Goal: Task Accomplishment & Management: Complete application form

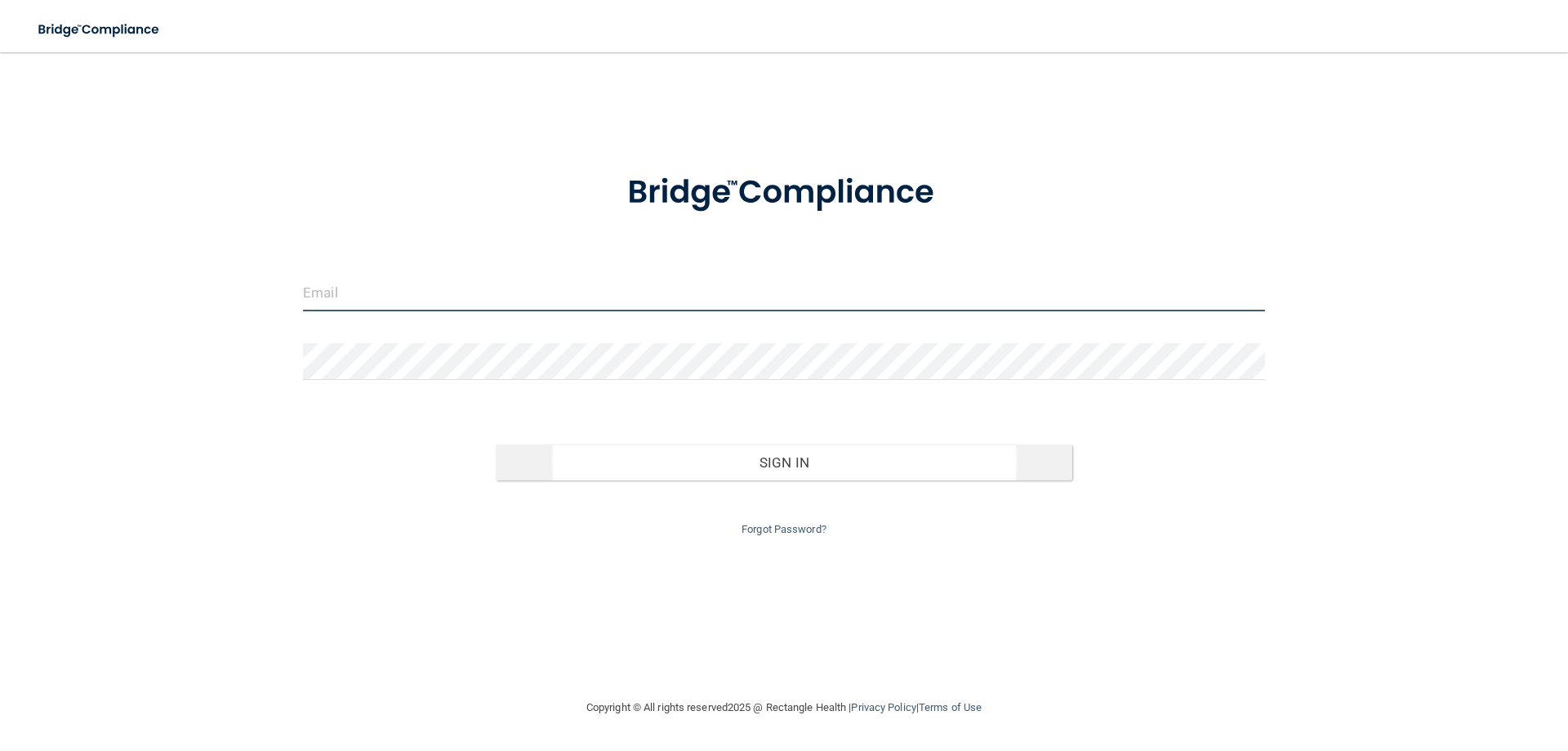
type input "[EMAIL_ADDRESS][DOMAIN_NAME]"
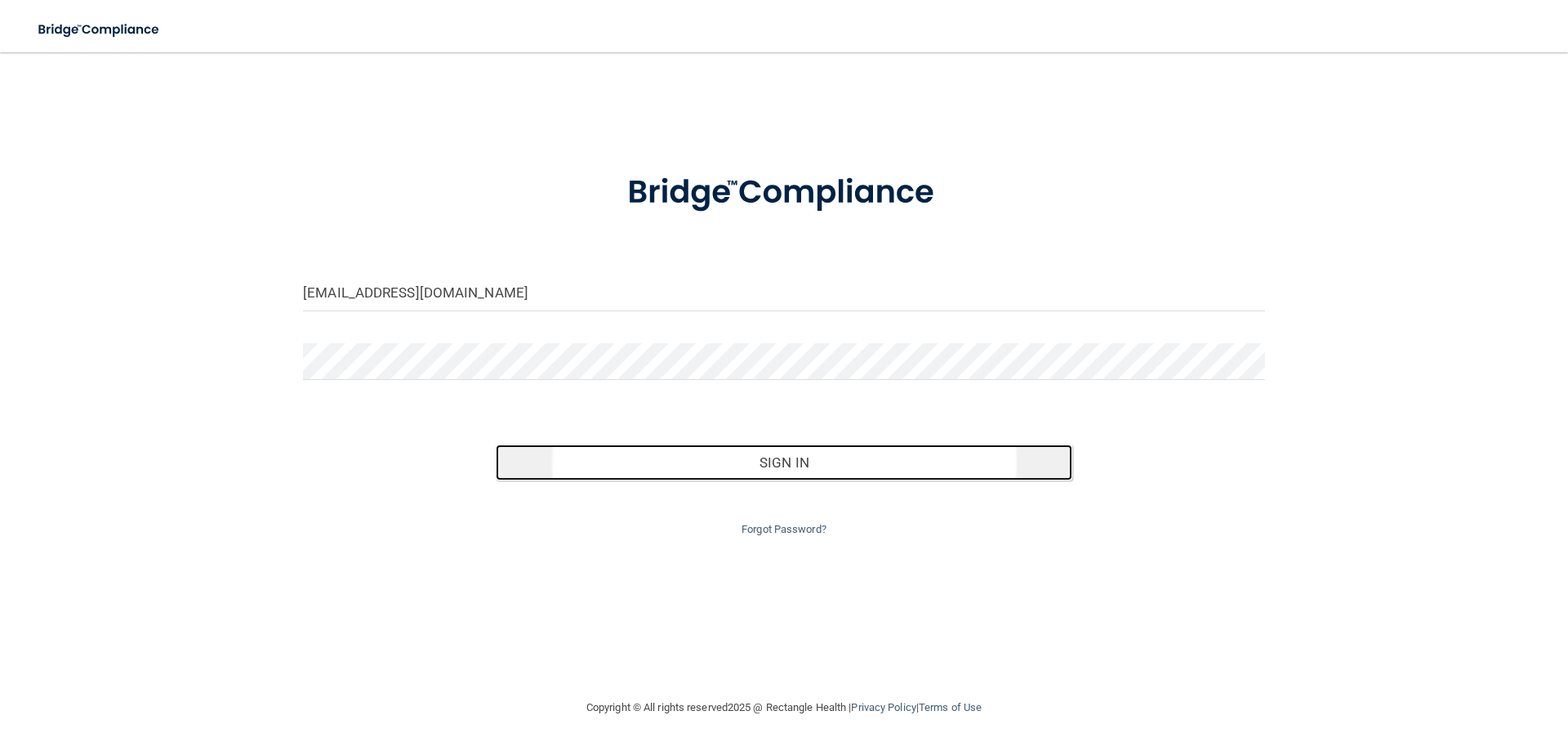
click at [802, 469] on button "Sign In" at bounding box center [784, 462] width 577 height 36
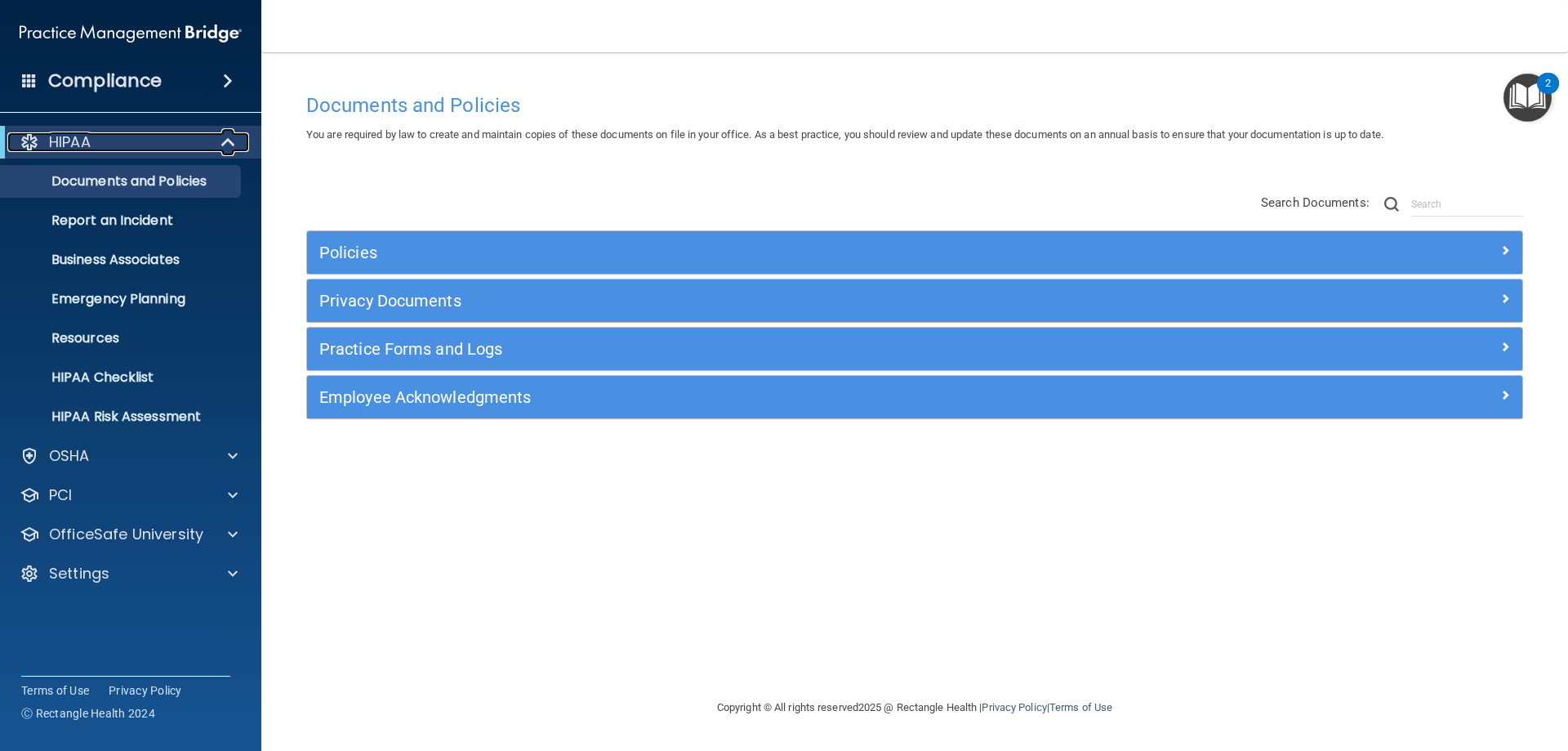
click at [129, 143] on div "HIPAA" at bounding box center [108, 142] width 202 height 20
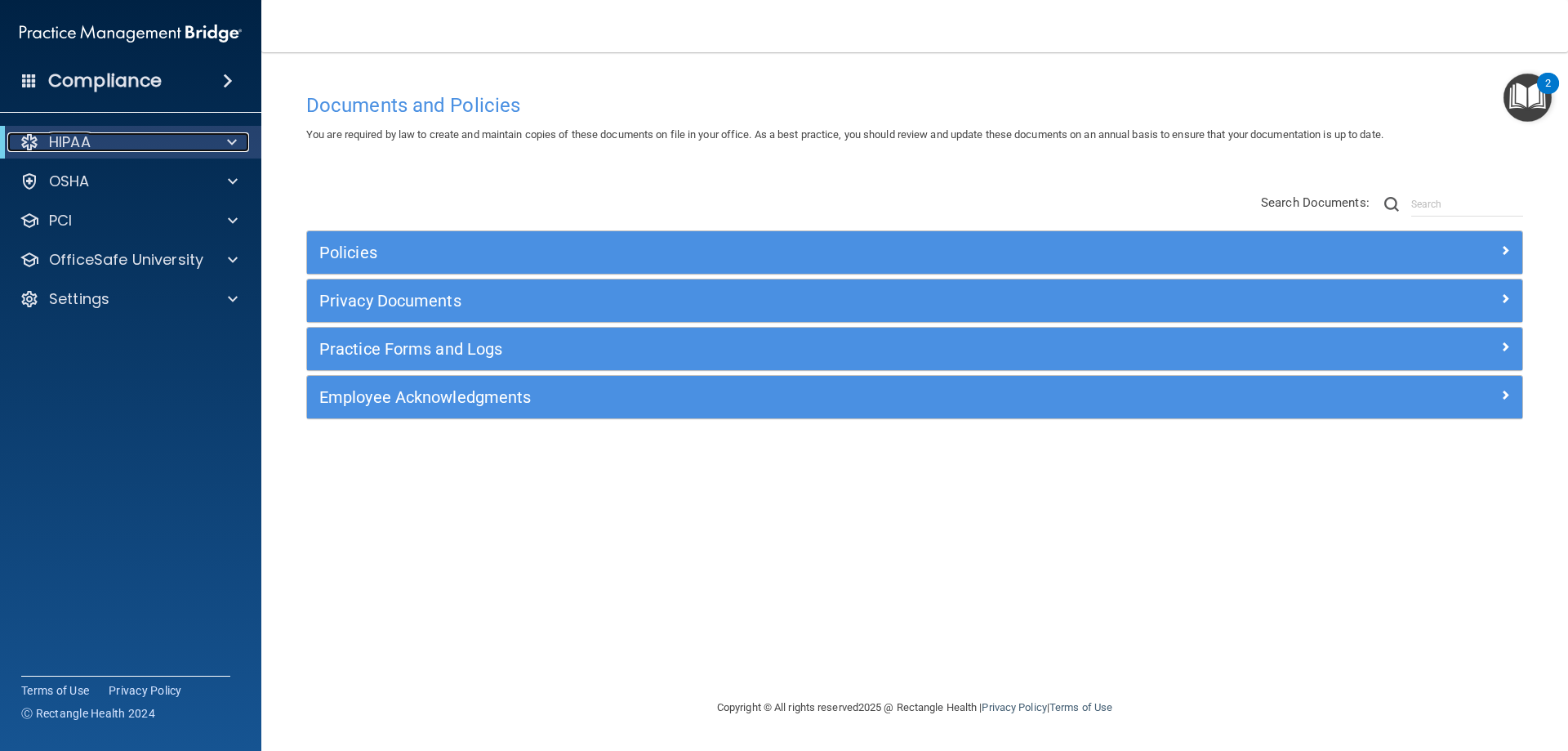
click at [129, 143] on div "HIPAA" at bounding box center [108, 142] width 202 height 20
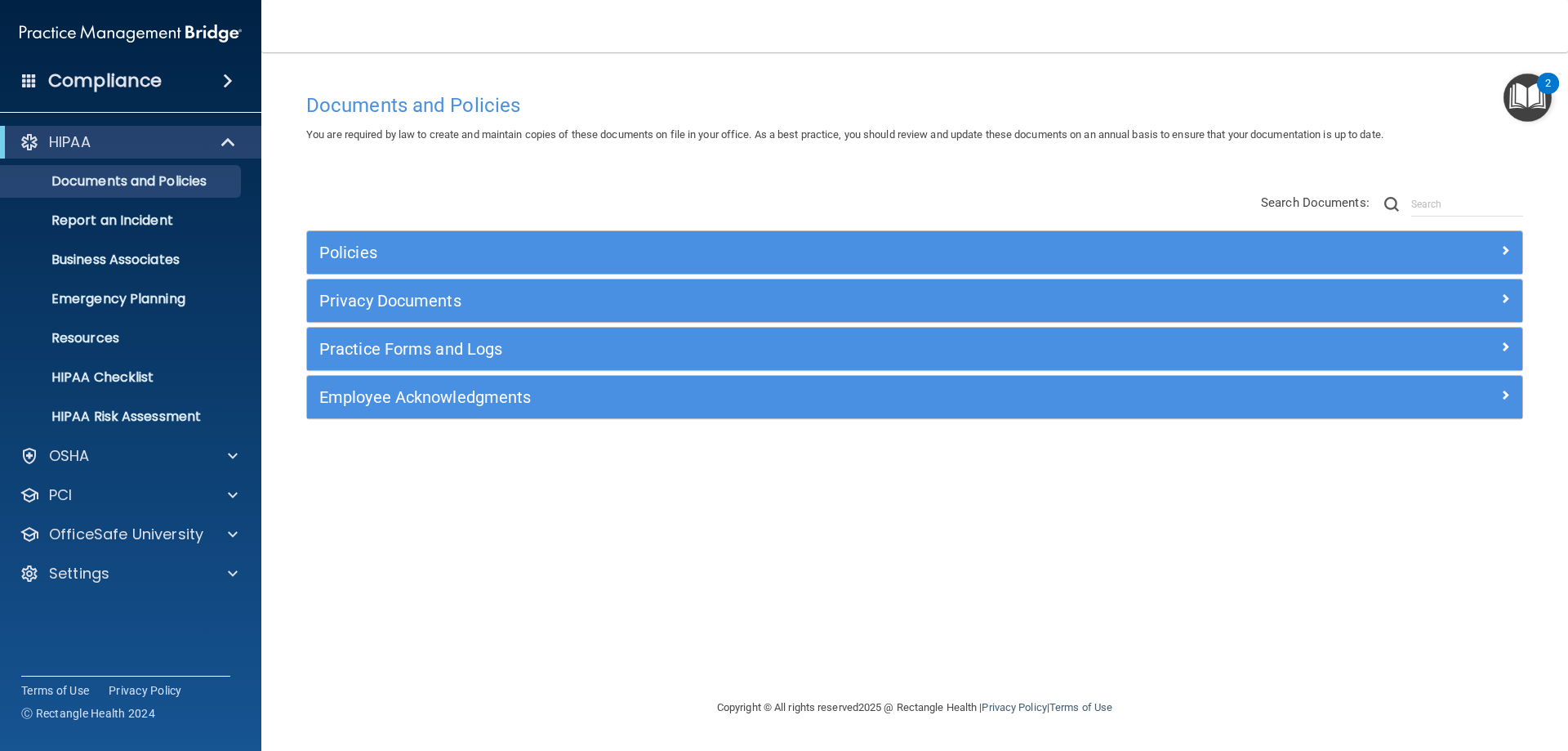
click at [225, 89] on span at bounding box center [228, 81] width 10 height 20
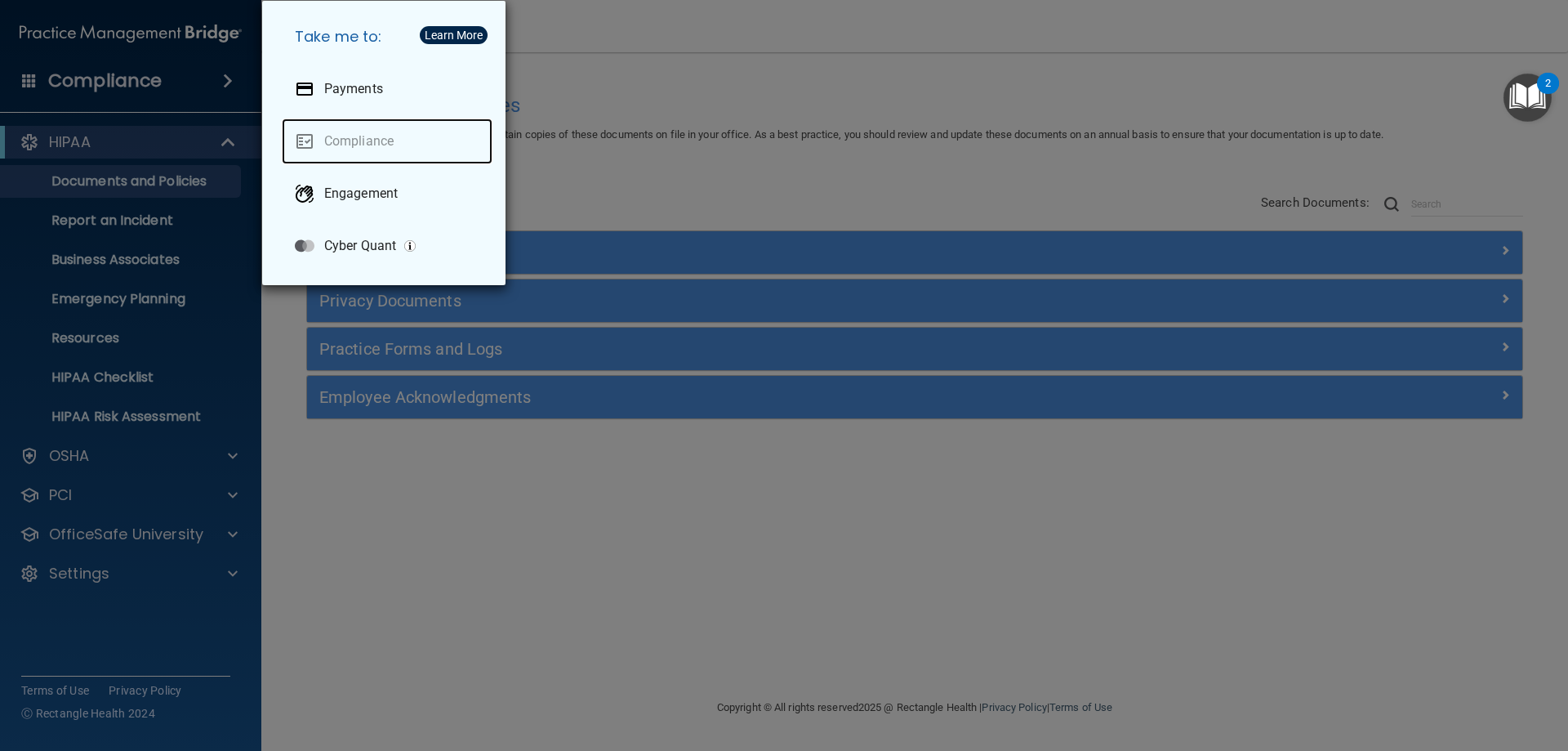
click at [351, 141] on link "Compliance" at bounding box center [387, 141] width 211 height 46
click at [209, 85] on div "Take me to: Payments Compliance Engagement Cyber Quant" at bounding box center [784, 376] width 1568 height 751
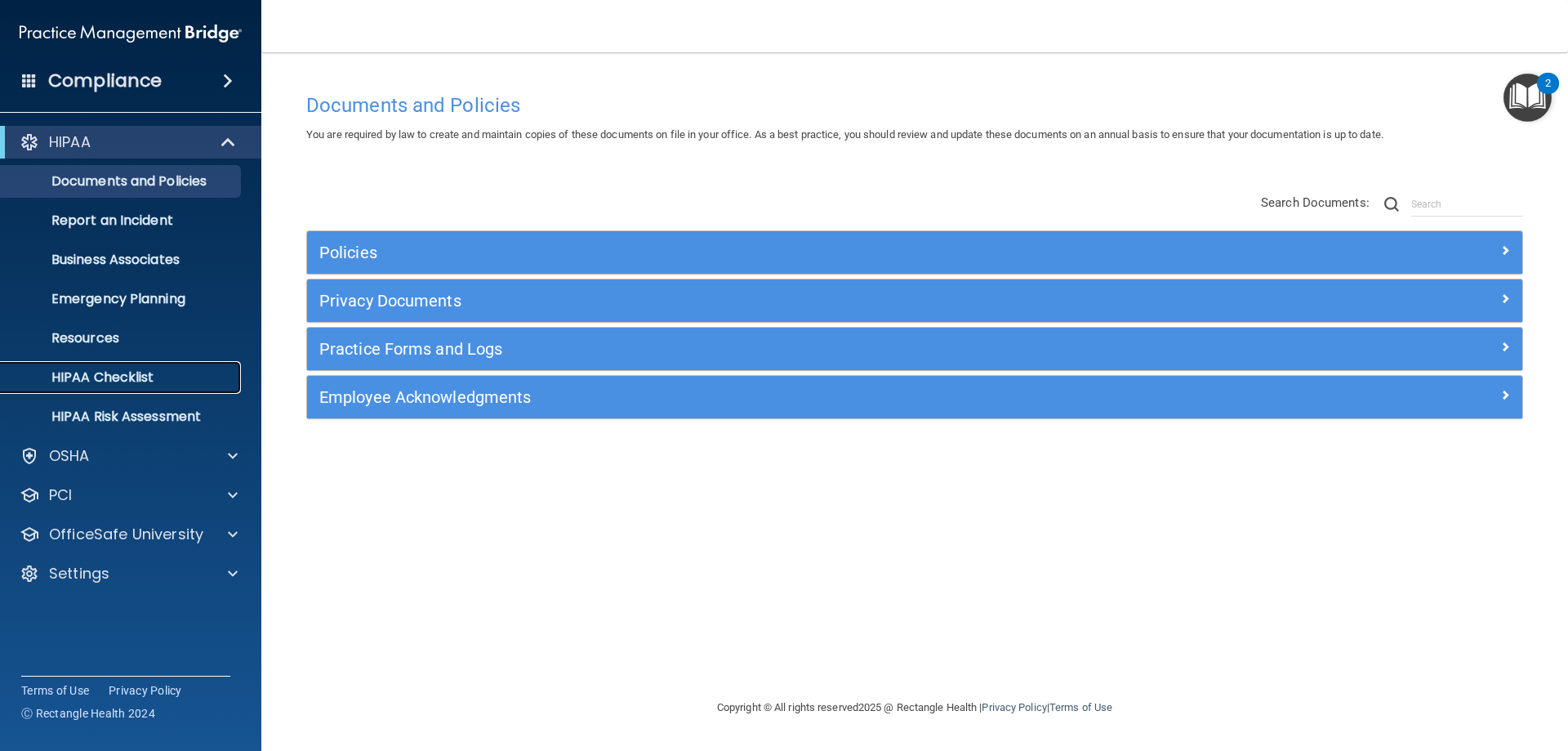
click at [108, 385] on p "HIPAA Checklist" at bounding box center [122, 377] width 223 height 16
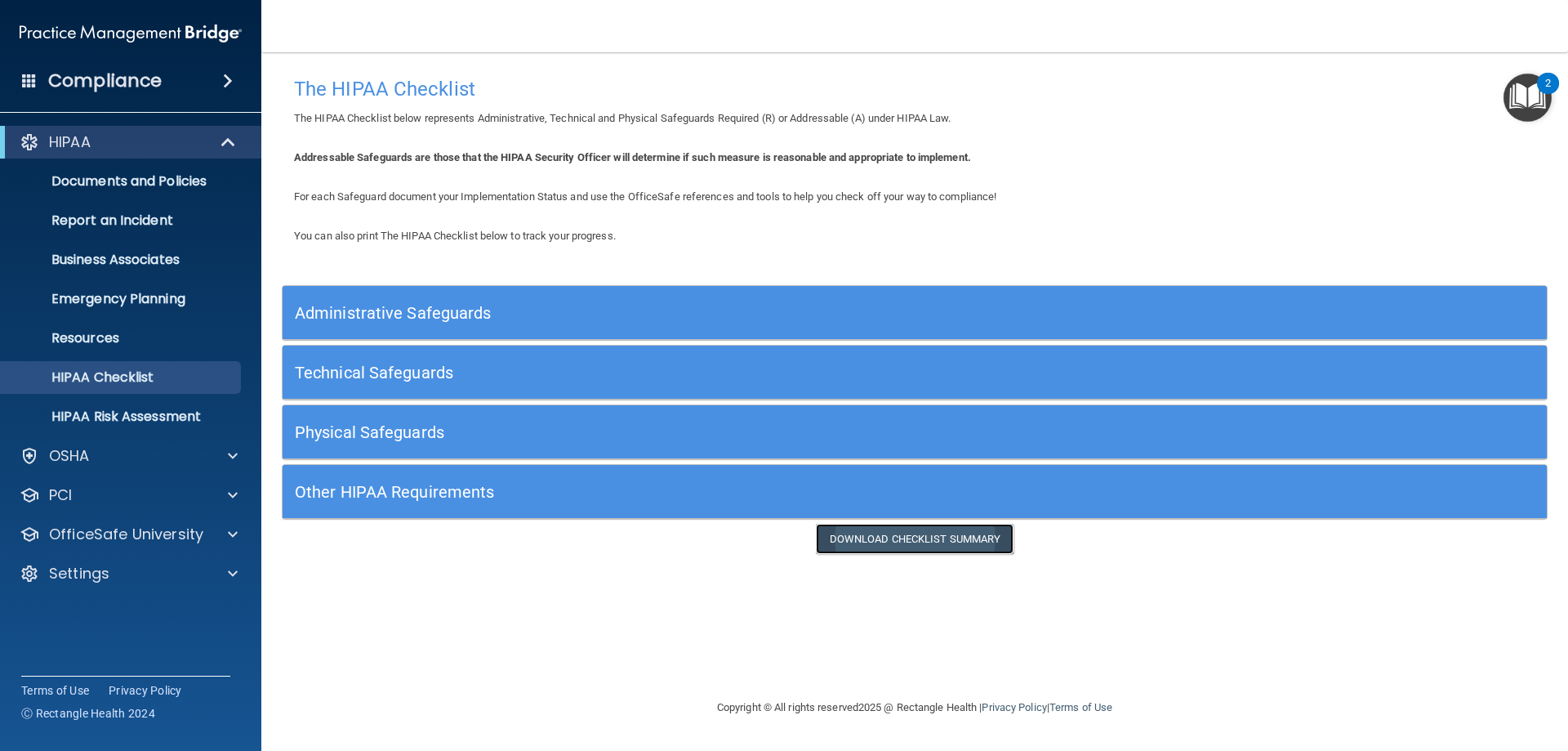
click at [892, 544] on link "Download Checklist Summary" at bounding box center [914, 538] width 198 height 30
click at [449, 315] on h5 "Administrative Safeguards" at bounding box center [756, 313] width 923 height 18
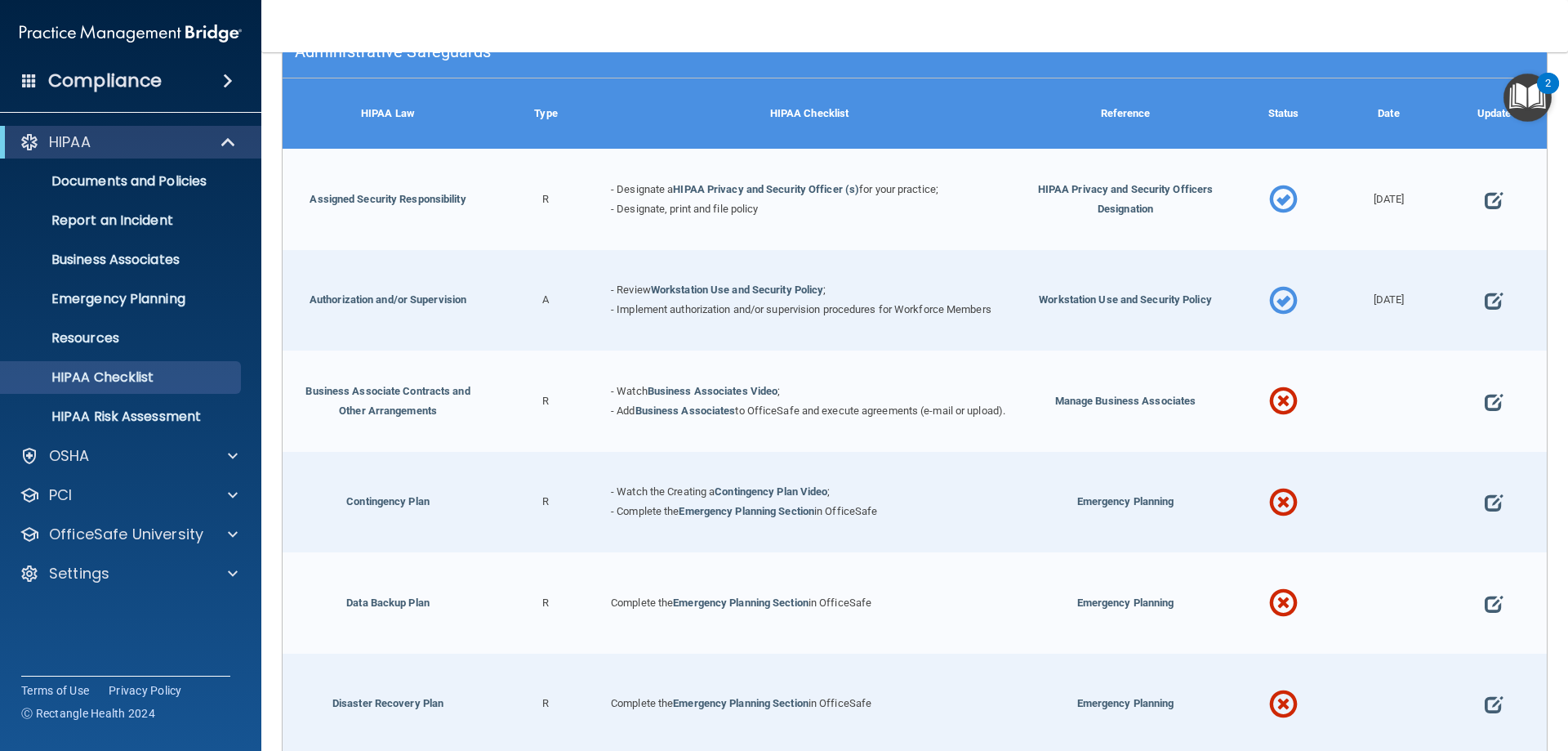
scroll to position [327, 0]
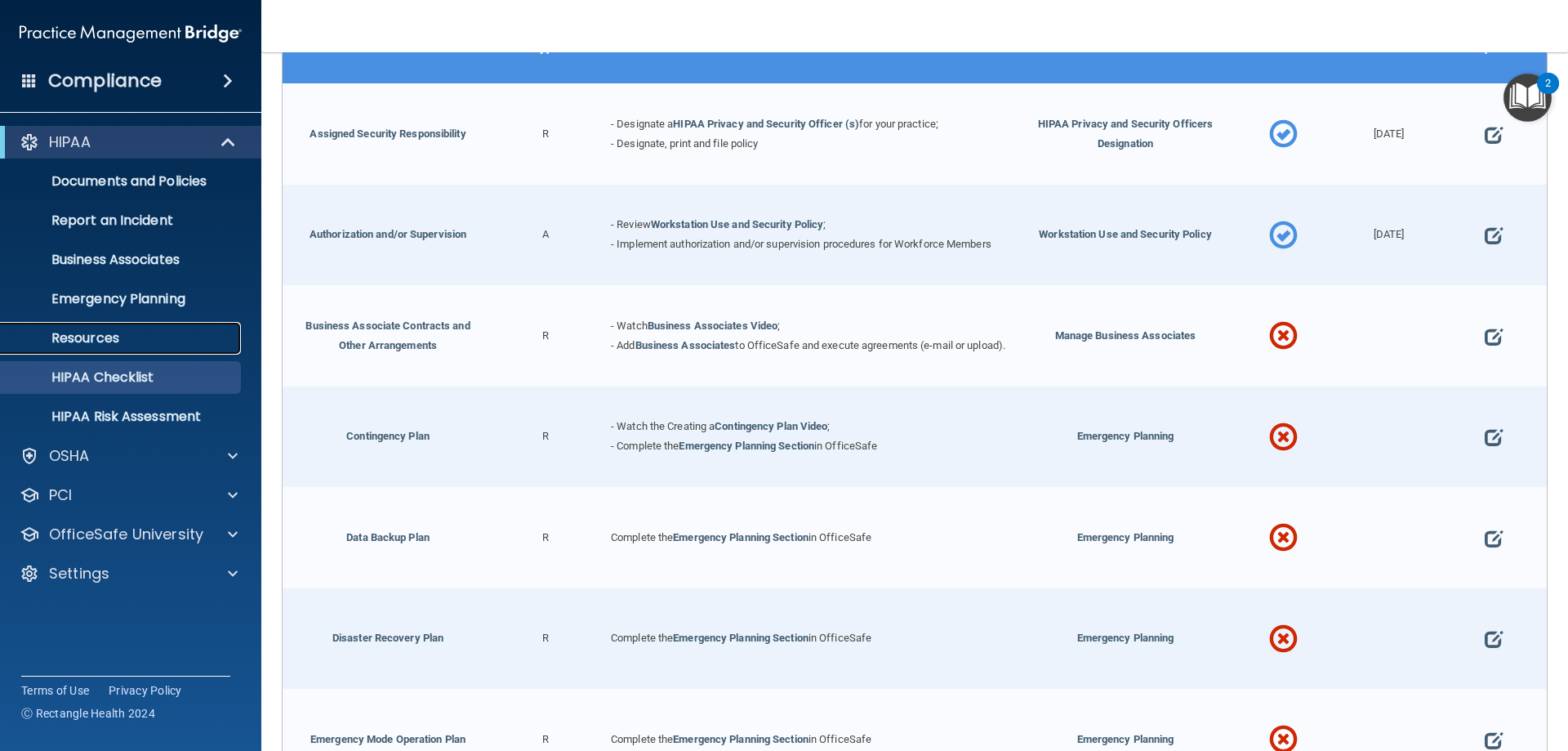
click at [83, 341] on p "Resources" at bounding box center [122, 338] width 223 height 16
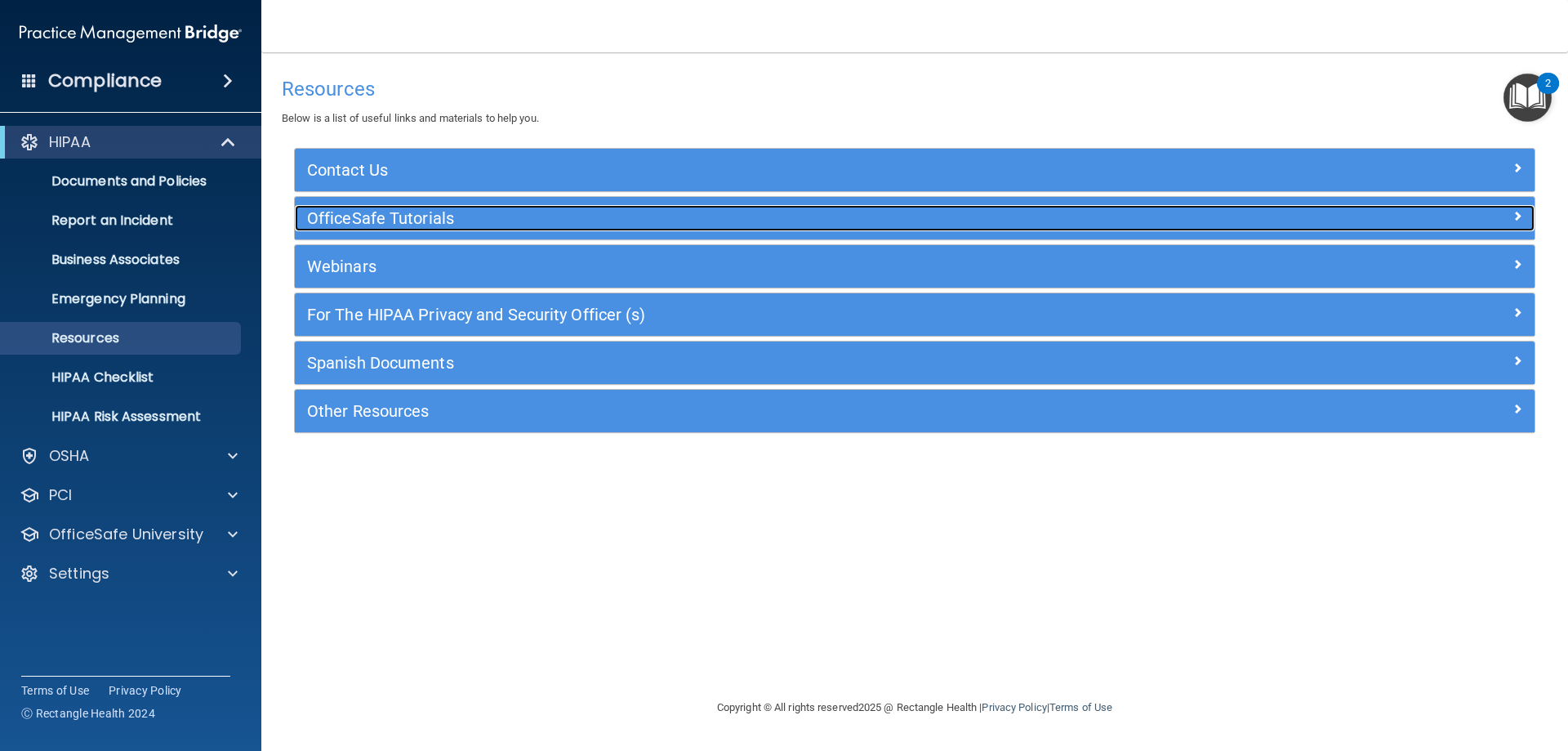
click at [372, 223] on h5 "OfficeSafe Tutorials" at bounding box center [760, 218] width 905 height 18
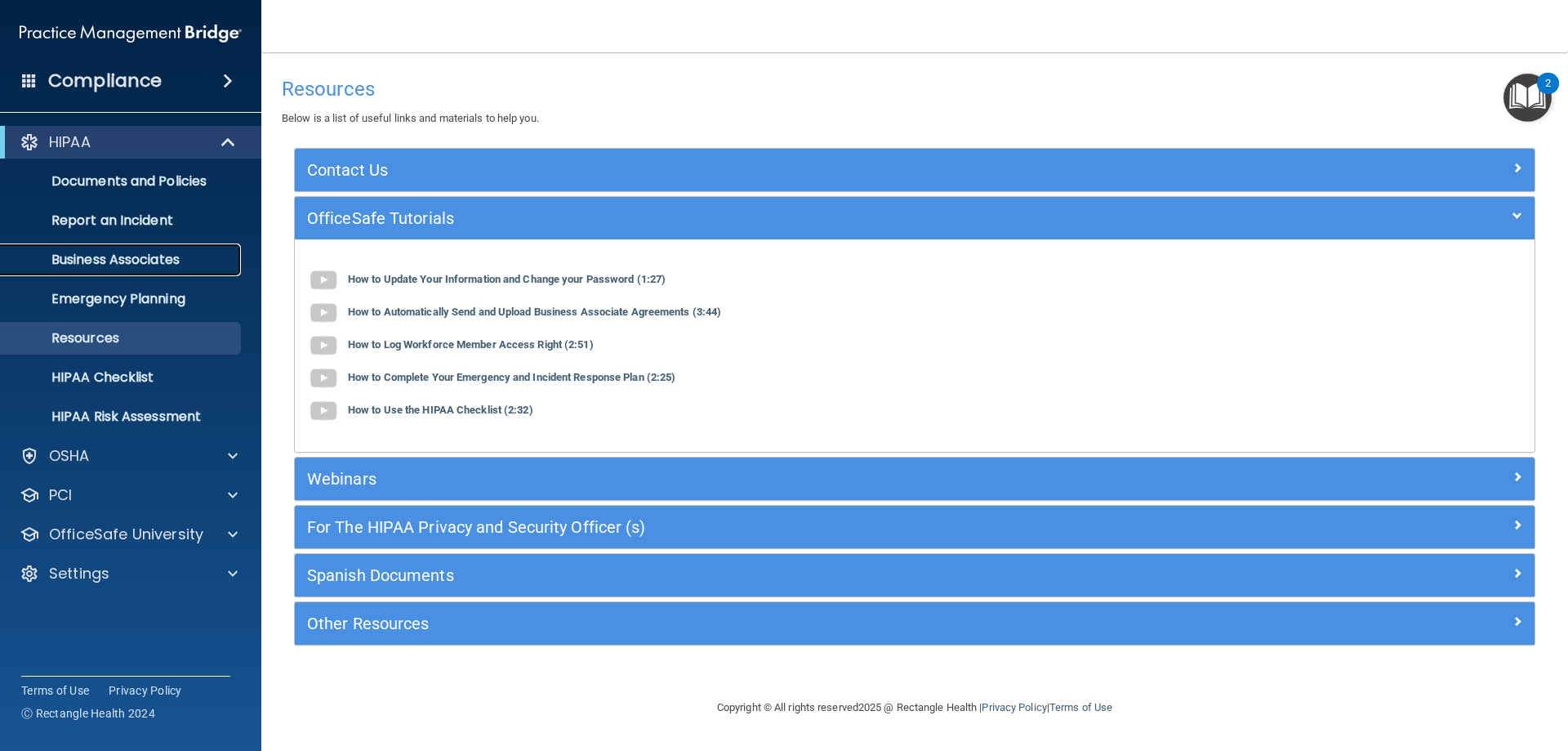
click at [153, 261] on p "Business Associates" at bounding box center [122, 260] width 223 height 16
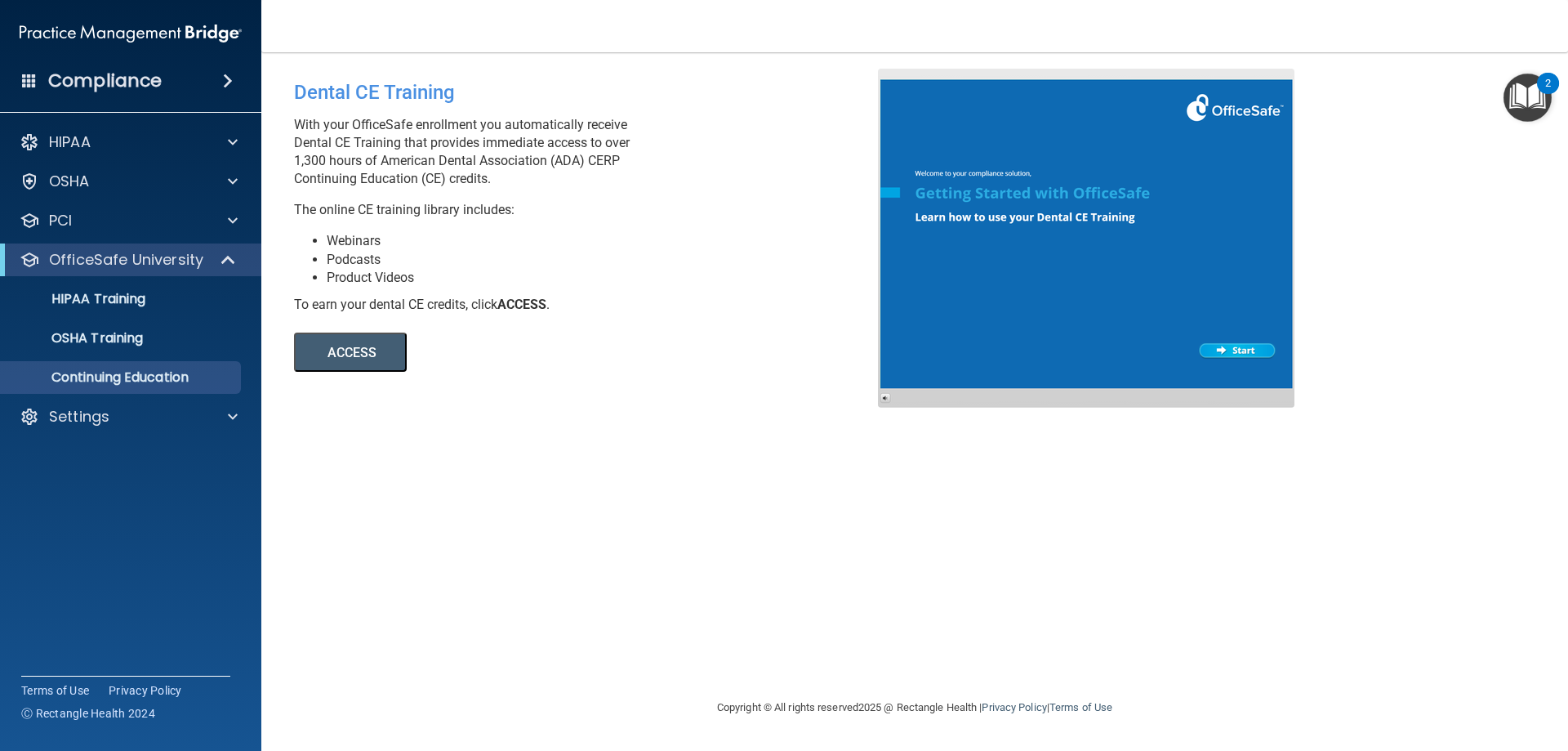
click at [359, 358] on button "ACCESS" at bounding box center [350, 352] width 113 height 39
click at [89, 419] on p "Settings" at bounding box center [79, 417] width 61 height 20
click at [149, 301] on div "HIPAA Training" at bounding box center [122, 299] width 223 height 16
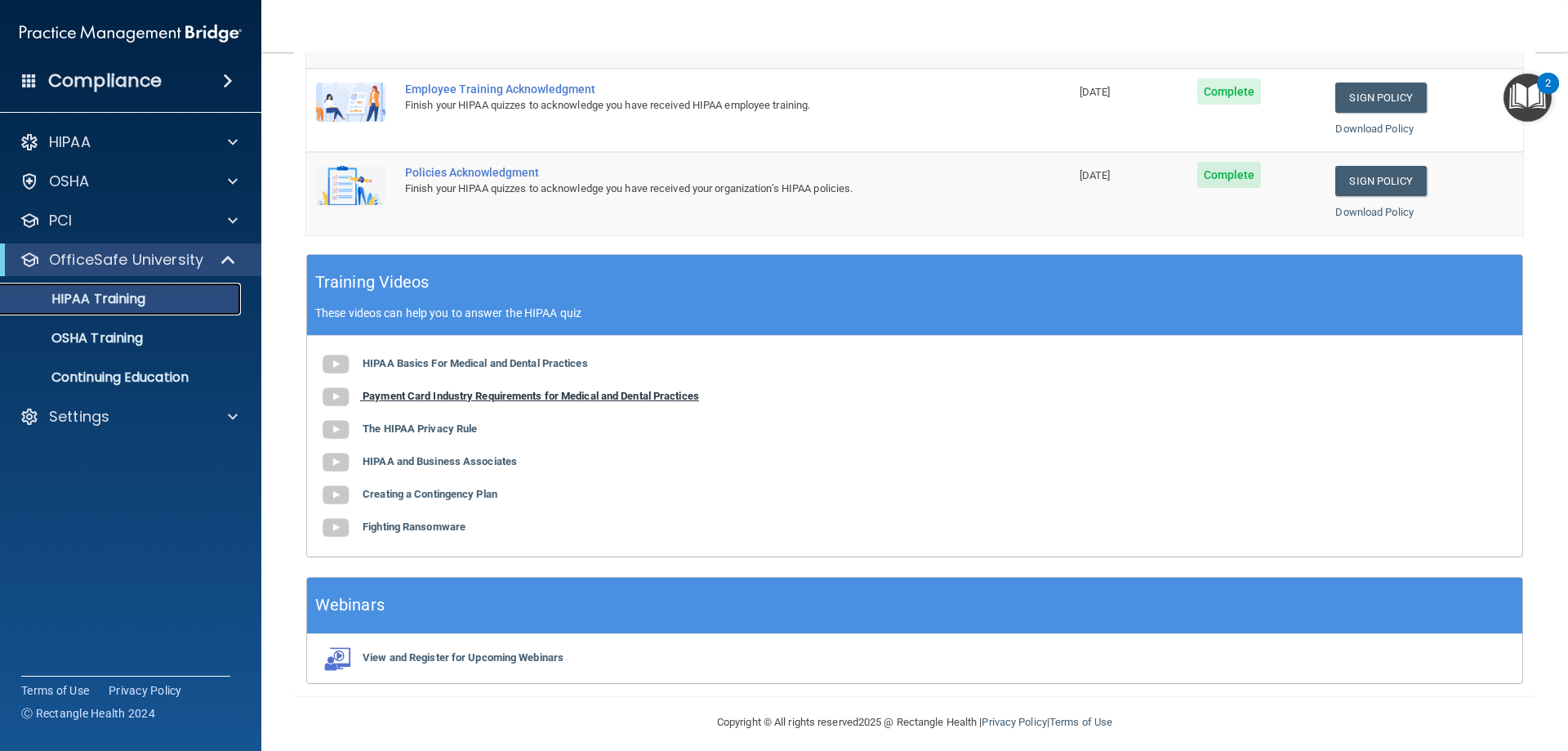
scroll to position [327, 0]
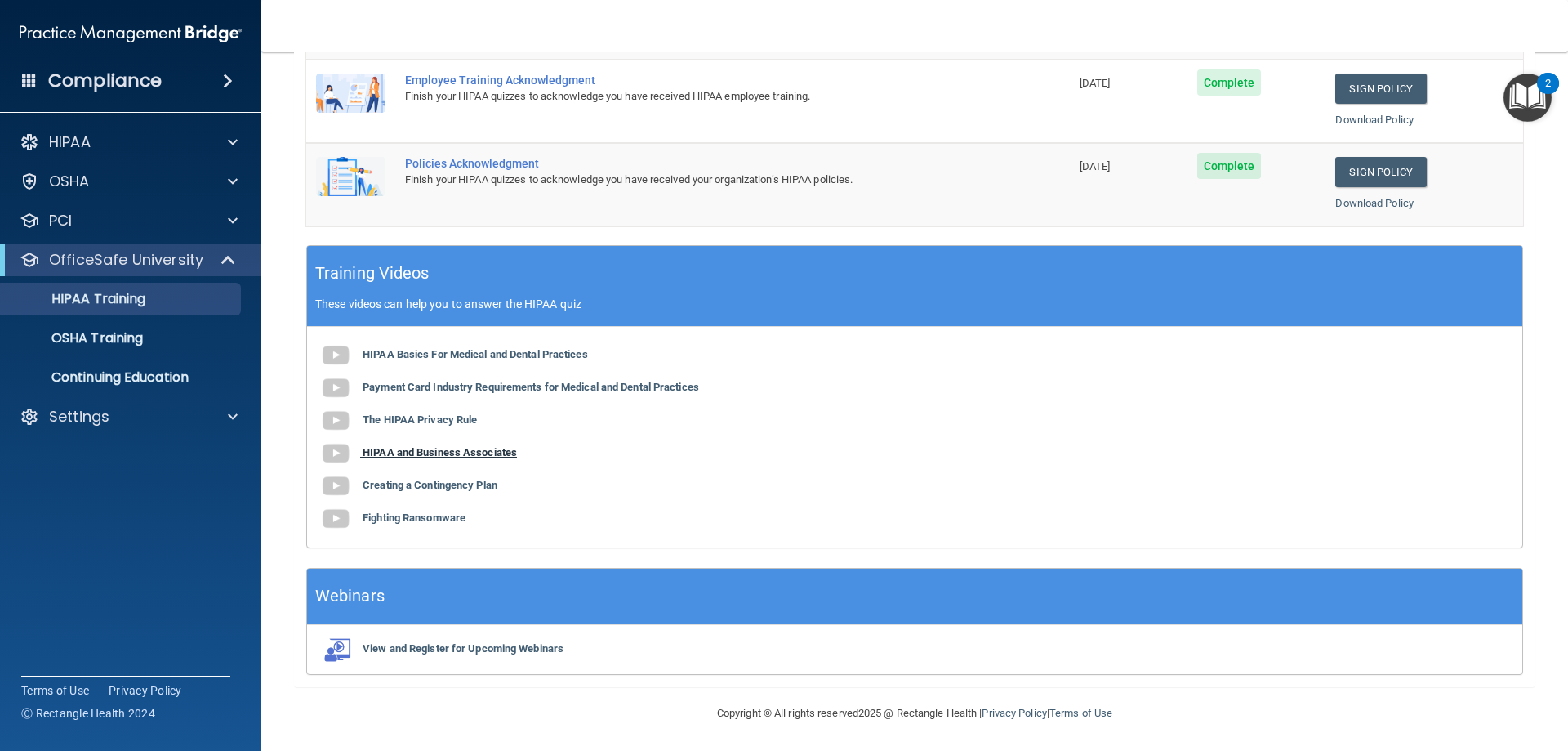
click at [422, 453] on b "HIPAA and Business Associates" at bounding box center [439, 452] width 155 height 13
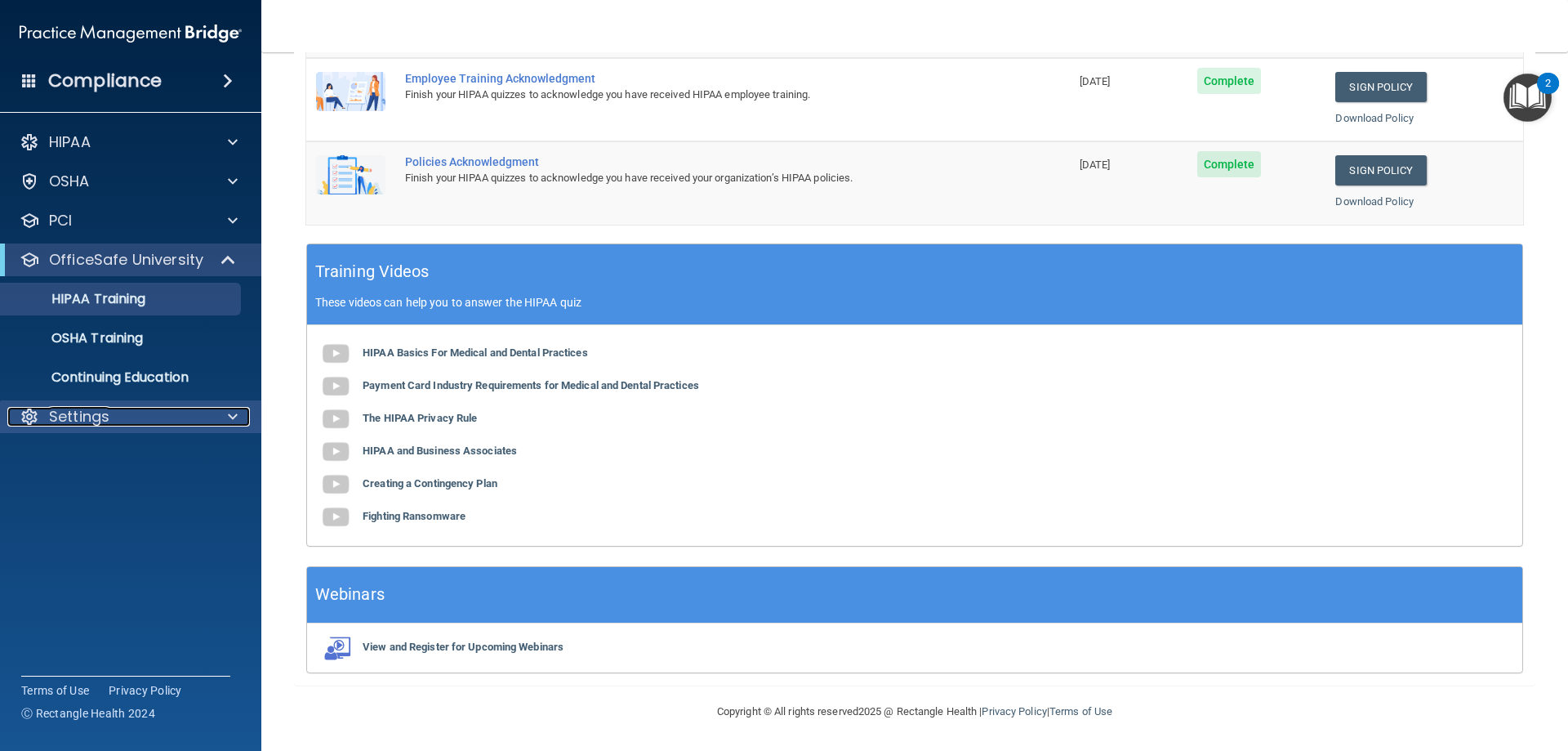
click at [73, 413] on p "Settings" at bounding box center [79, 417] width 61 height 20
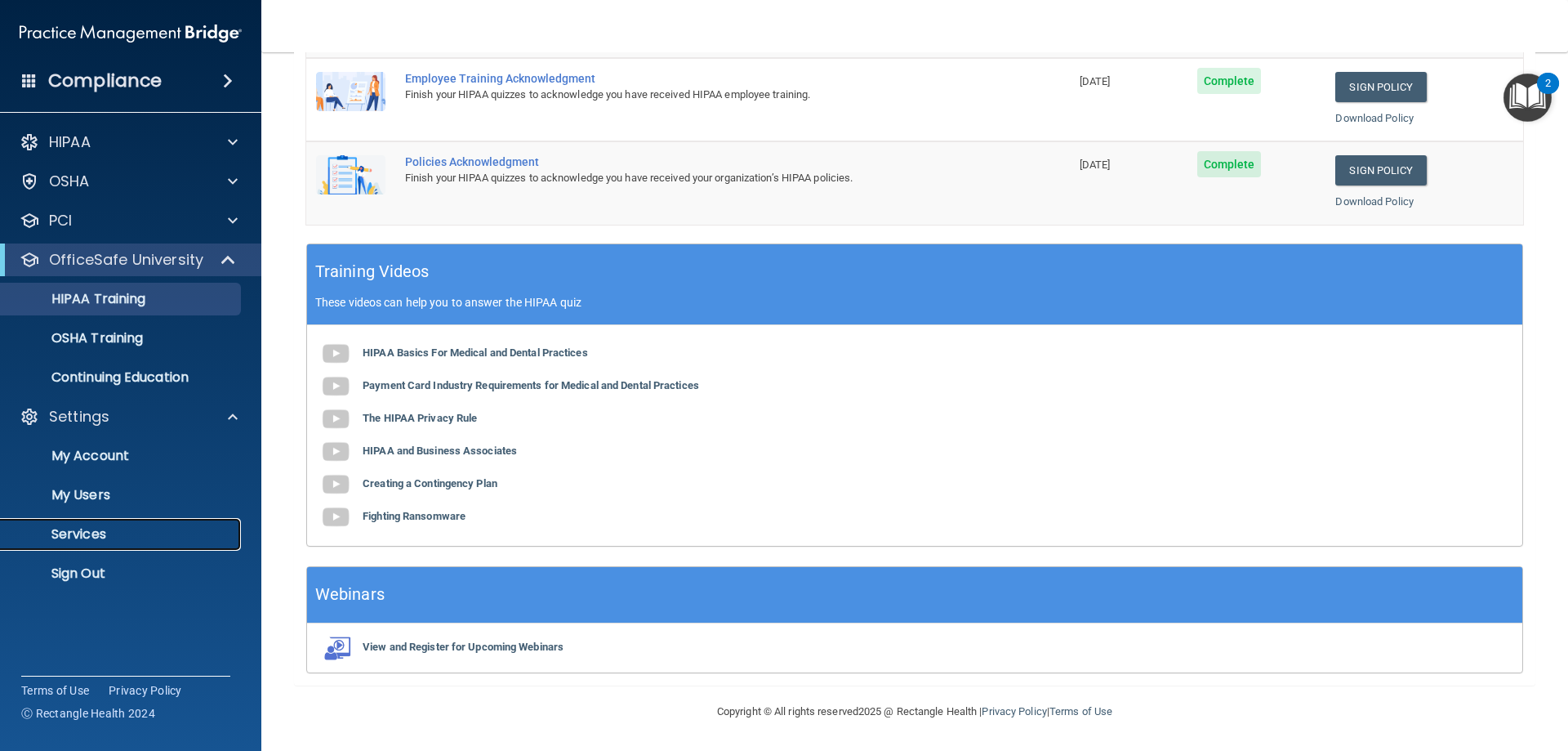
click at [111, 544] on link "Services" at bounding box center [112, 535] width 257 height 33
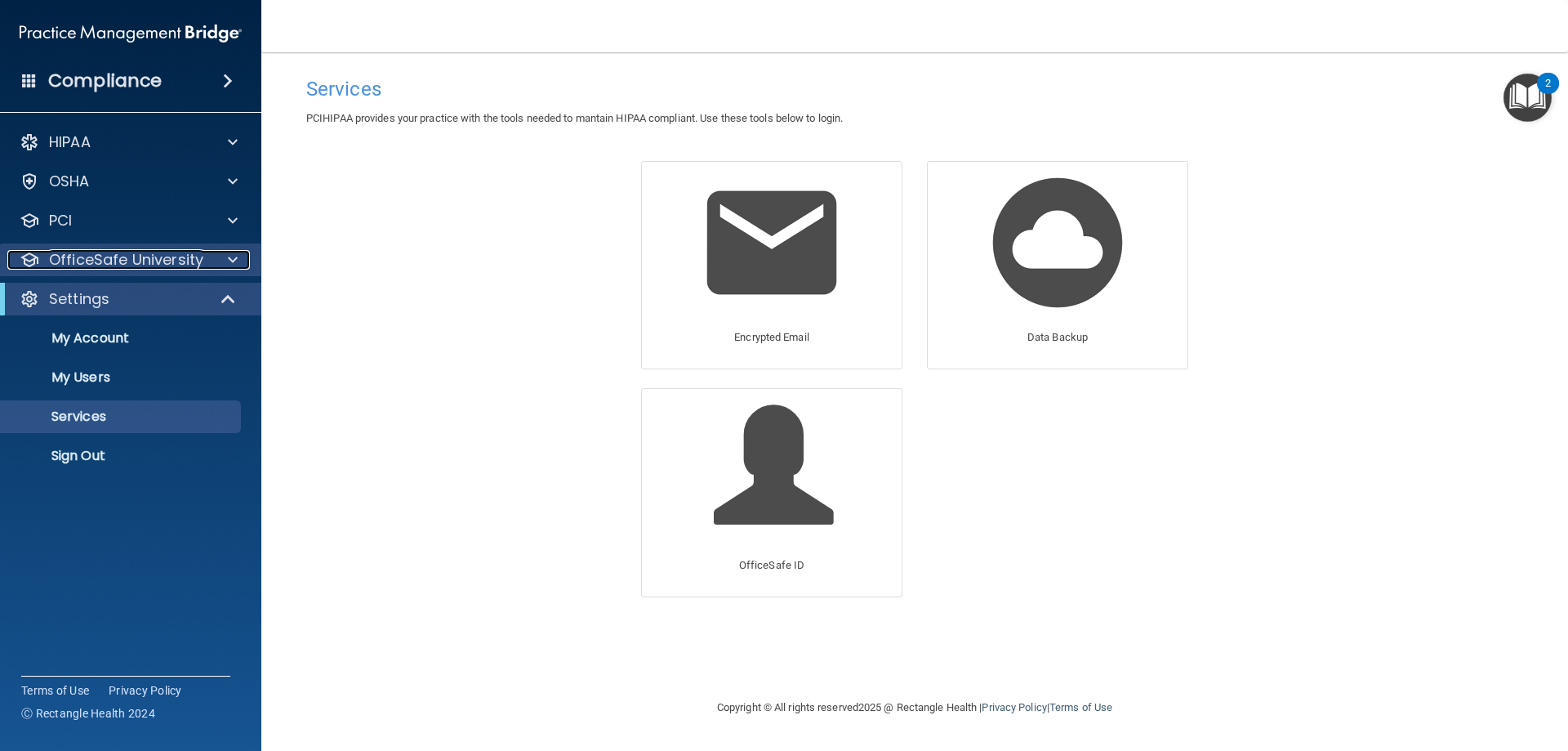
click at [132, 259] on p "OfficeSafe University" at bounding box center [126, 260] width 155 height 20
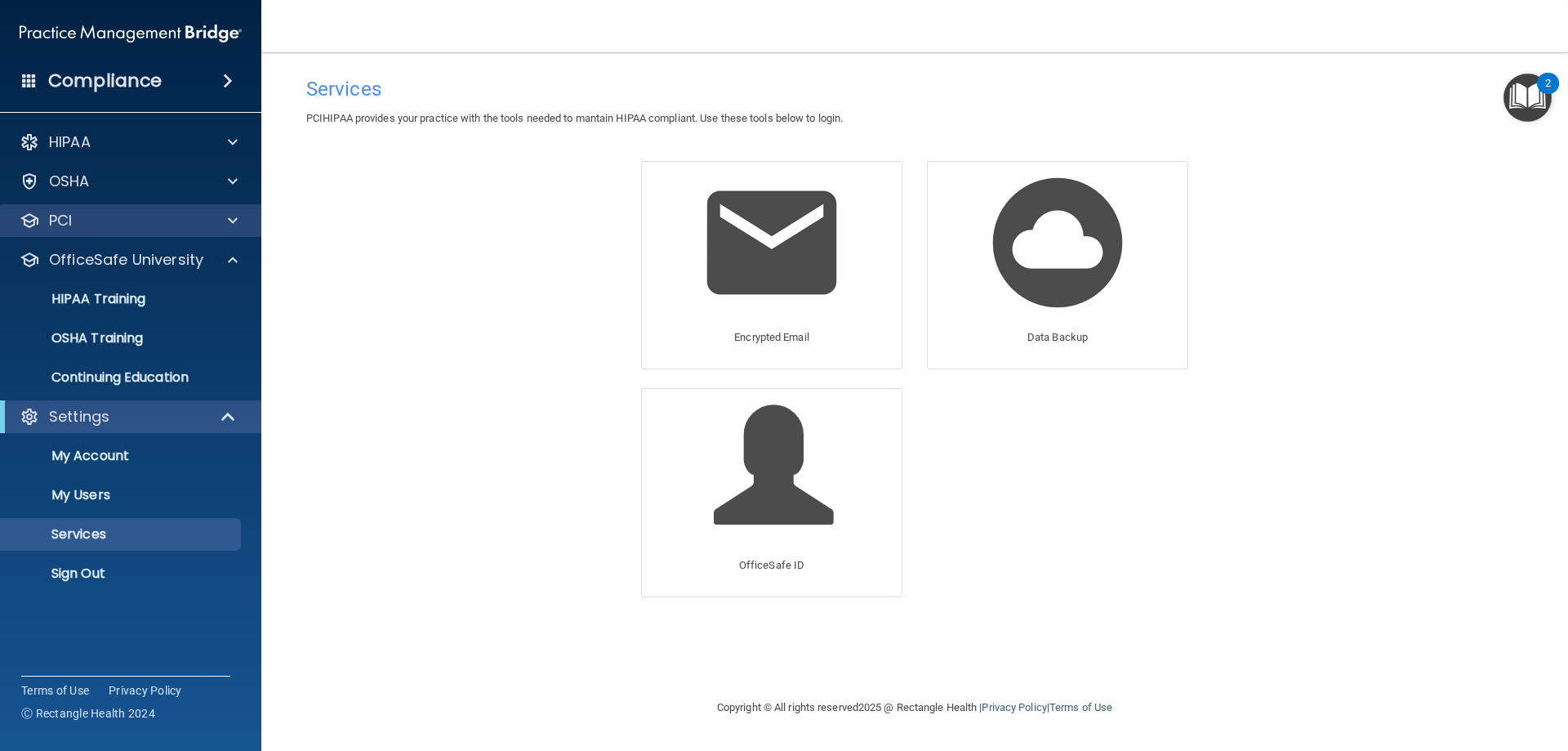
click at [145, 232] on div "PCI" at bounding box center [131, 221] width 262 height 33
click at [235, 223] on span at bounding box center [232, 221] width 10 height 20
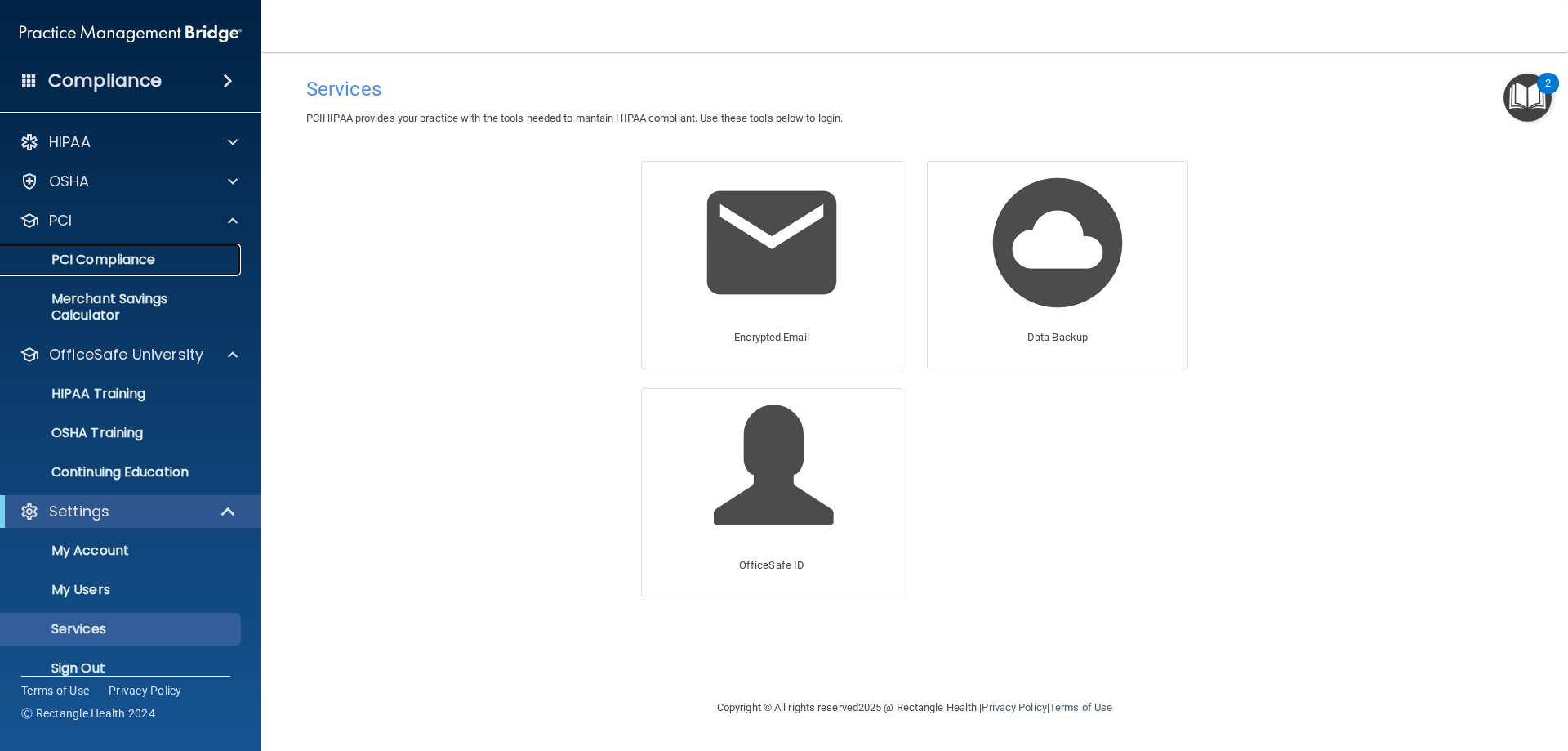
click at [167, 261] on p "PCI Compliance" at bounding box center [122, 260] width 223 height 16
click at [175, 139] on div "HIPAA" at bounding box center [109, 142] width 203 height 20
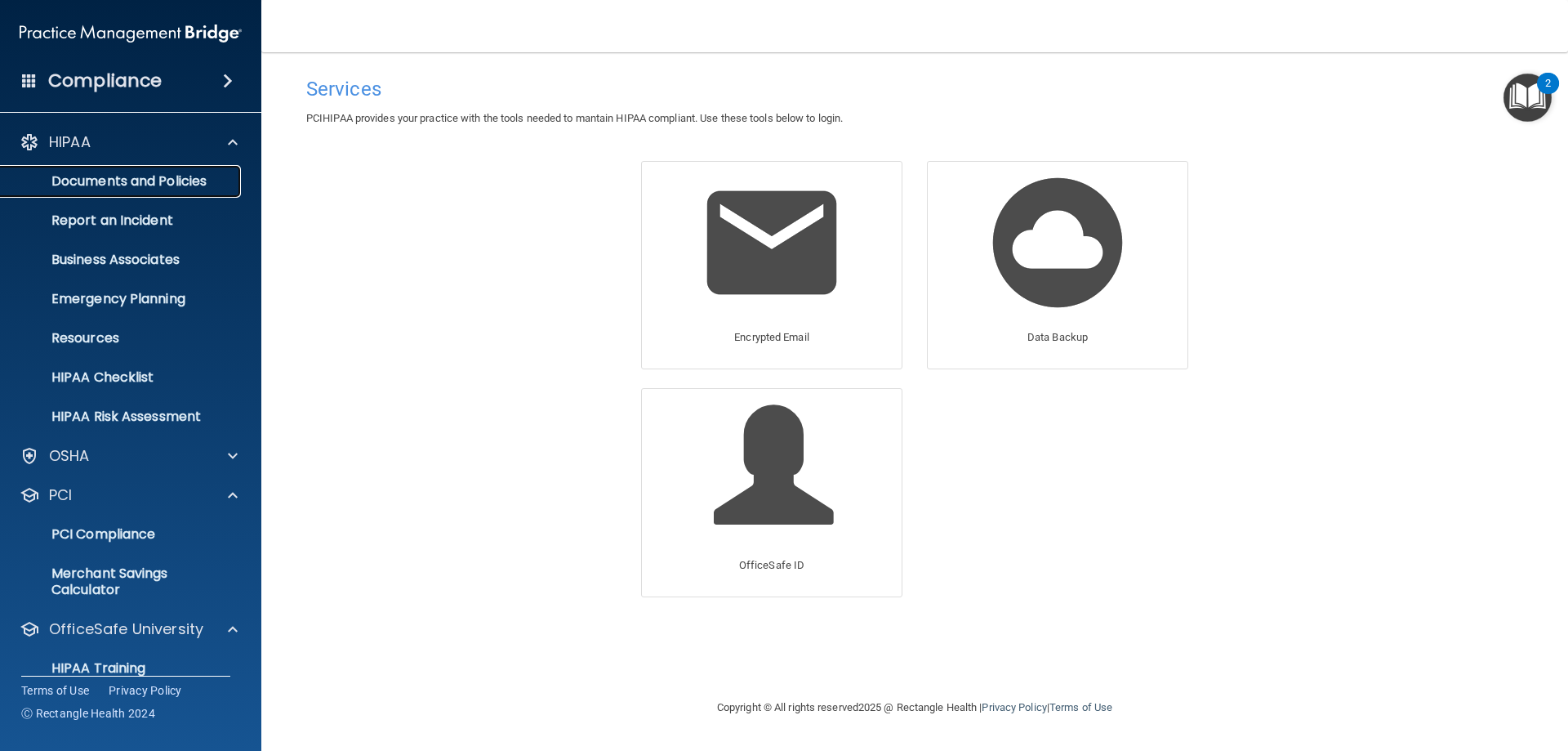
click at [118, 175] on p "Documents and Policies" at bounding box center [122, 181] width 223 height 16
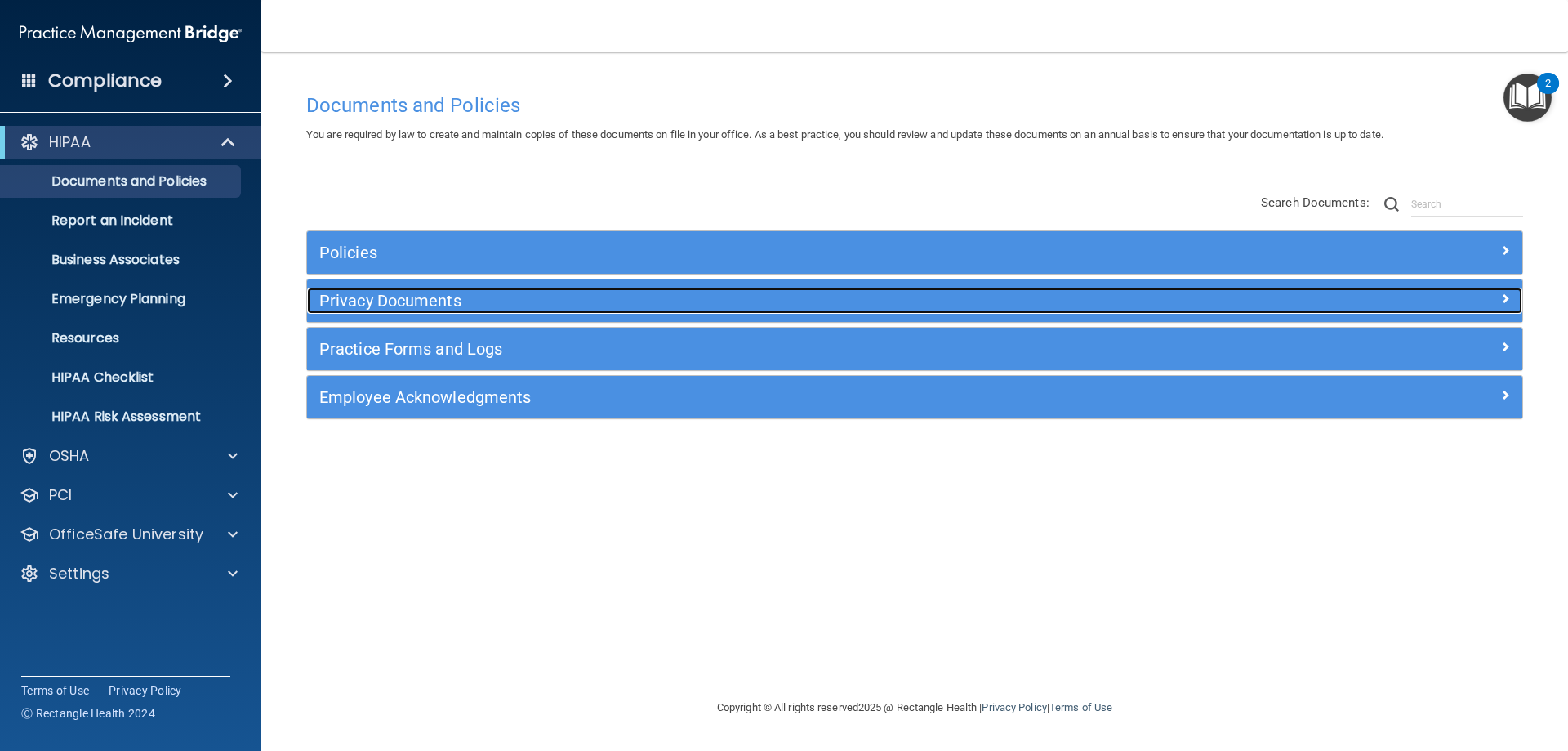
click at [378, 300] on h5 "Privacy Documents" at bounding box center [762, 300] width 887 height 18
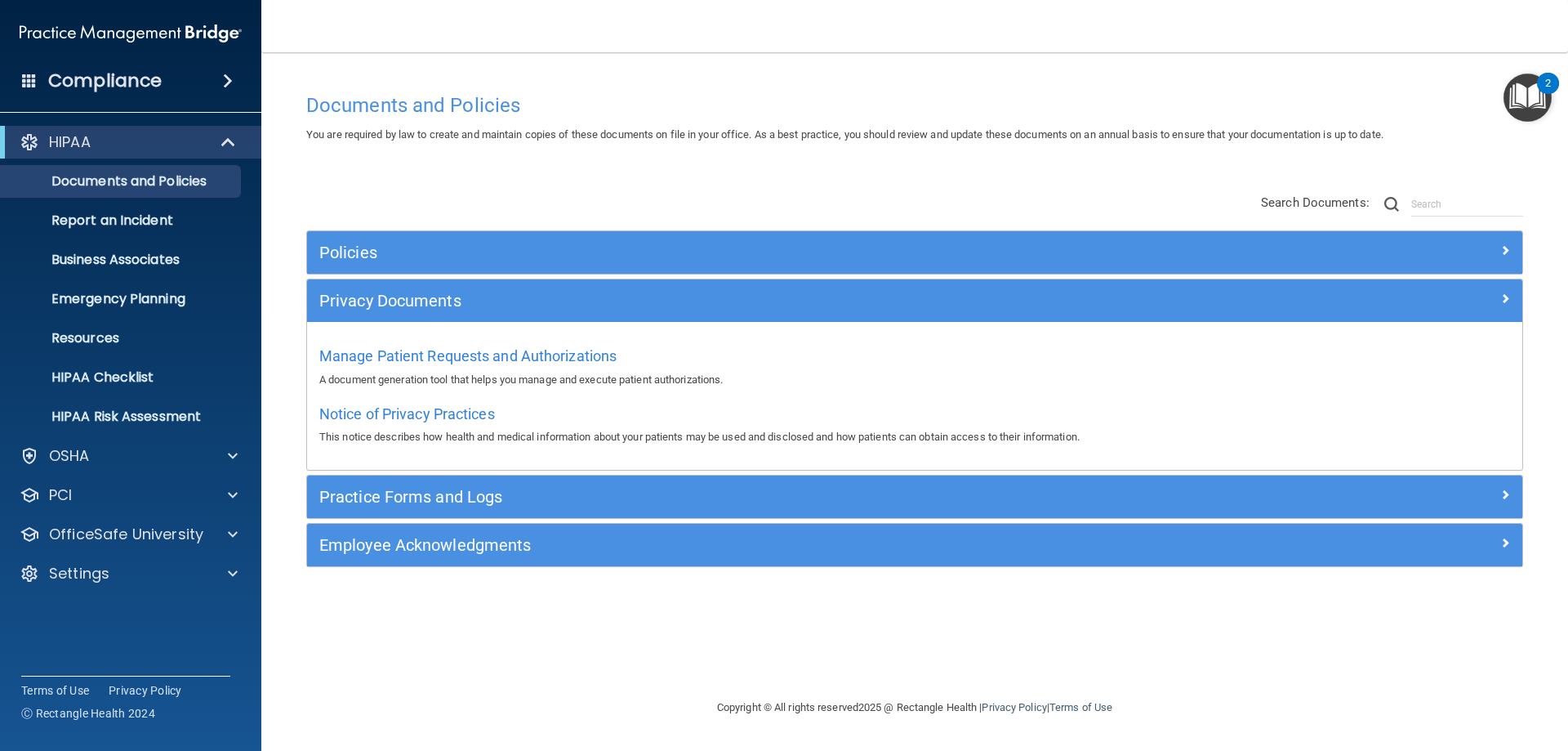
click at [623, 435] on p "This notice describes how health and medical information about your patients ma…" at bounding box center [914, 437] width 1191 height 20
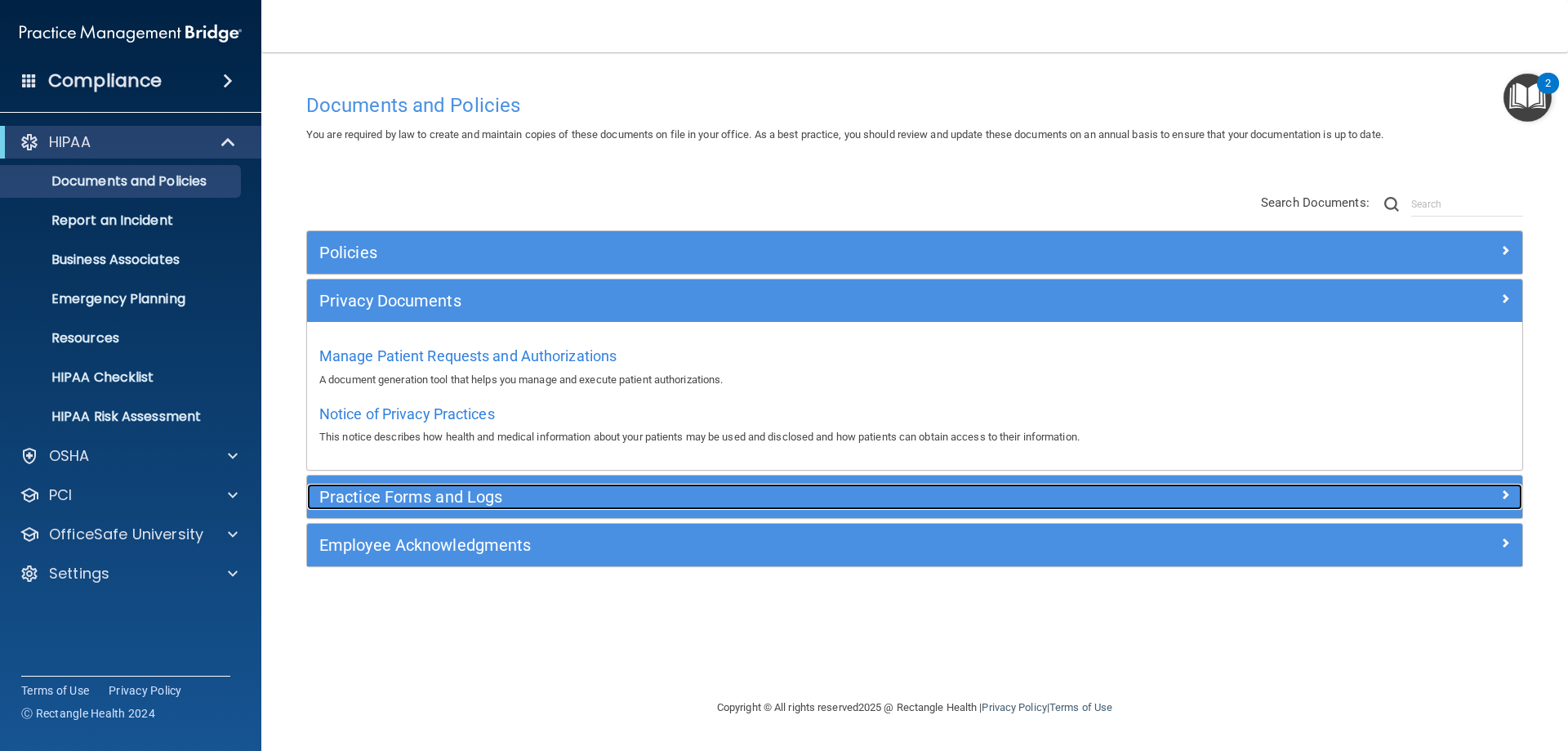
click at [441, 500] on h5 "Practice Forms and Logs" at bounding box center [762, 497] width 887 height 18
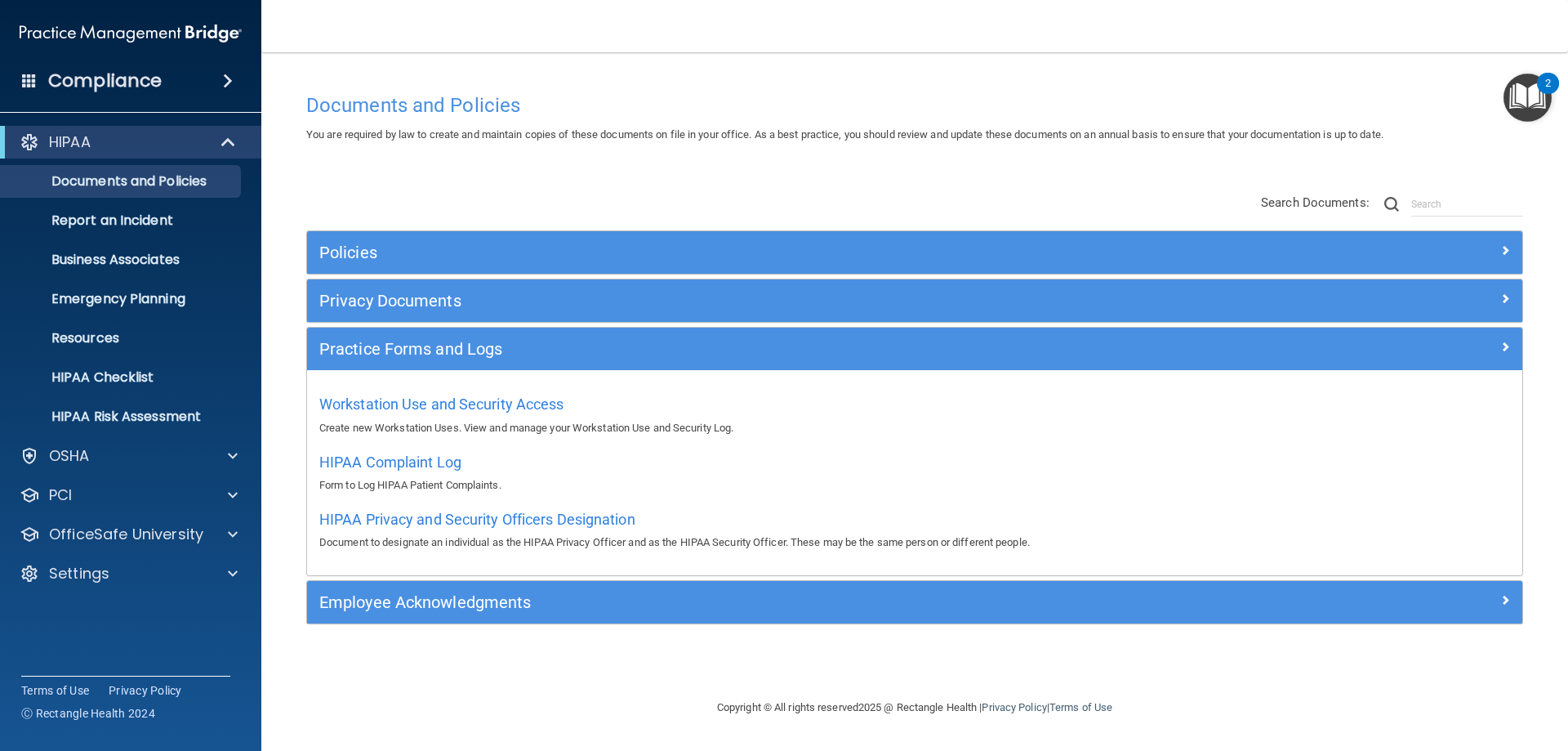
click at [540, 449] on div "HIPAA Complaint Log Form to Log HIPAA Patient Complaints." at bounding box center [914, 471] width 1191 height 46
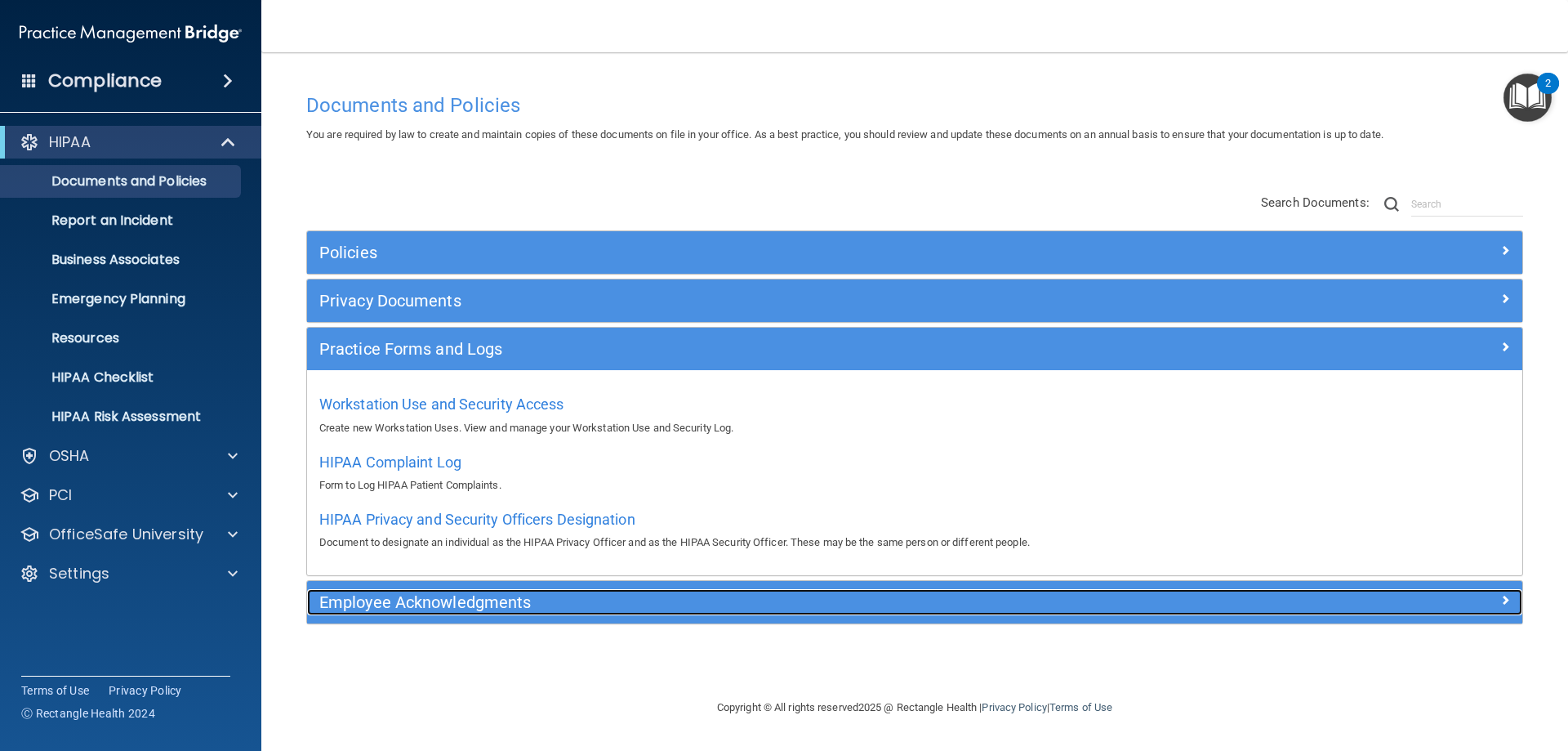
click at [400, 604] on h5 "Employee Acknowledgments" at bounding box center [762, 603] width 887 height 18
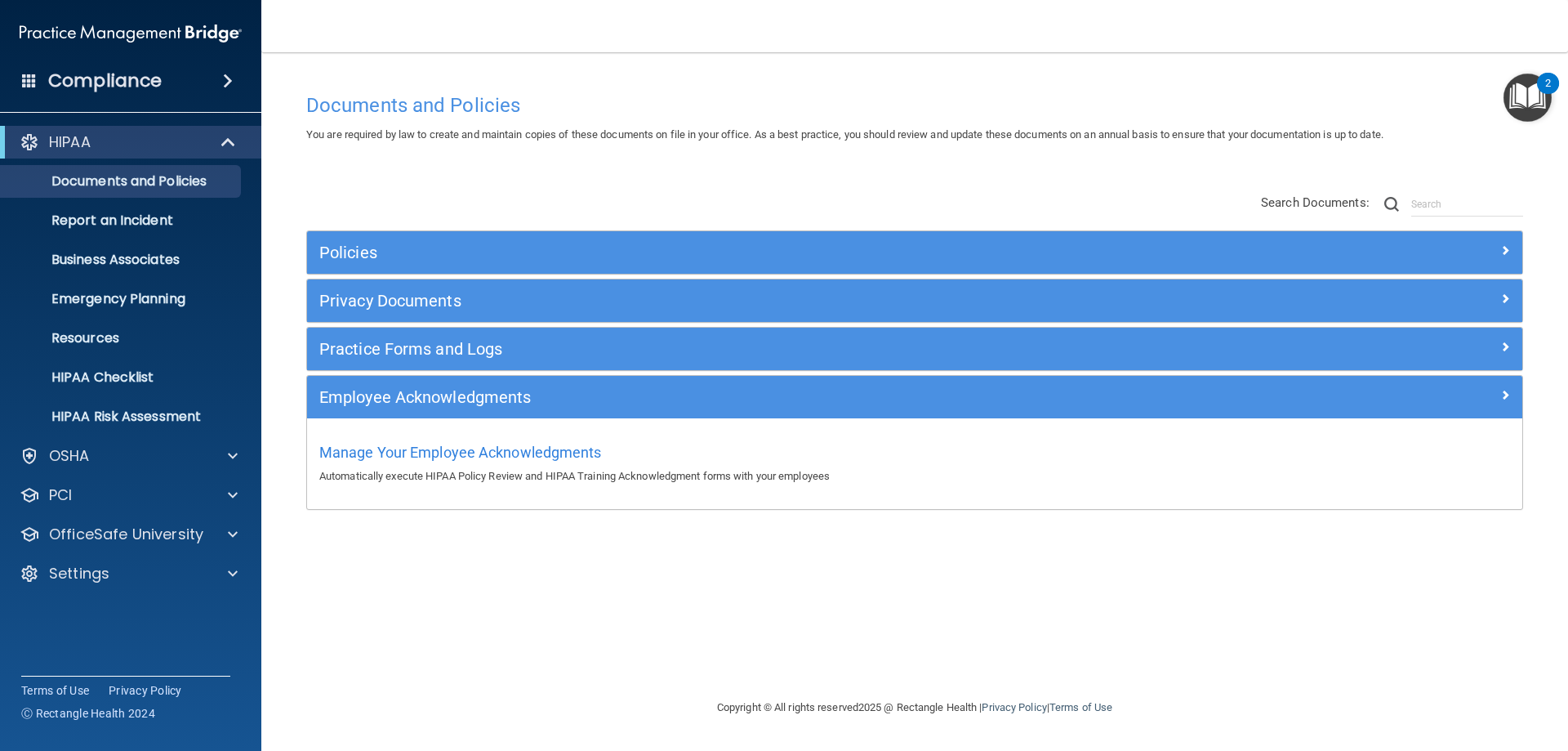
click at [442, 485] on p "Automatically execute HIPAA Policy Review and HIPAA Training Acknowledgment for…" at bounding box center [914, 477] width 1191 height 20
click at [133, 451] on div "OSHA" at bounding box center [109, 456] width 203 height 20
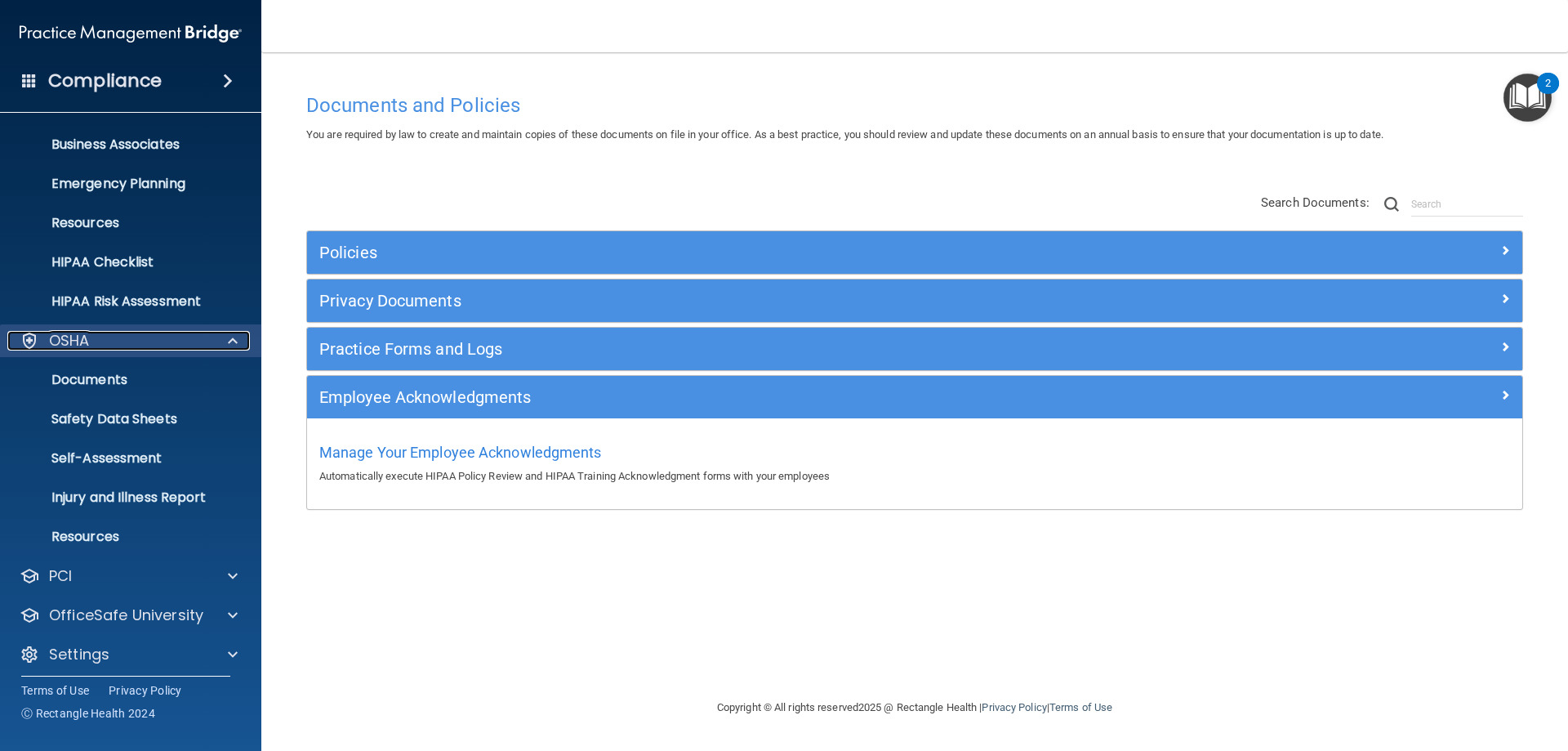
scroll to position [123, 0]
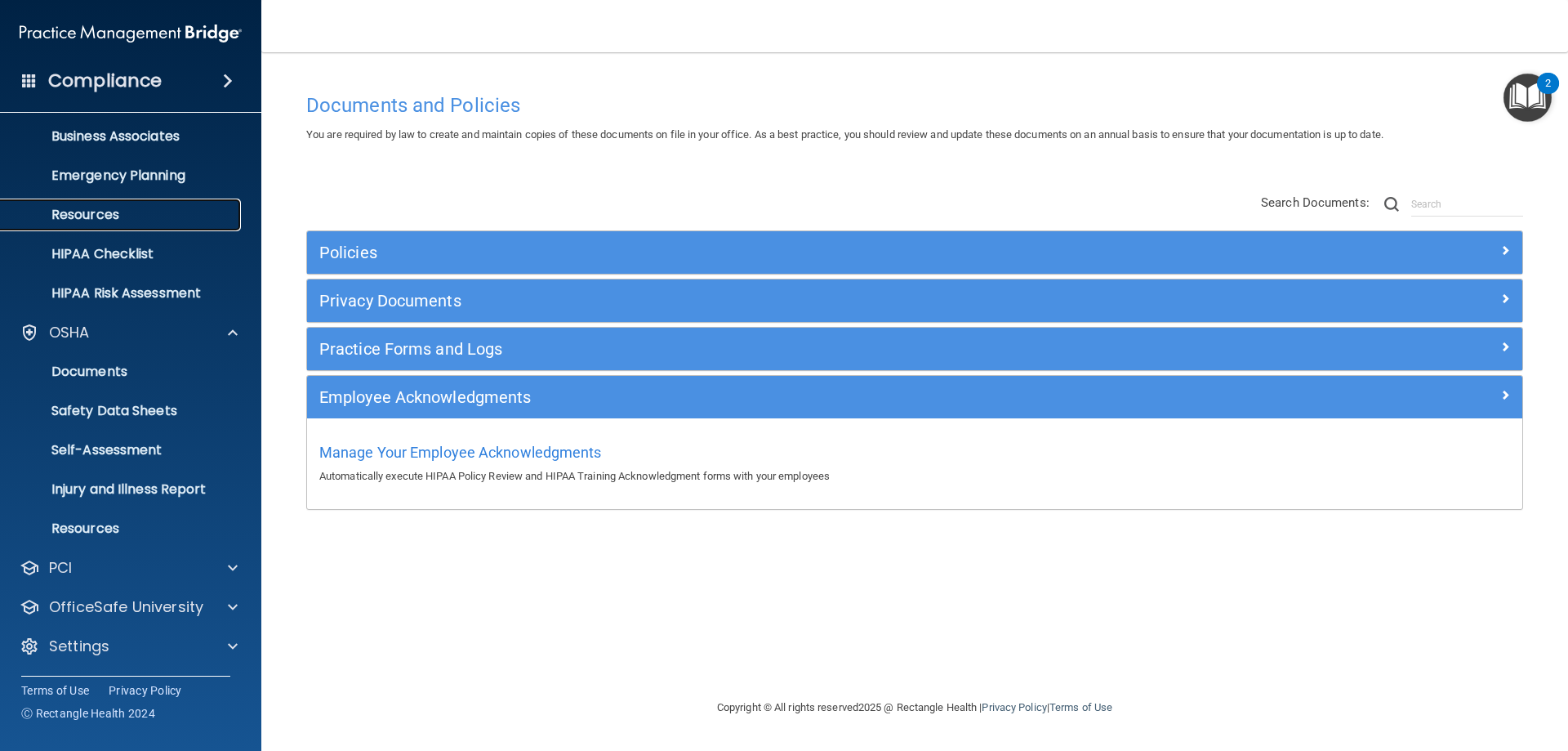
click at [120, 207] on p "Resources" at bounding box center [122, 214] width 223 height 16
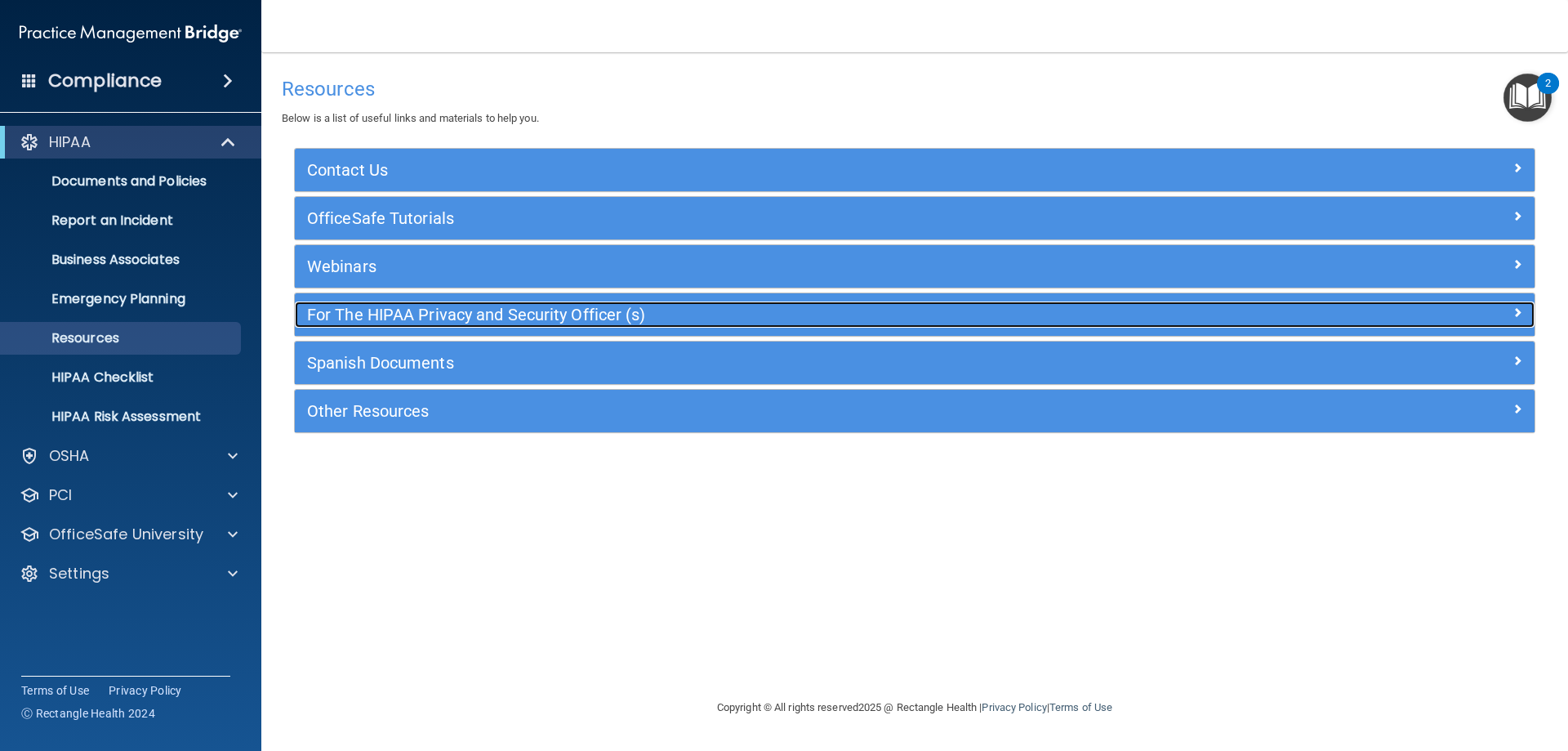
click at [382, 312] on h5 "For The HIPAA Privacy and Security Officer (s)" at bounding box center [760, 315] width 905 height 18
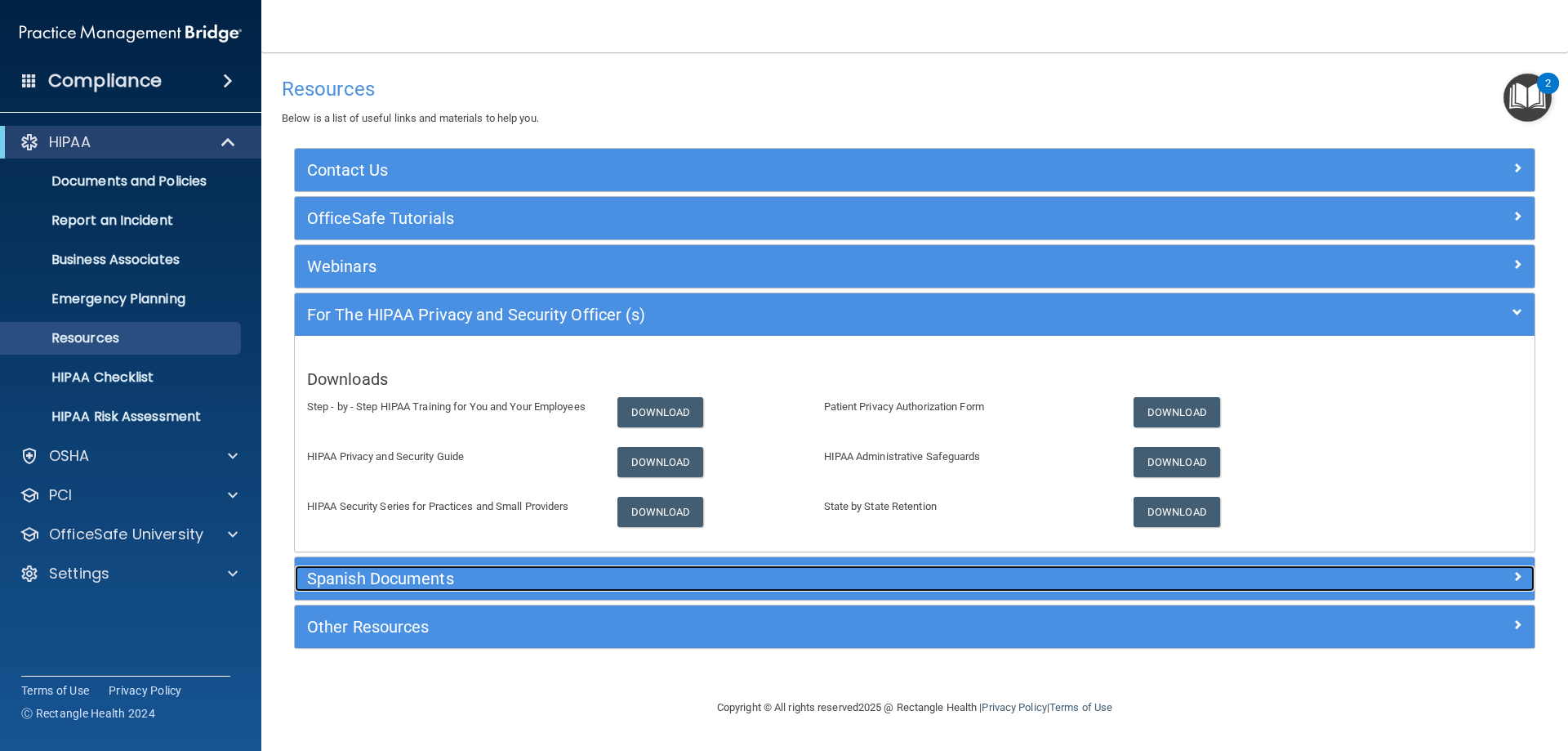
click at [431, 571] on h5 "Spanish Documents" at bounding box center [760, 578] width 905 height 18
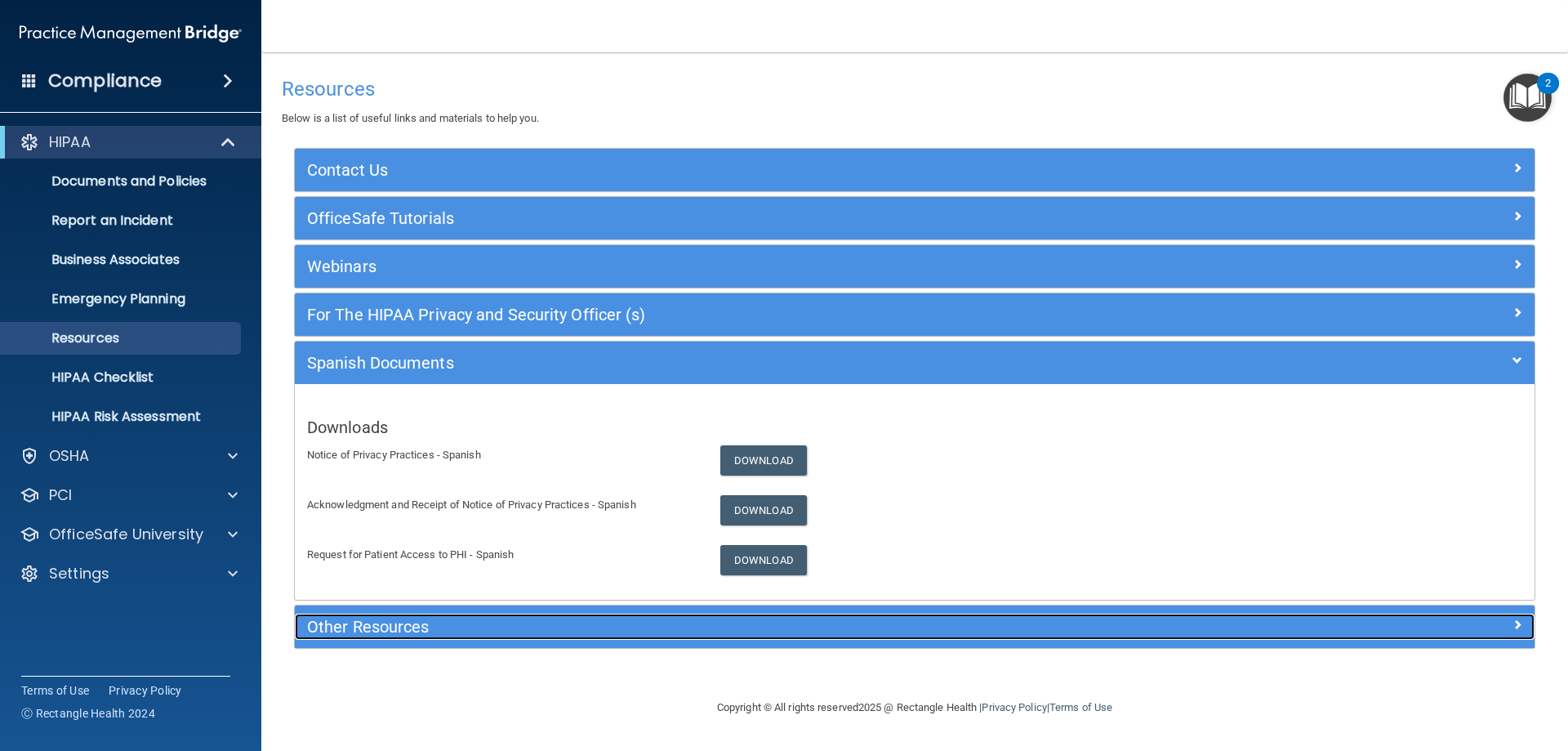
click at [392, 629] on h5 "Other Resources" at bounding box center [760, 627] width 905 height 18
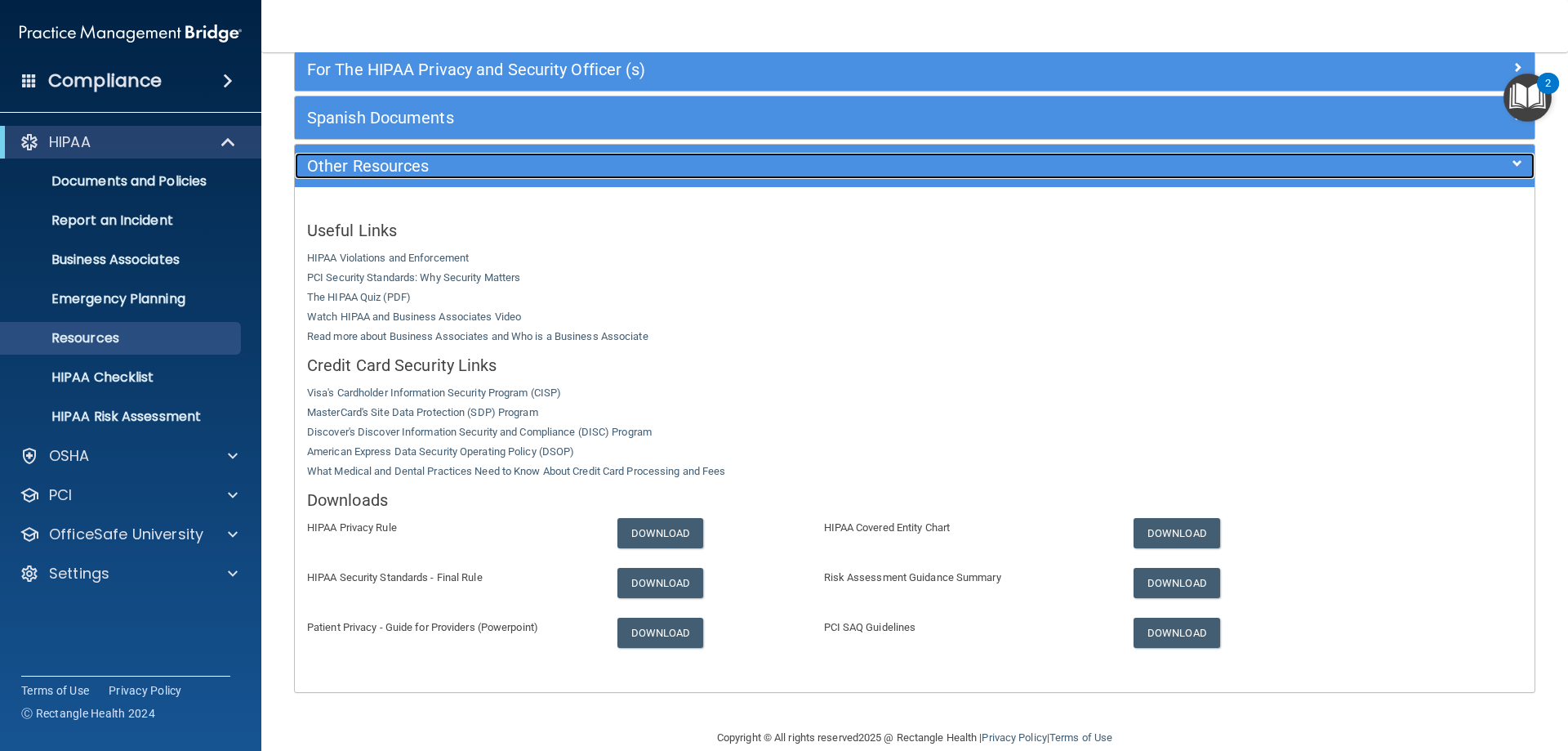
scroll to position [271, 0]
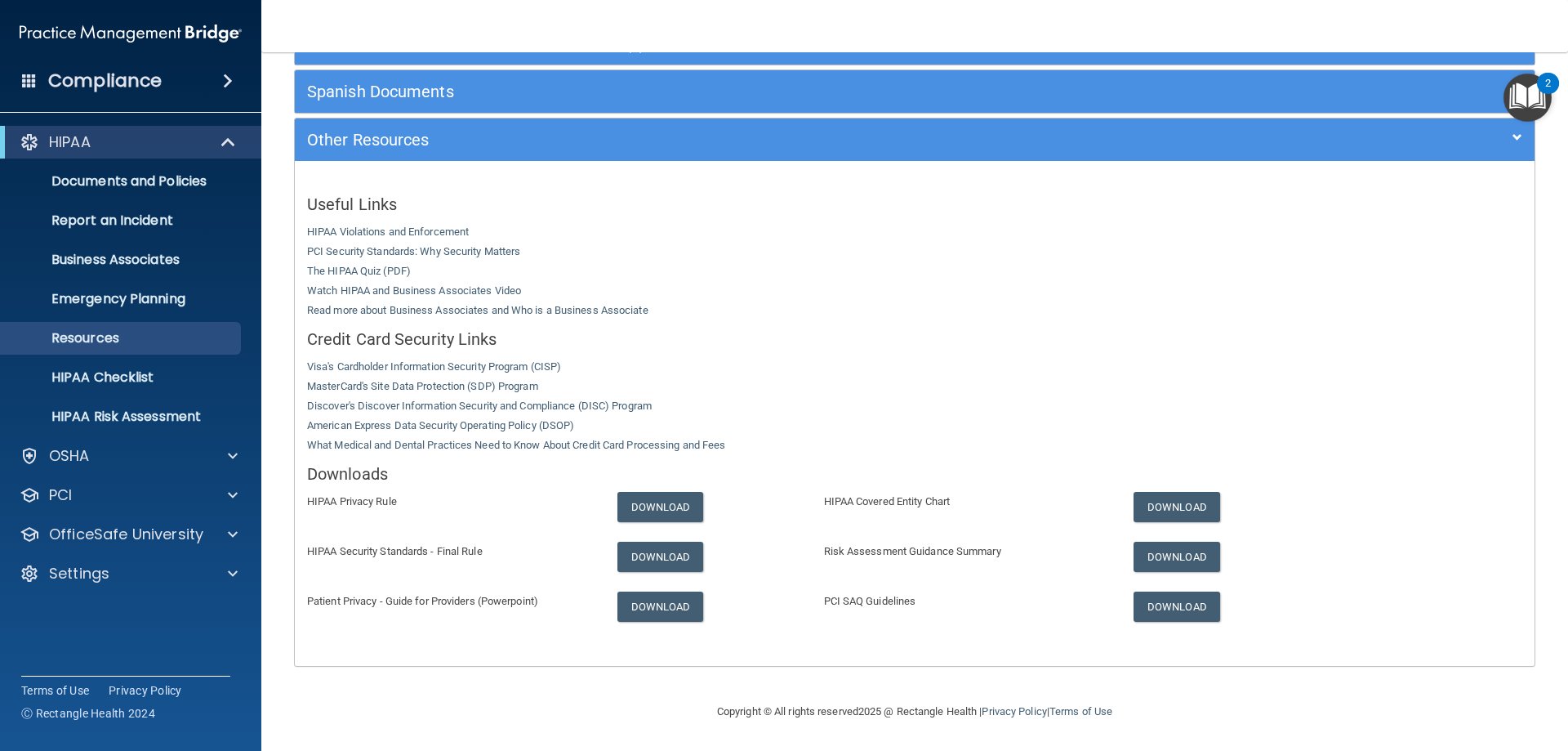
click at [162, 72] on div "Compliance" at bounding box center [130, 81] width 261 height 36
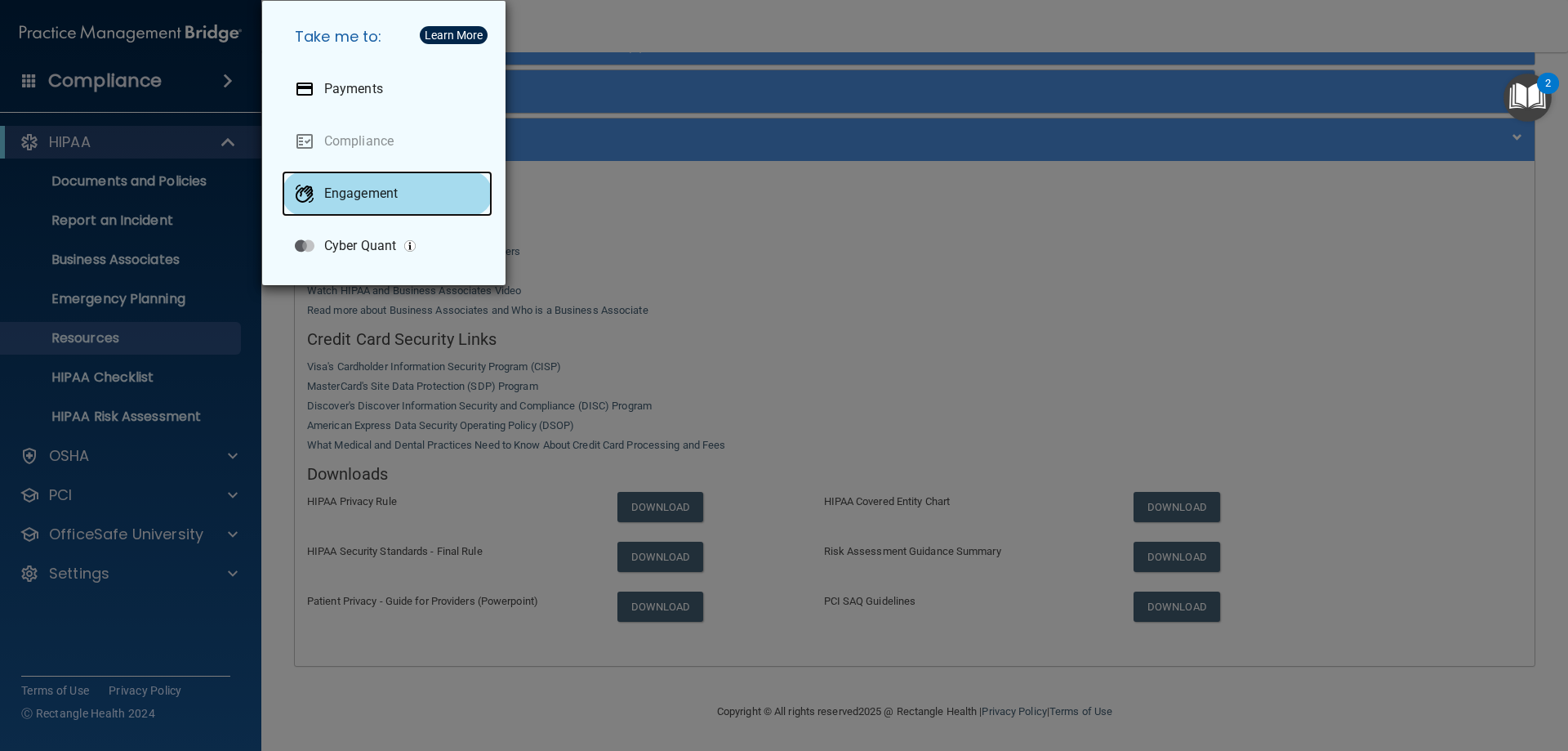
click at [430, 180] on div "Engagement" at bounding box center [387, 194] width 211 height 46
click at [745, 228] on div "Take me to: Payments Compliance Engagement Cyber Quant" at bounding box center [784, 376] width 1568 height 751
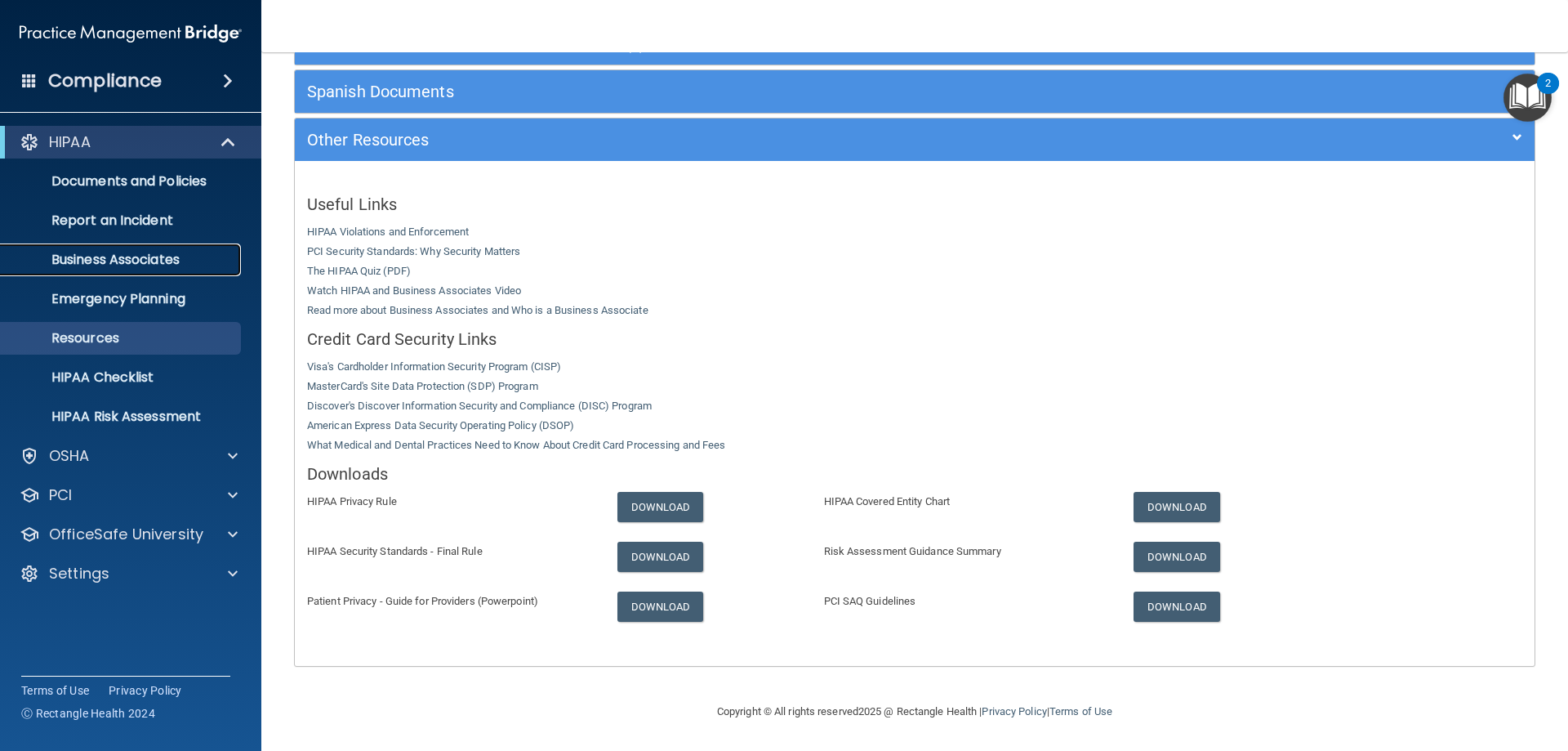
click at [159, 262] on p "Business Associates" at bounding box center [122, 260] width 223 height 16
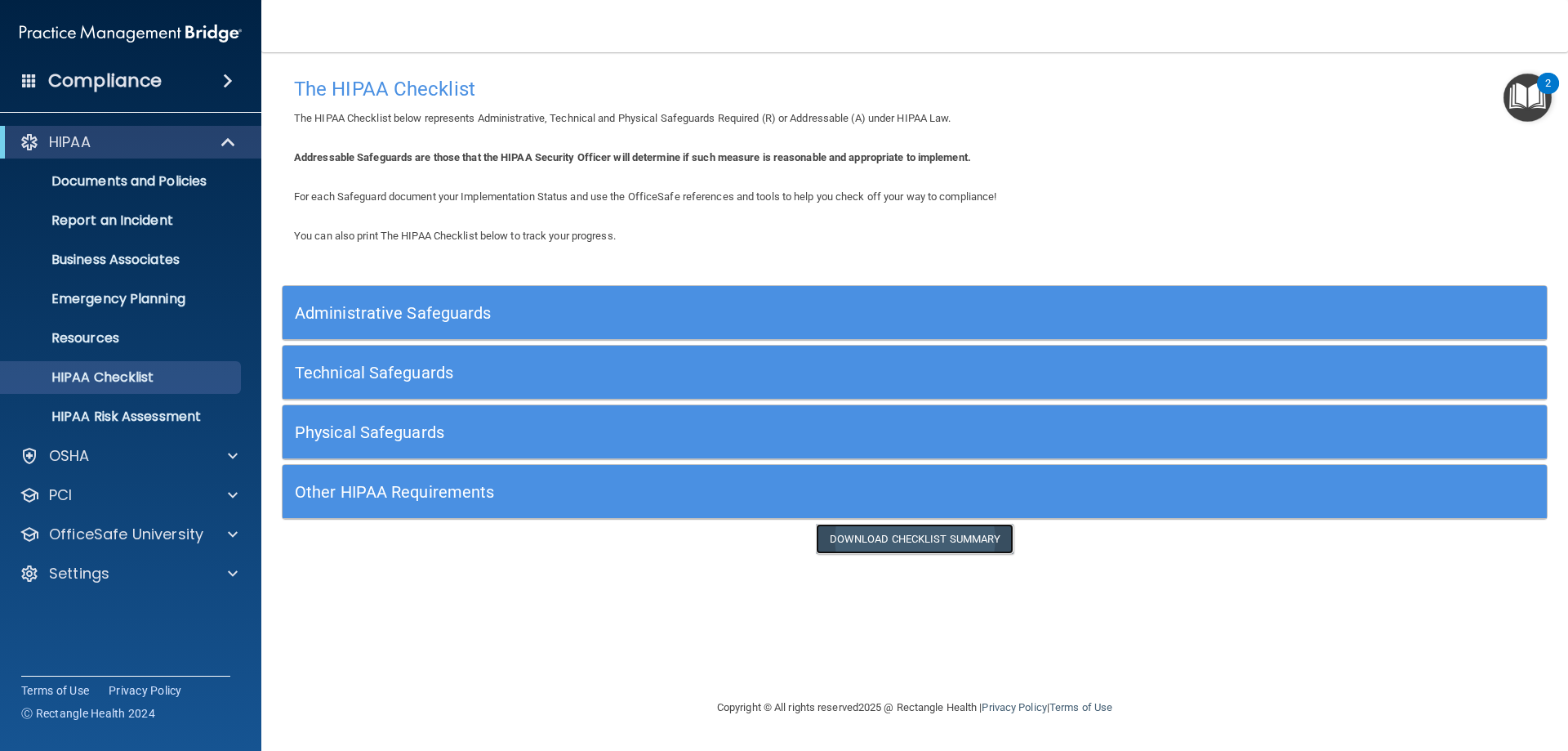
click at [922, 530] on link "Download Checklist Summary" at bounding box center [914, 538] width 198 height 30
click at [351, 321] on h5 "Administrative Safeguards" at bounding box center [756, 313] width 923 height 18
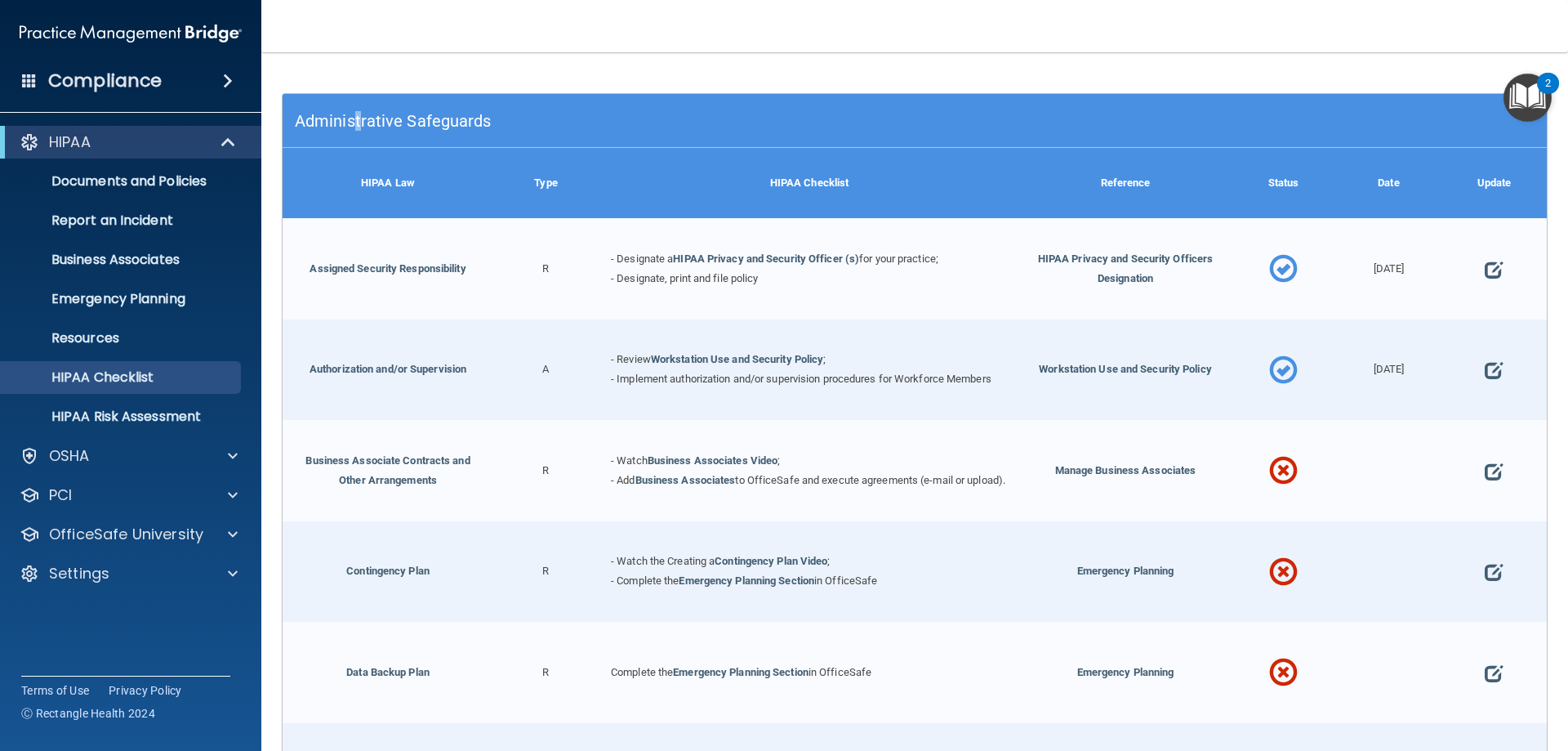
scroll to position [245, 0]
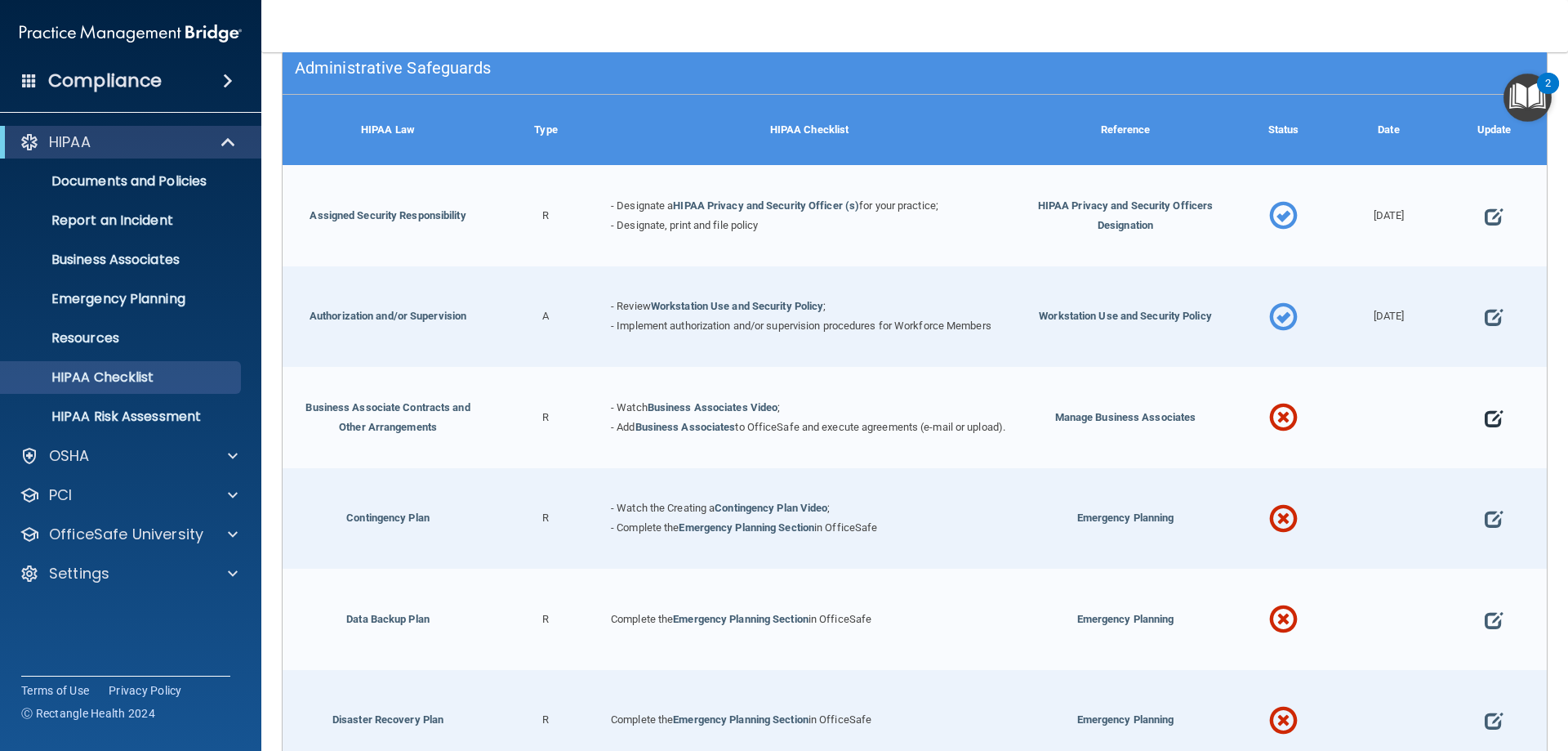
click at [1485, 420] on span at bounding box center [1494, 418] width 18 height 51
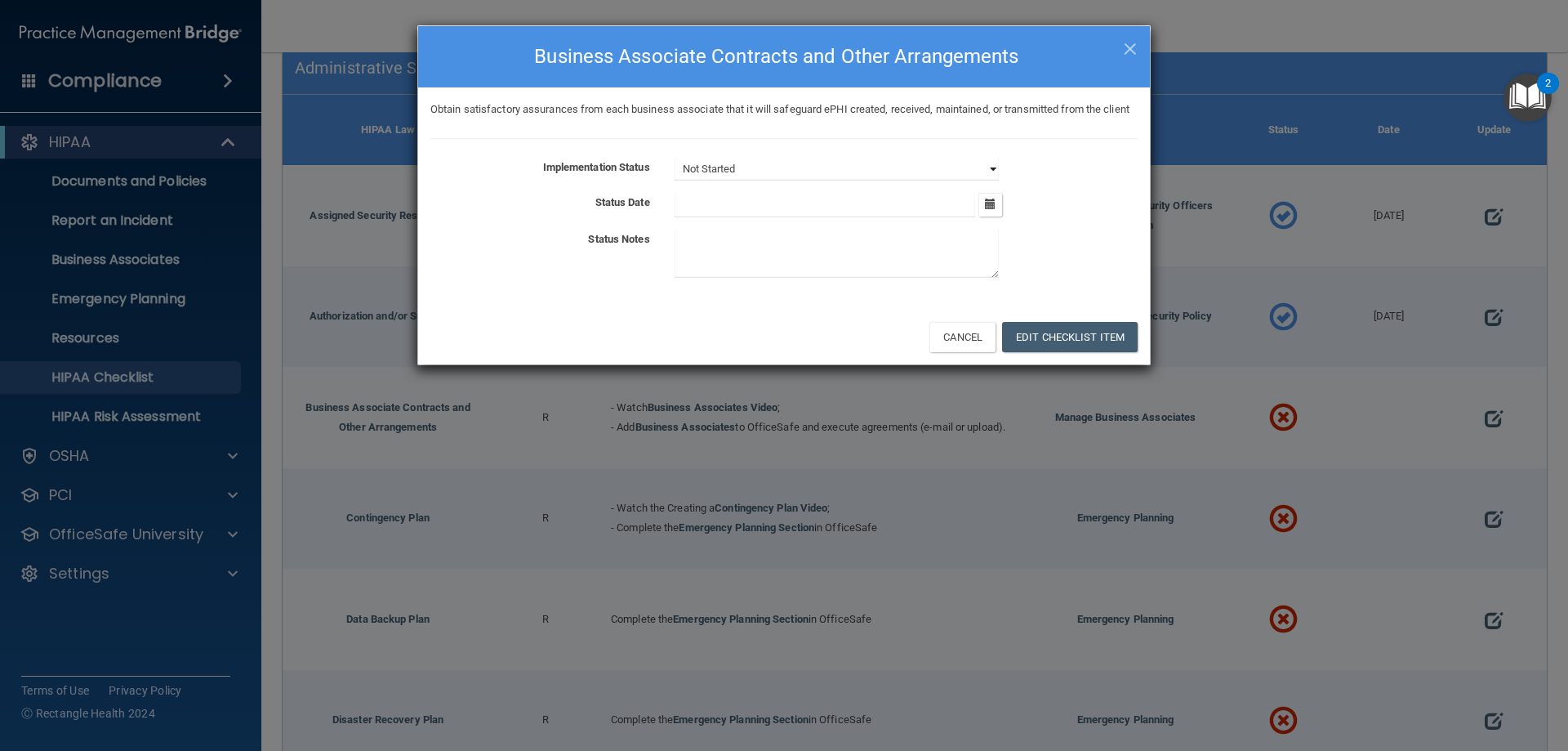
click at [830, 181] on select "Not Started In Progress Completed" at bounding box center [836, 168] width 324 height 23
select select "in_progress"
click at [675, 177] on select "Not Started In Progress Completed" at bounding box center [836, 168] width 324 height 23
drag, startPoint x: 991, startPoint y: 225, endPoint x: 975, endPoint y: 244, distance: 24.8
click at [992, 209] on icon "button" at bounding box center [990, 204] width 11 height 11
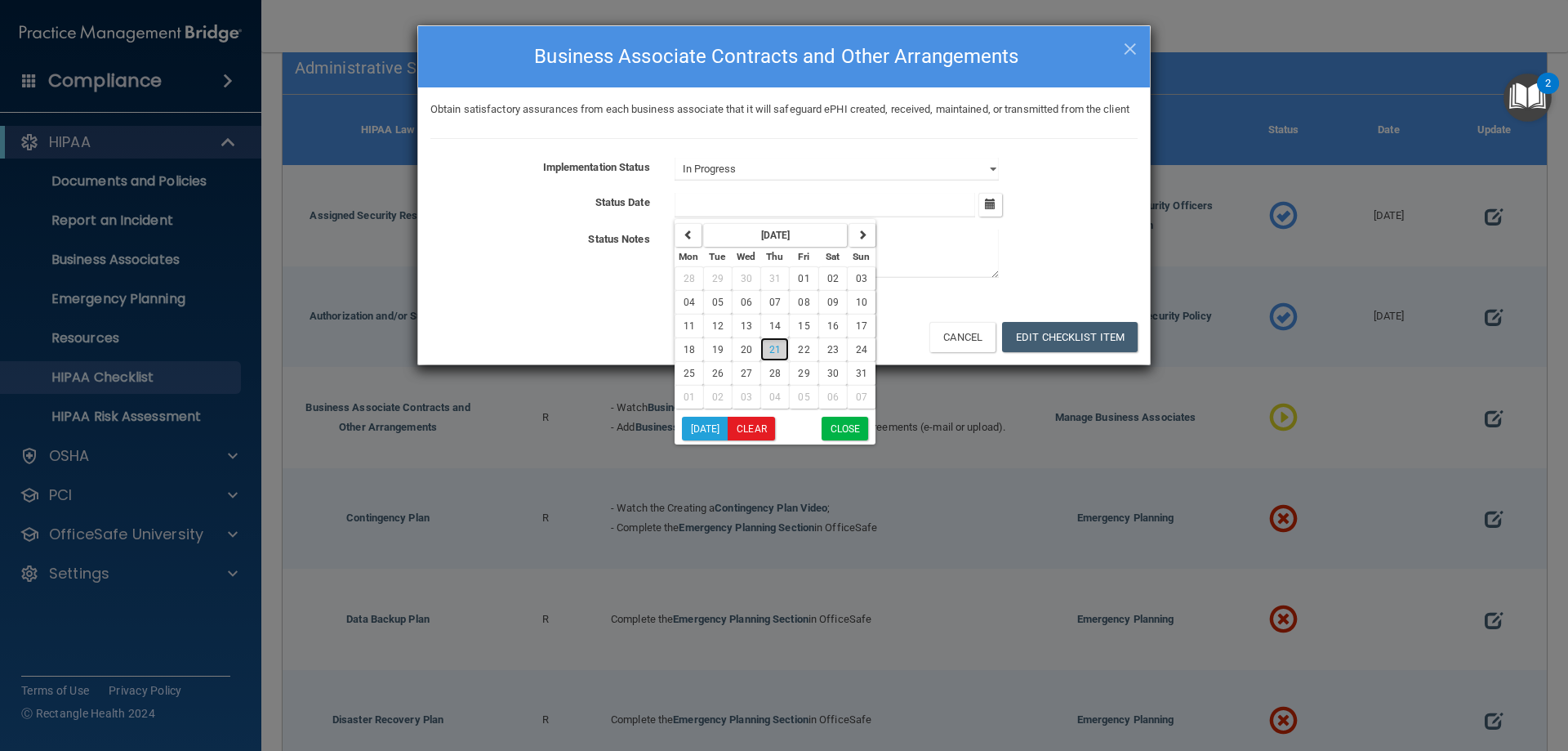
click at [775, 356] on span "21" at bounding box center [775, 349] width 12 height 12
type input "8/21/25"
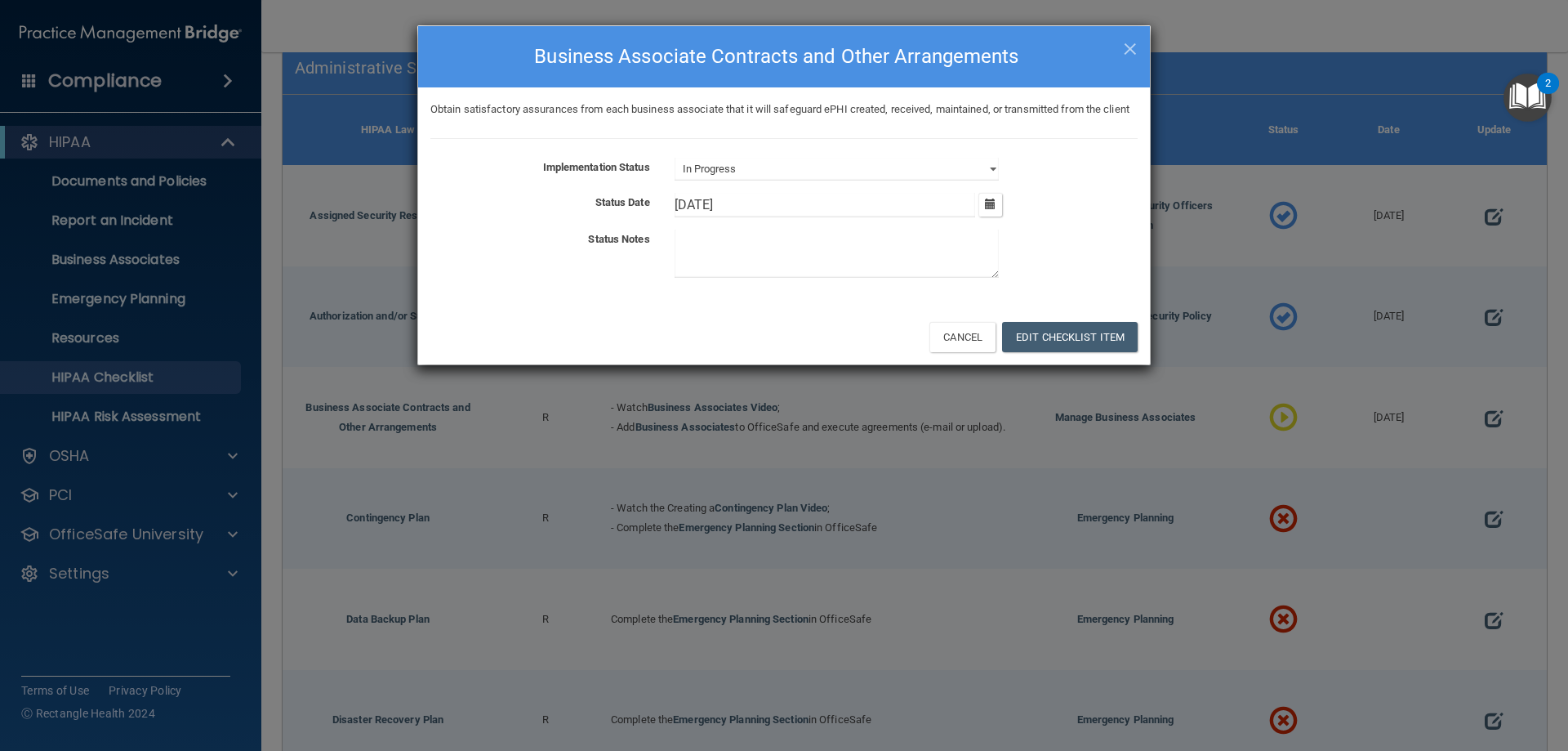
click at [755, 276] on textarea at bounding box center [836, 253] width 324 height 48
click at [758, 271] on textarea at bounding box center [836, 253] width 324 height 48
paste textarea "COMPLETE BUSINESS SYSTEM"
drag, startPoint x: 730, startPoint y: 265, endPoint x: 746, endPoint y: 336, distance: 72.8
click at [730, 268] on textarea "Still need agreements from ZOCDOC and COMPLETE BUSINESS SYSTEMS." at bounding box center [836, 253] width 324 height 48
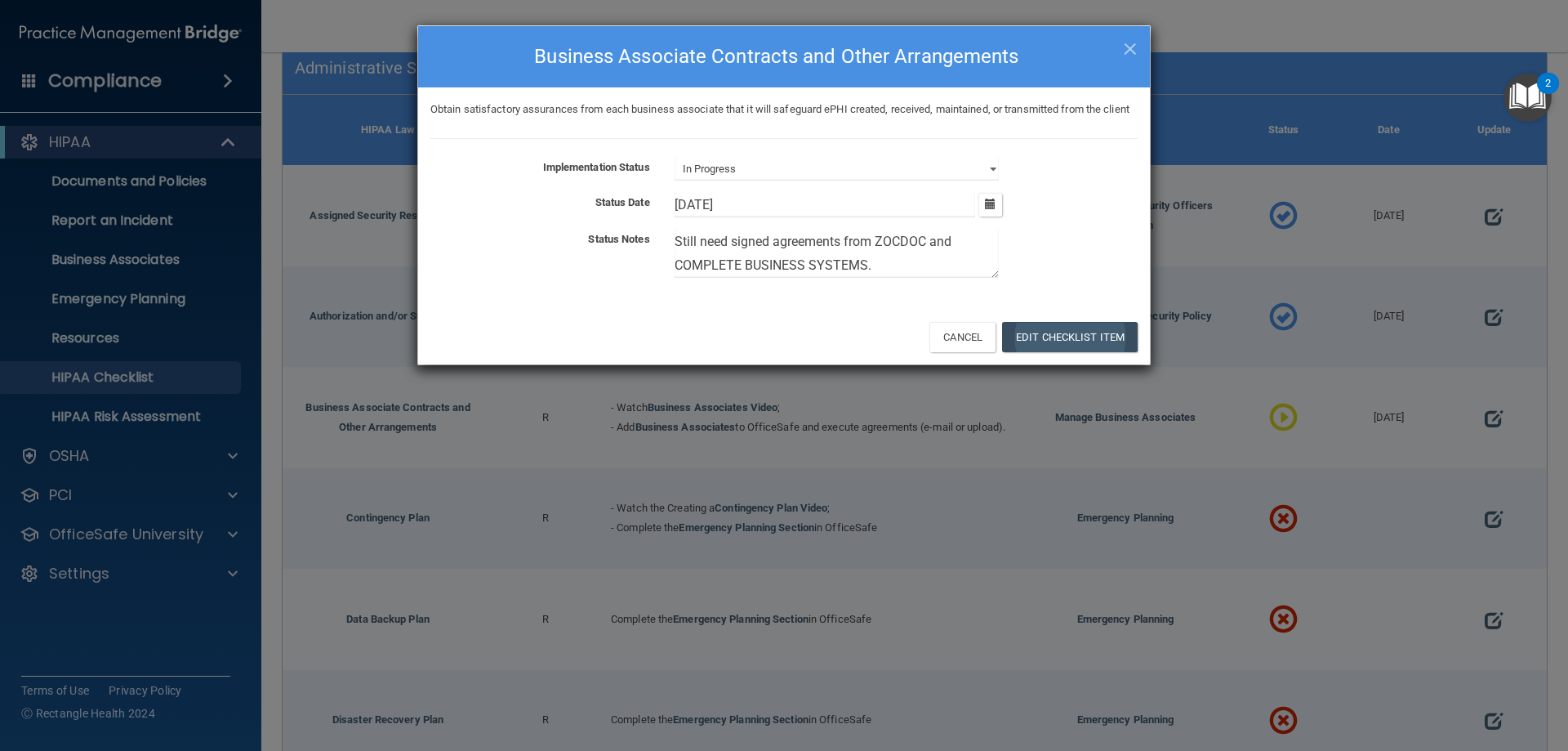
type textarea "Still need signed agreements from ZOCDOC and COMPLETE BUSINESS SYSTEMS."
click at [1053, 352] on button "Edit Checklist Item" at bounding box center [1070, 337] width 136 height 30
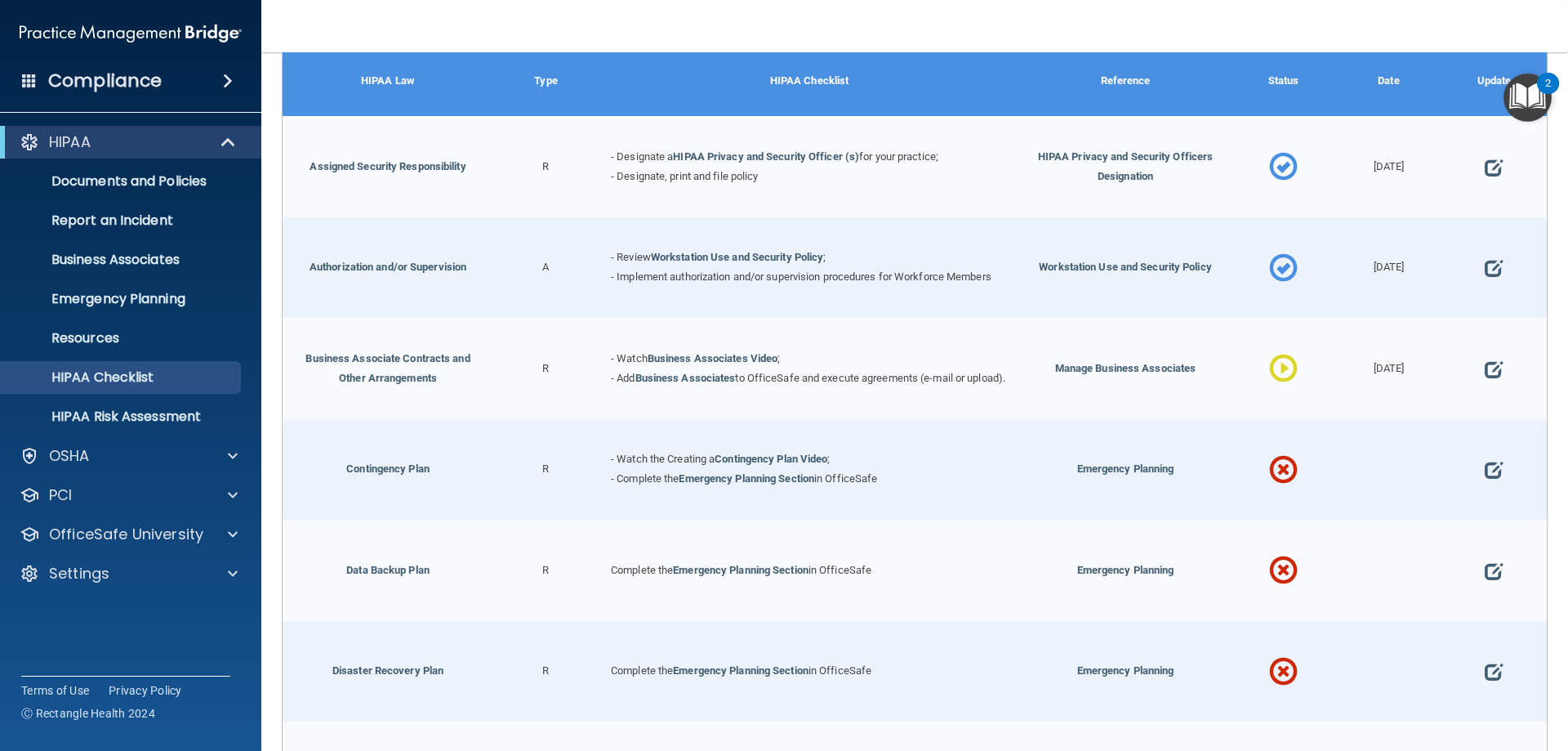
scroll to position [293, 0]
click at [735, 353] on link "Business Associates Video" at bounding box center [713, 359] width 130 height 13
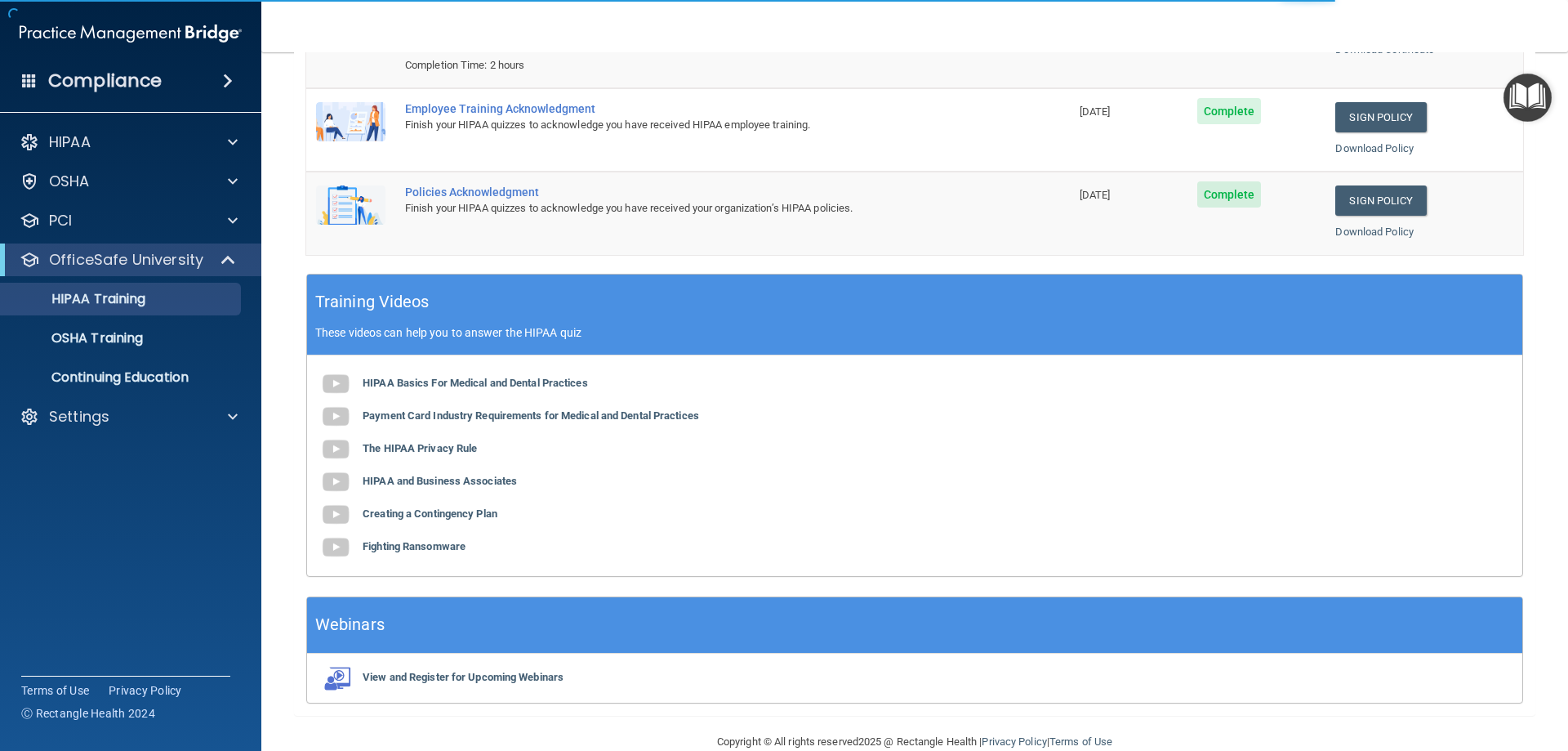
scroll to position [327, 0]
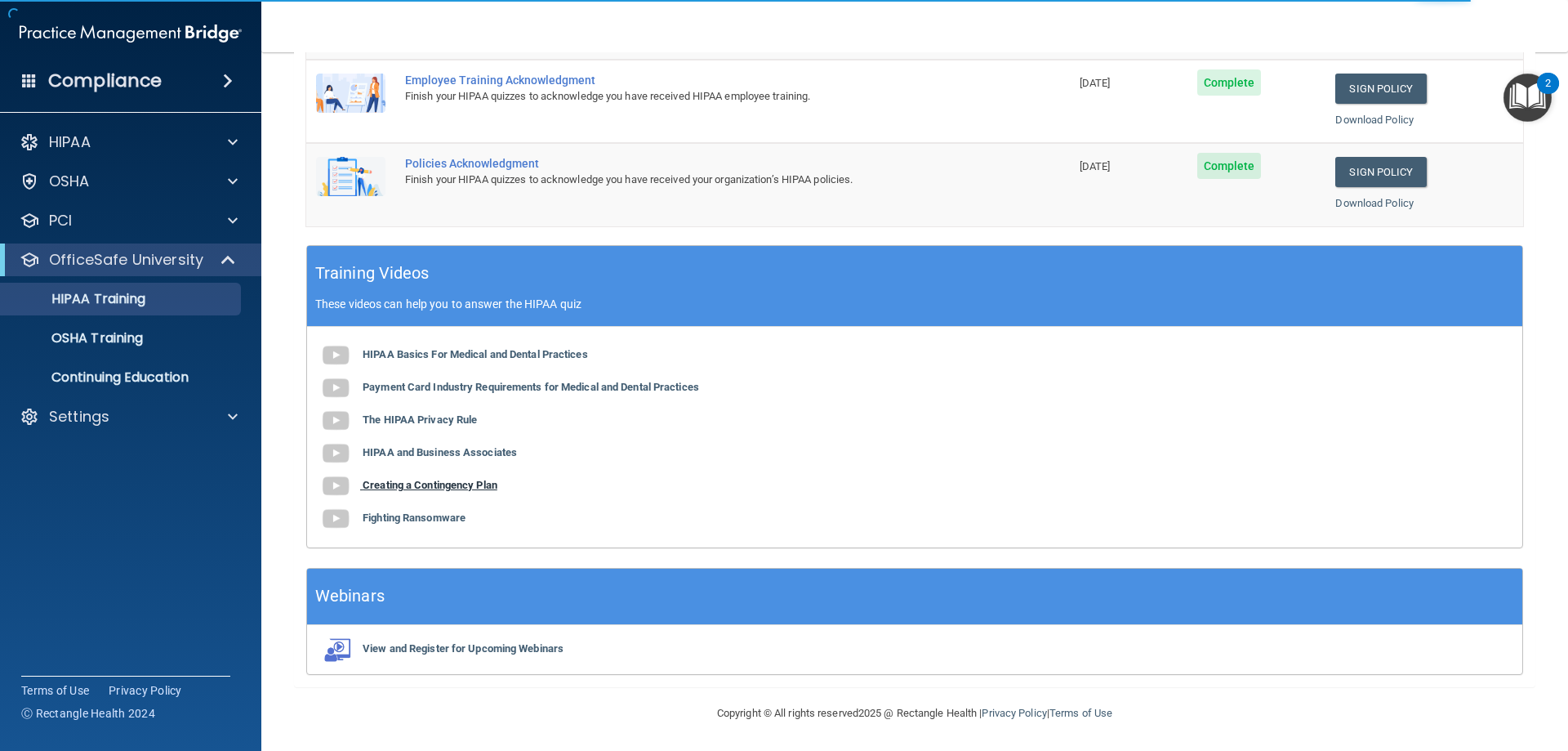
click at [452, 486] on b "Creating a Contingency Plan" at bounding box center [430, 485] width 135 height 13
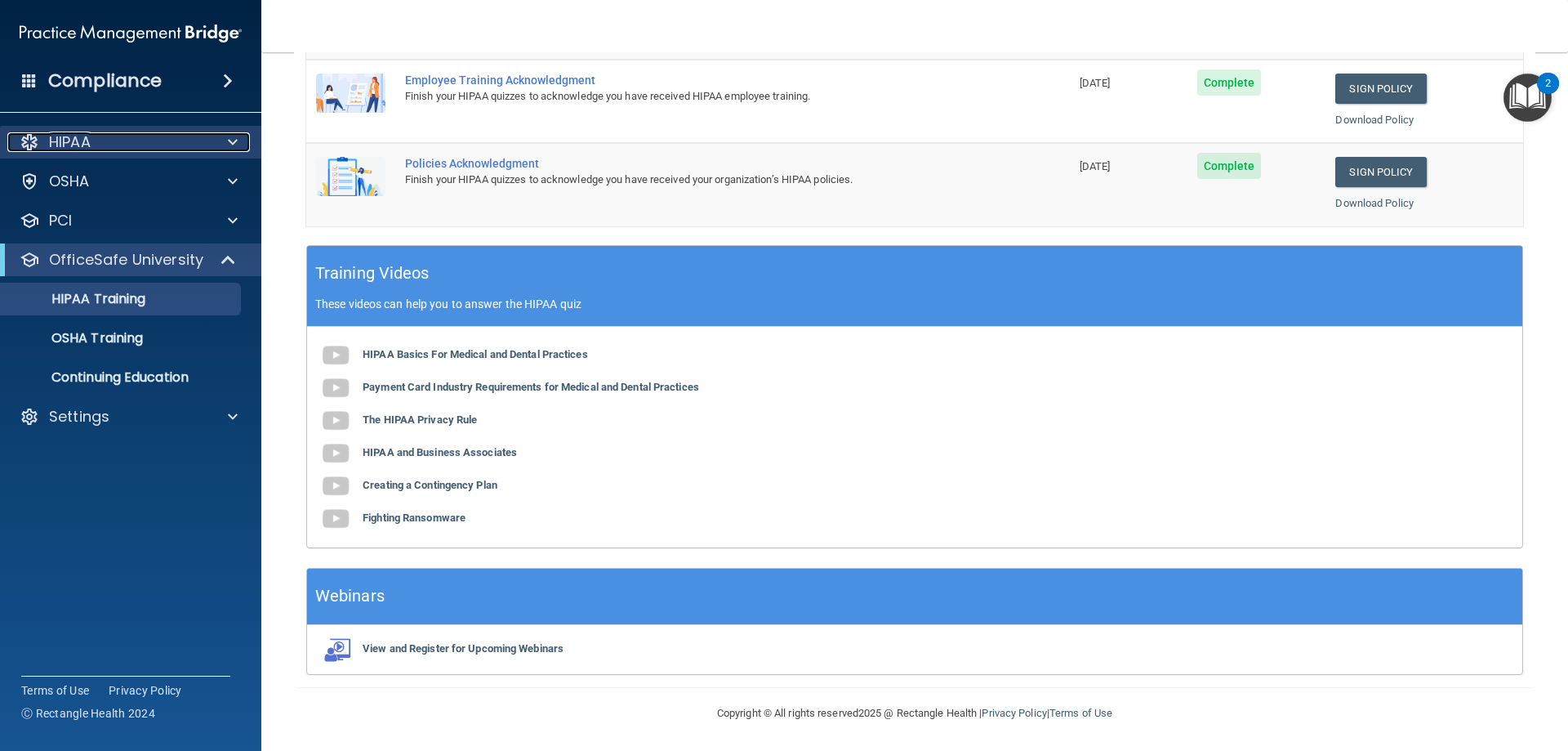
click at [234, 144] on span at bounding box center [232, 142] width 10 height 20
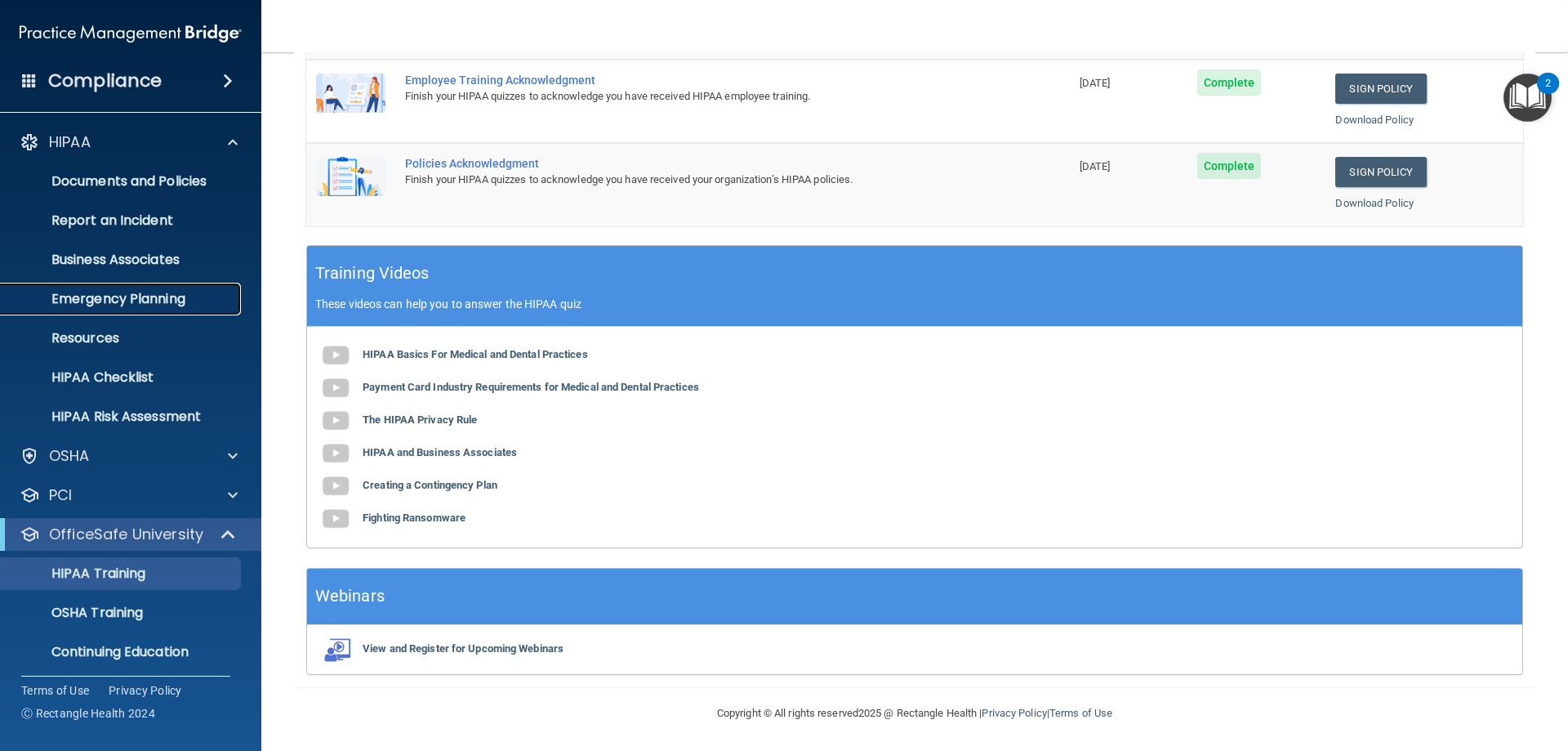
click at [168, 299] on p "Emergency Planning" at bounding box center [122, 299] width 223 height 16
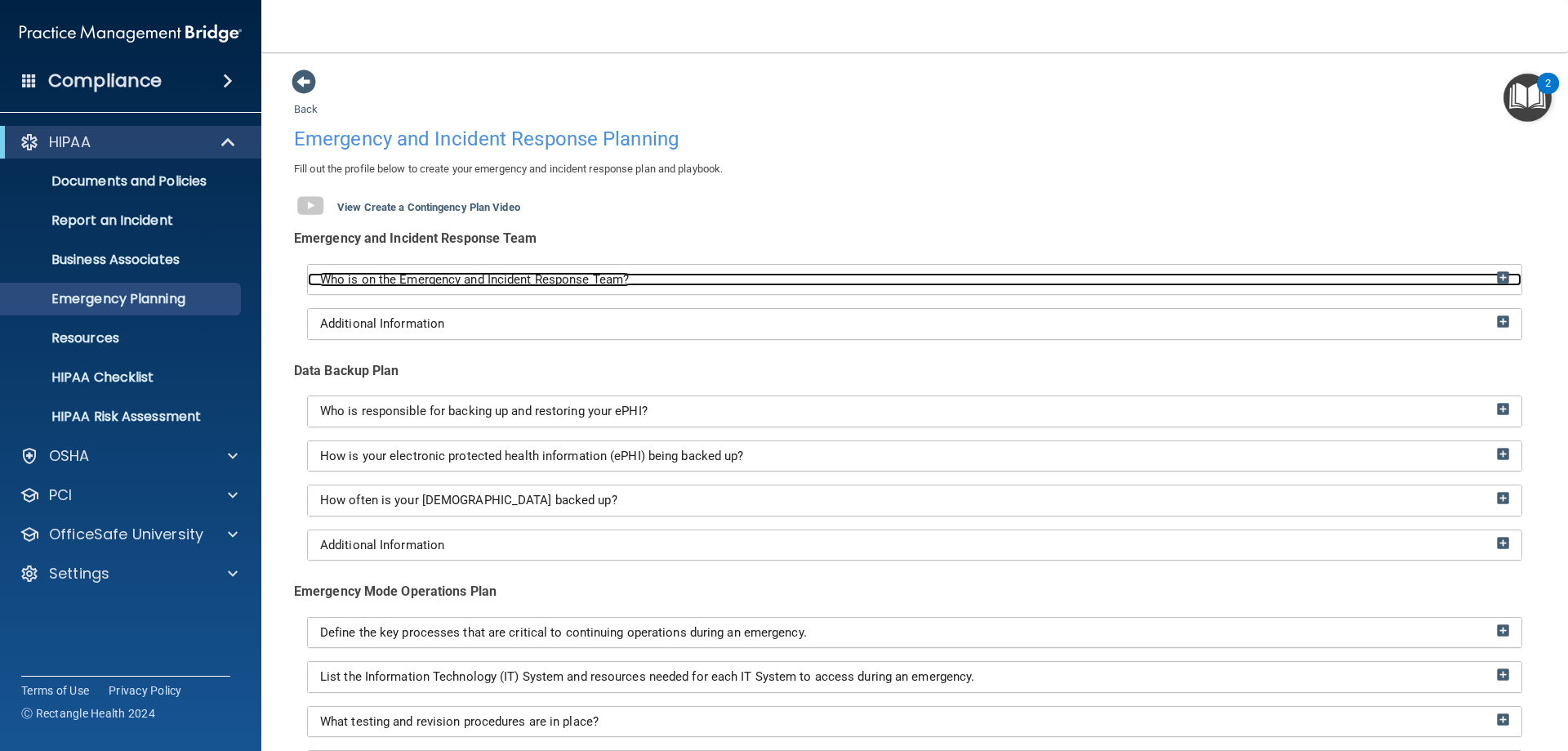
click at [1497, 280] on img at bounding box center [1503, 278] width 13 height 13
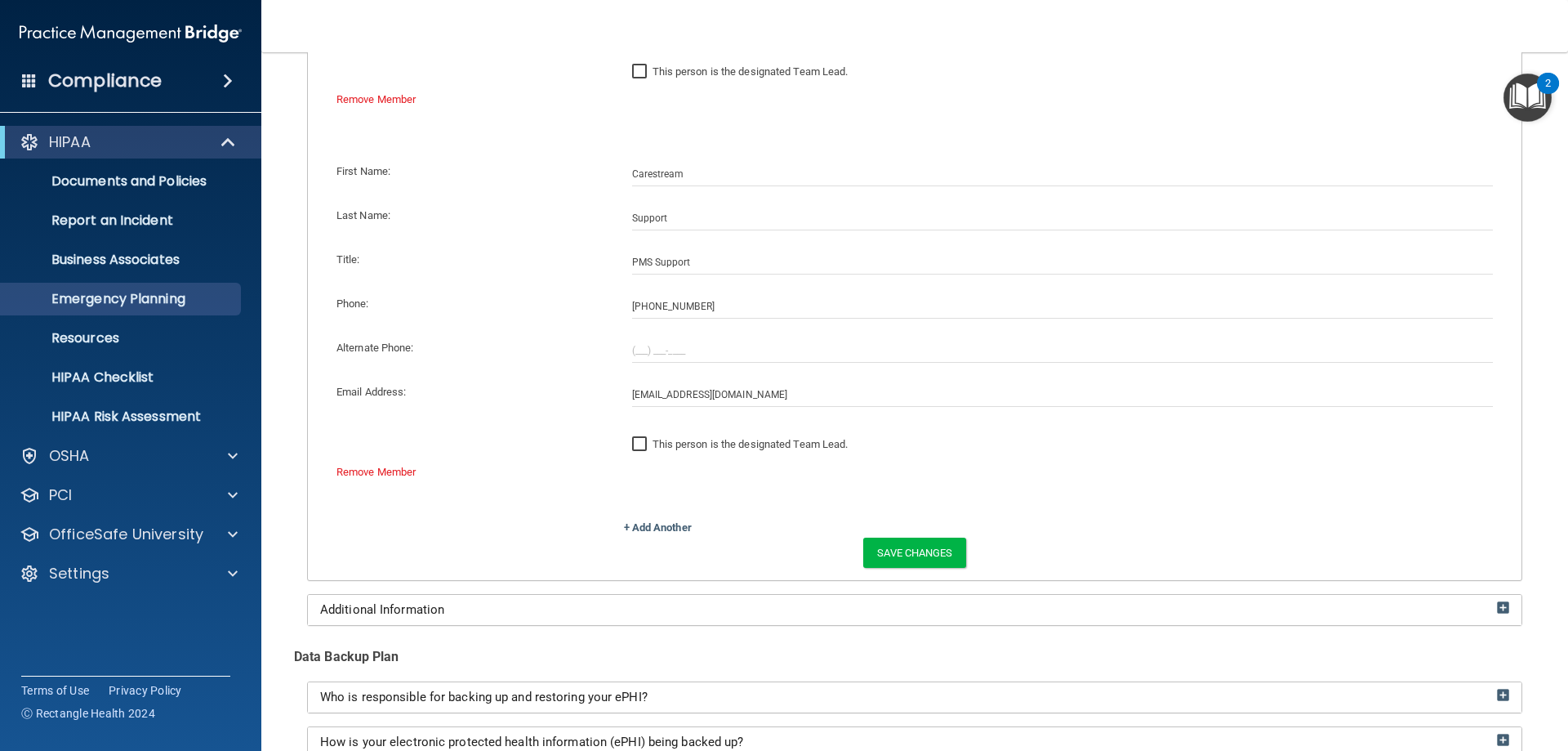
scroll to position [572, 0]
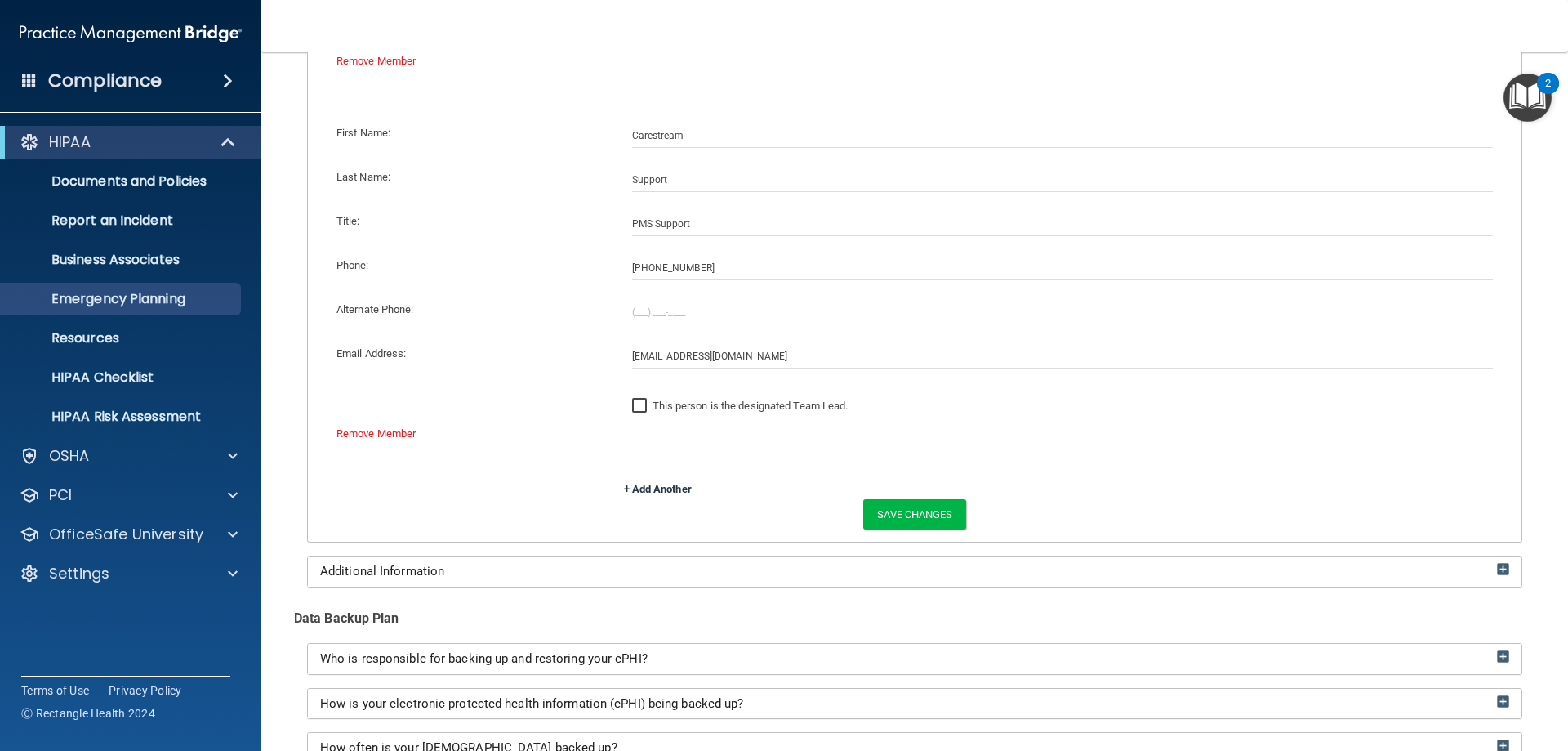
click at [642, 490] on link "+ Add Another" at bounding box center [657, 490] width 68 height 13
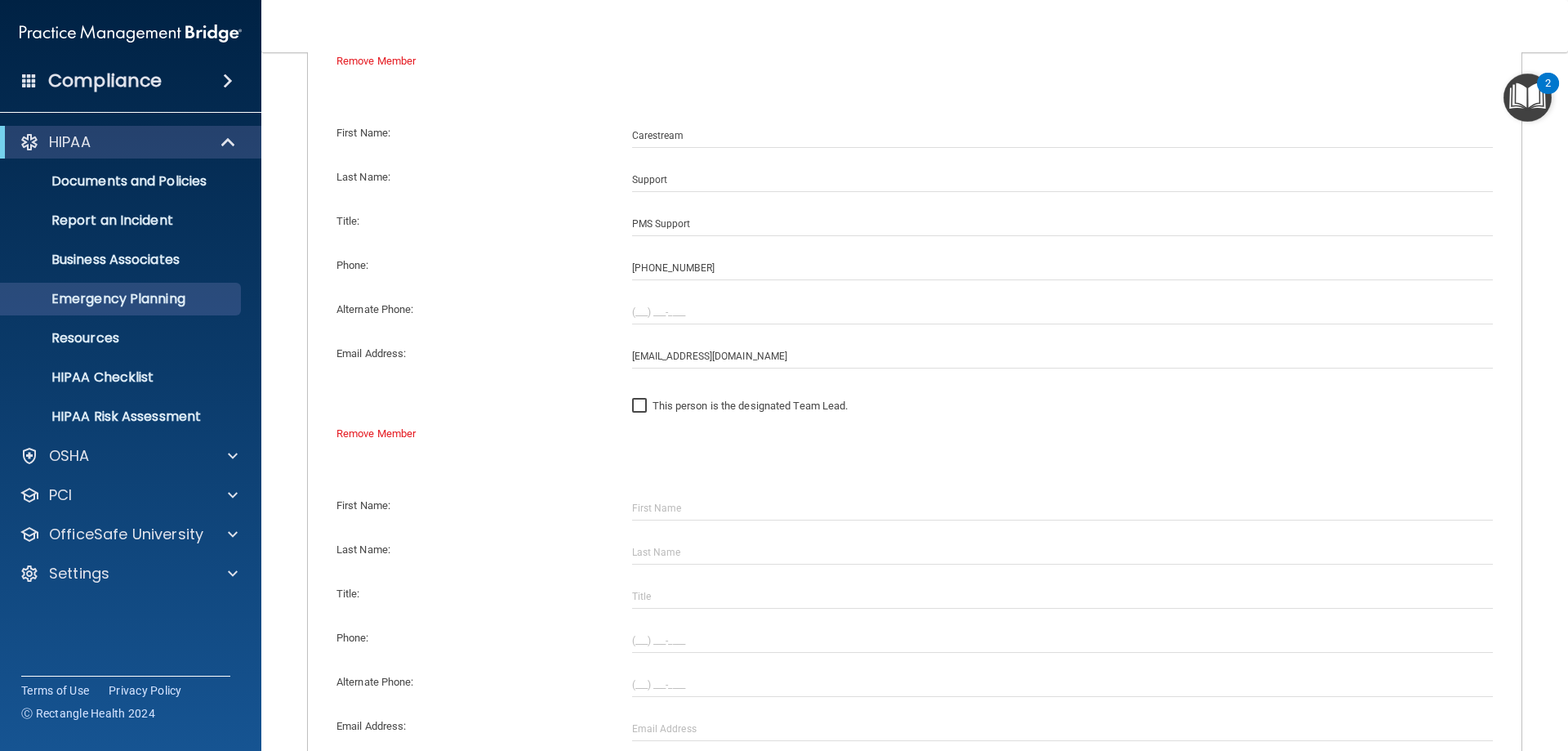
scroll to position [736, 0]
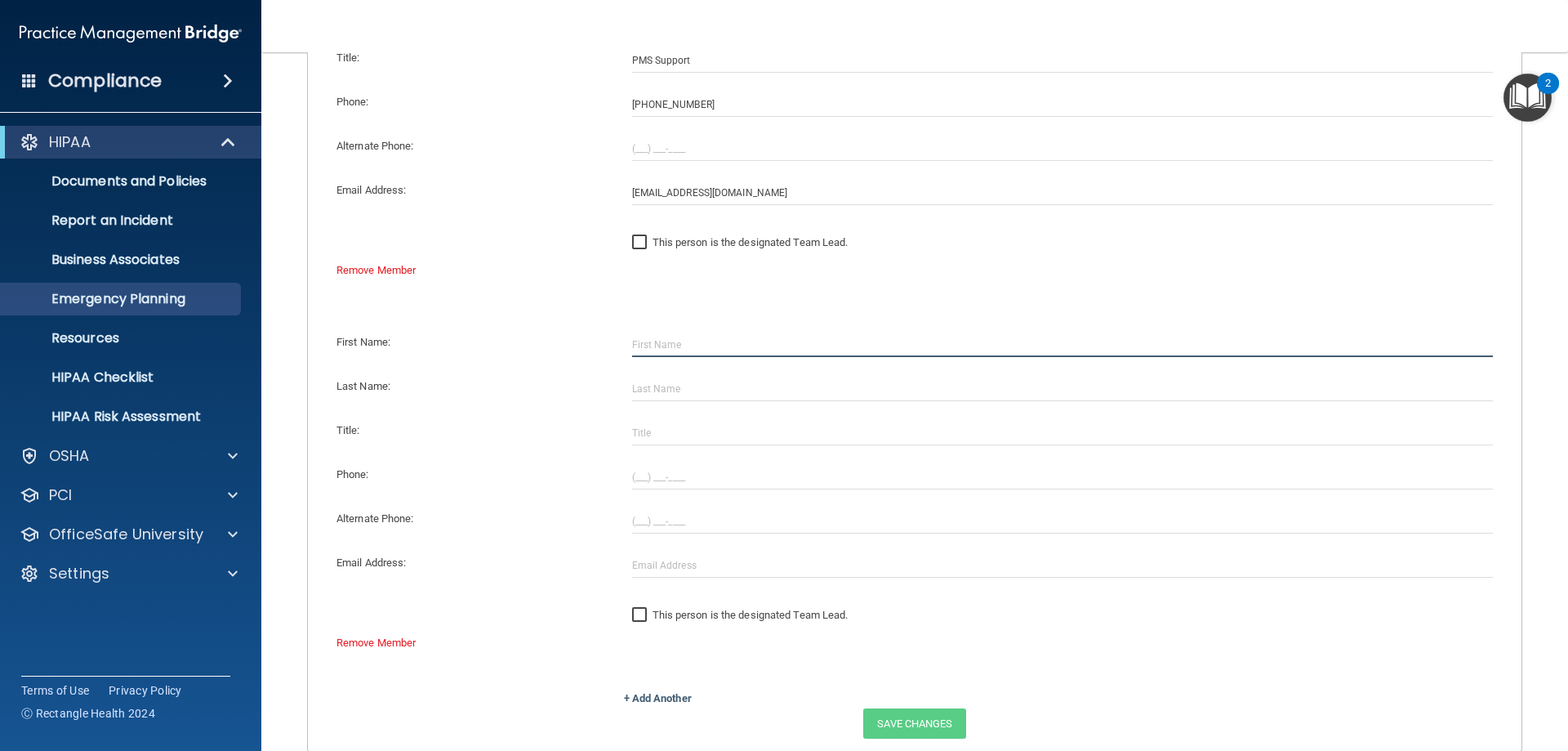
click at [732, 344] on input "text" at bounding box center [1063, 345] width 862 height 24
type input "Pria"
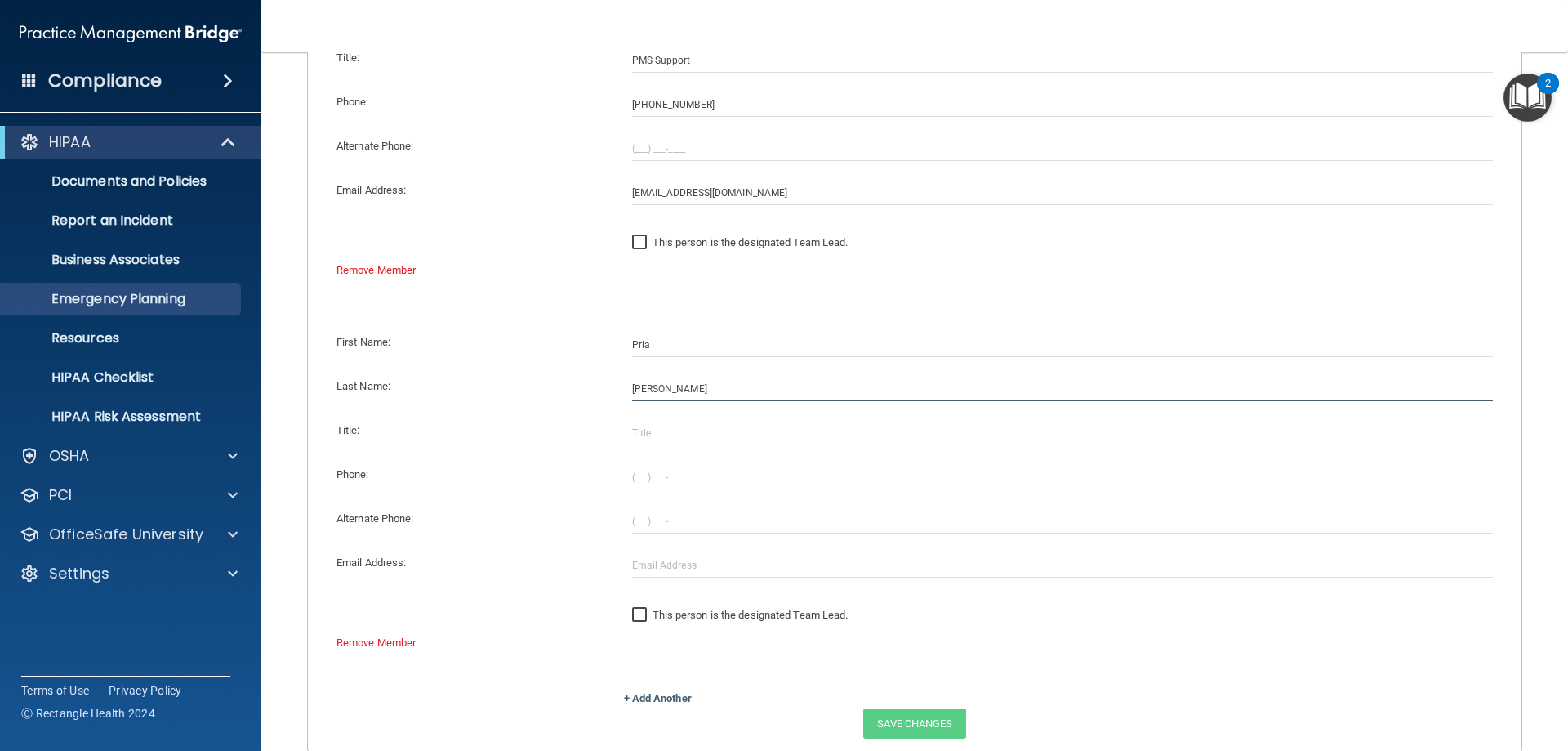
type input "Chang"
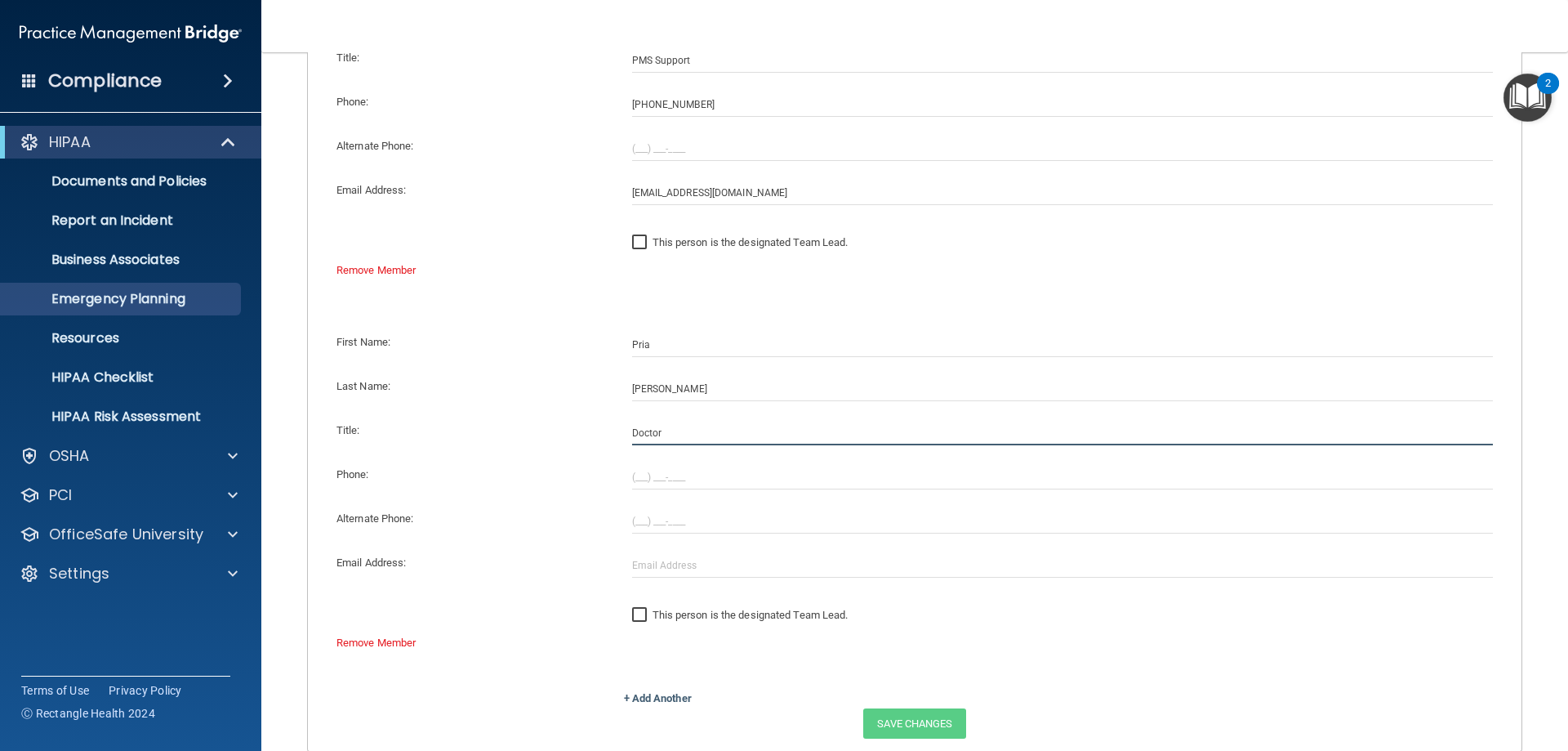
type input "Doctor"
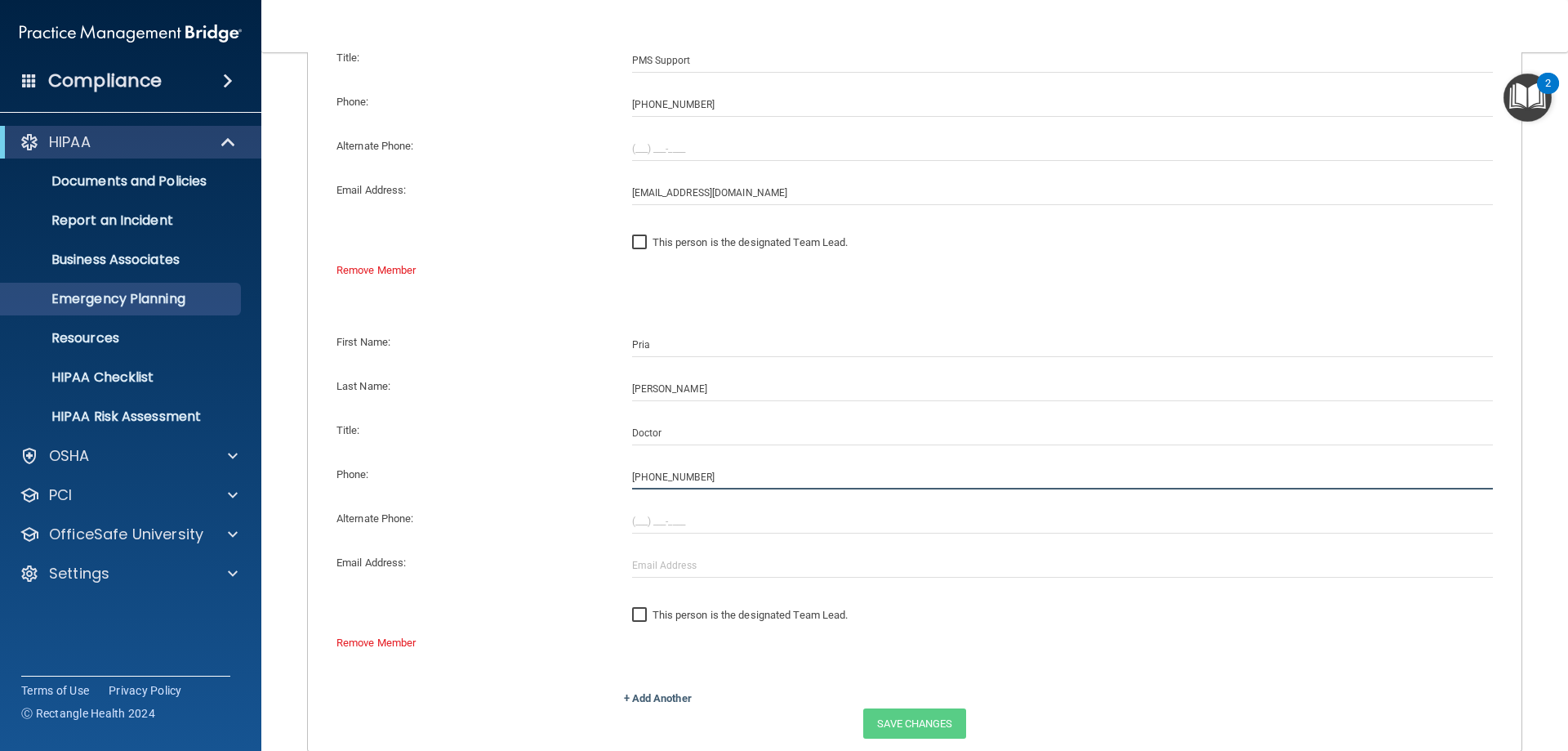
type input "(571) 236-8926"
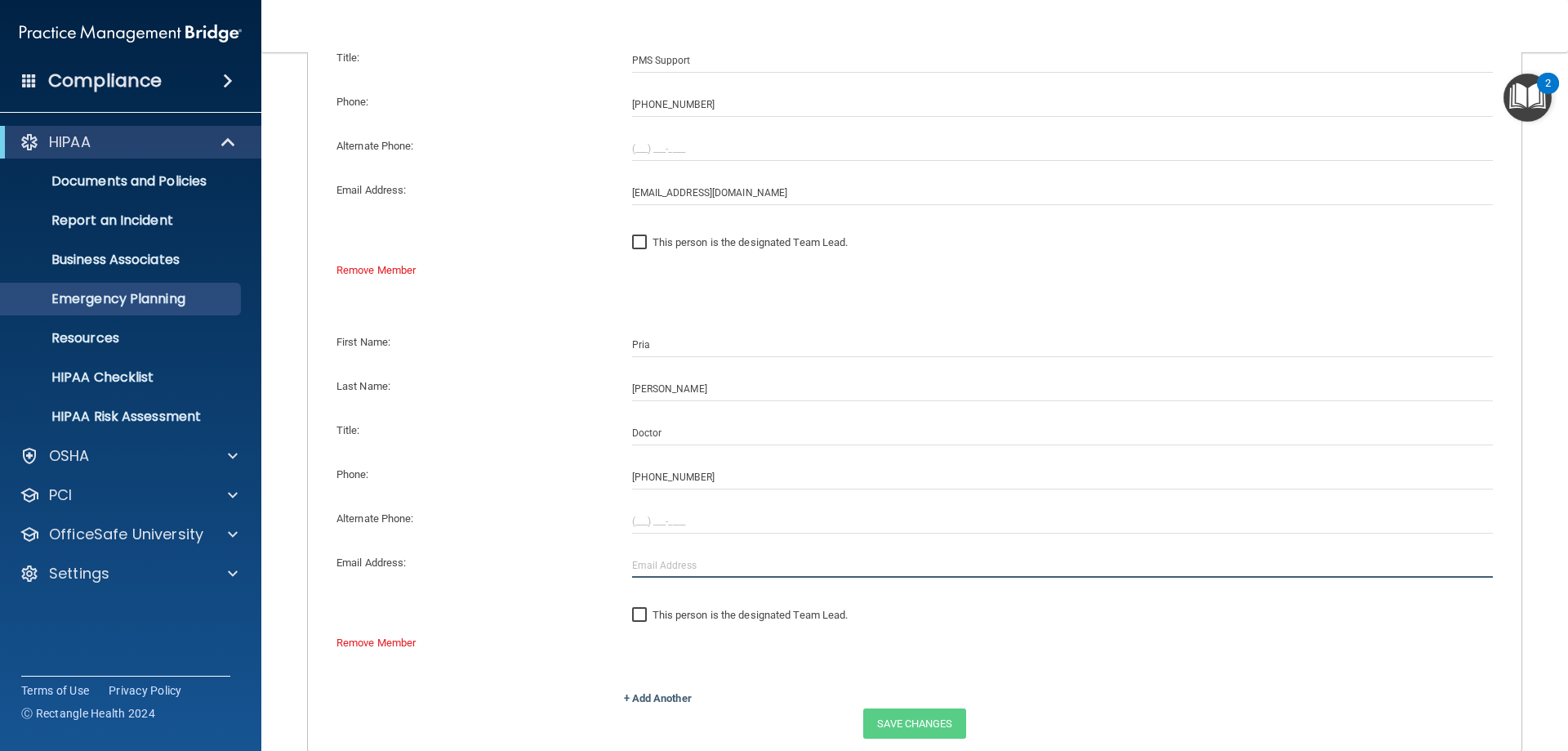
click at [712, 562] on input "text" at bounding box center [1063, 565] width 862 height 24
type input "[EMAIL_ADDRESS][DOMAIN_NAME]"
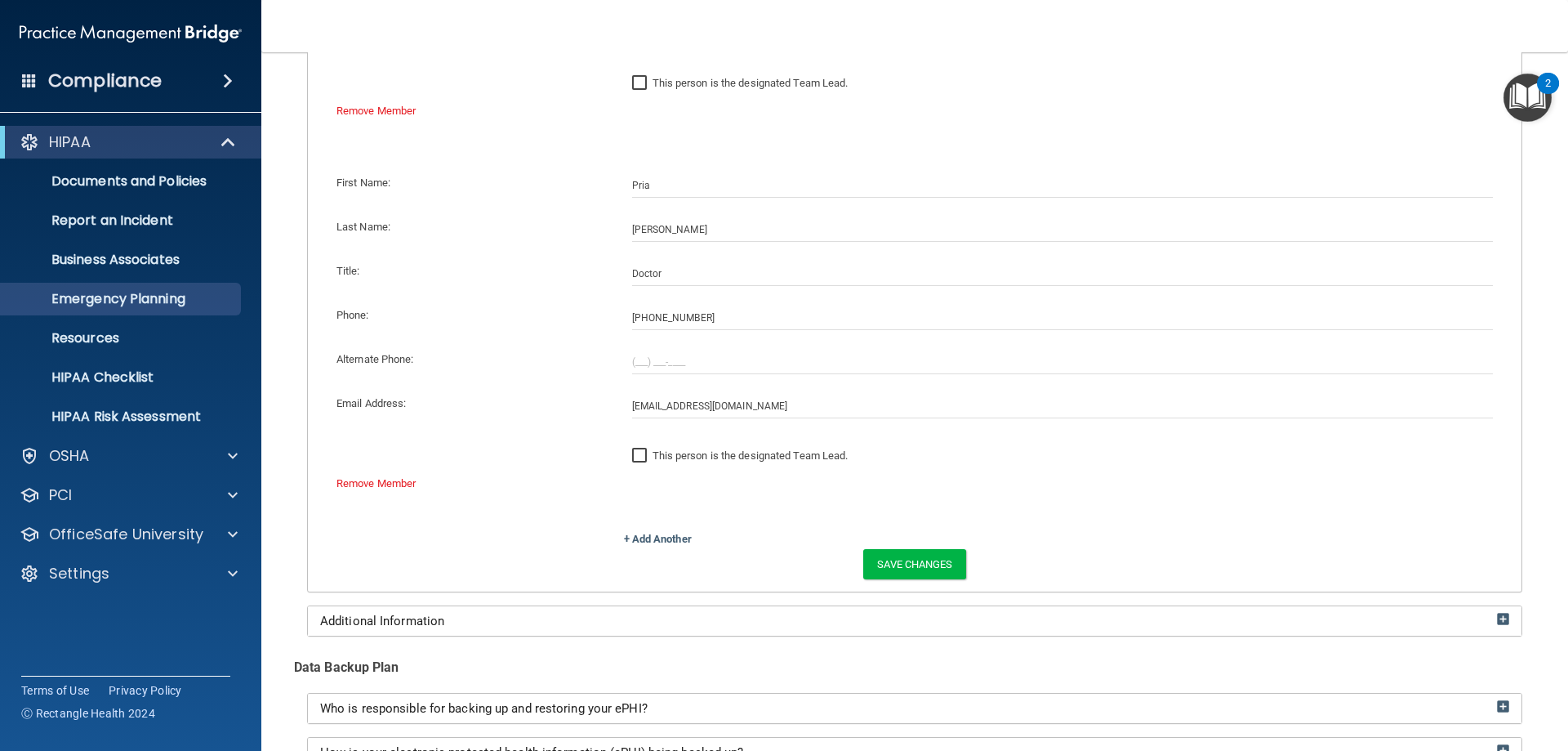
scroll to position [898, 0]
click at [633, 532] on link "+ Add Another" at bounding box center [657, 535] width 68 height 13
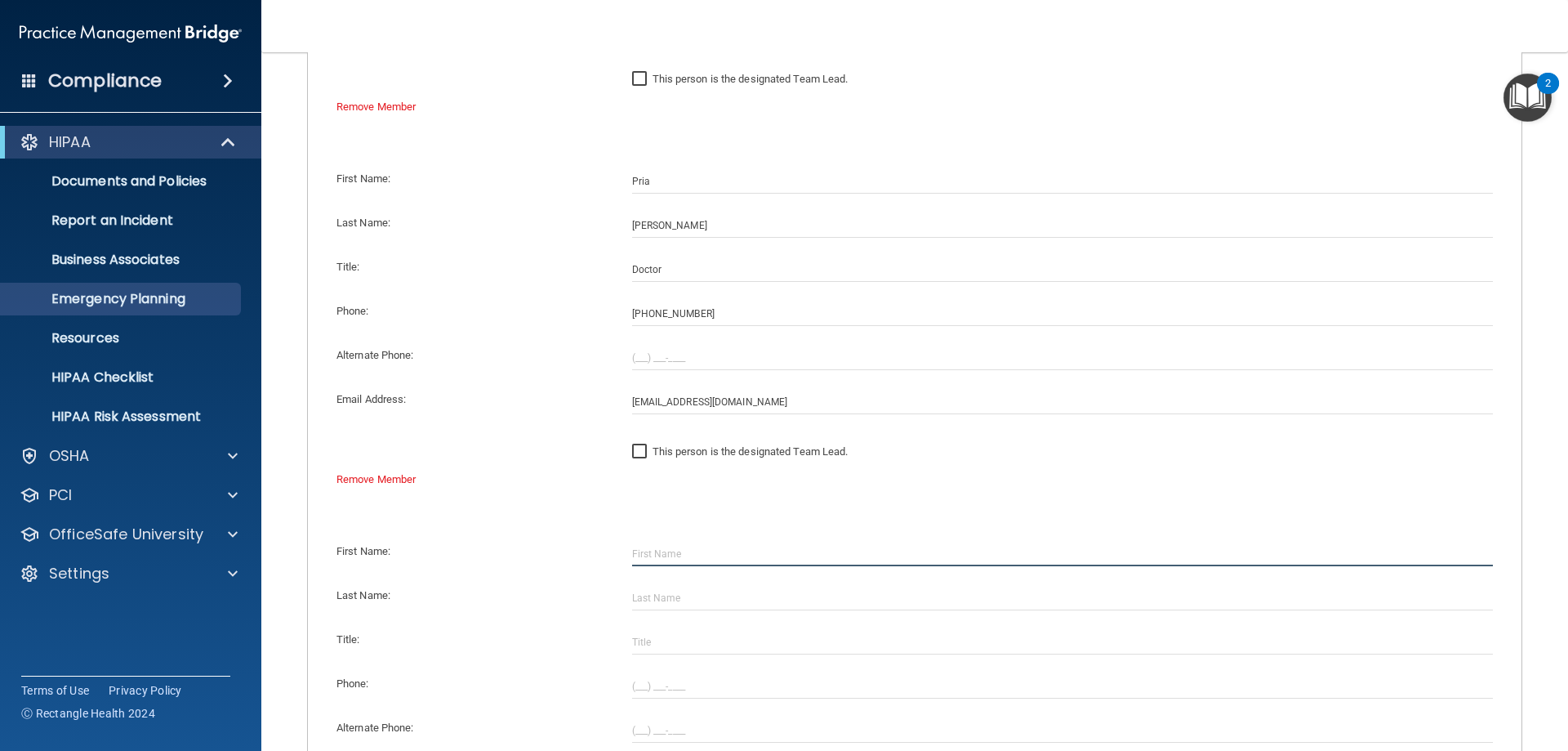
click at [681, 554] on input "text" at bounding box center [1063, 554] width 862 height 24
click at [703, 547] on input "text" at bounding box center [1063, 554] width 862 height 24
type input "[PERSON_NAME]"
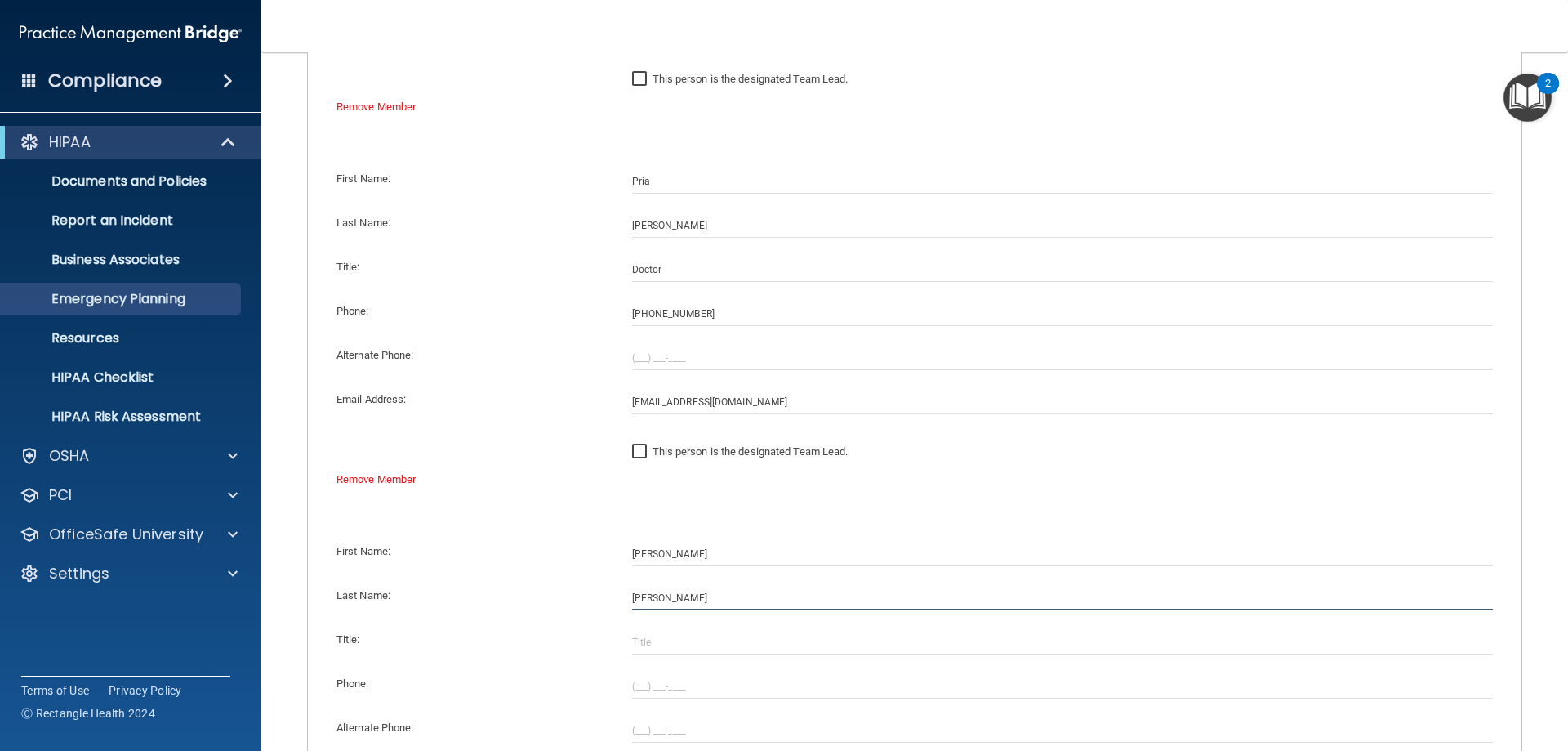
type input "[PERSON_NAME]"
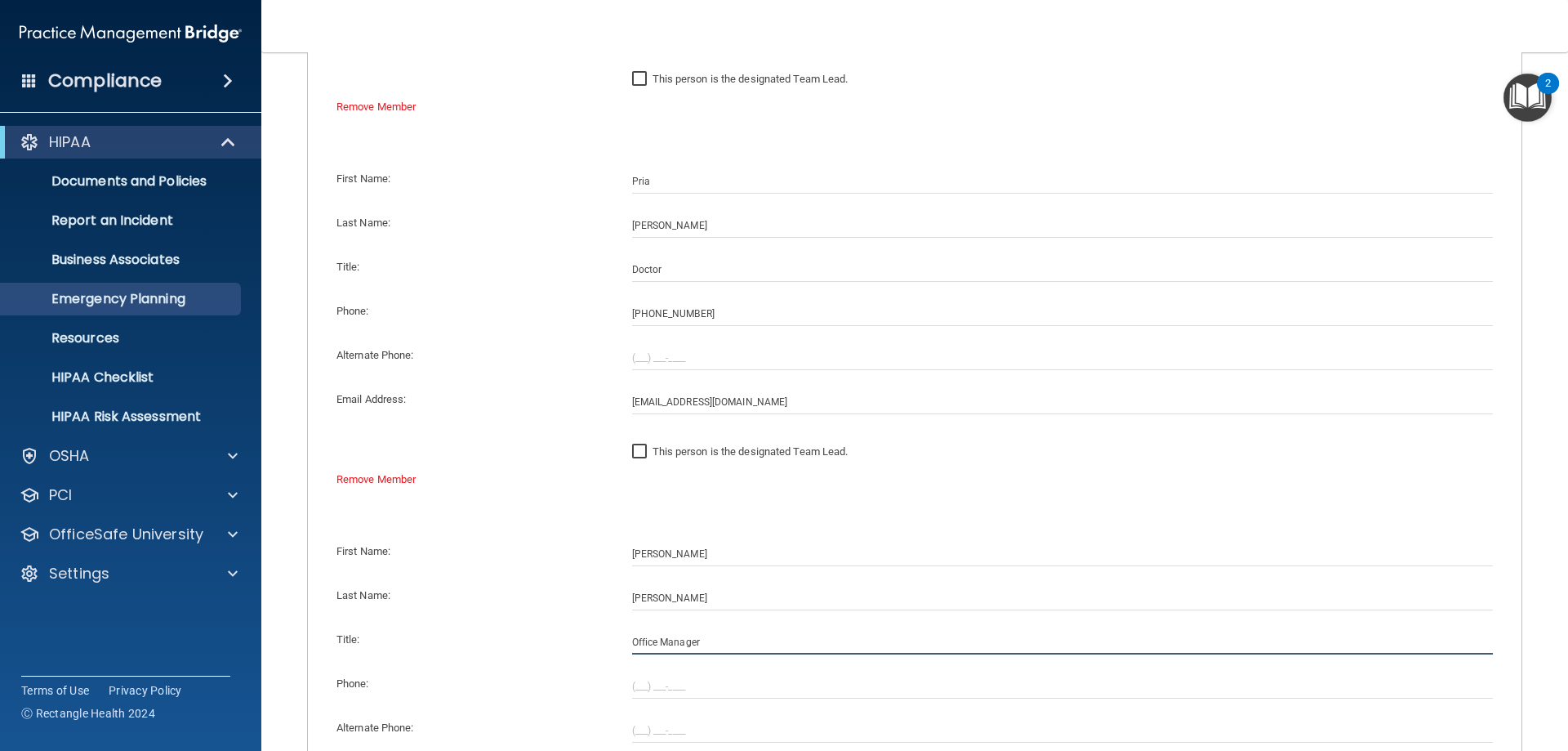
type input "Office Manager"
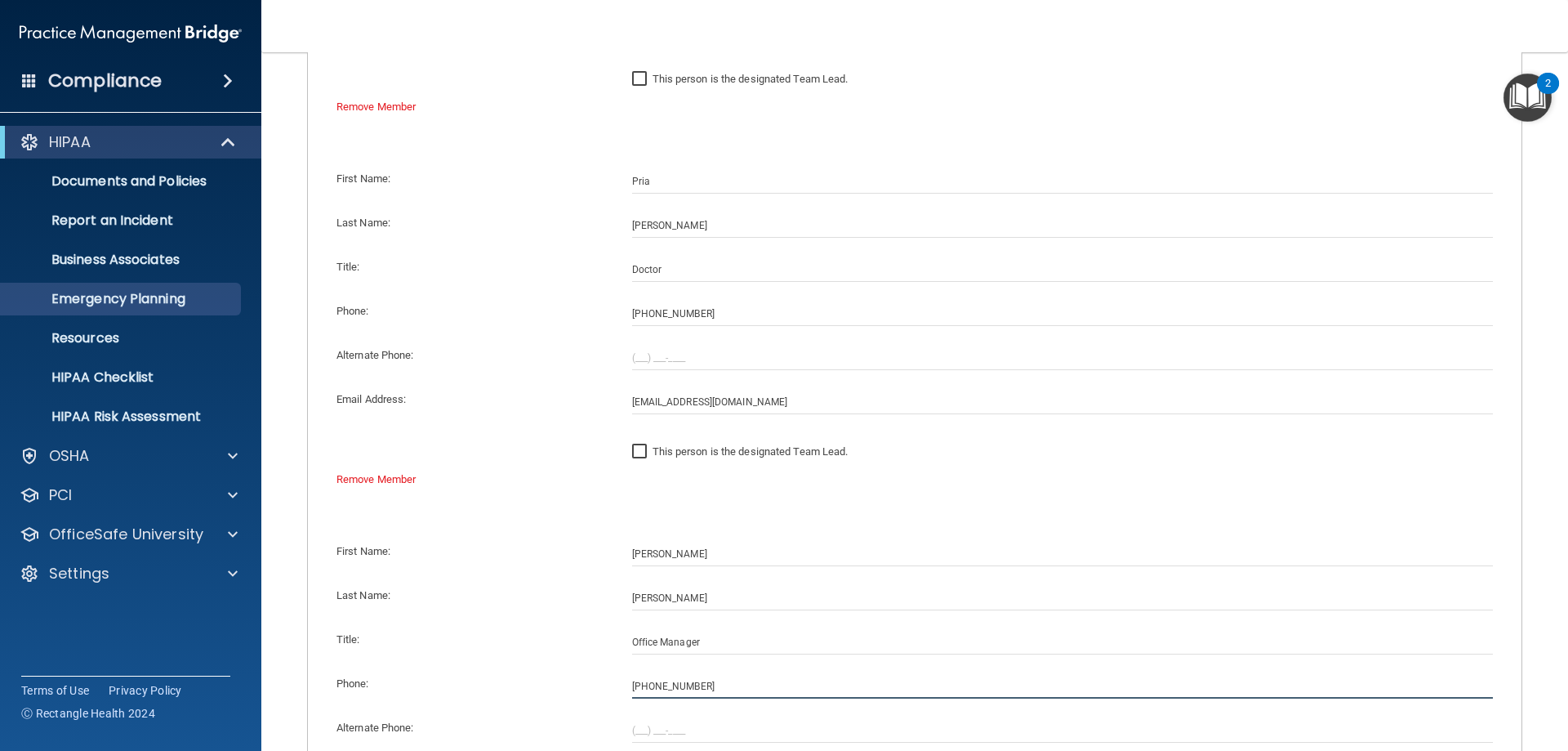
type input "(720) 476-8491"
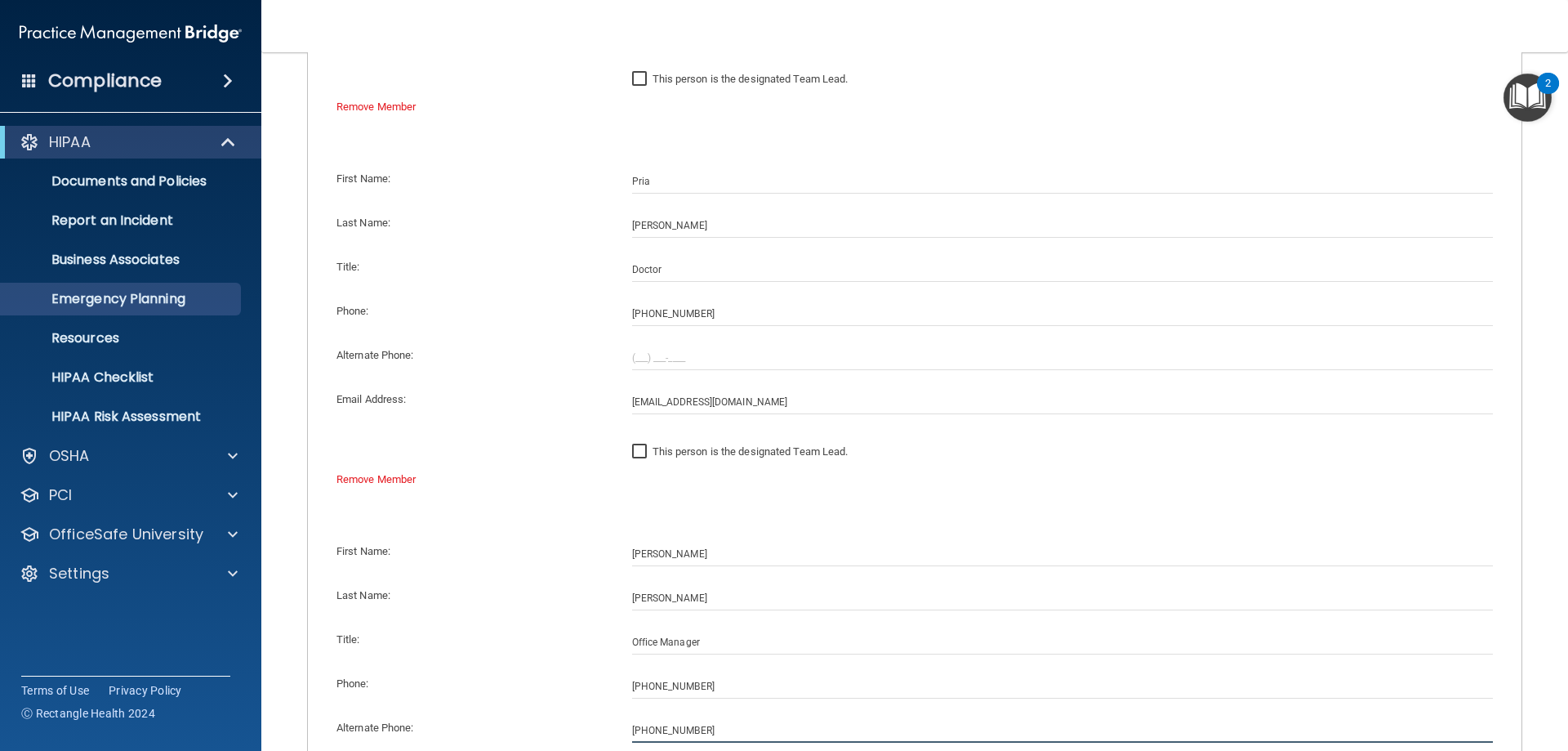
type input "(303) 758-2980"
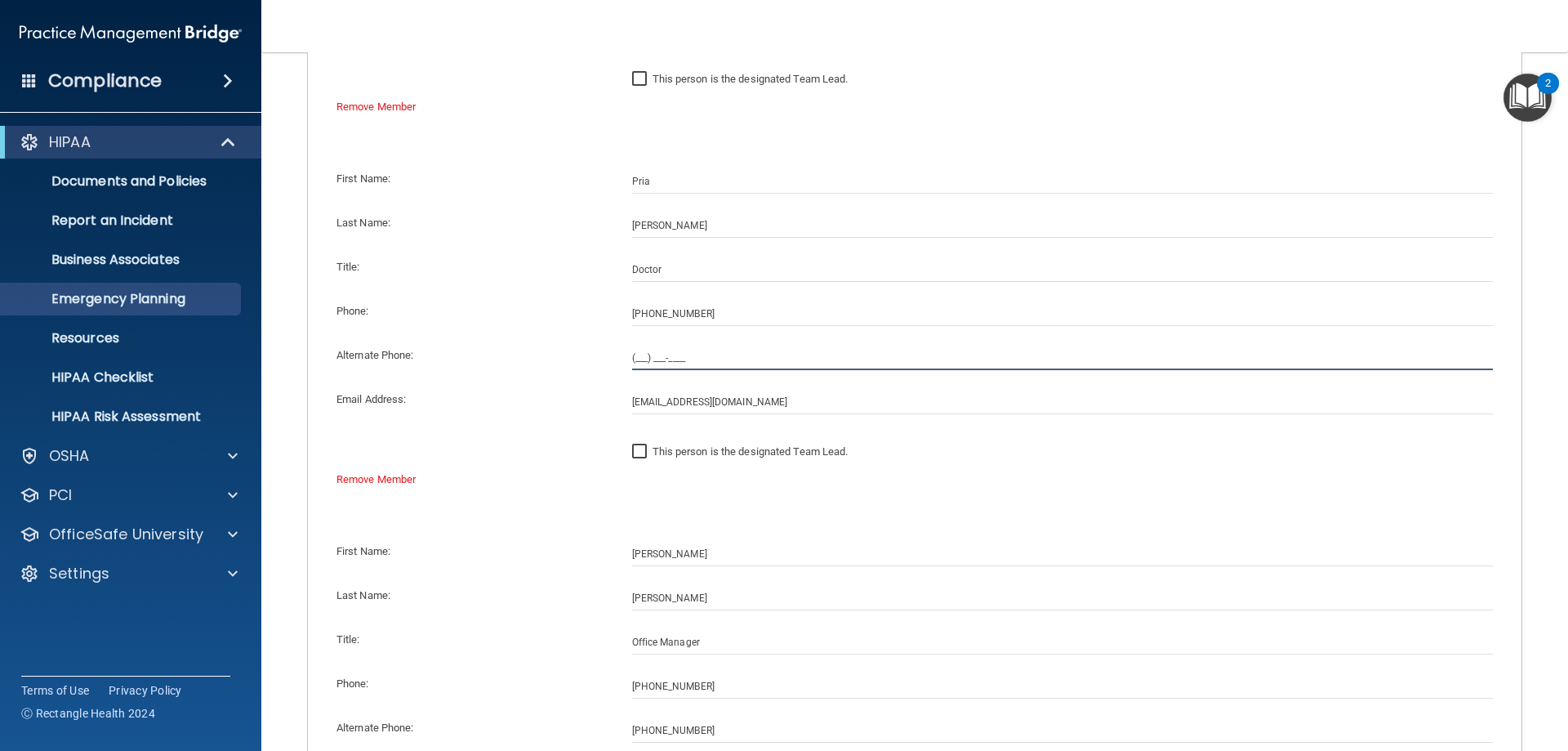
drag, startPoint x: 632, startPoint y: 356, endPoint x: 662, endPoint y: 428, distance: 78.0
click at [632, 356] on input "(___) ___-____" at bounding box center [1063, 357] width 862 height 24
type input "(303) 758-2980"
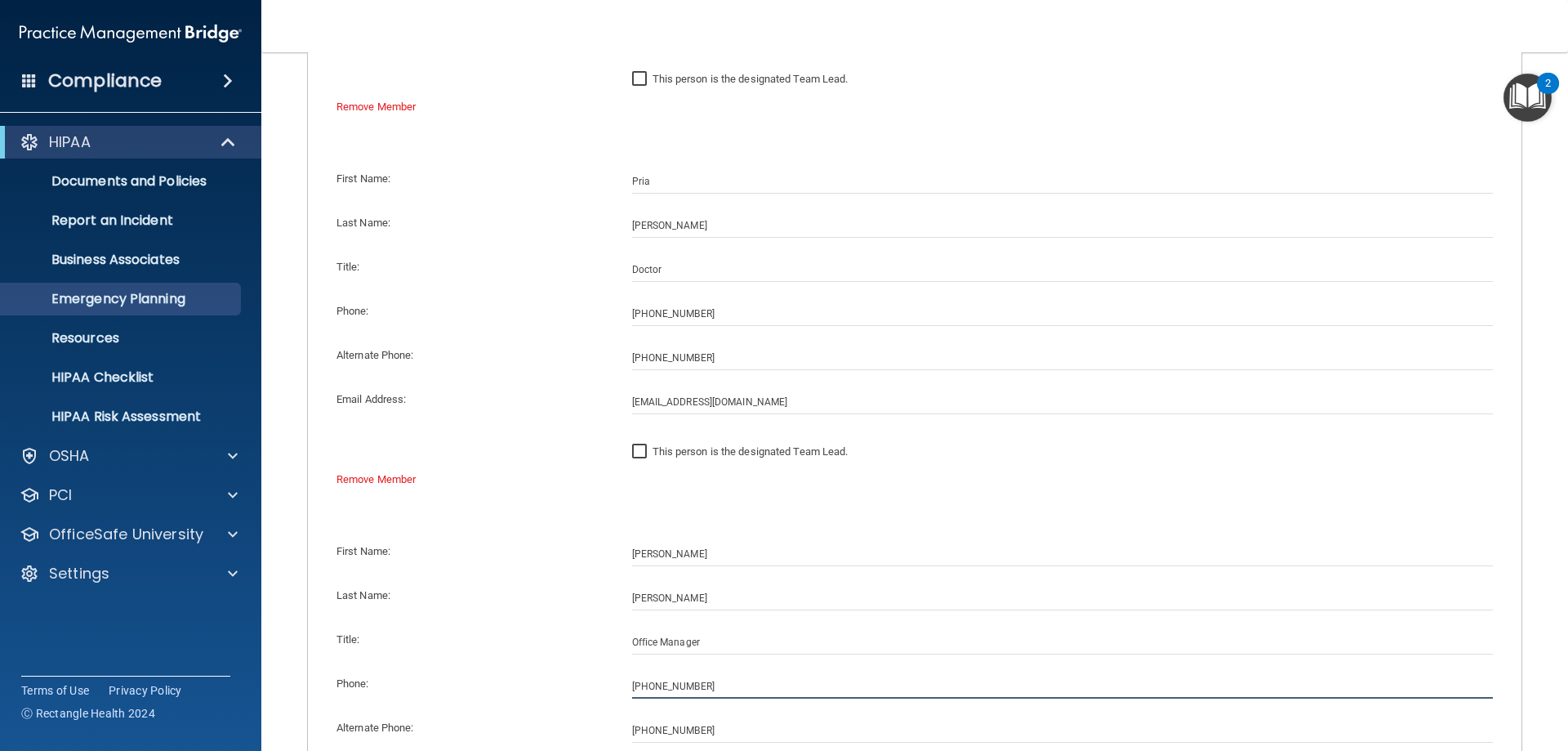
drag, startPoint x: 703, startPoint y: 684, endPoint x: 631, endPoint y: 687, distance: 72.1
click at [632, 687] on input "(720) 476-8491" at bounding box center [1063, 686] width 862 height 24
type input "(303) 758-2980"
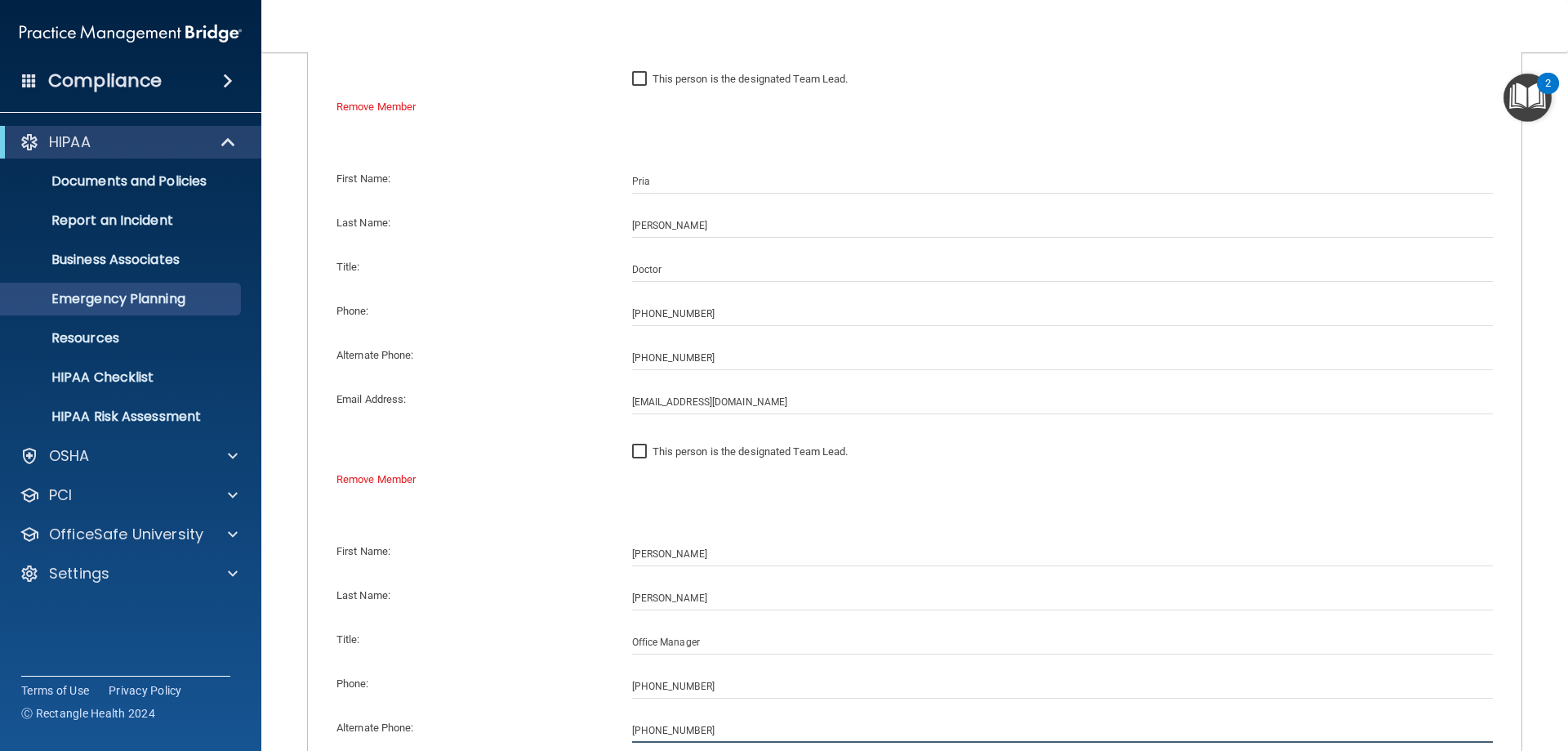
drag, startPoint x: 736, startPoint y: 728, endPoint x: 433, endPoint y: 741, distance: 303.3
click at [433, 741] on div "First Name: Yalanda Last Name: Medina Title: Office Manager Phone: (303) 758-29…" at bounding box center [914, 712] width 1189 height 373
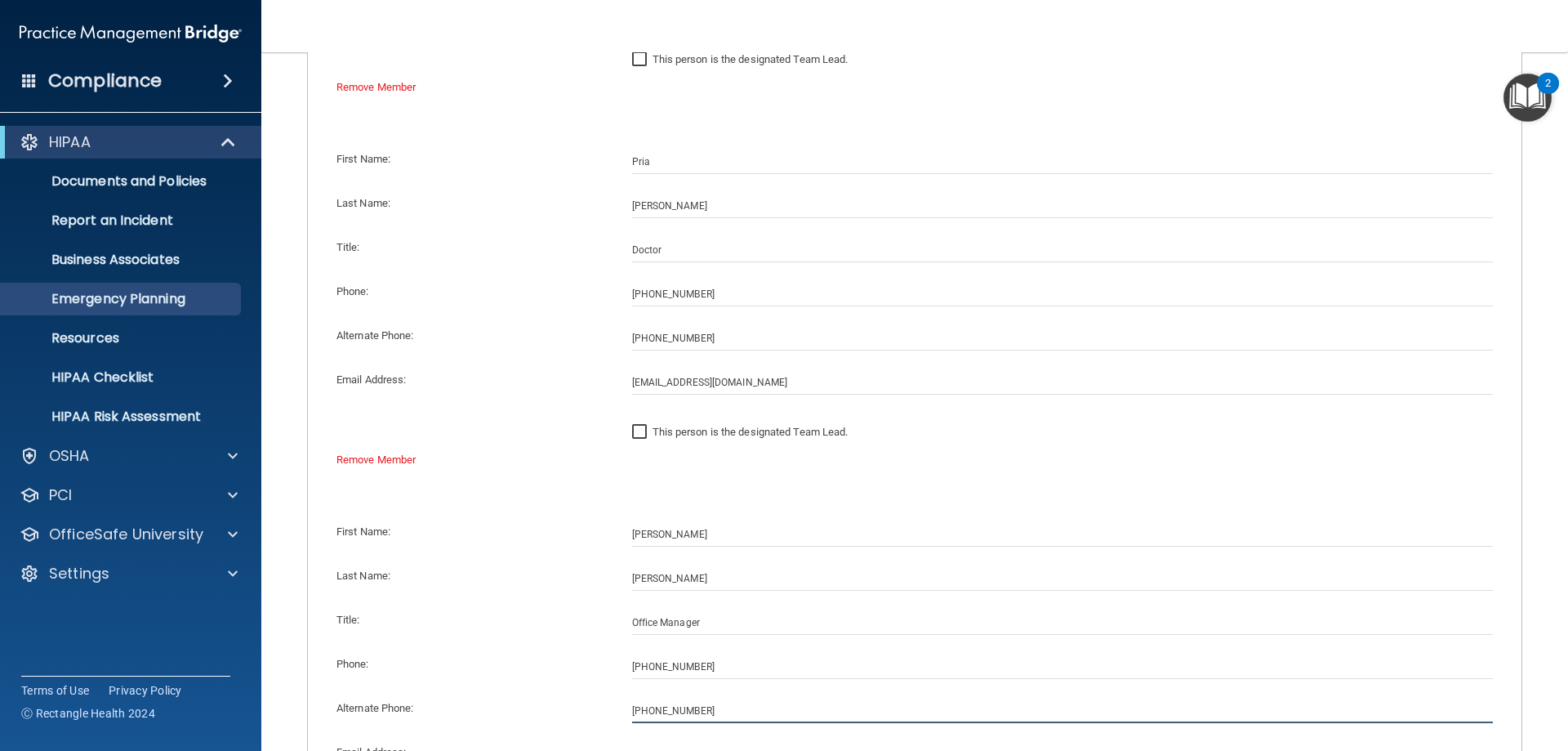
type input "(720) 476-8491"
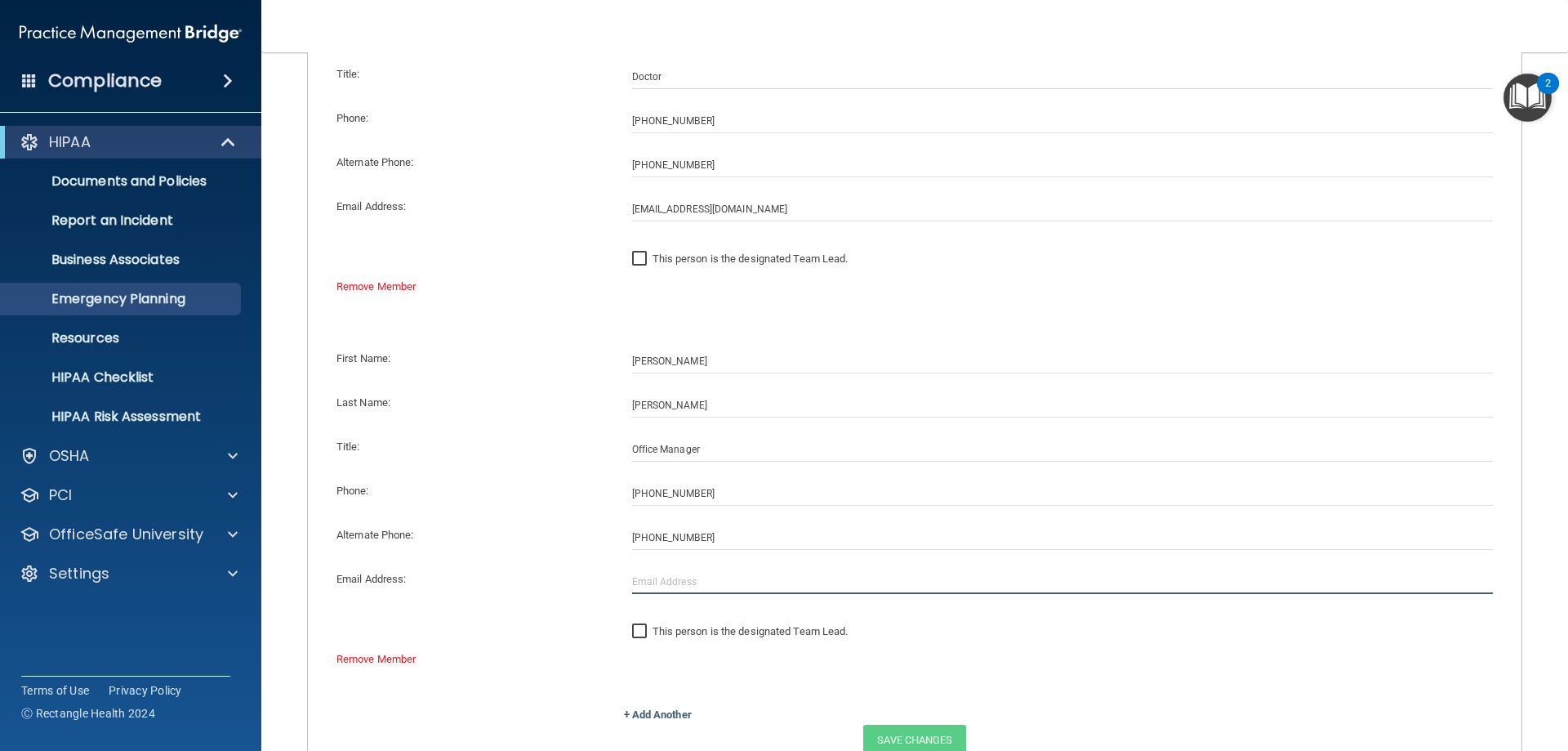
scroll to position [1098, 0]
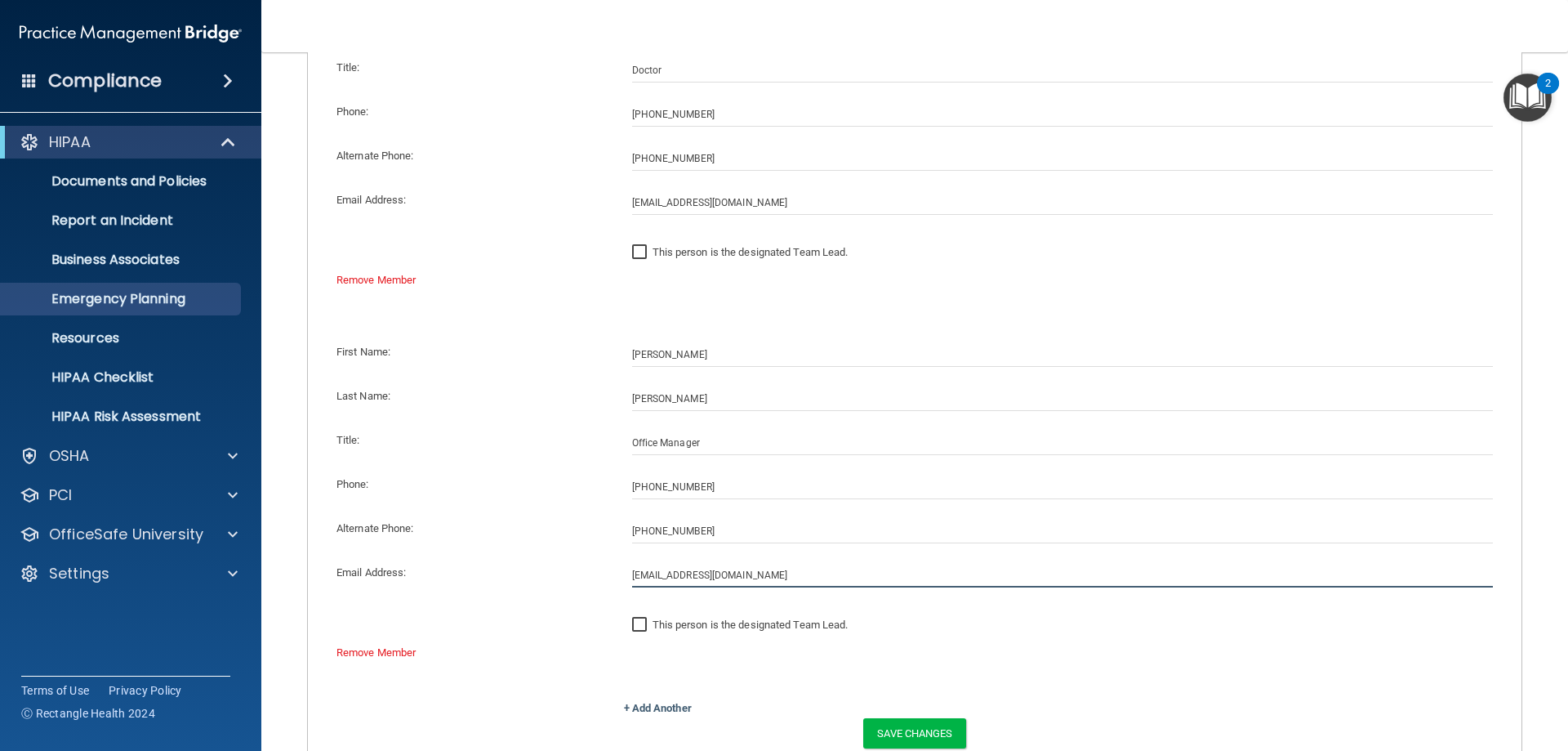
type input "yalandapbernal@gmail.com"
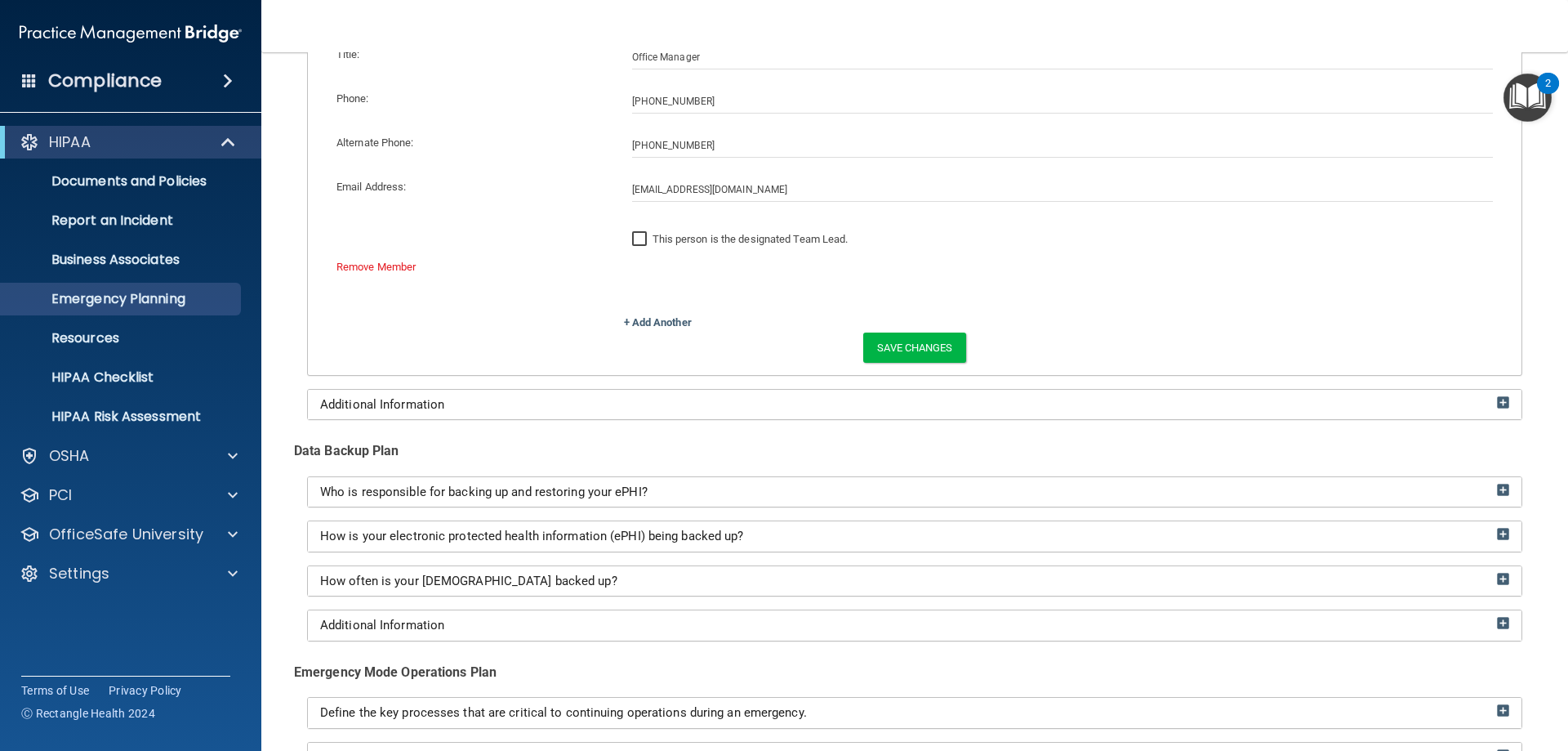
scroll to position [1507, 0]
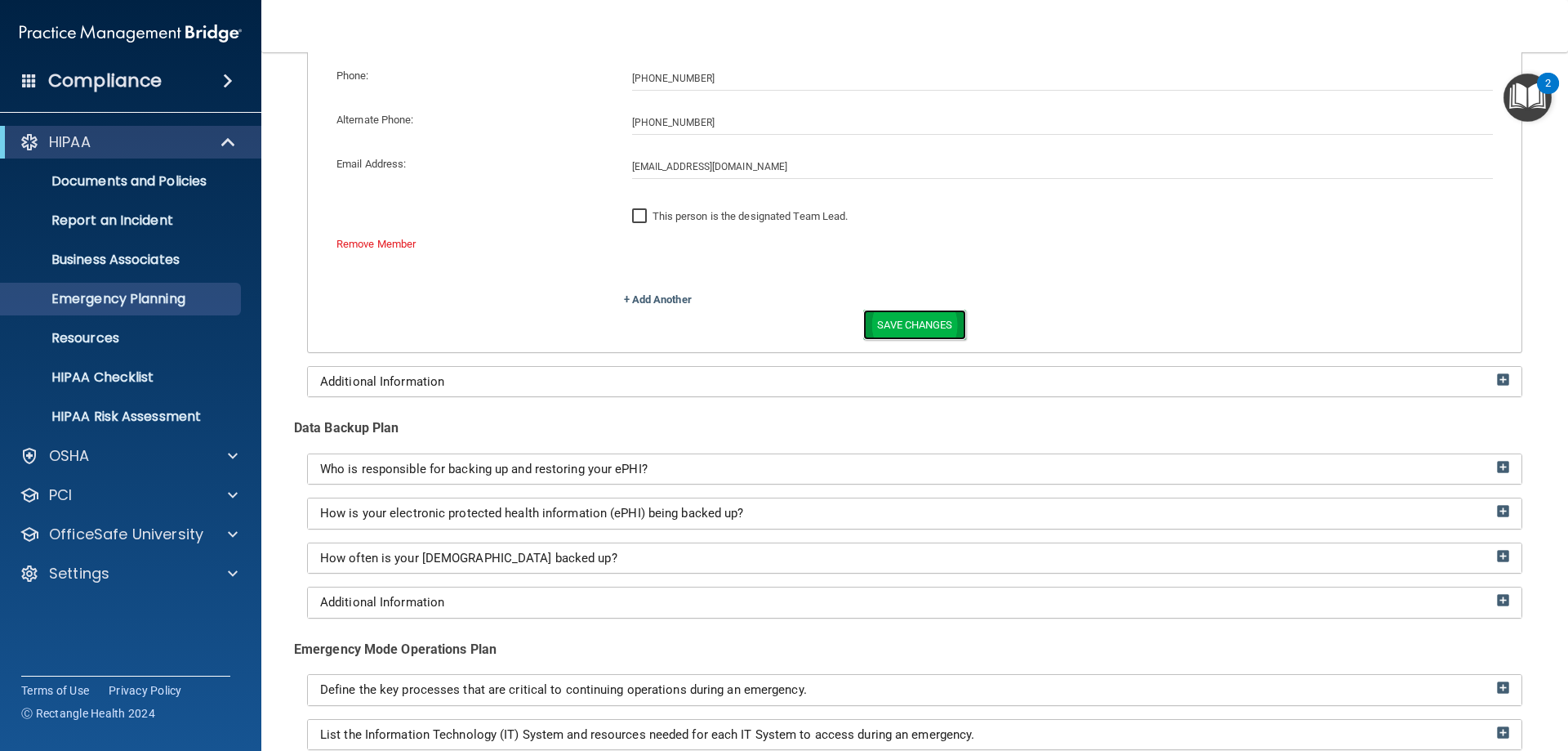
click at [917, 324] on button "Save Changes" at bounding box center [913, 324] width 102 height 30
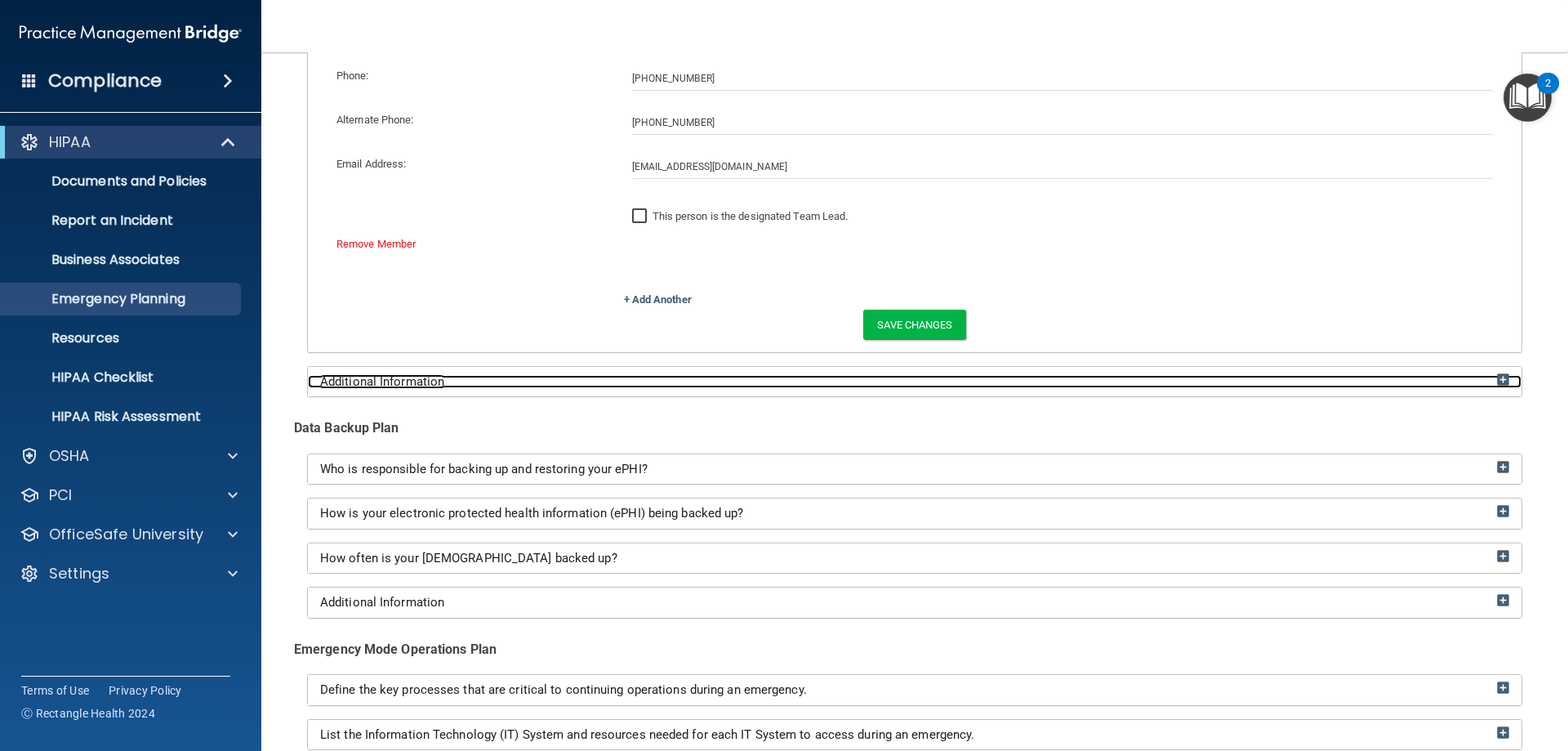
click at [1497, 380] on img at bounding box center [1503, 380] width 13 height 13
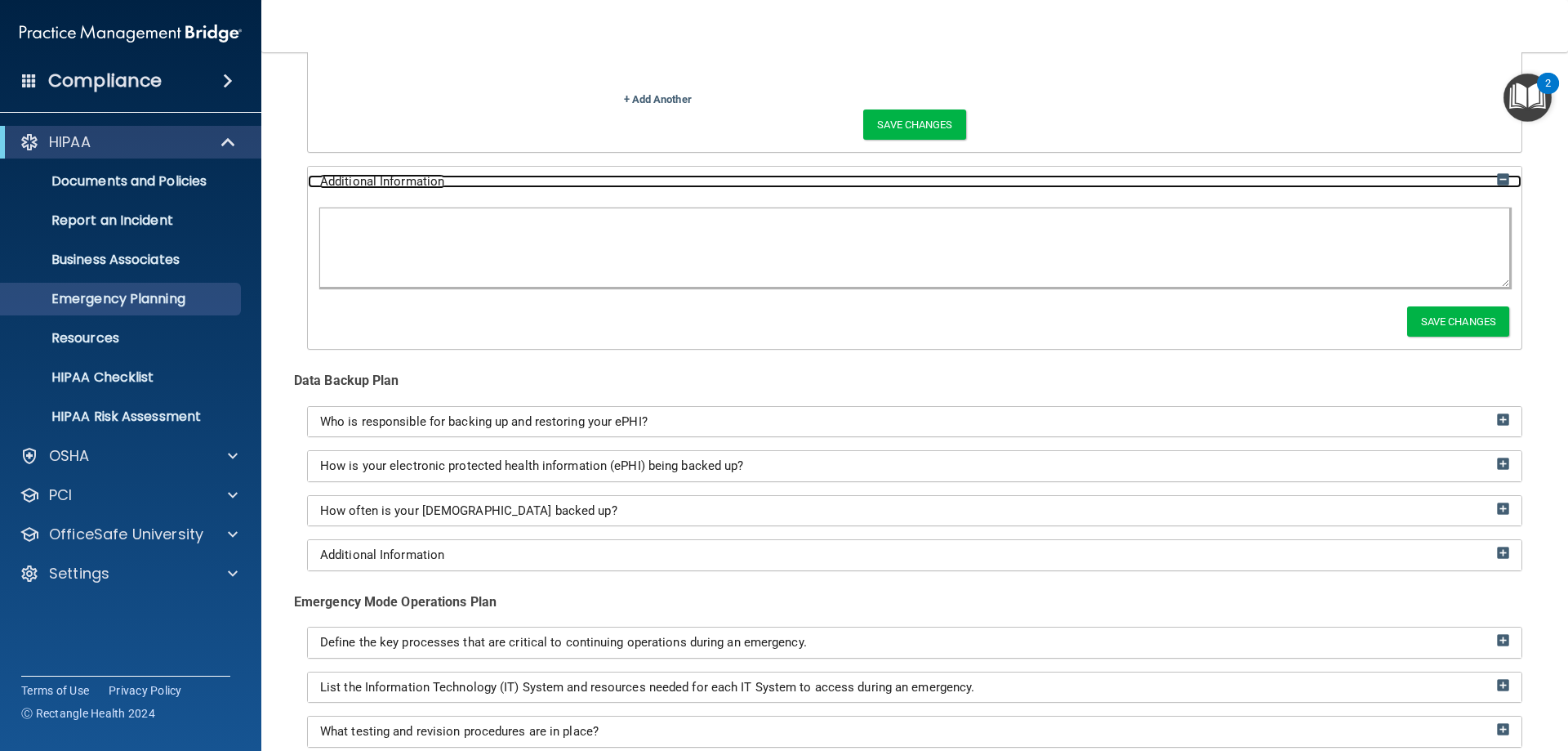
scroll to position [1752, 0]
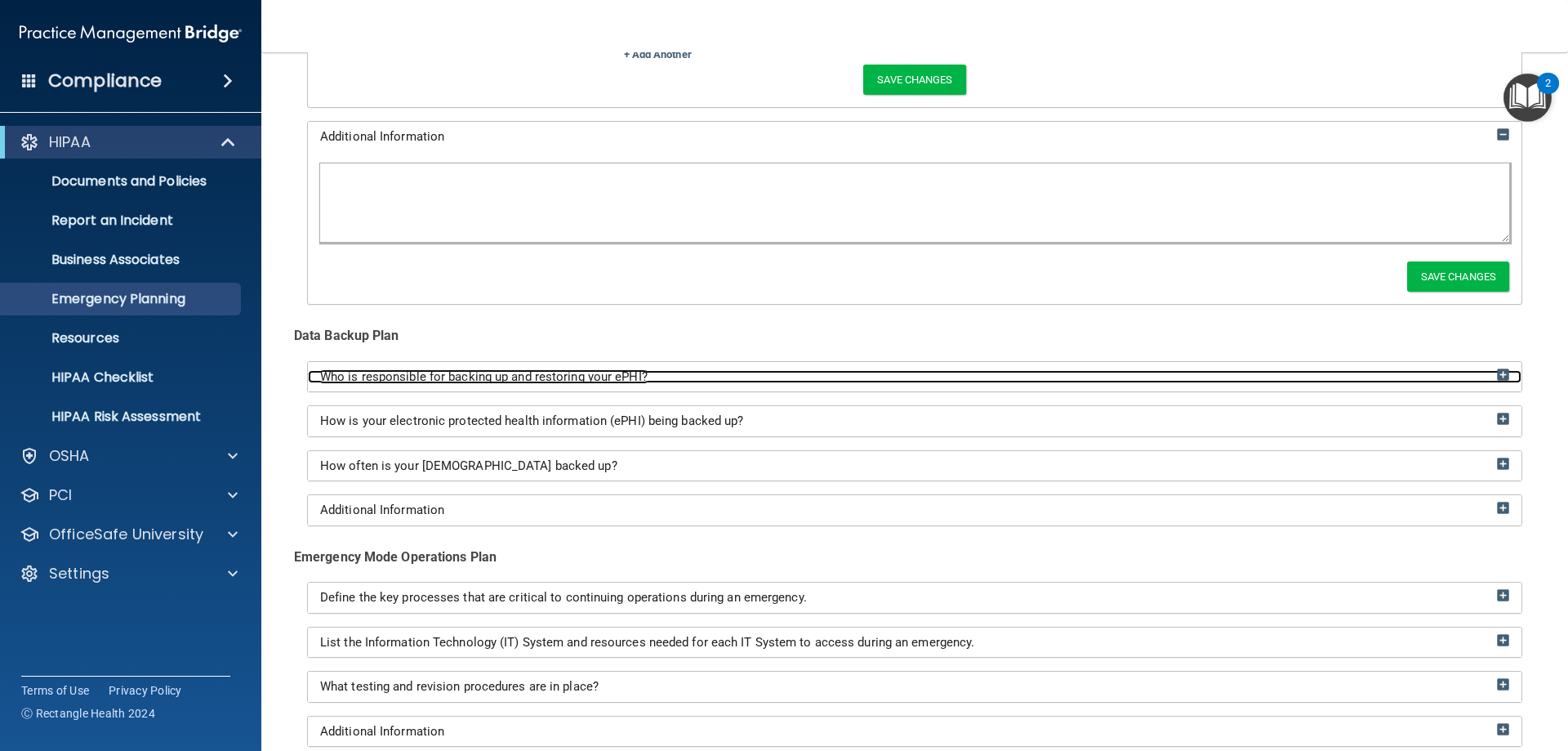
click at [1497, 375] on img at bounding box center [1503, 375] width 13 height 13
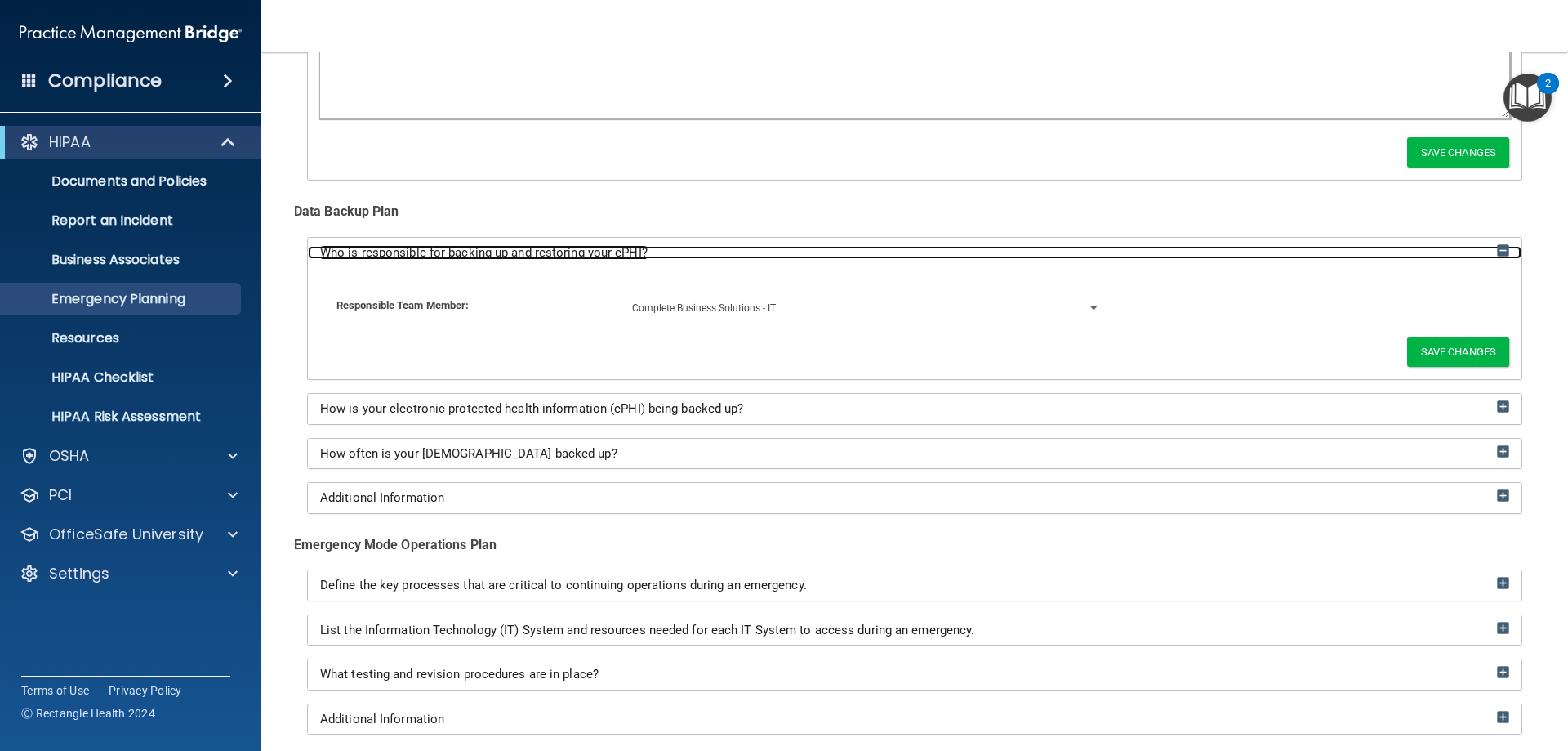
scroll to position [1916, 0]
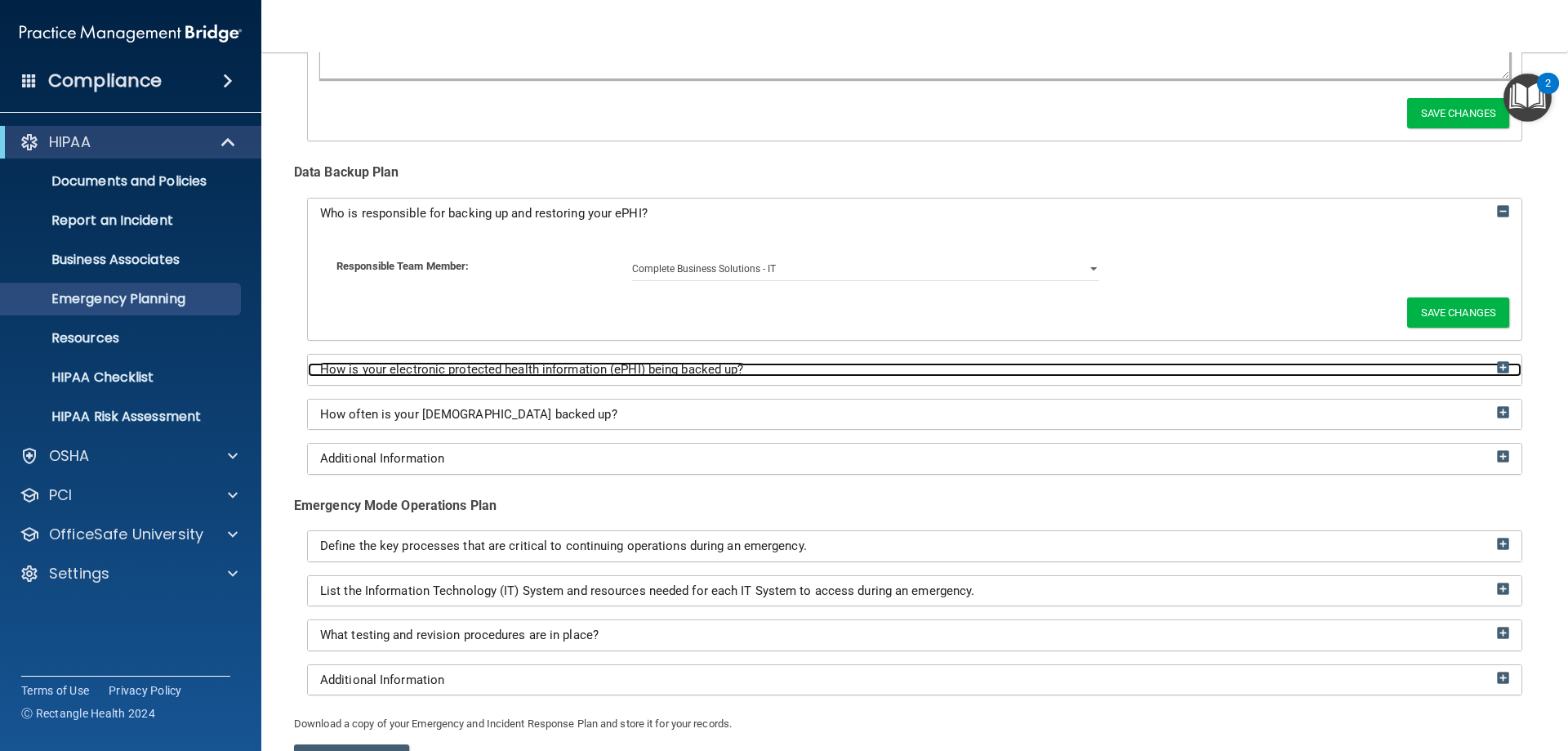
click at [1497, 364] on img at bounding box center [1503, 367] width 13 height 13
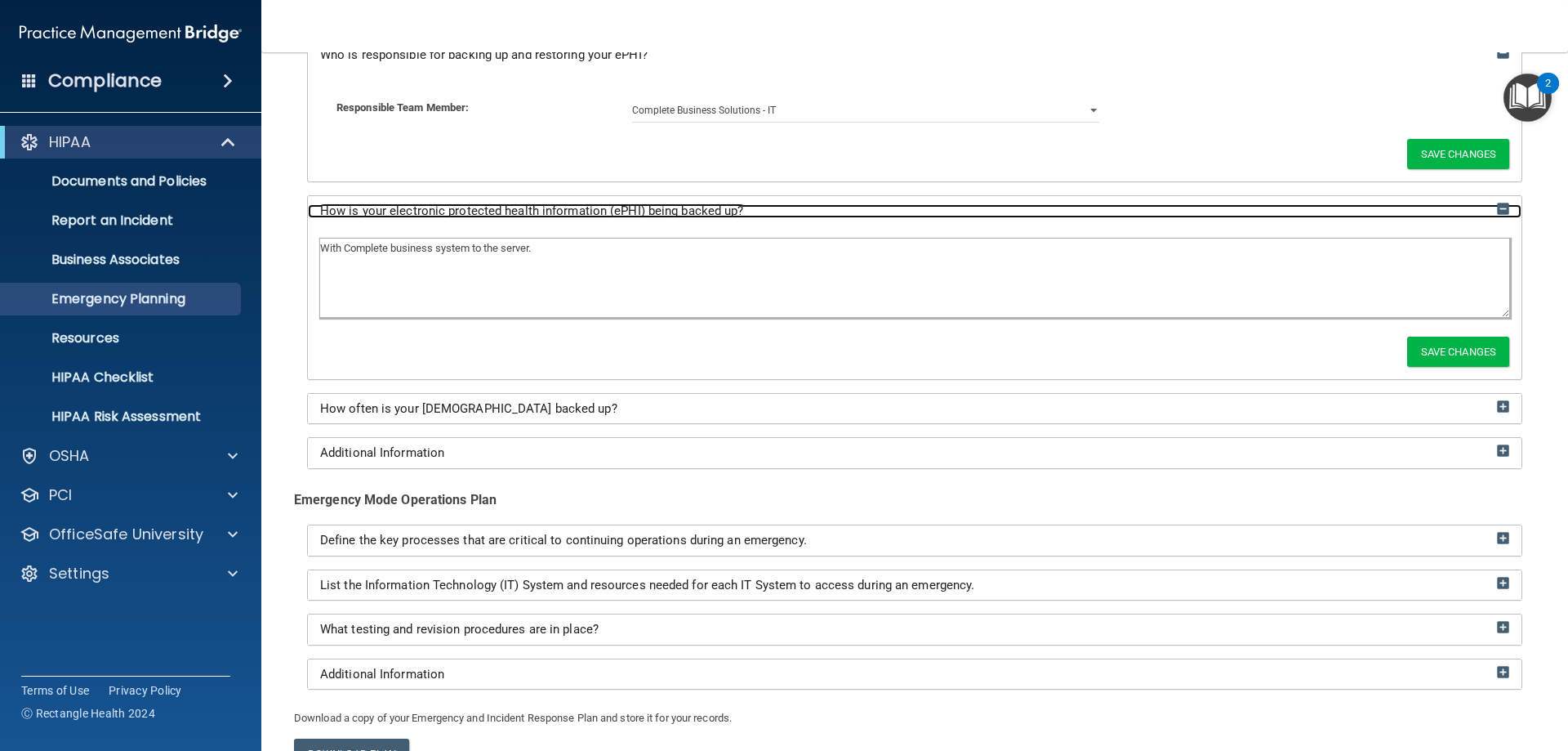
scroll to position [2078, 0]
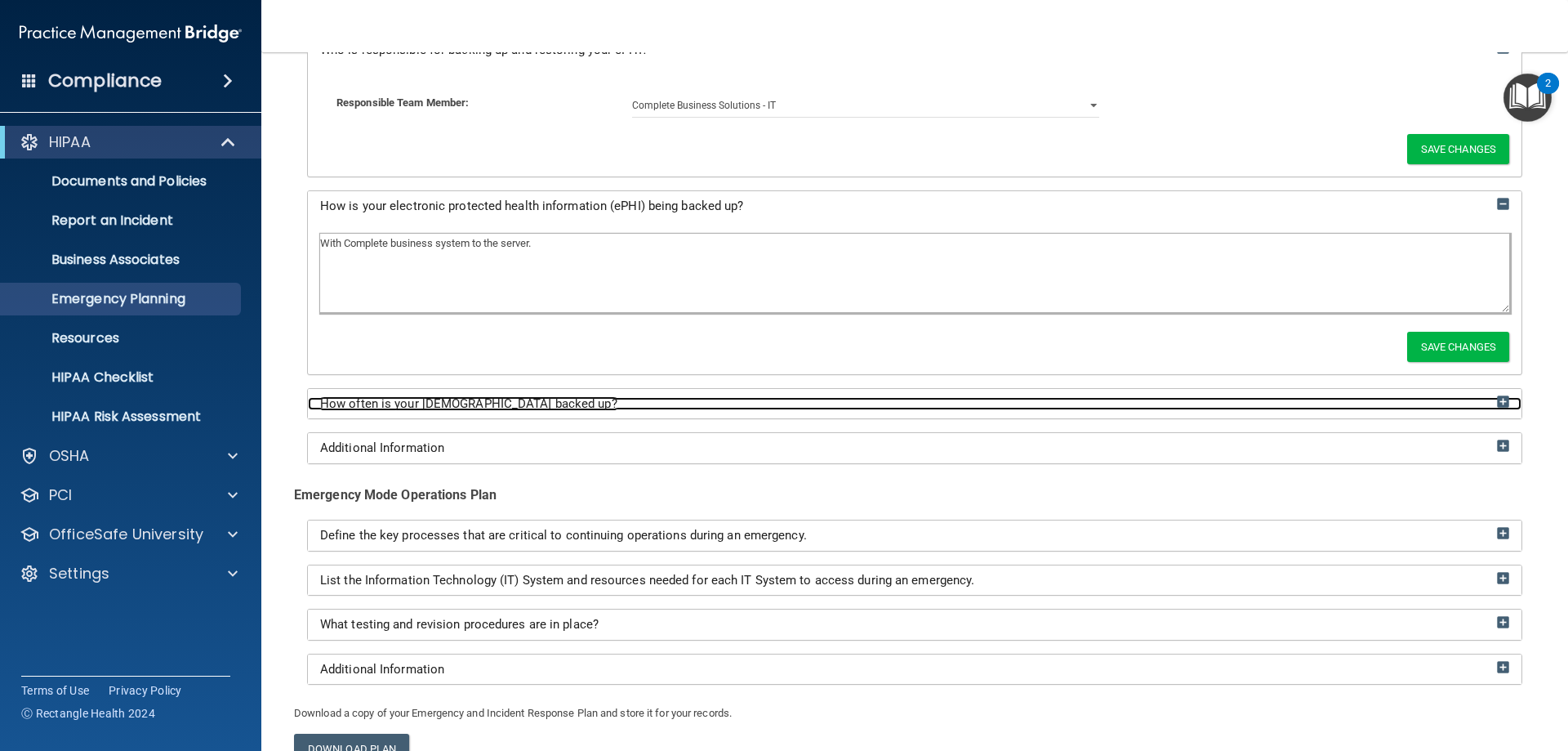
click at [1497, 404] on img at bounding box center [1503, 402] width 13 height 13
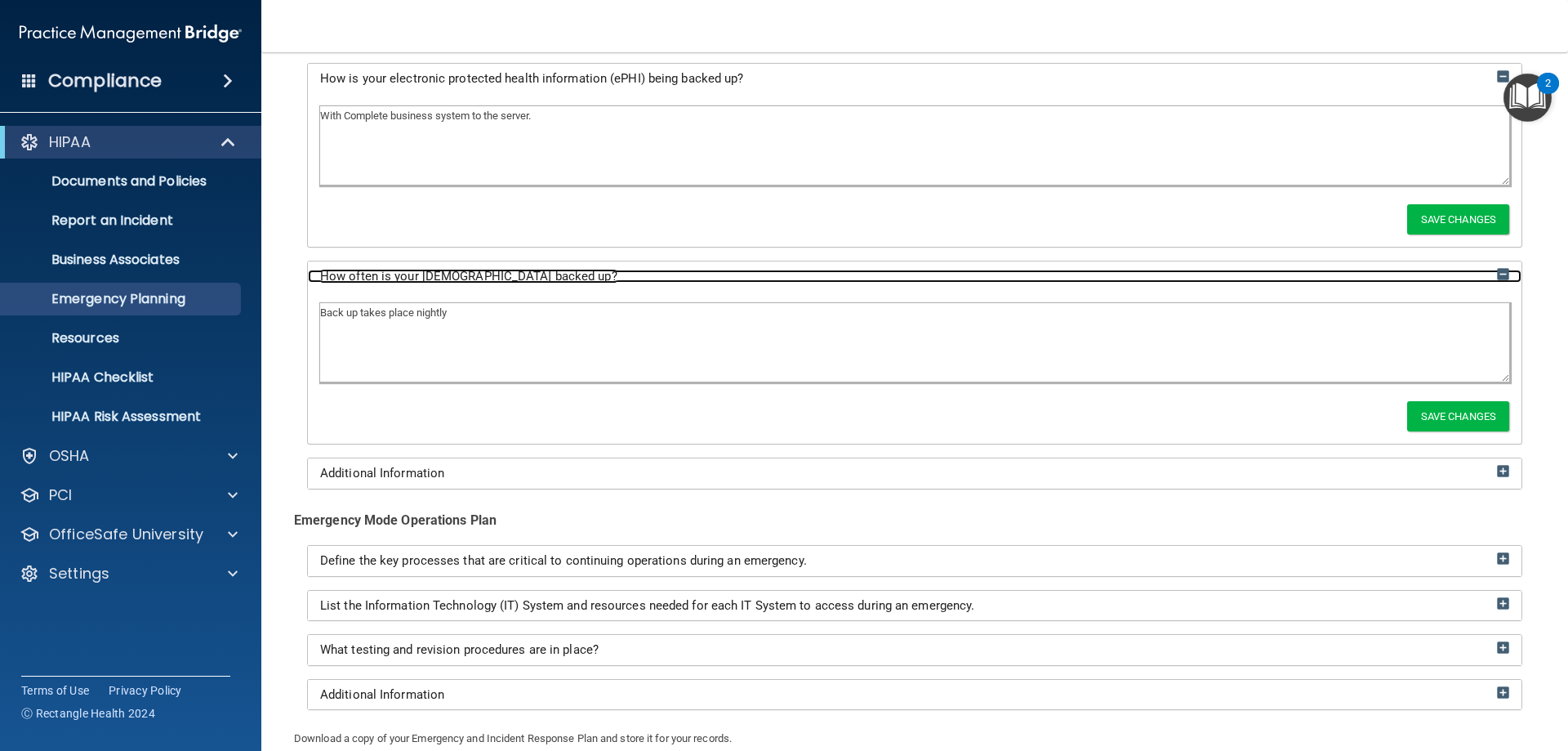
scroll to position [2242, 0]
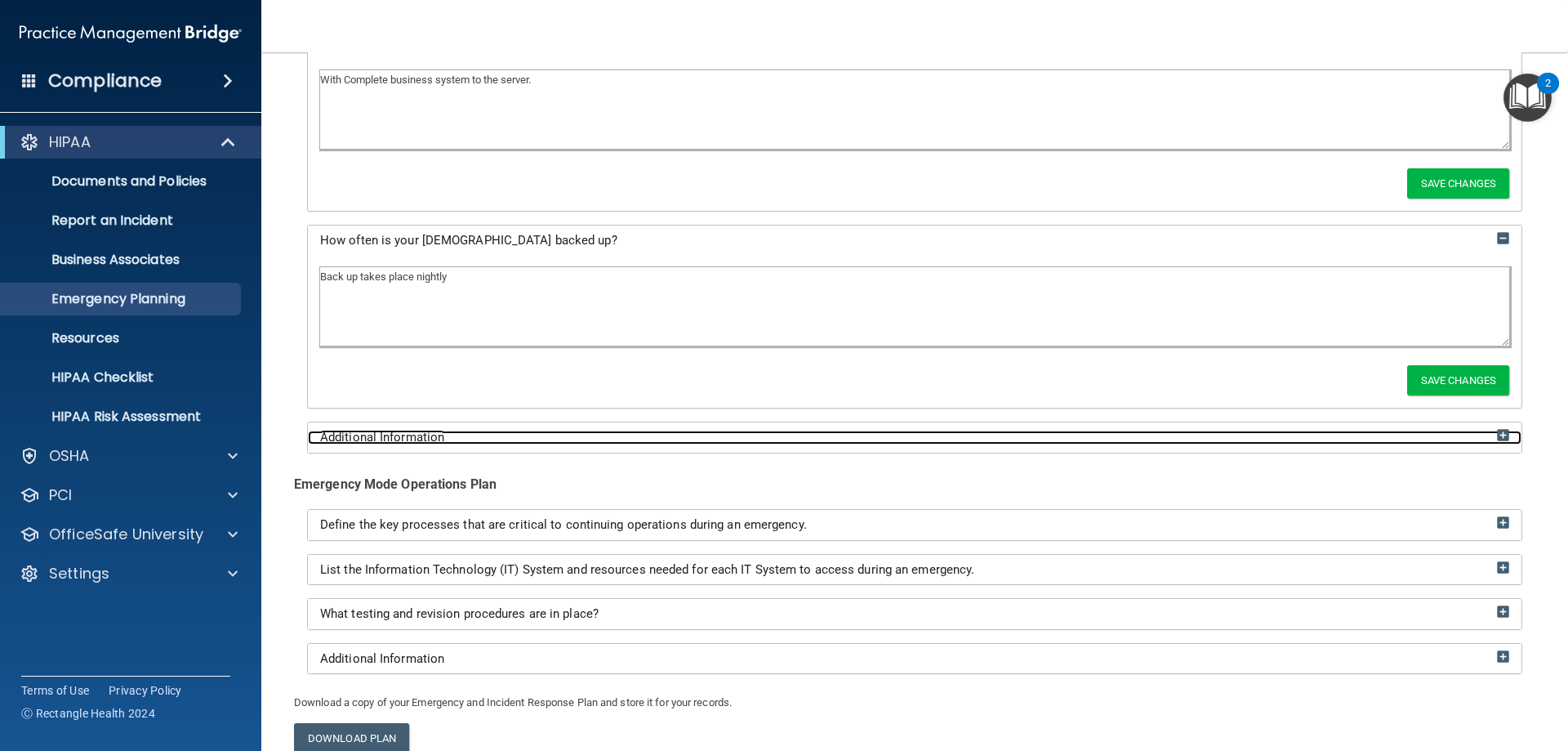
click at [1497, 435] on img at bounding box center [1503, 435] width 13 height 13
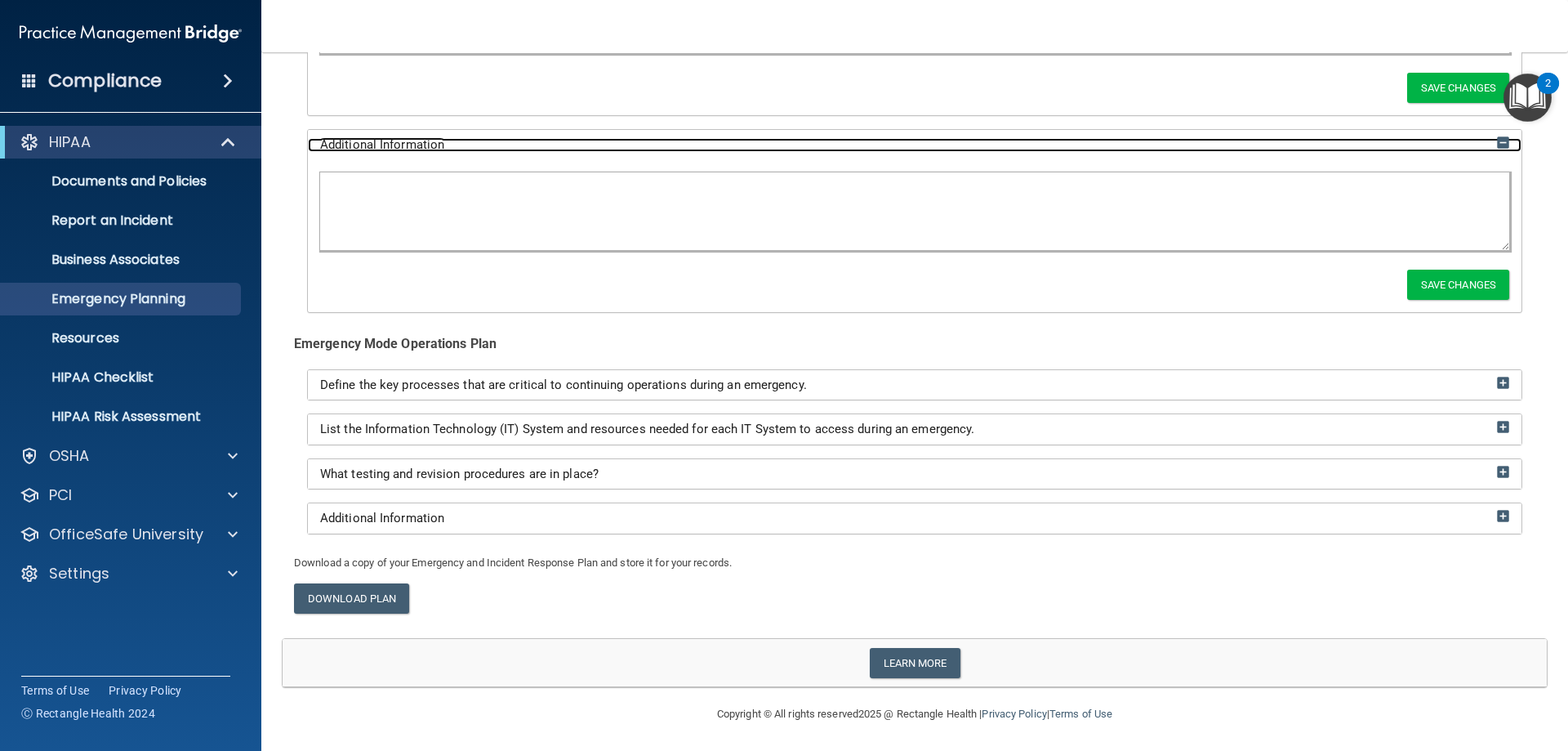
scroll to position [2537, 0]
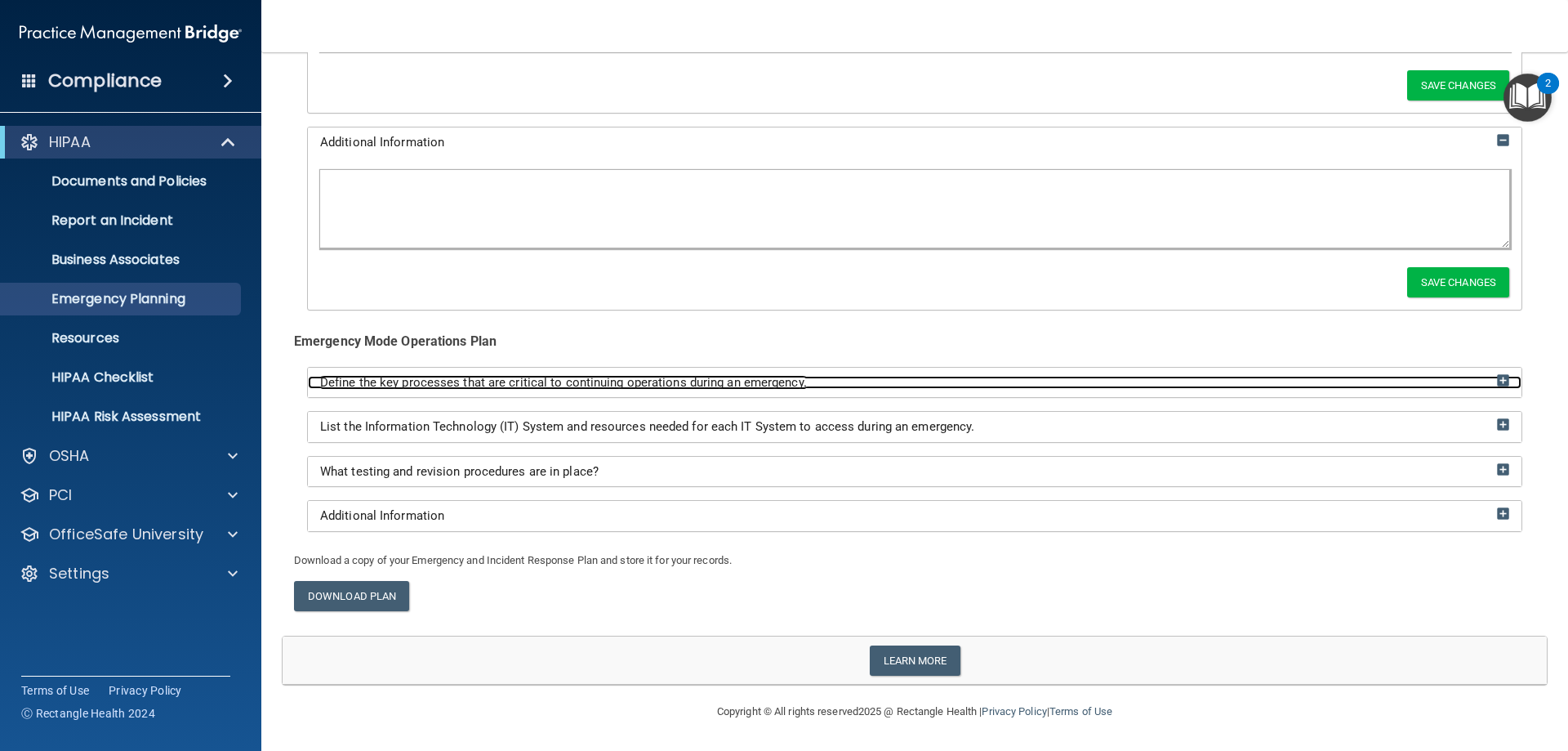
click at [1497, 377] on img at bounding box center [1503, 381] width 13 height 13
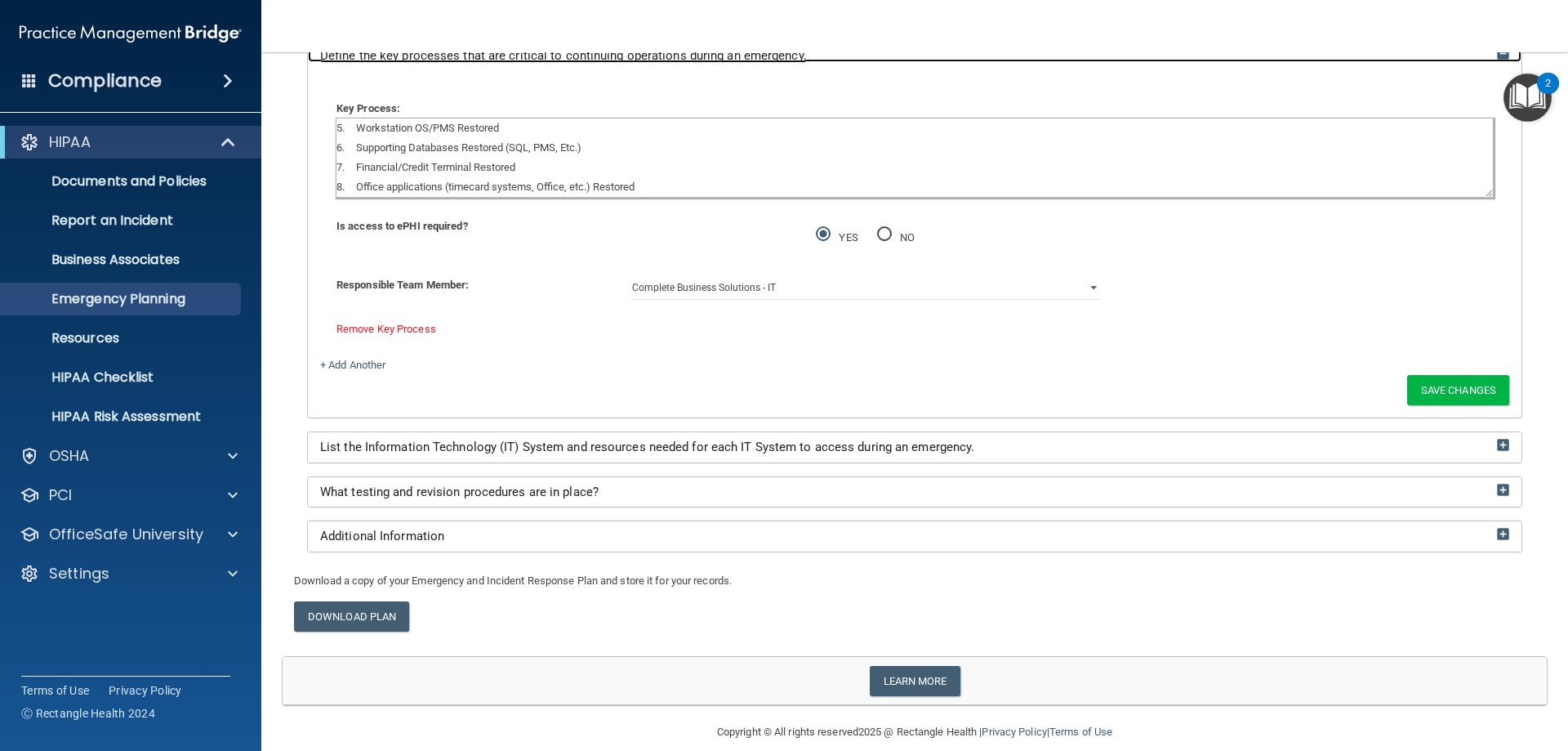
scroll to position [2885, 0]
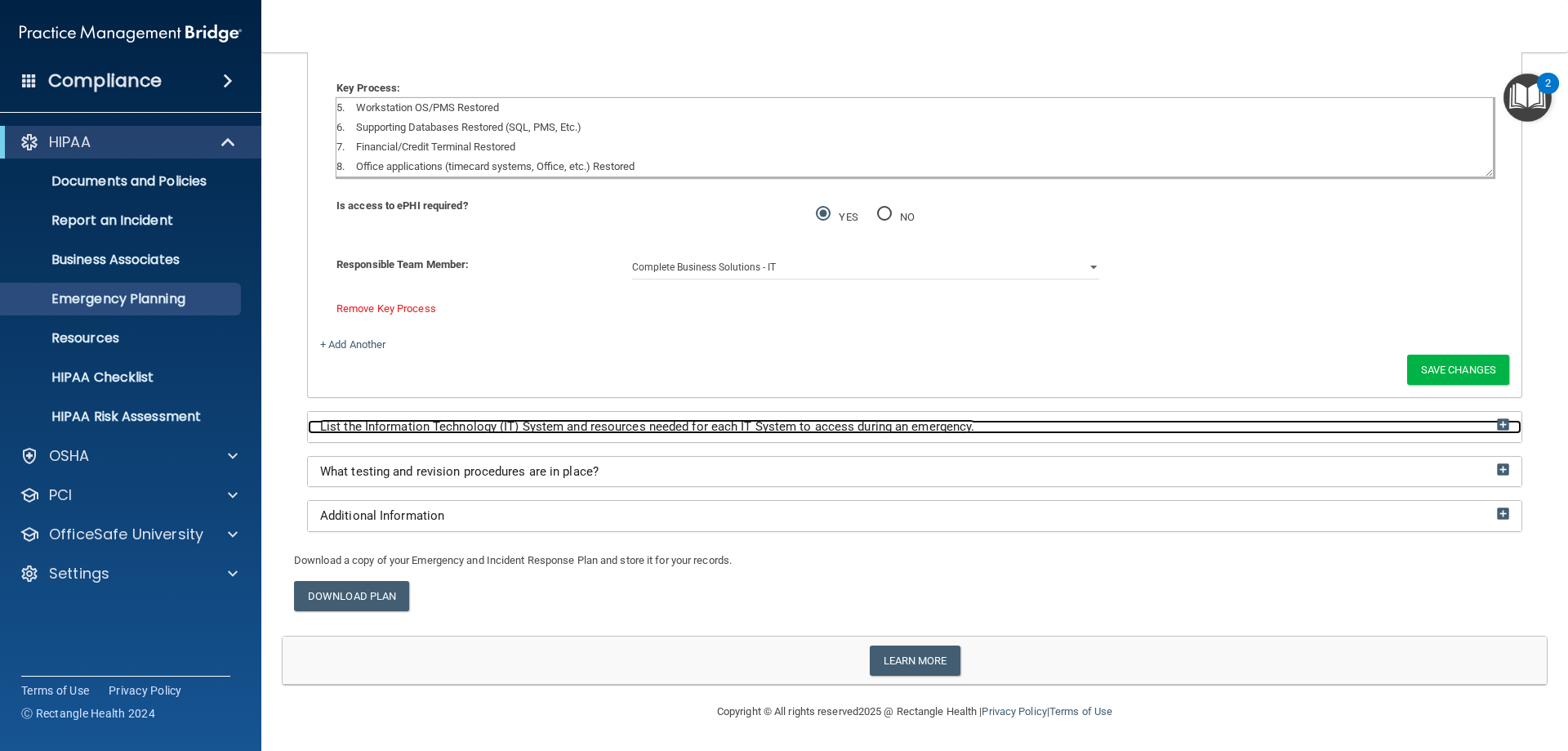
click at [1497, 426] on img at bounding box center [1503, 424] width 13 height 13
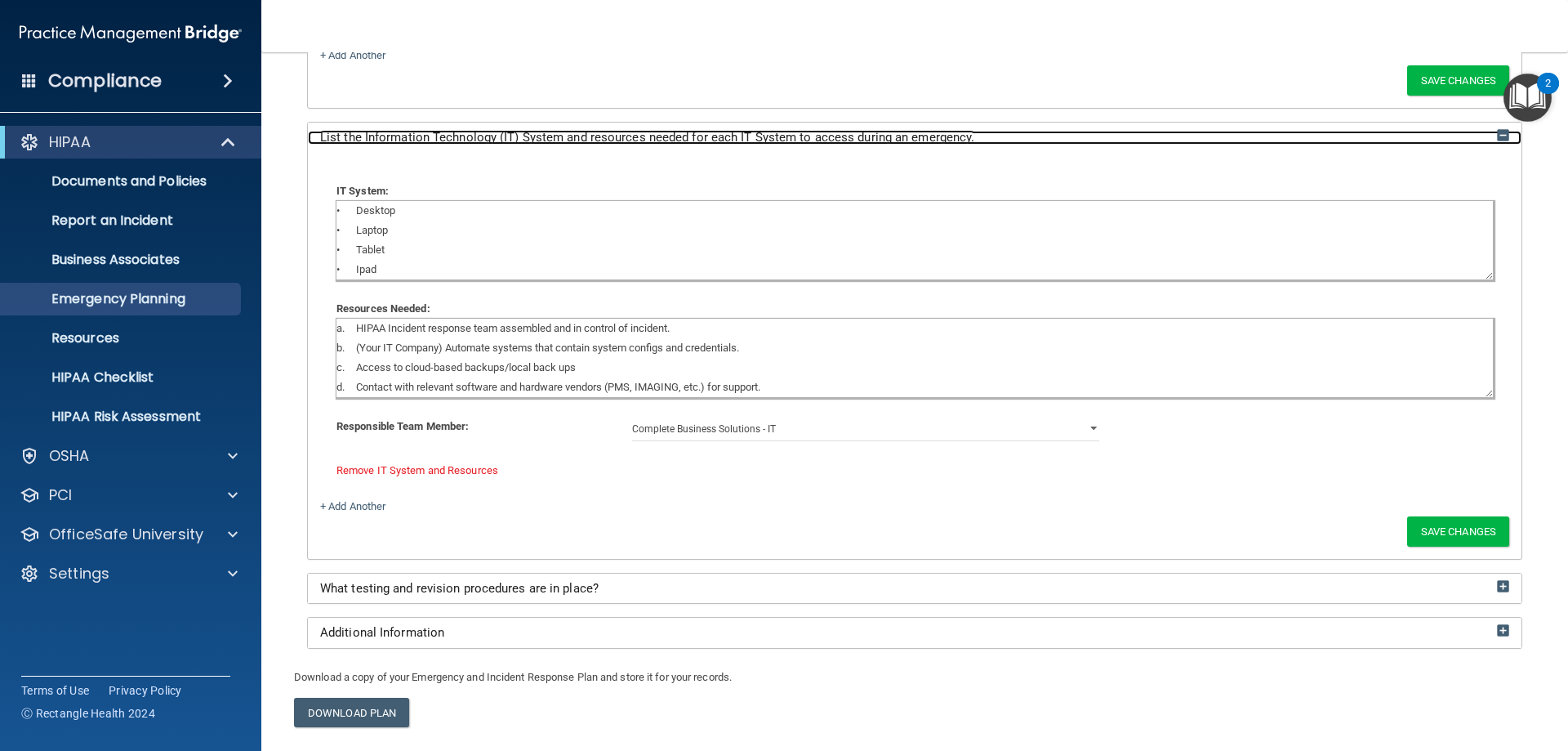
scroll to position [3211, 0]
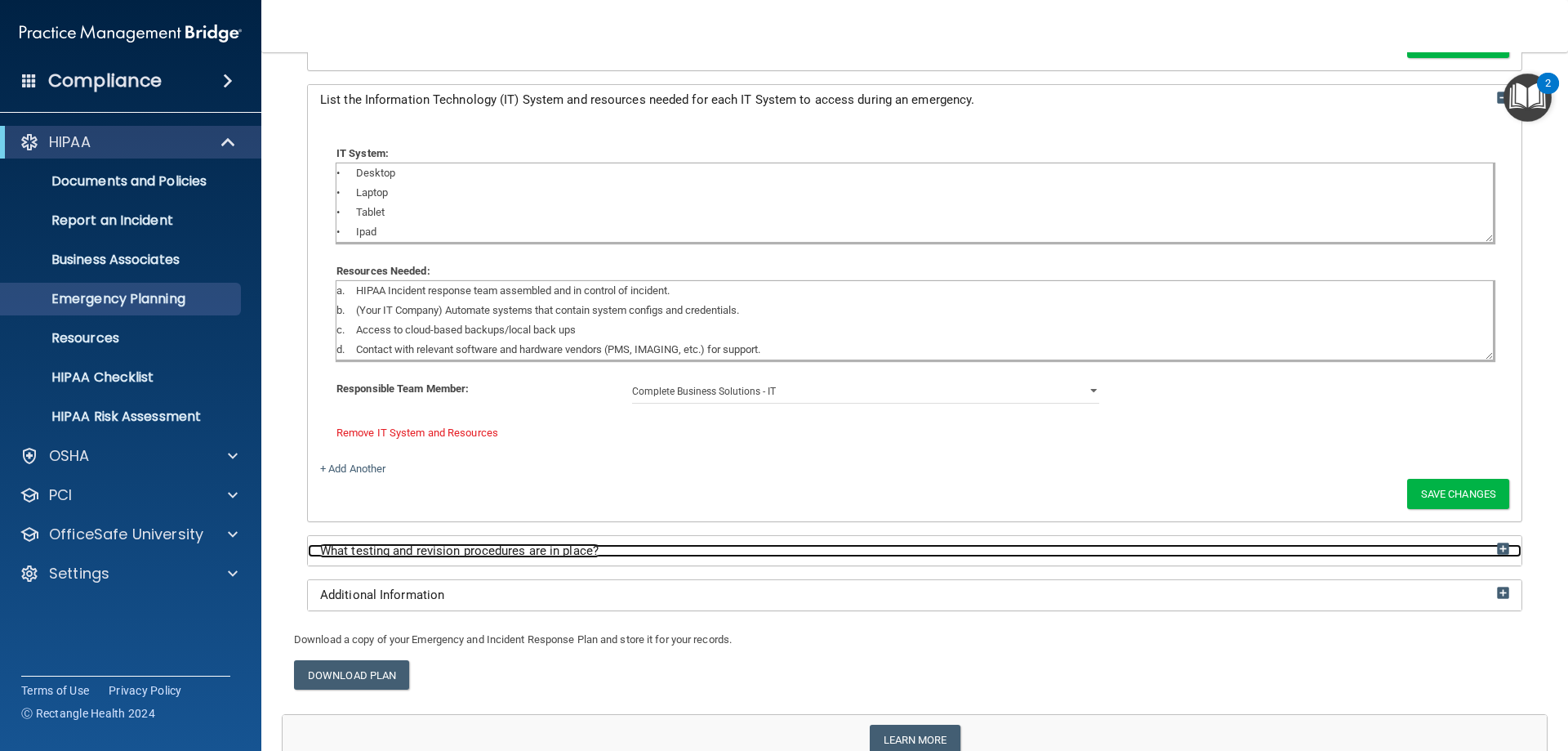
click at [1497, 552] on img at bounding box center [1503, 549] width 13 height 13
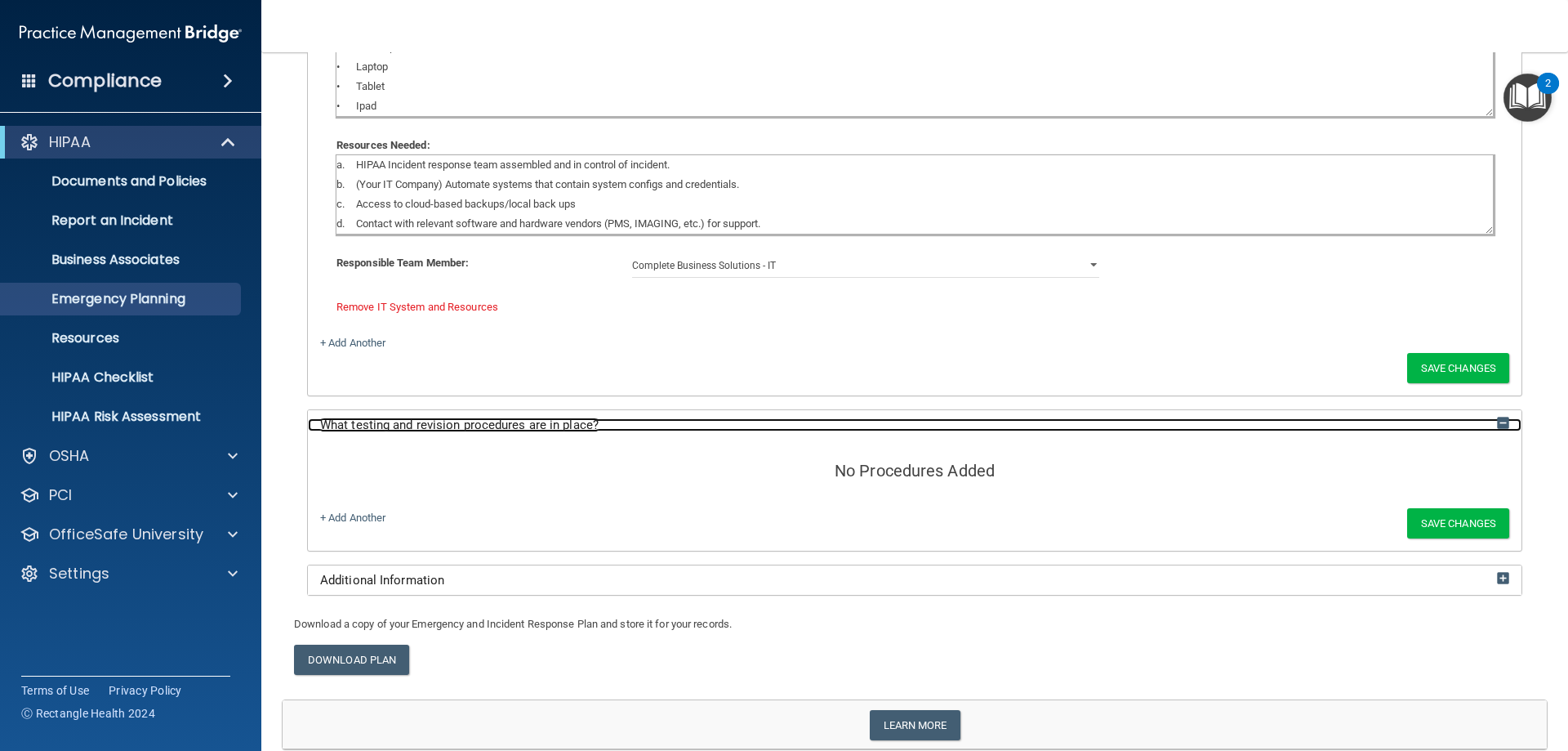
scroll to position [3374, 0]
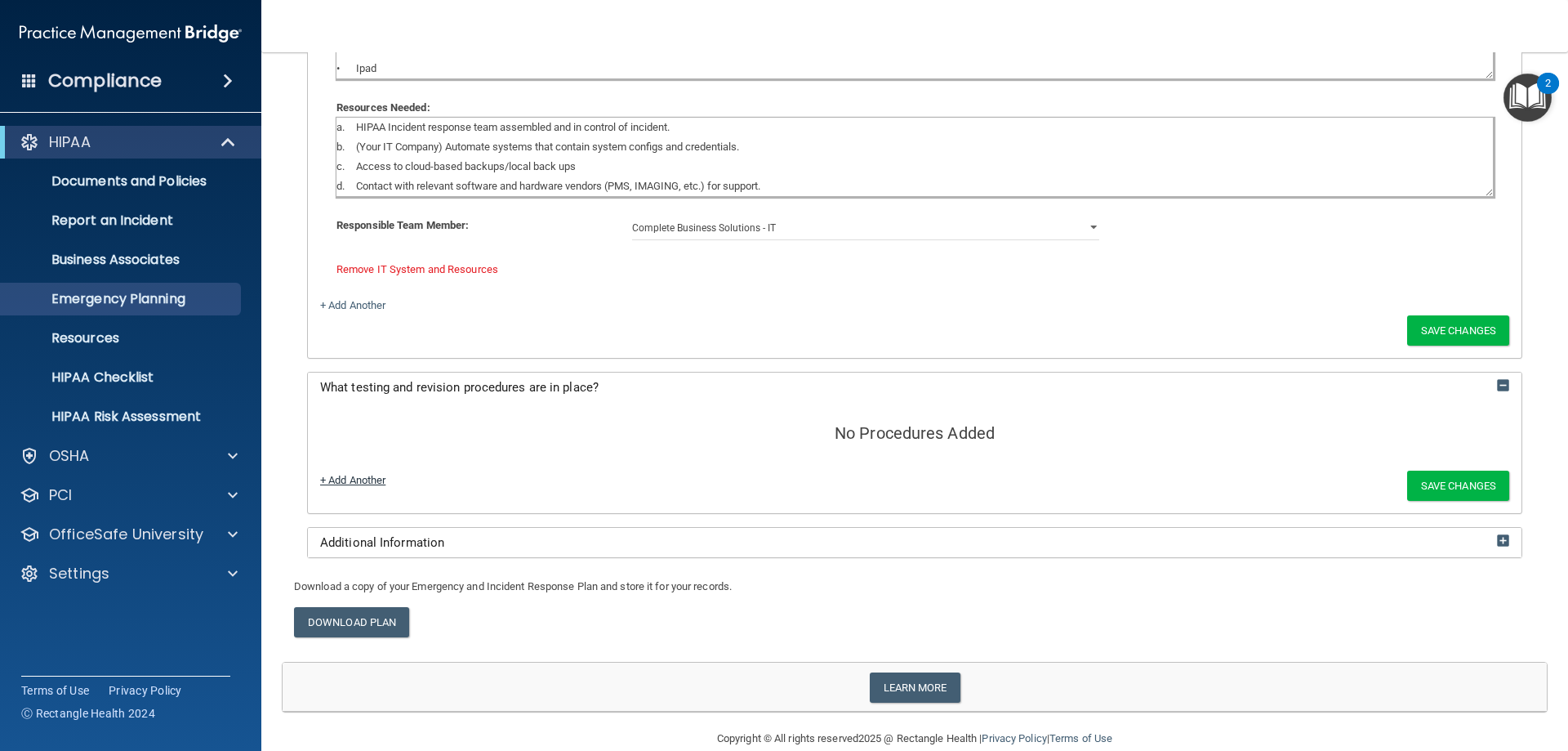
click at [342, 480] on link "+ Add Another" at bounding box center [353, 480] width 65 height 13
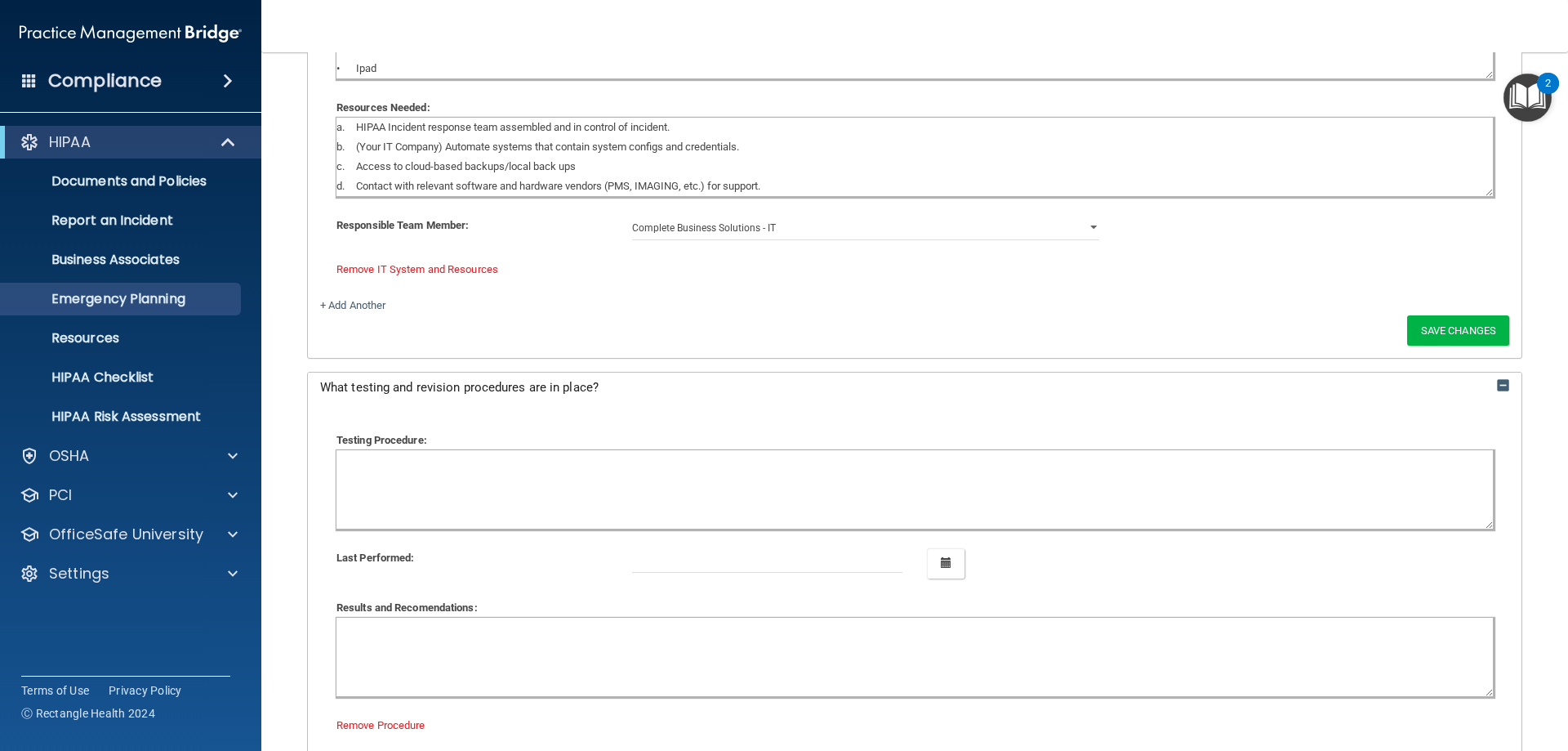
scroll to position [3456, 0]
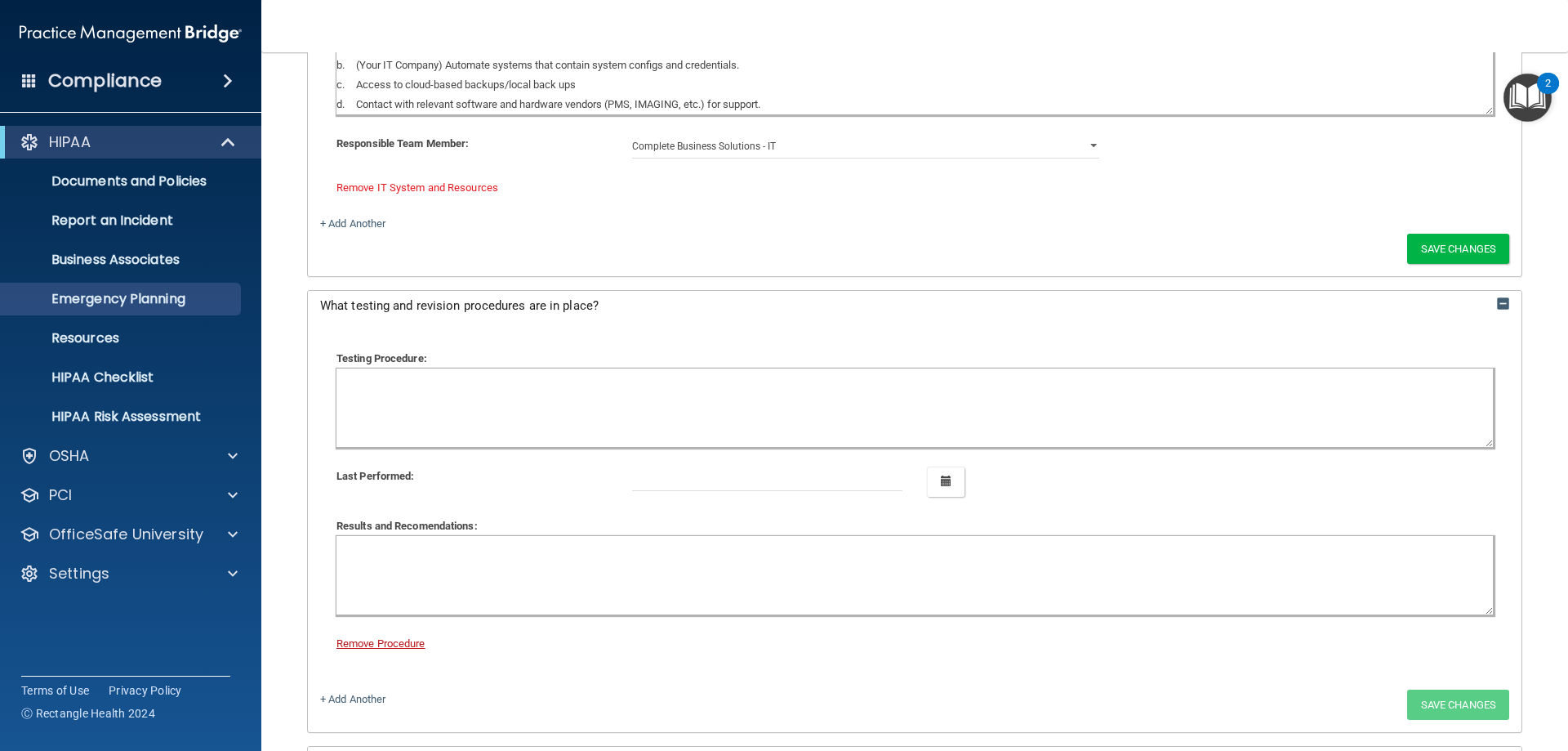
click at [400, 641] on link "Remove Procedure" at bounding box center [381, 643] width 89 height 13
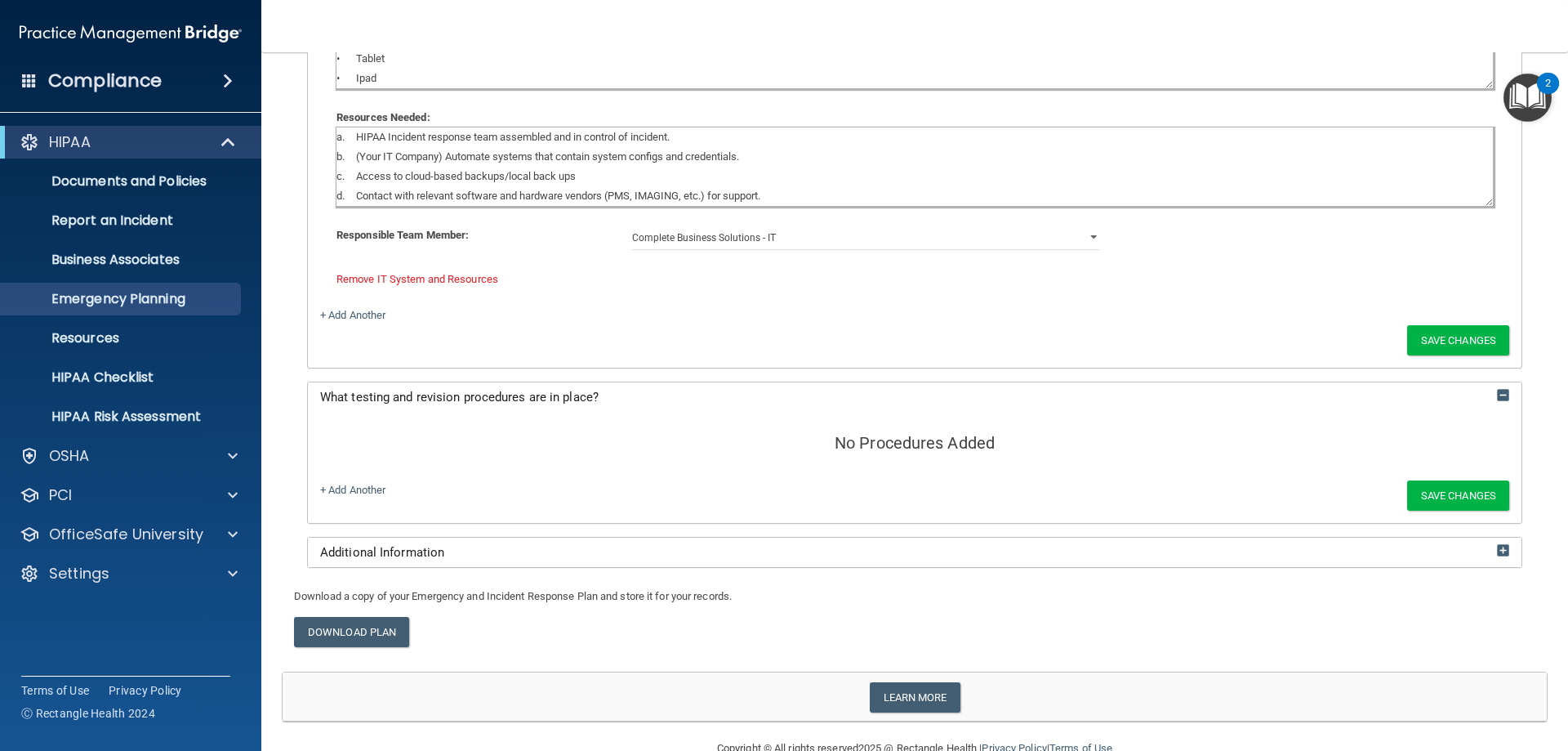
scroll to position [3401, 0]
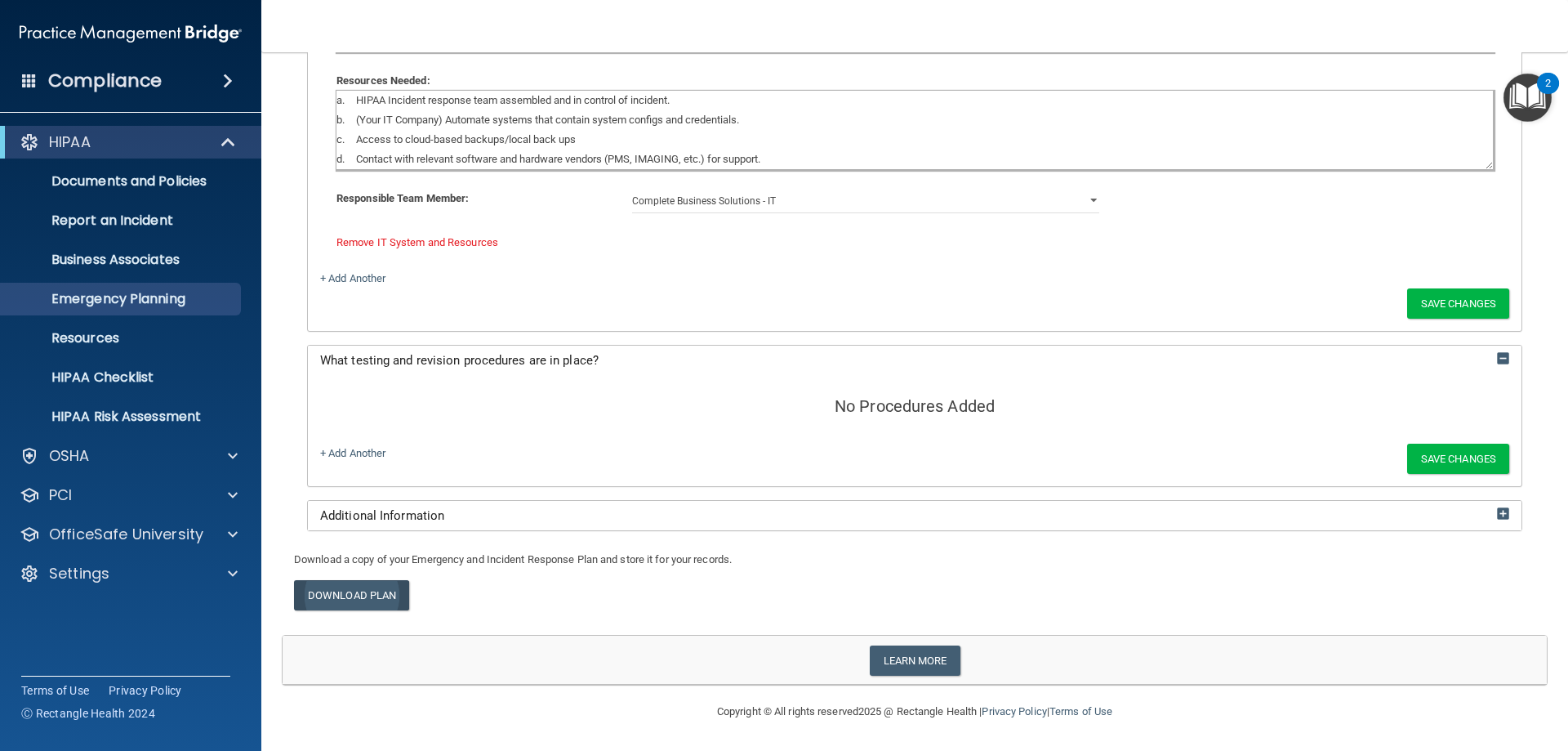
click at [364, 599] on link "Download Plan" at bounding box center [351, 594] width 115 height 30
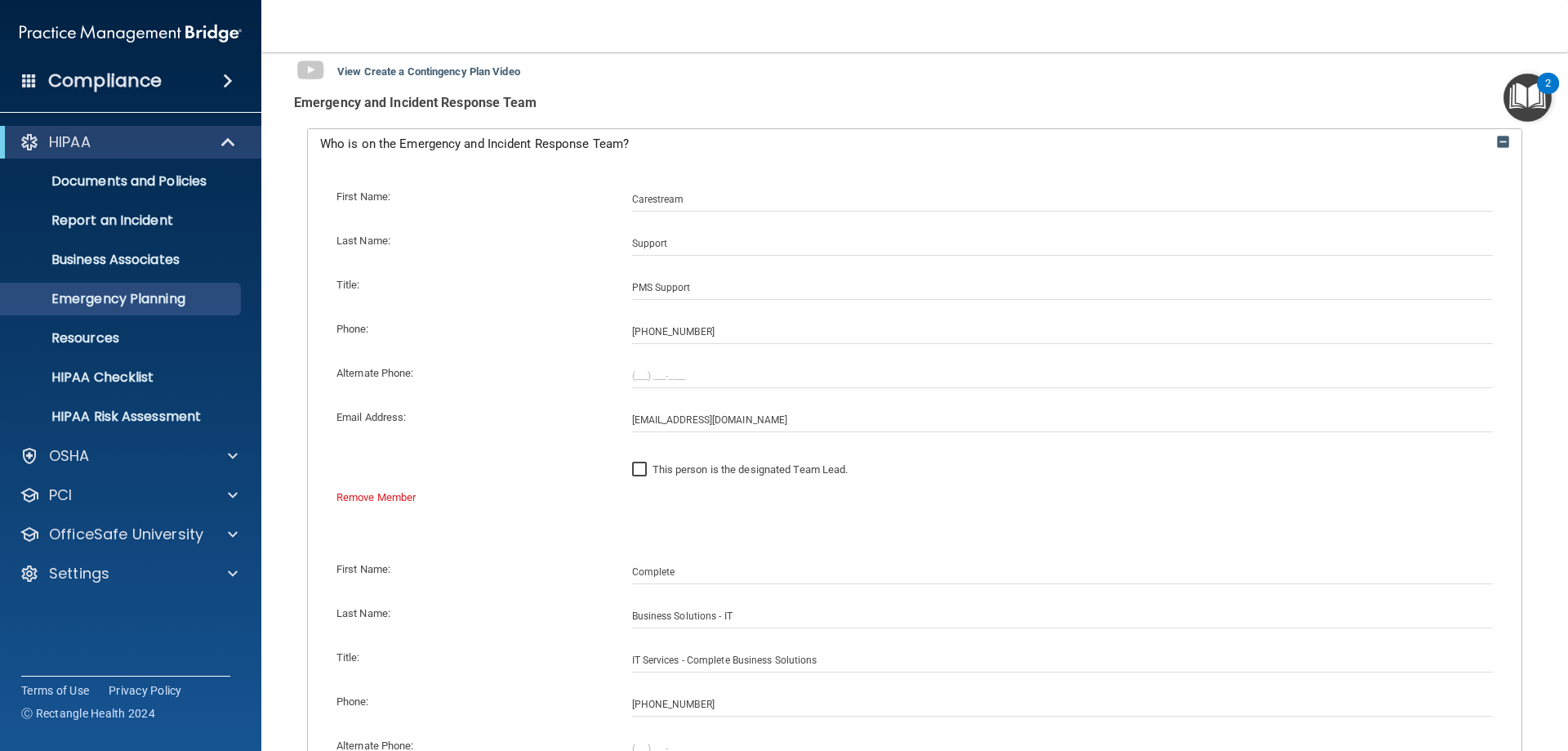
scroll to position [0, 0]
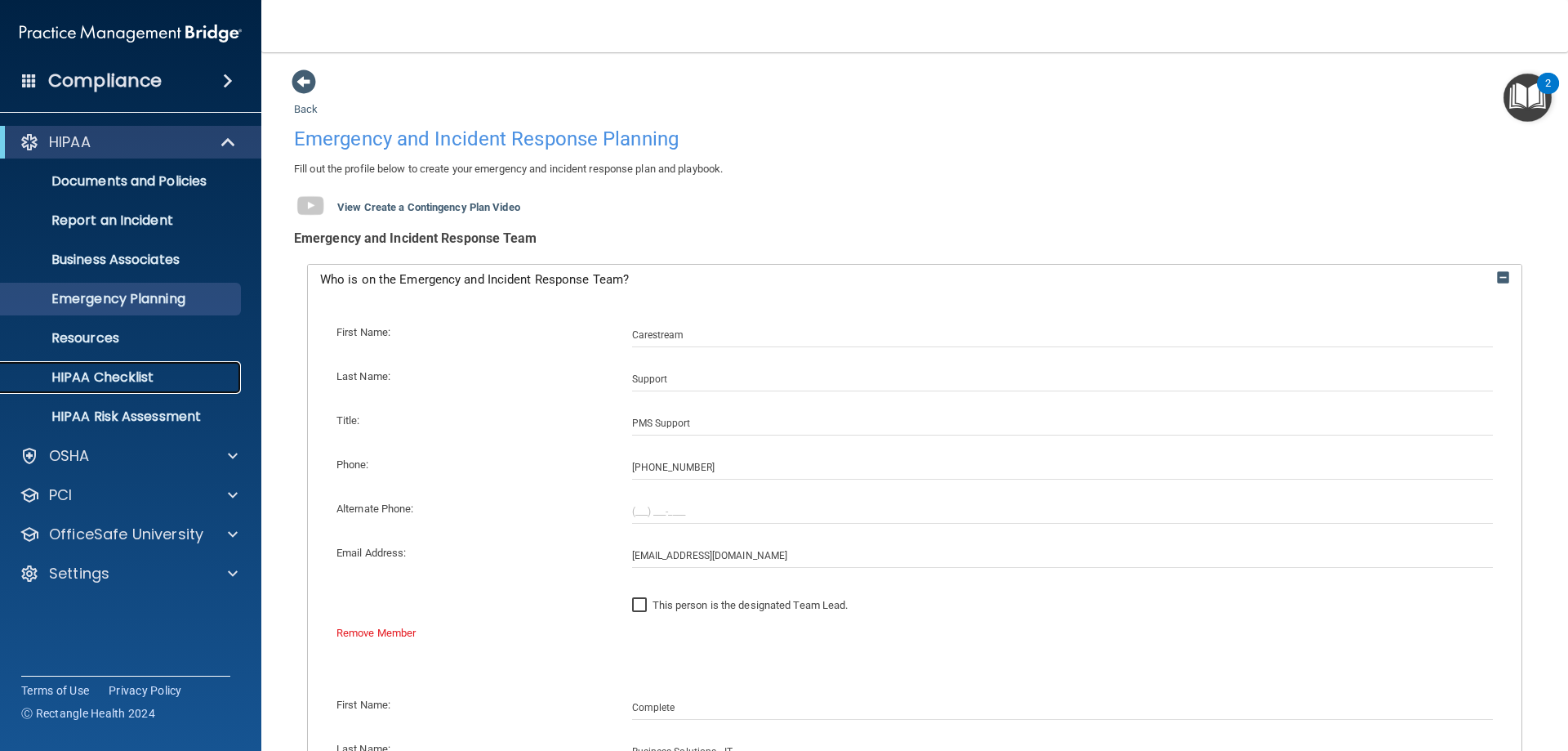
click at [152, 375] on p "HIPAA Checklist" at bounding box center [122, 377] width 223 height 16
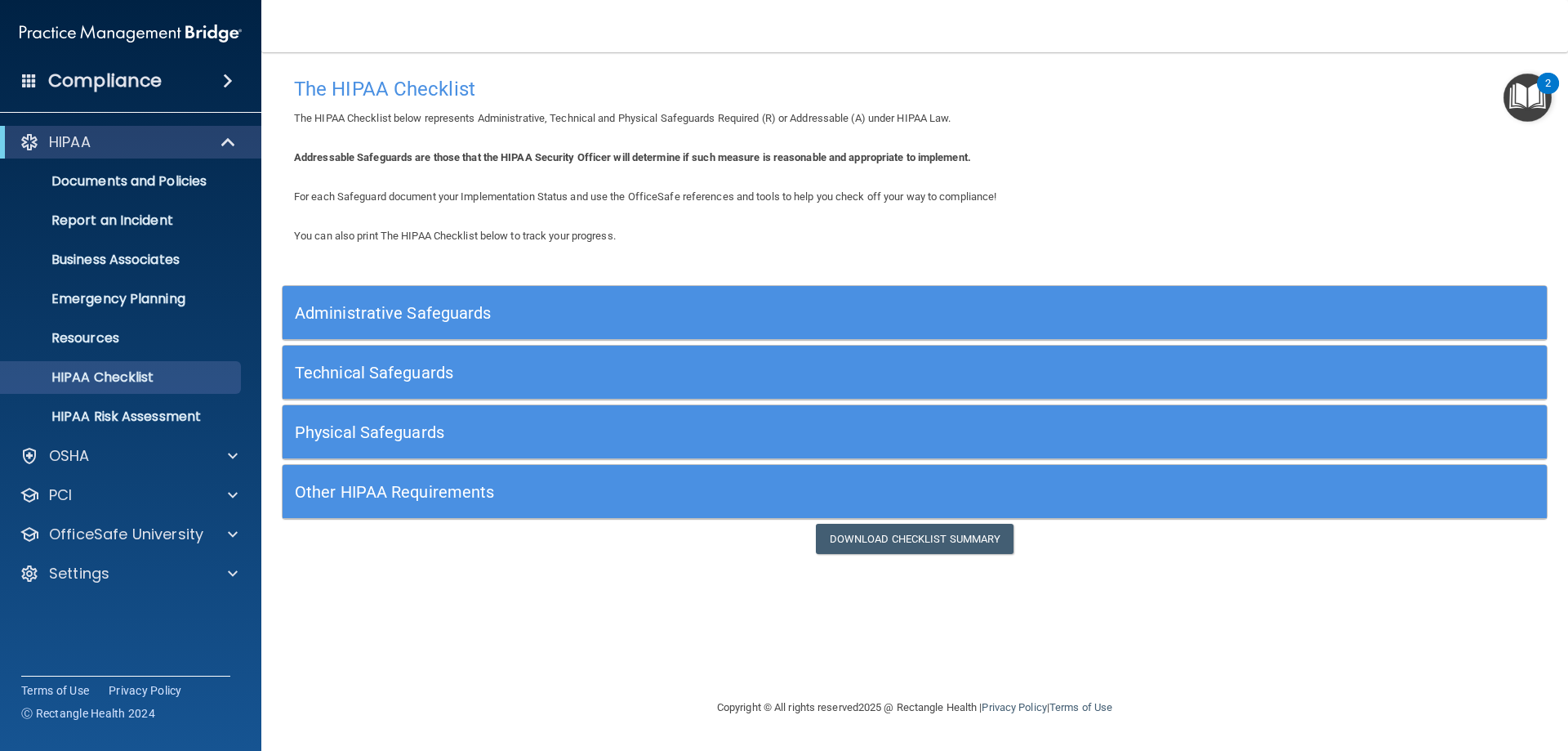
click at [476, 316] on h5 "Administrative Safeguards" at bounding box center [756, 313] width 923 height 18
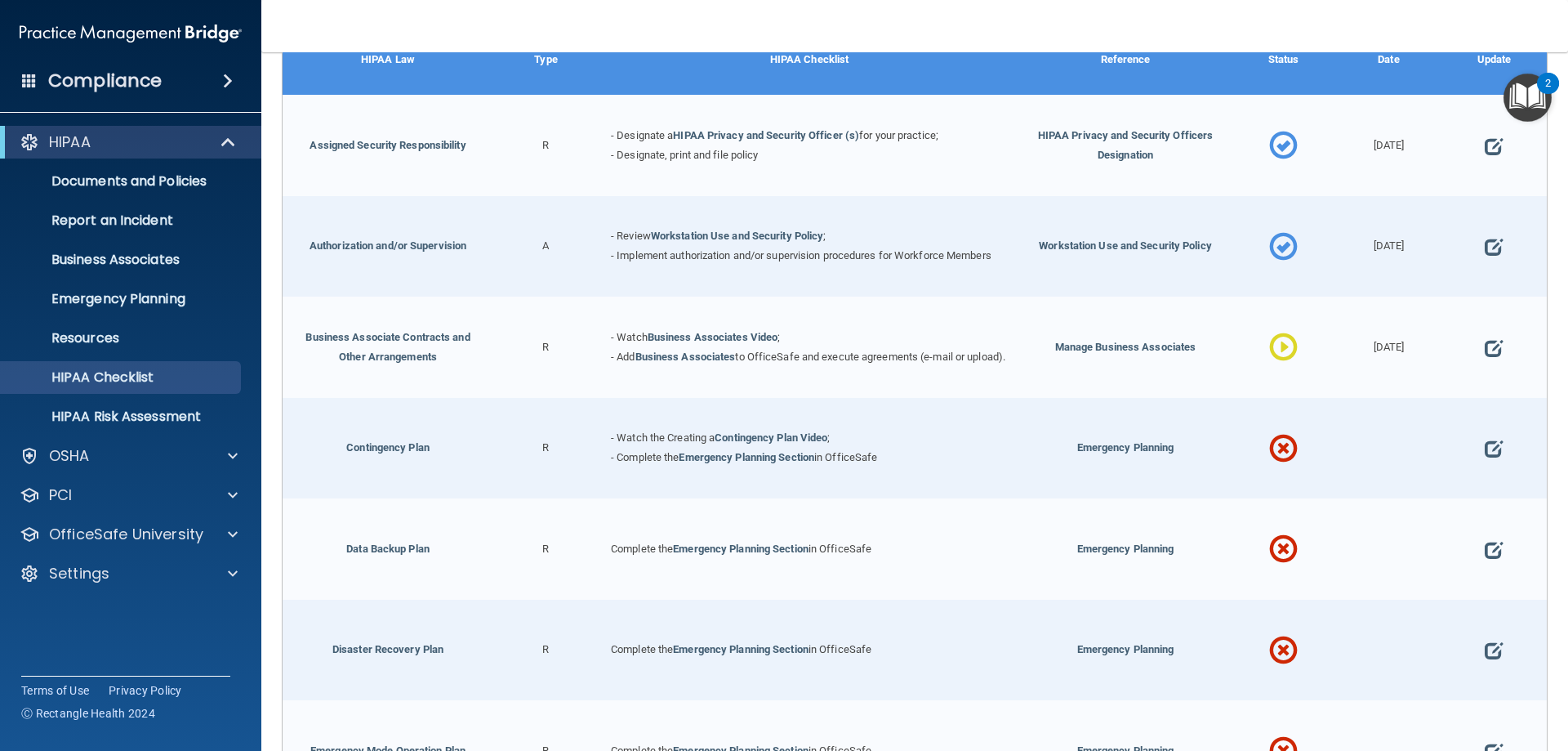
scroll to position [327, 0]
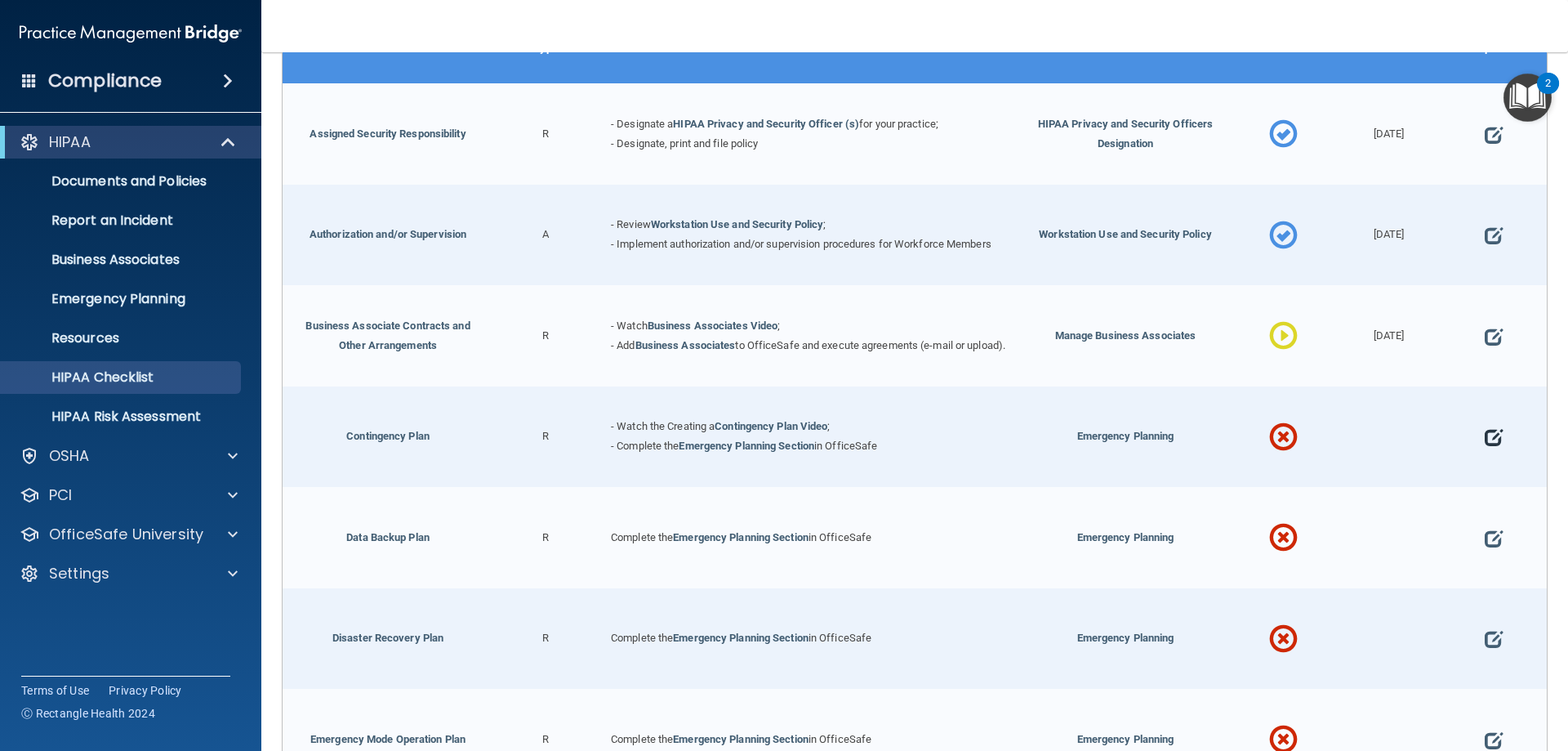
click at [1487, 442] on span at bounding box center [1494, 438] width 18 height 51
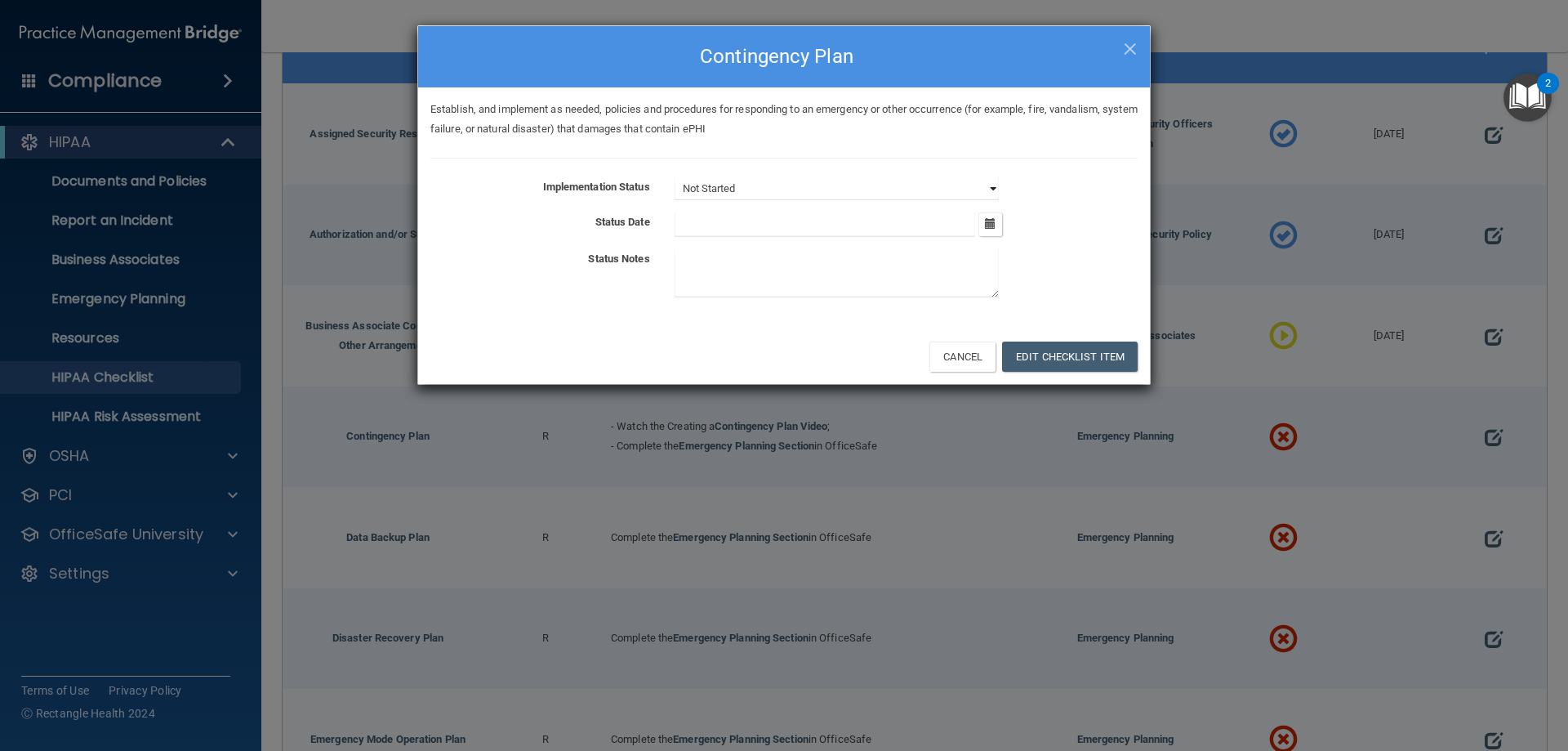
click at [767, 190] on select "Not Started In Progress Completed" at bounding box center [836, 188] width 324 height 23
select select "completed"
click at [675, 177] on select "Not Started In Progress Completed" at bounding box center [836, 188] width 324 height 23
click at [988, 223] on icon "button" at bounding box center [990, 223] width 11 height 11
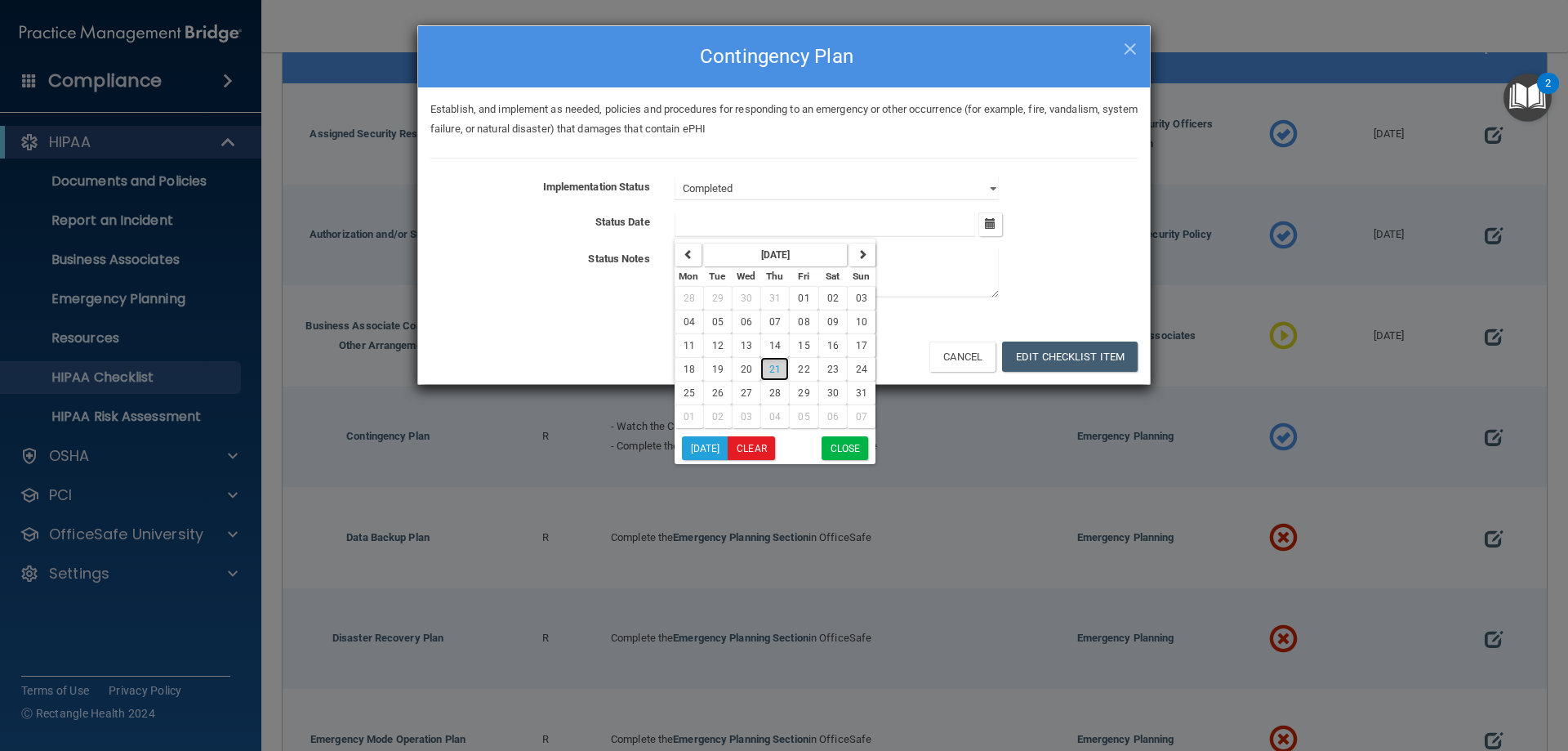
click at [771, 367] on span "21" at bounding box center [775, 369] width 12 height 12
type input "8/21/25"
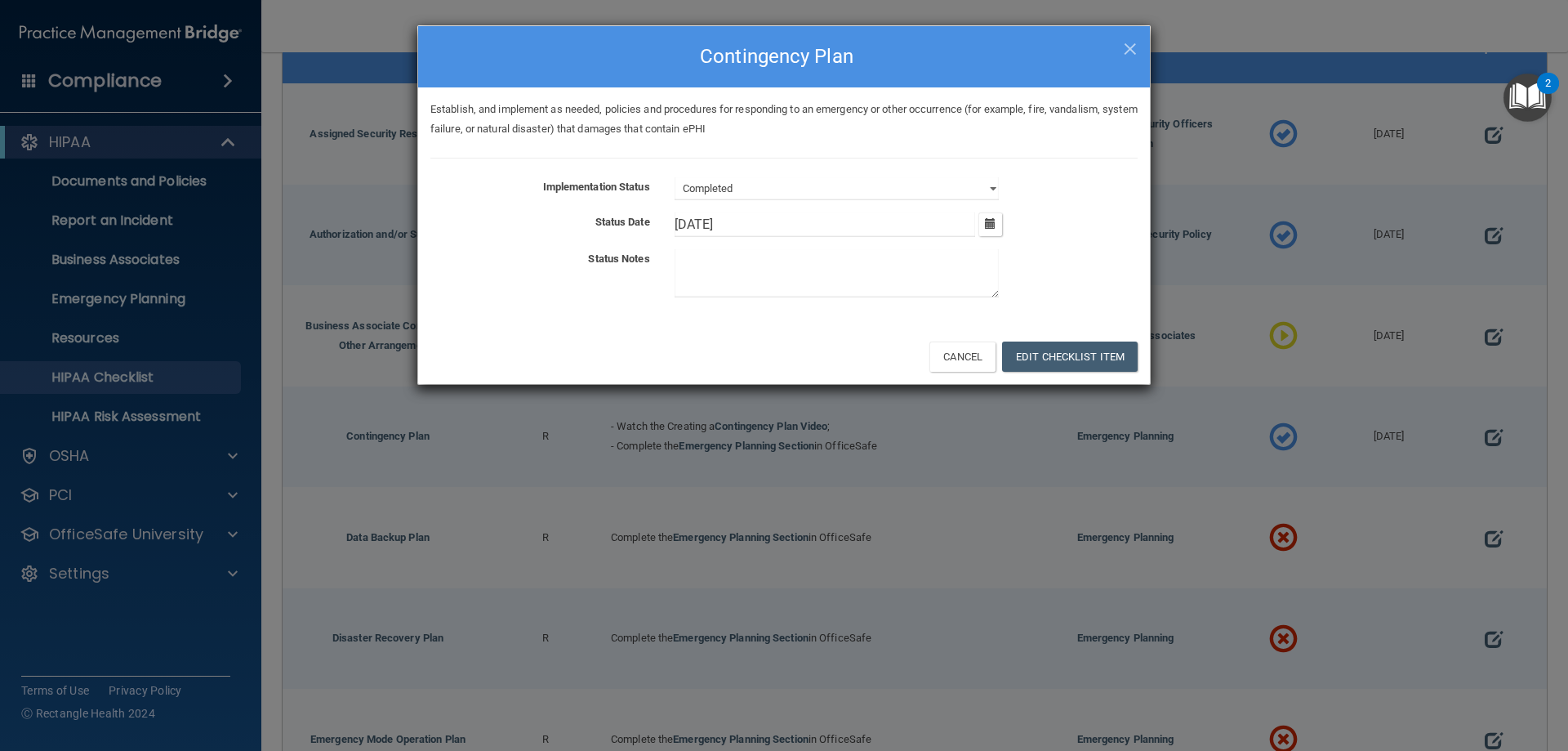
click at [734, 284] on textarea at bounding box center [836, 272] width 324 height 48
click at [1096, 360] on button "Edit Checklist Item" at bounding box center [1070, 356] width 136 height 30
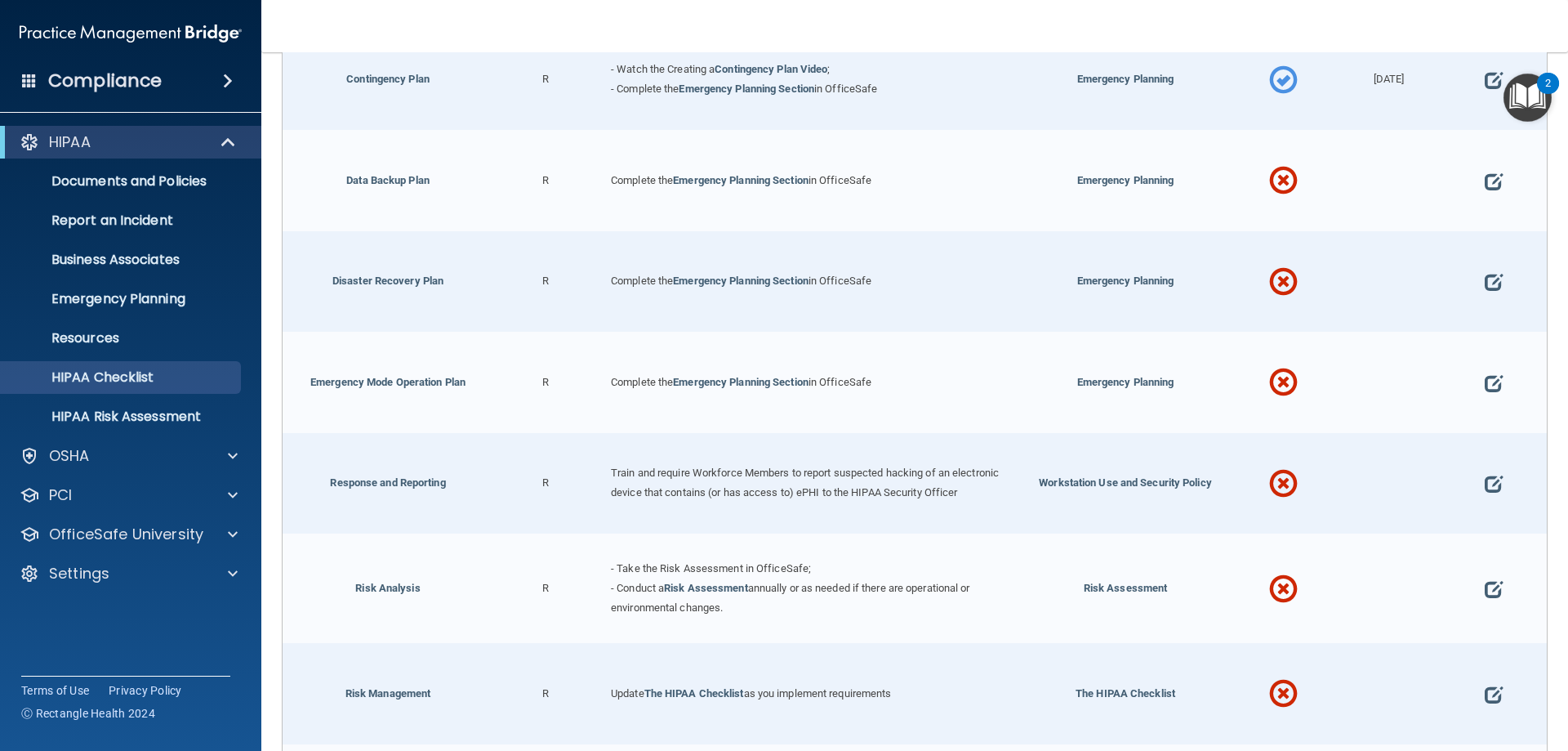
scroll to position [653, 0]
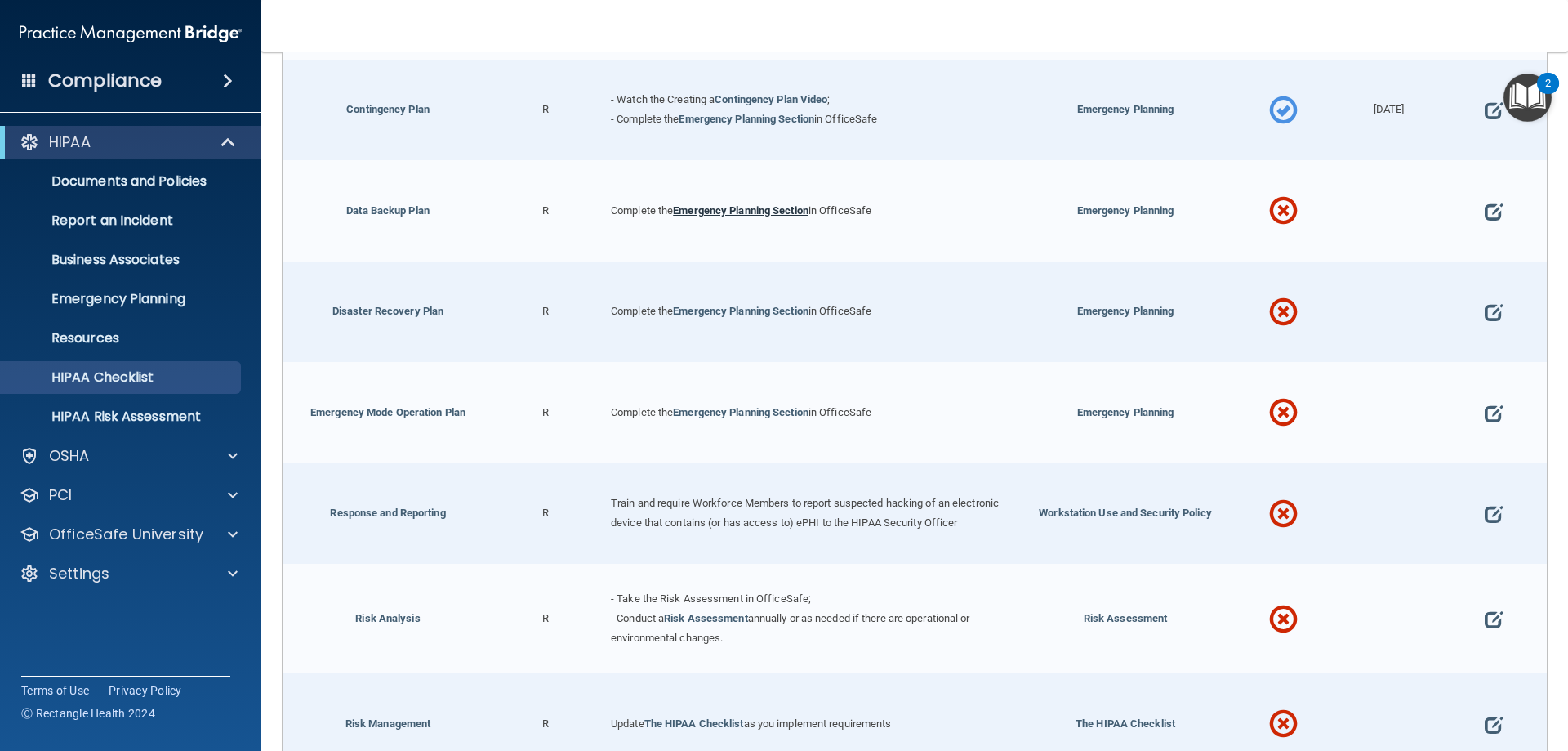
click at [746, 214] on link "Emergency Planning Section" at bounding box center [741, 211] width 136 height 13
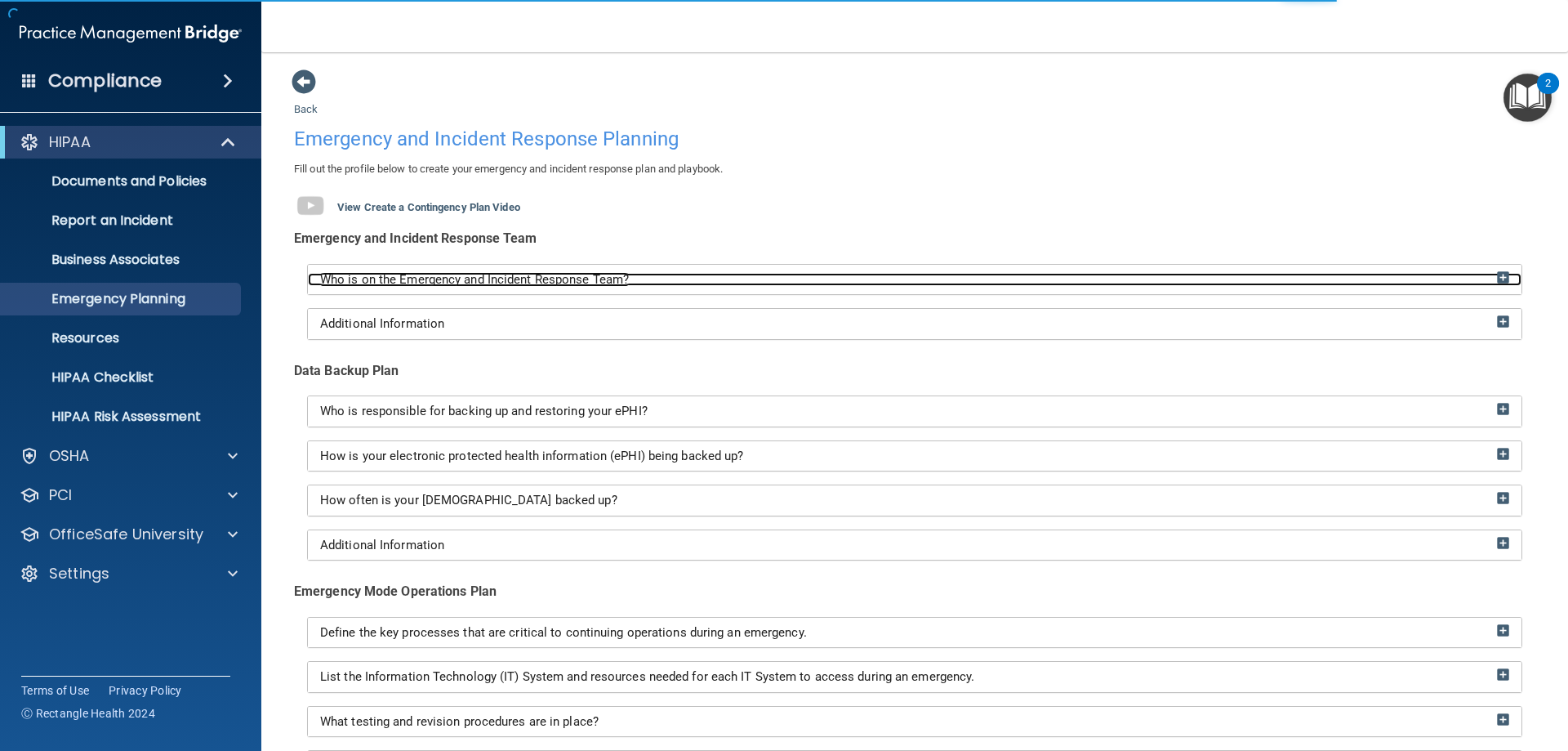
click at [1497, 276] on img at bounding box center [1503, 278] width 13 height 13
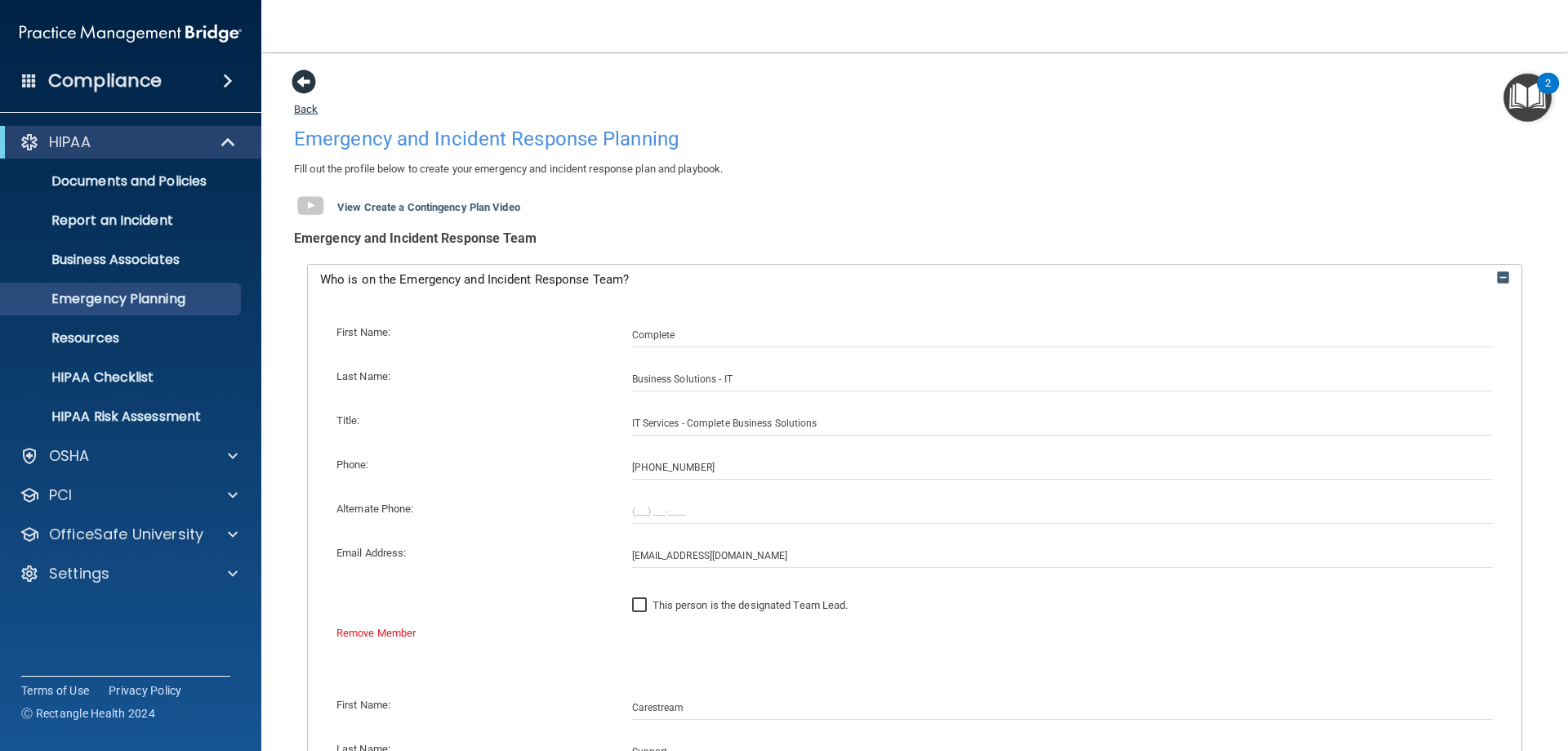
click at [302, 85] on span at bounding box center [303, 81] width 24 height 24
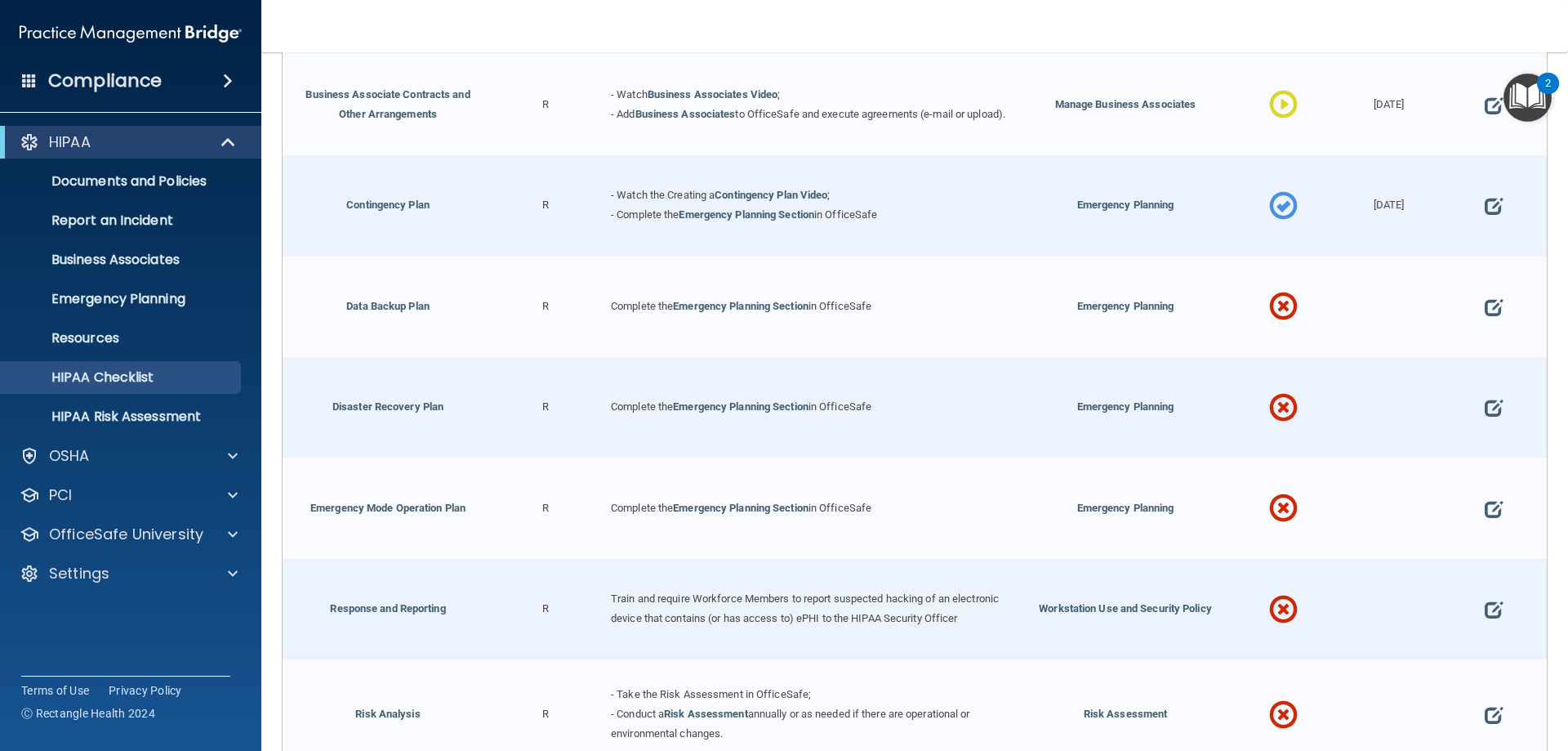
scroll to position [572, 0]
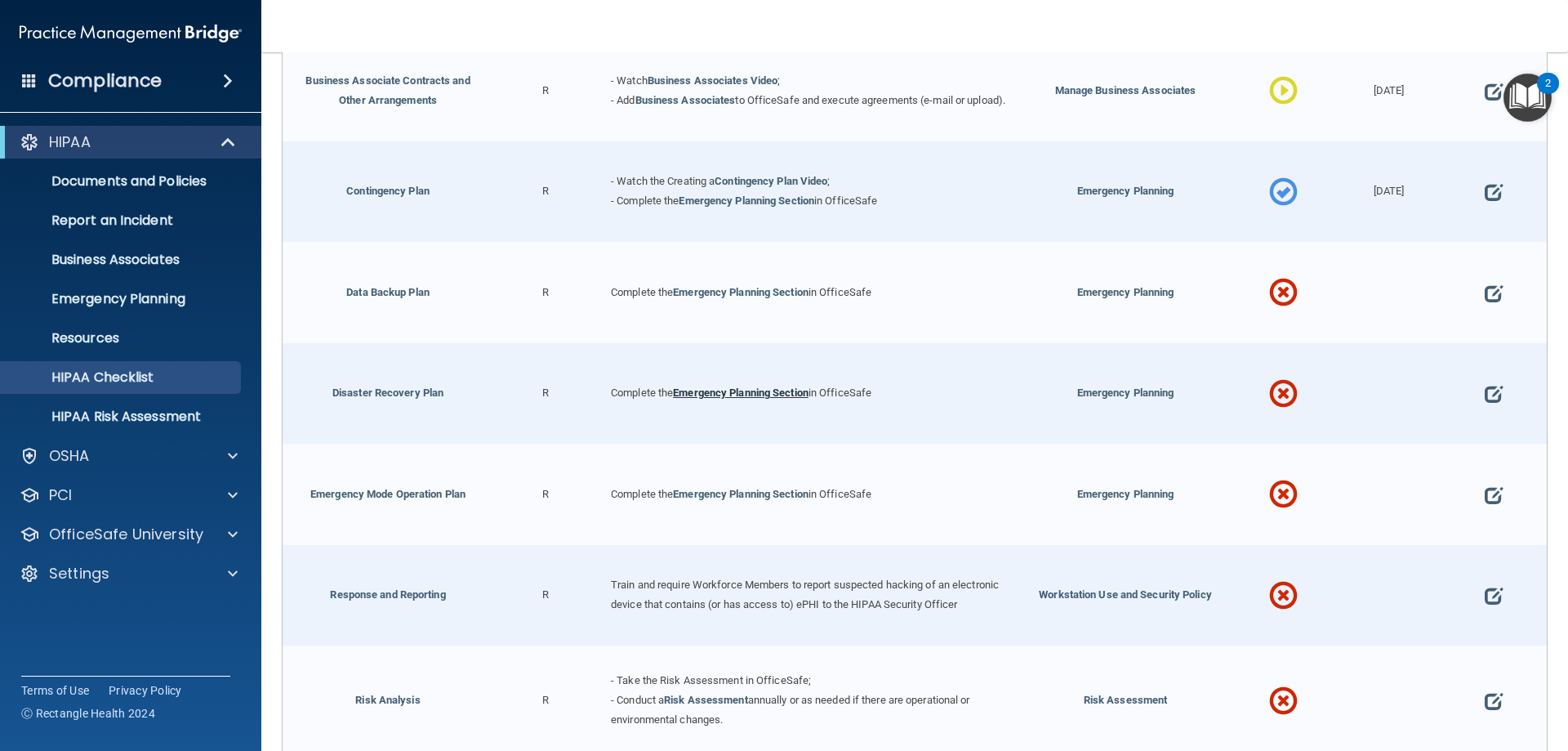
click at [748, 395] on link "Emergency Planning Section" at bounding box center [741, 393] width 136 height 13
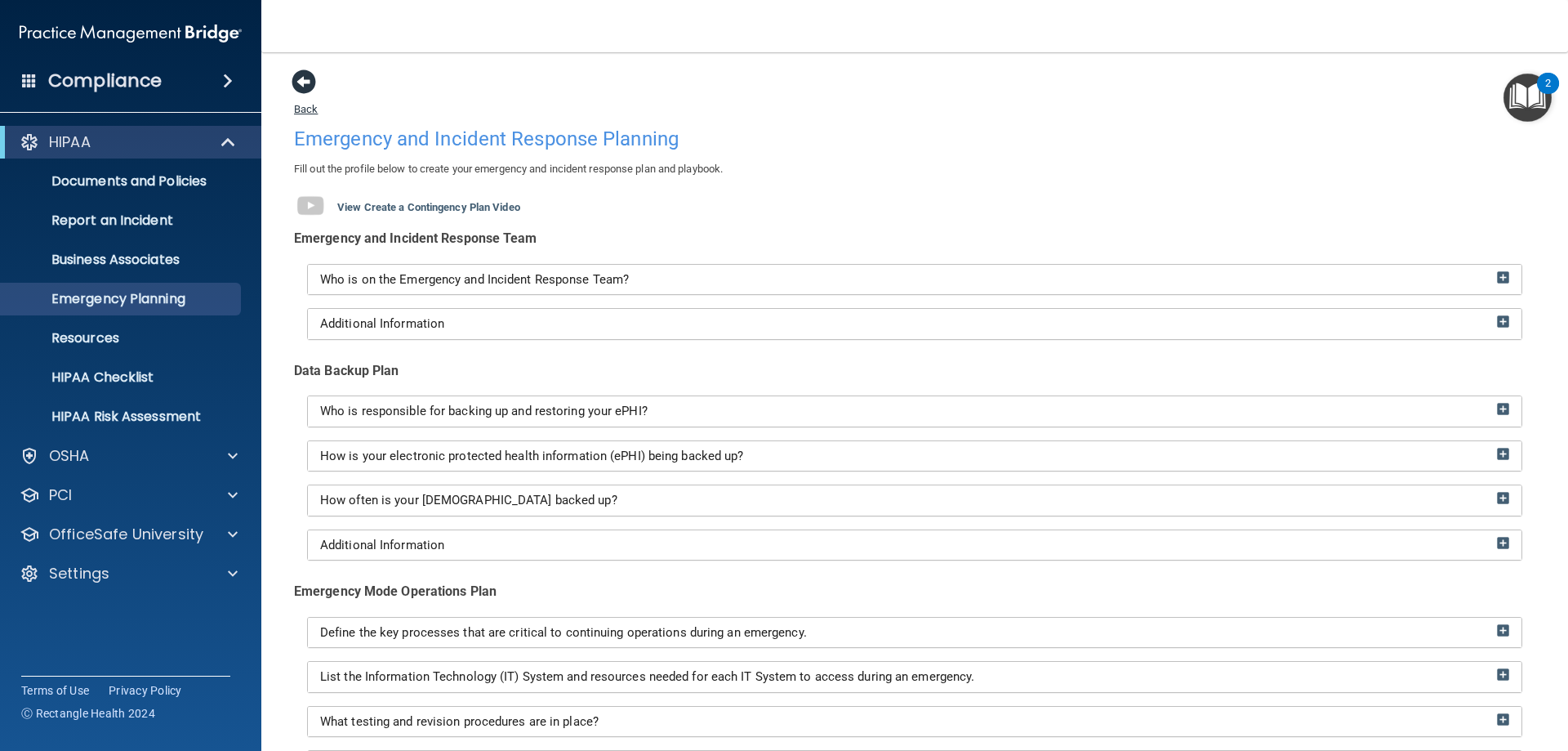
click at [308, 83] on span at bounding box center [303, 81] width 24 height 24
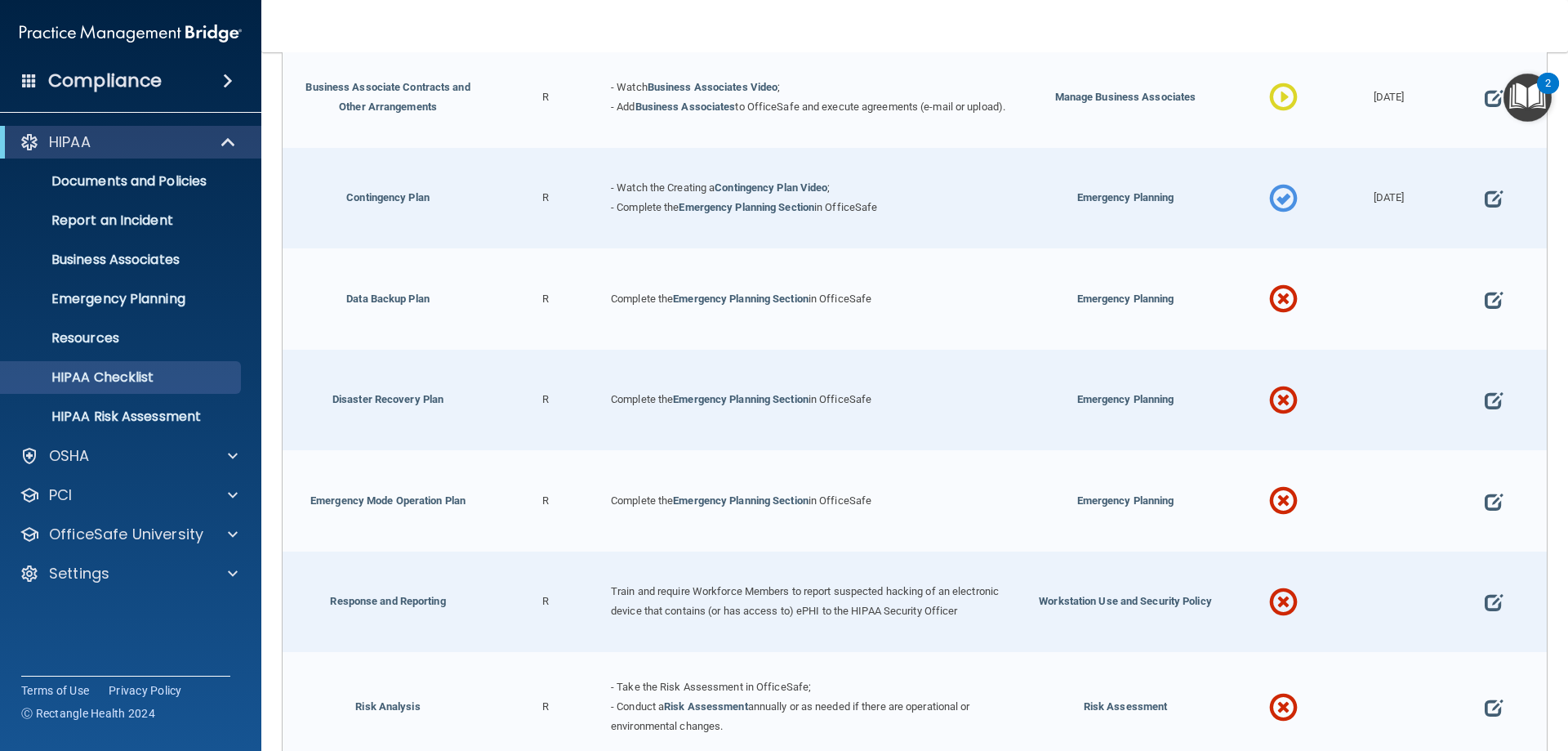
scroll to position [572, 0]
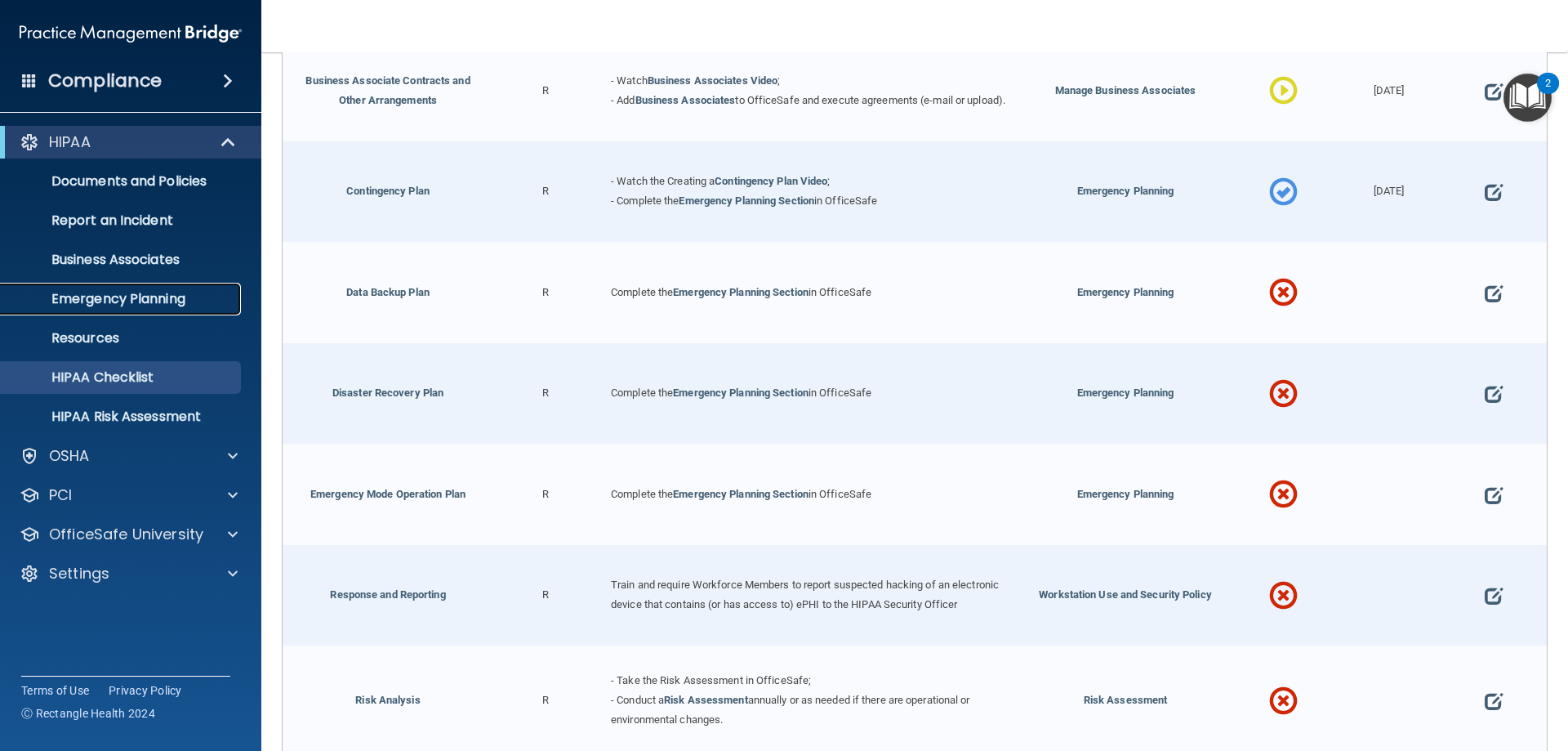
click at [165, 308] on link "Emergency Planning" at bounding box center [112, 299] width 257 height 33
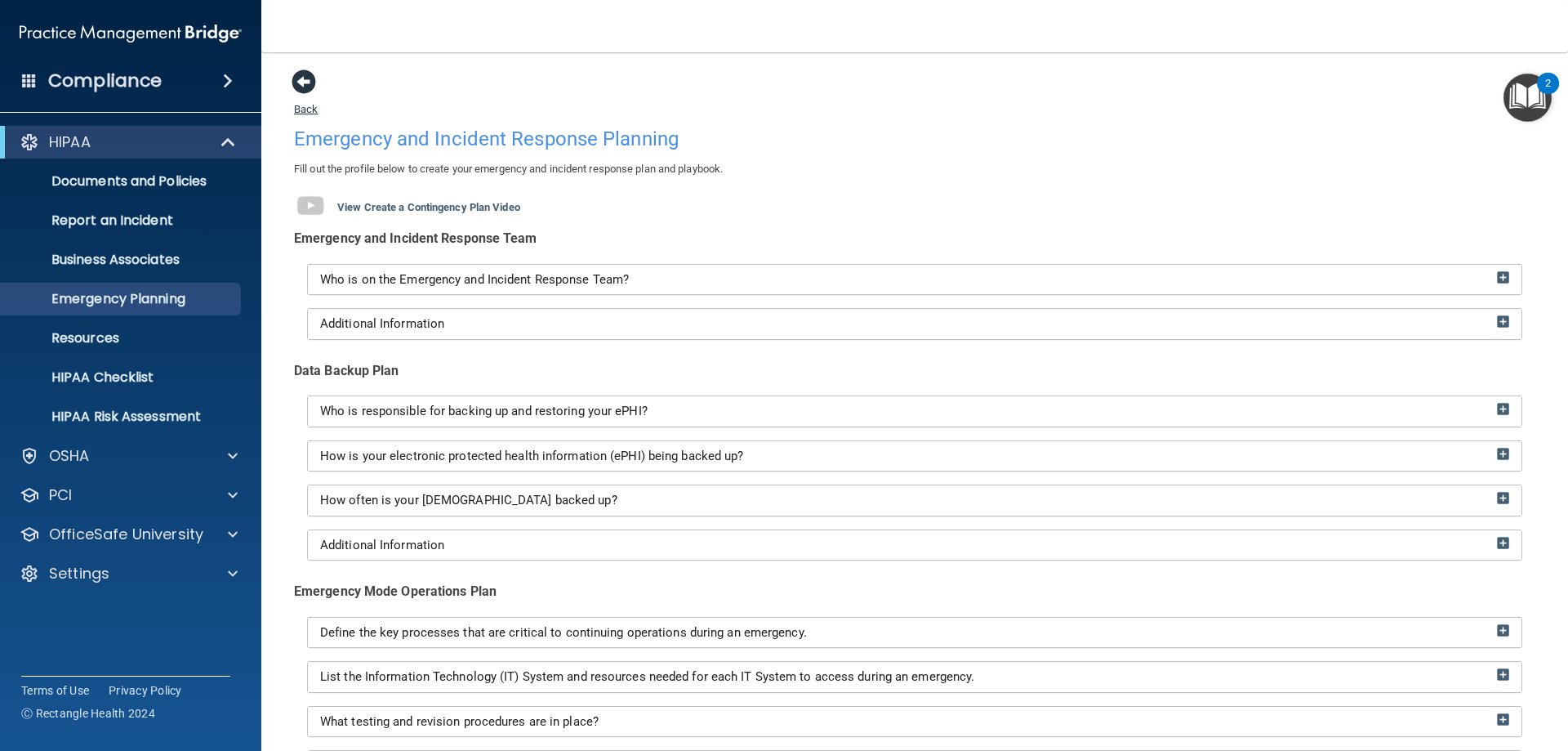
click at [306, 87] on span at bounding box center [303, 81] width 24 height 24
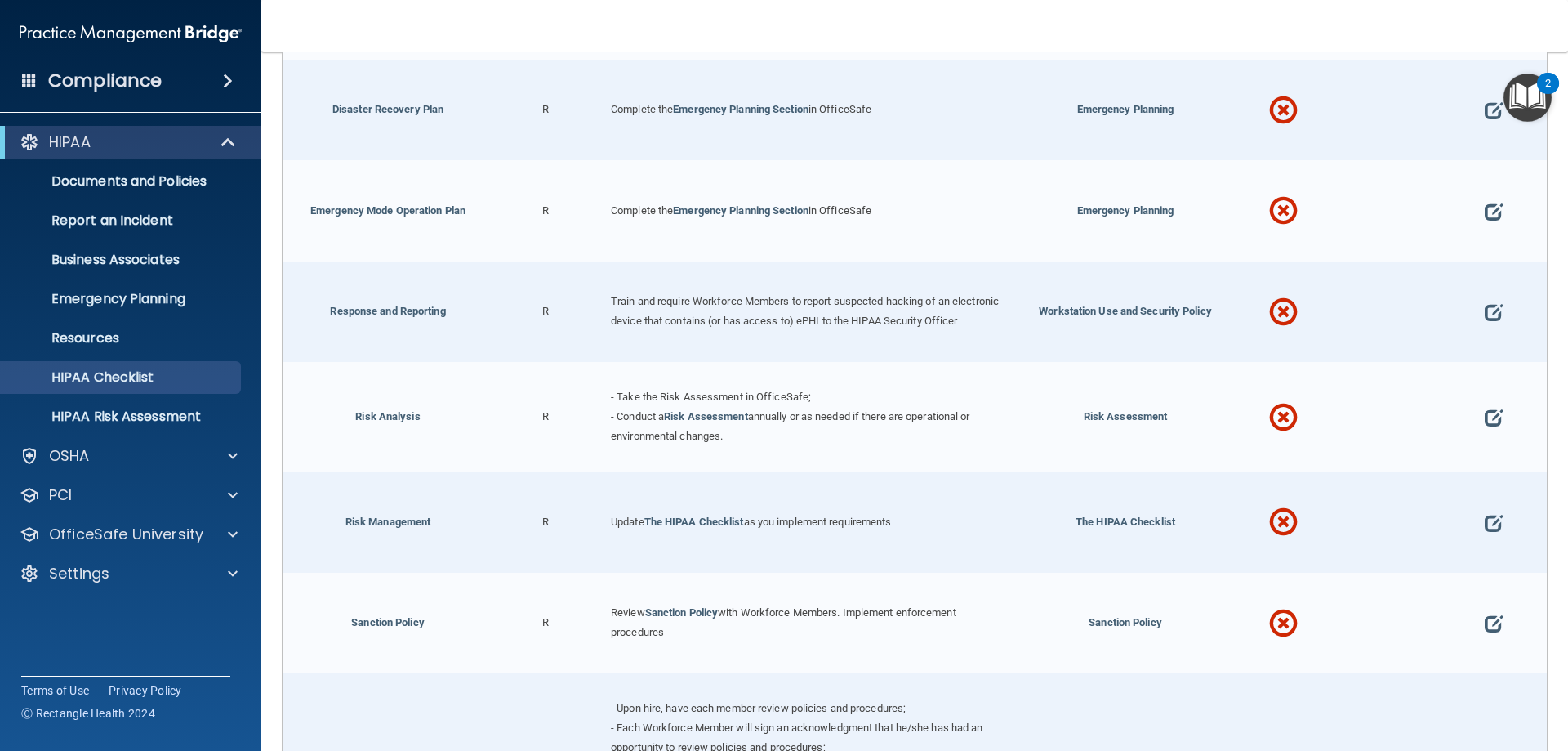
scroll to position [898, 0]
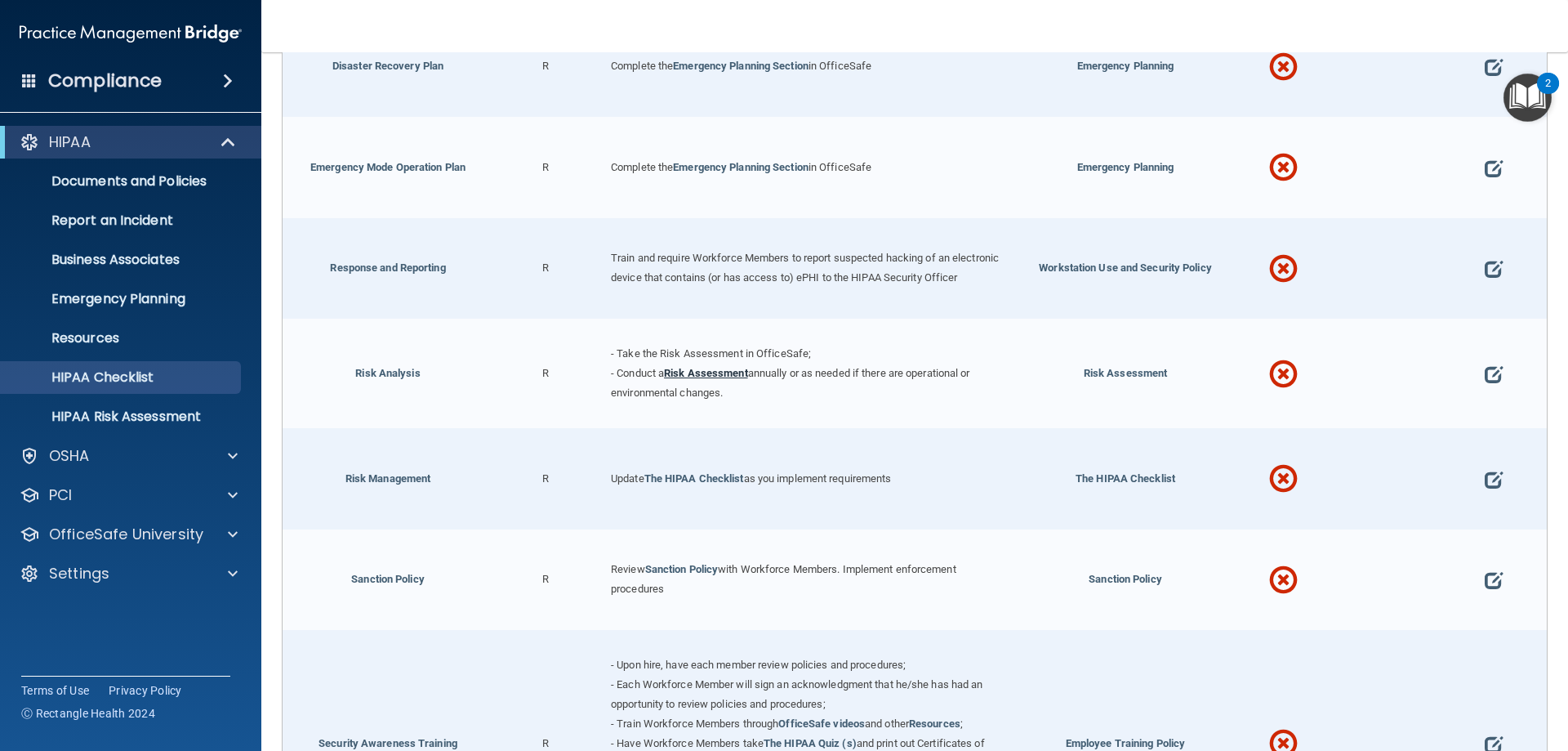
click at [738, 377] on link "Risk Assessment" at bounding box center [705, 373] width 84 height 13
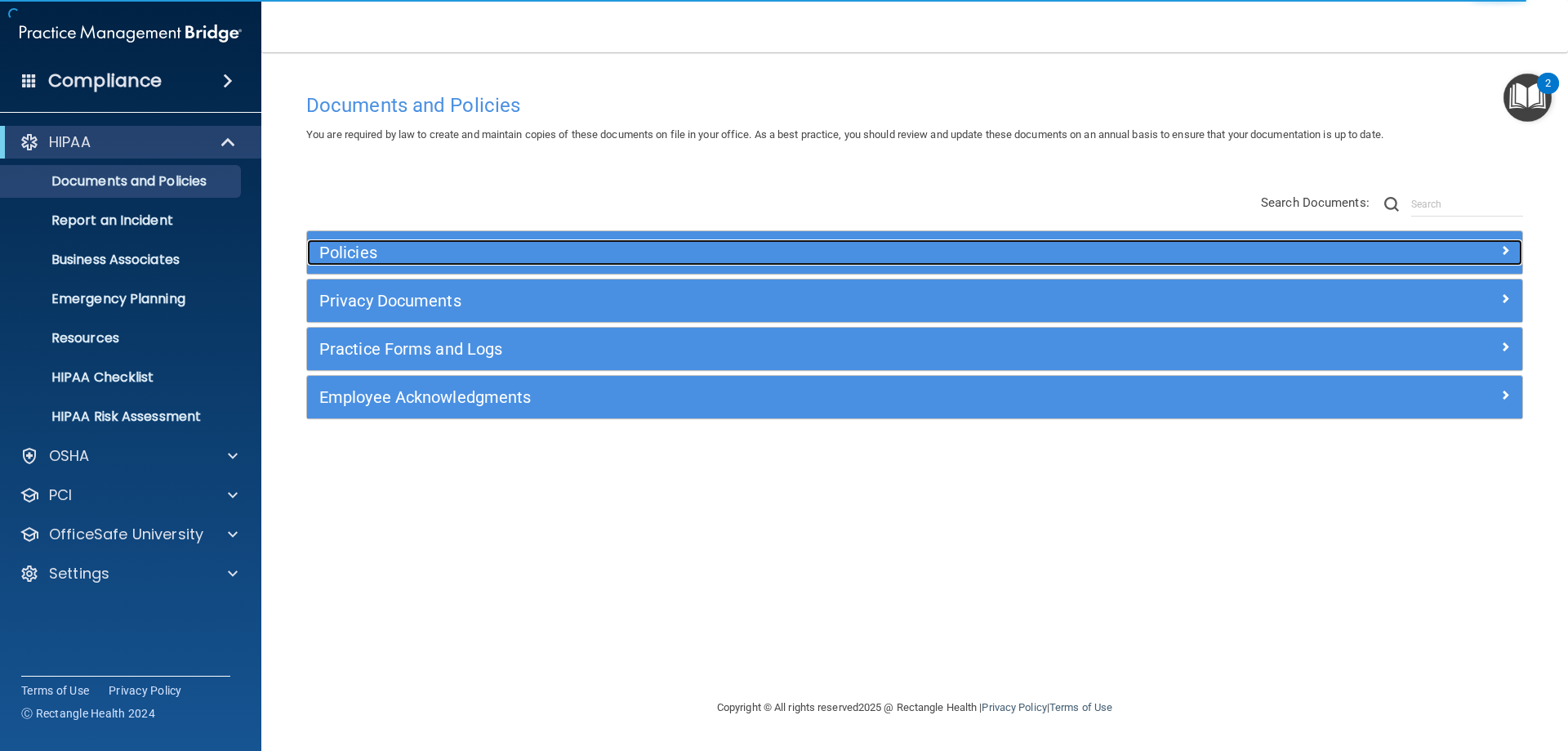
click at [420, 260] on h5 "Policies" at bounding box center [762, 252] width 887 height 18
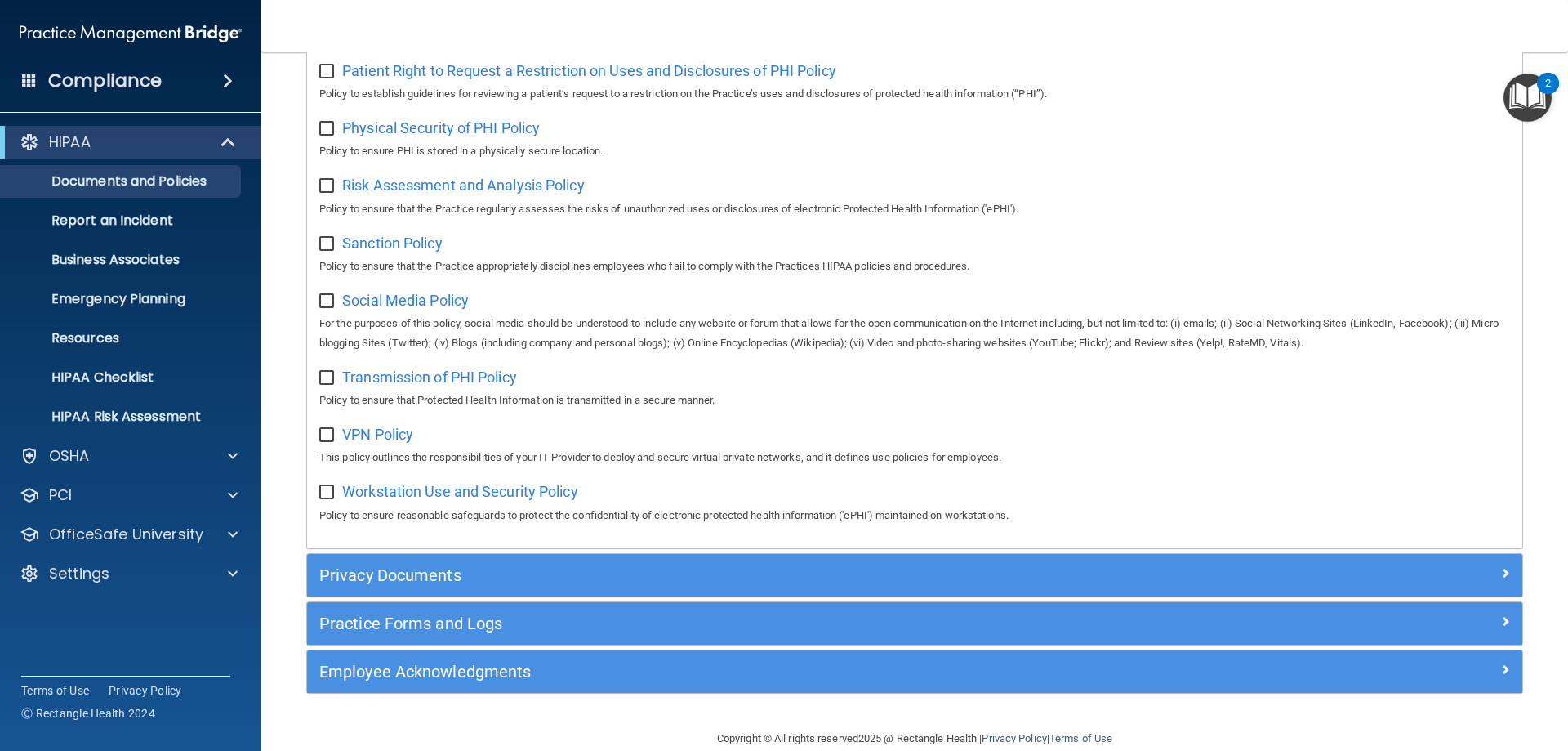
scroll to position [1086, 0]
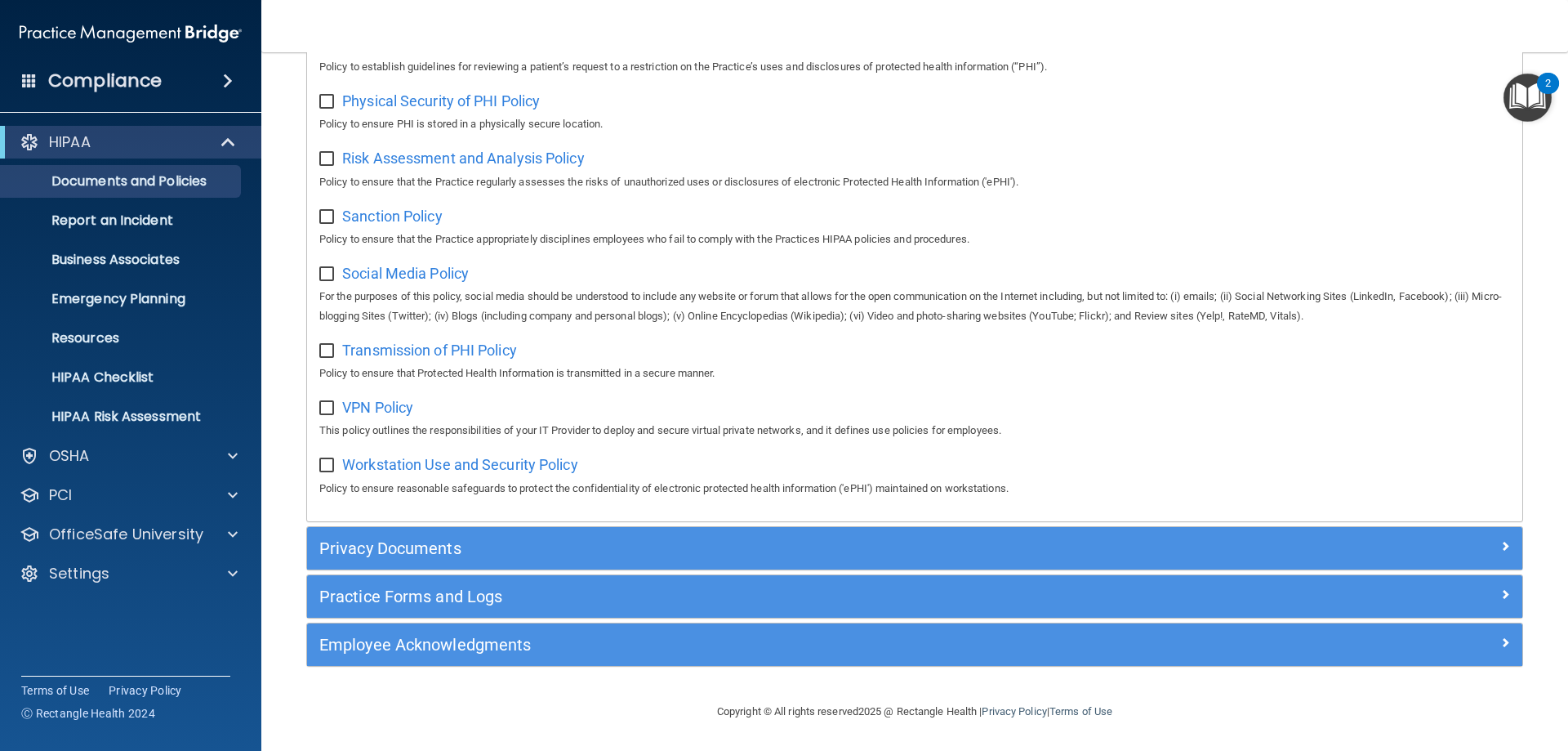
click at [330, 468] on input "checkbox" at bounding box center [328, 465] width 19 height 13
checkbox input "false"
click at [486, 466] on span "Workstation Use and Security Policy" at bounding box center [459, 464] width 236 height 17
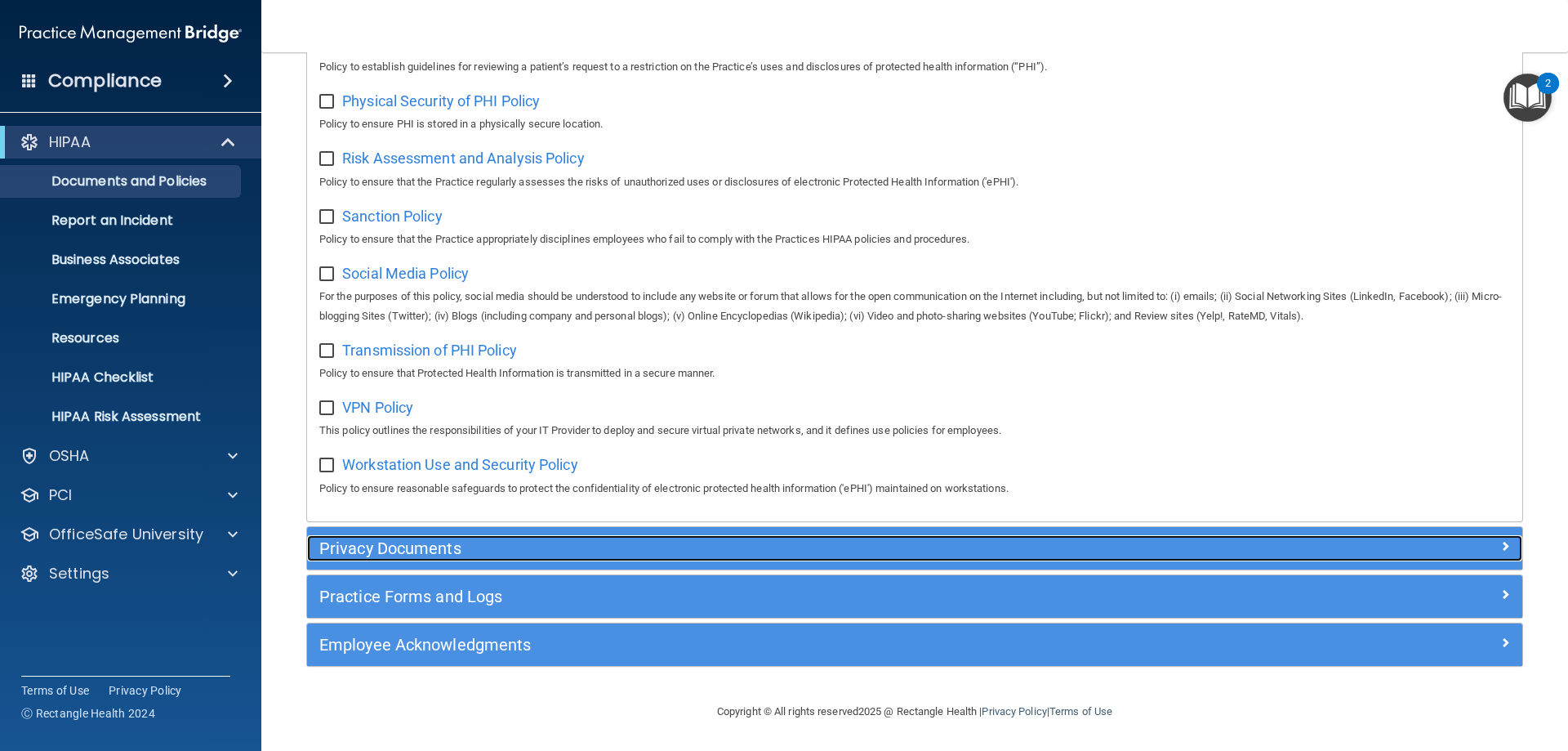
click at [428, 544] on h5 "Privacy Documents" at bounding box center [762, 548] width 887 height 18
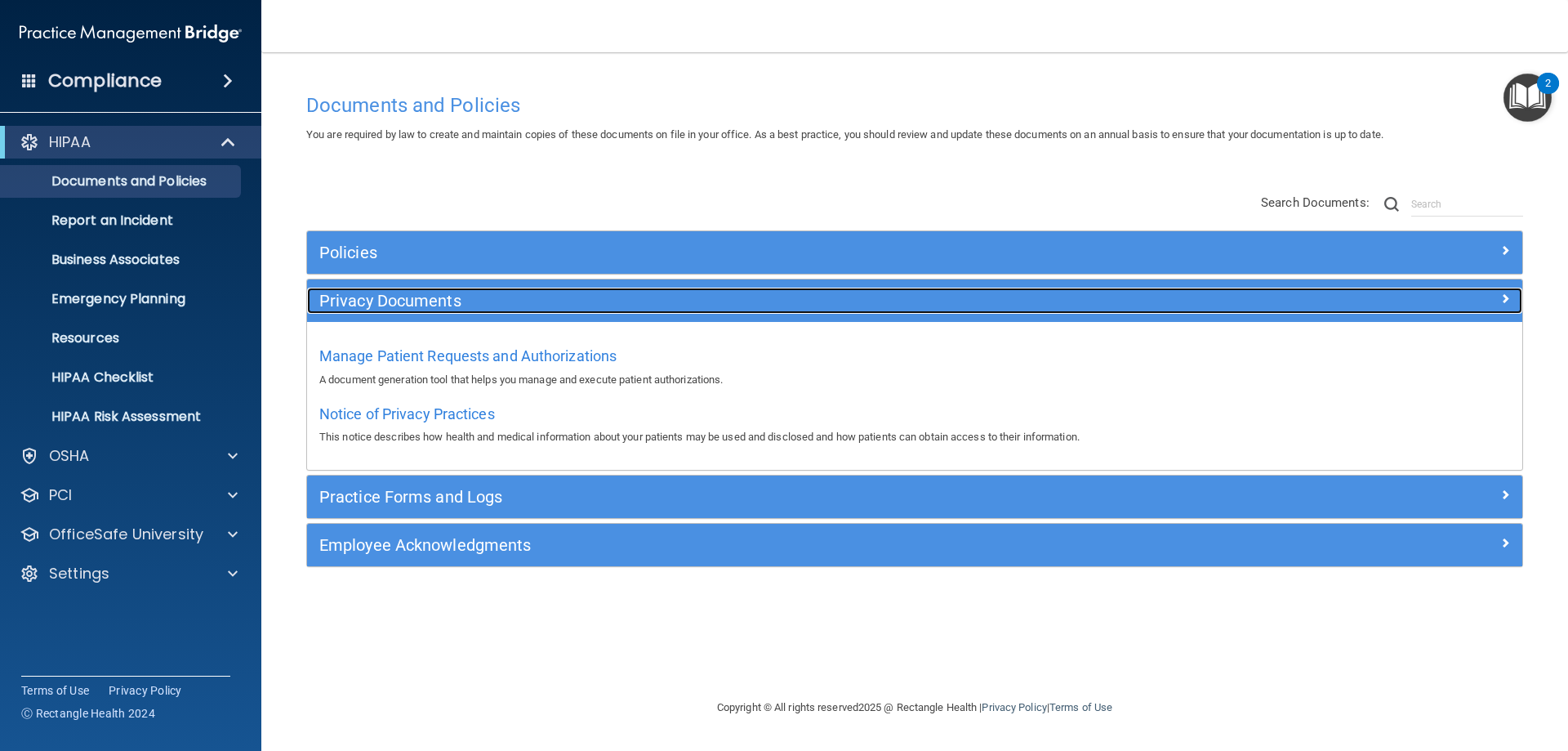
scroll to position [0, 0]
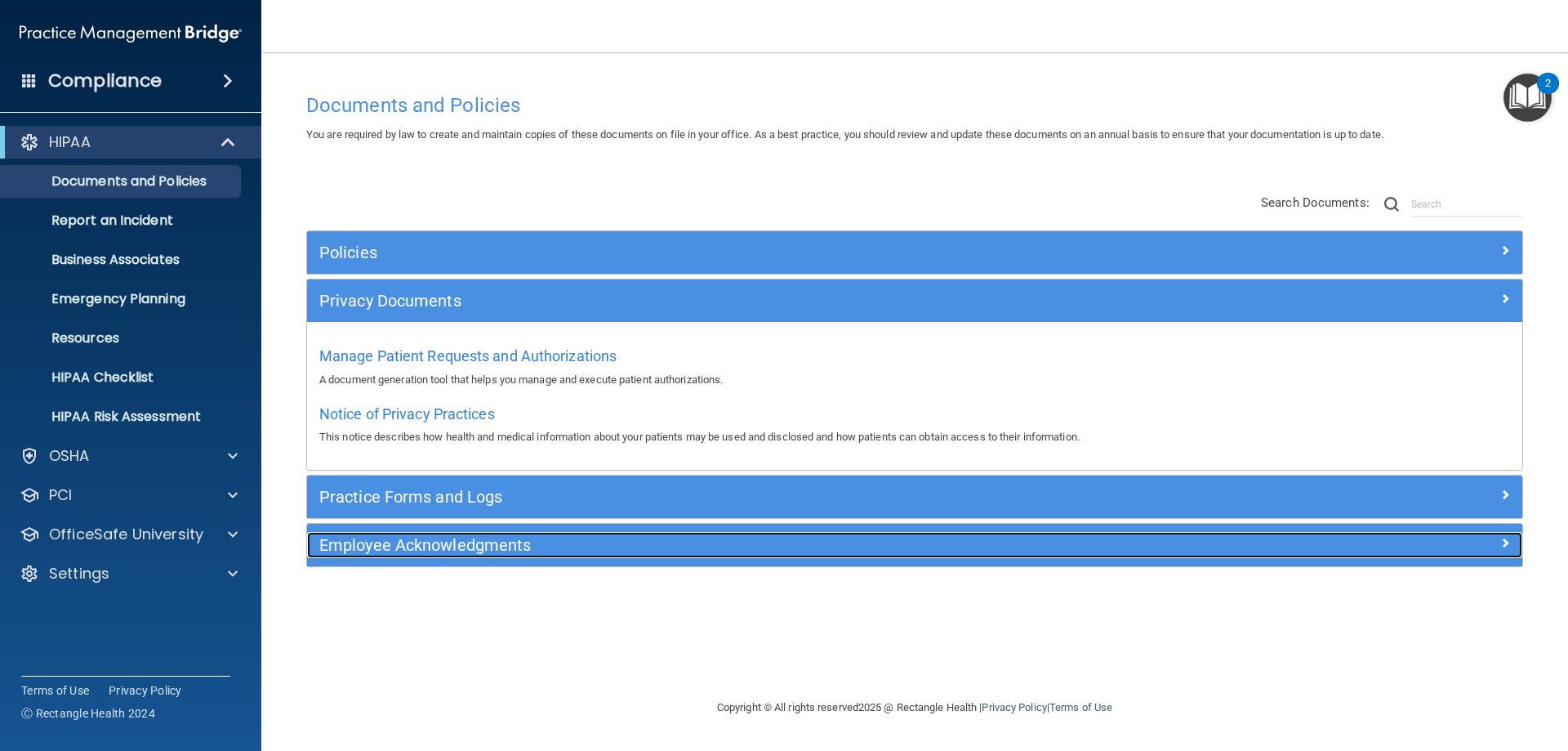
click at [478, 552] on h5 "Employee Acknowledgments" at bounding box center [762, 545] width 887 height 18
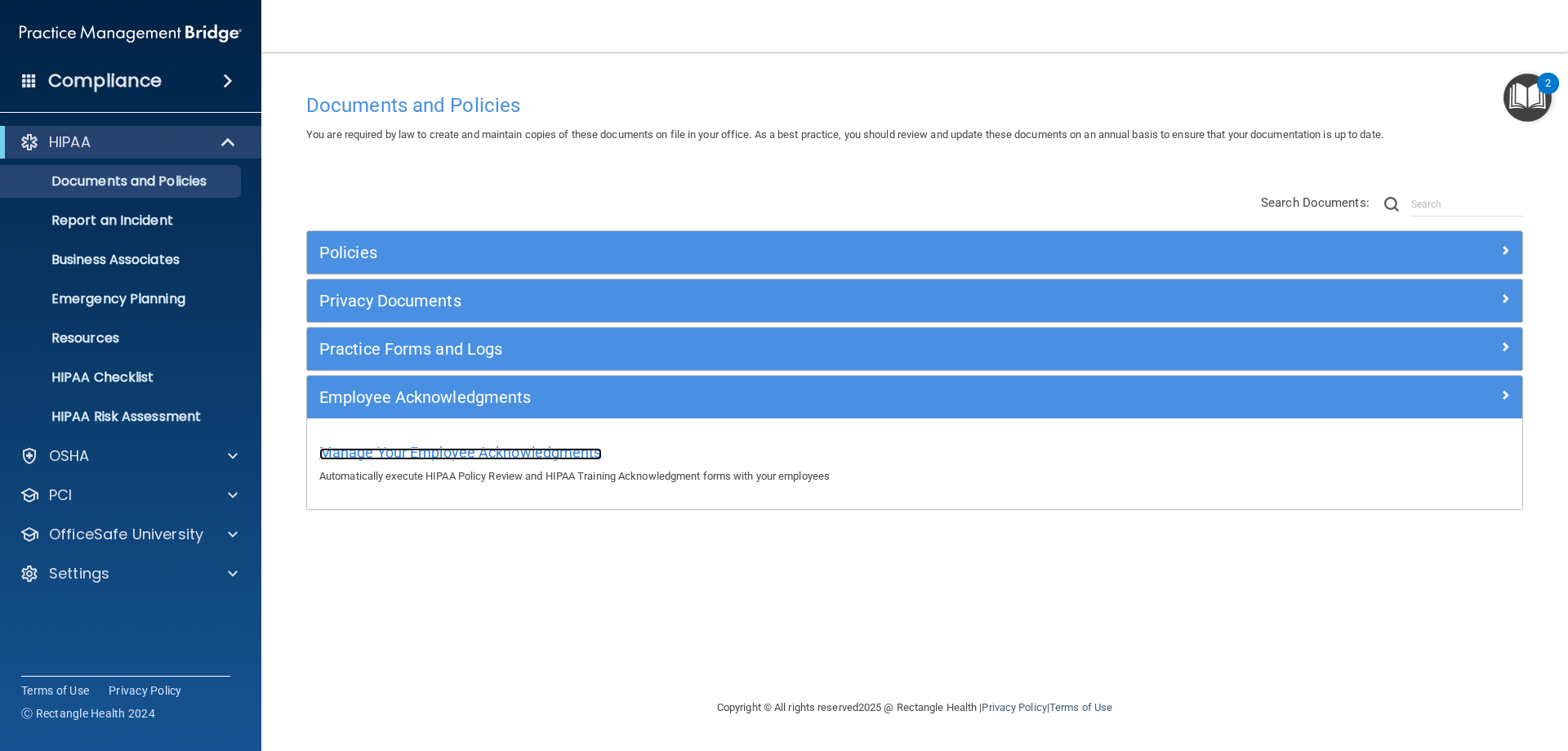
click at [511, 452] on span "Manage Your Employee Acknowledgments" at bounding box center [460, 452] width 282 height 17
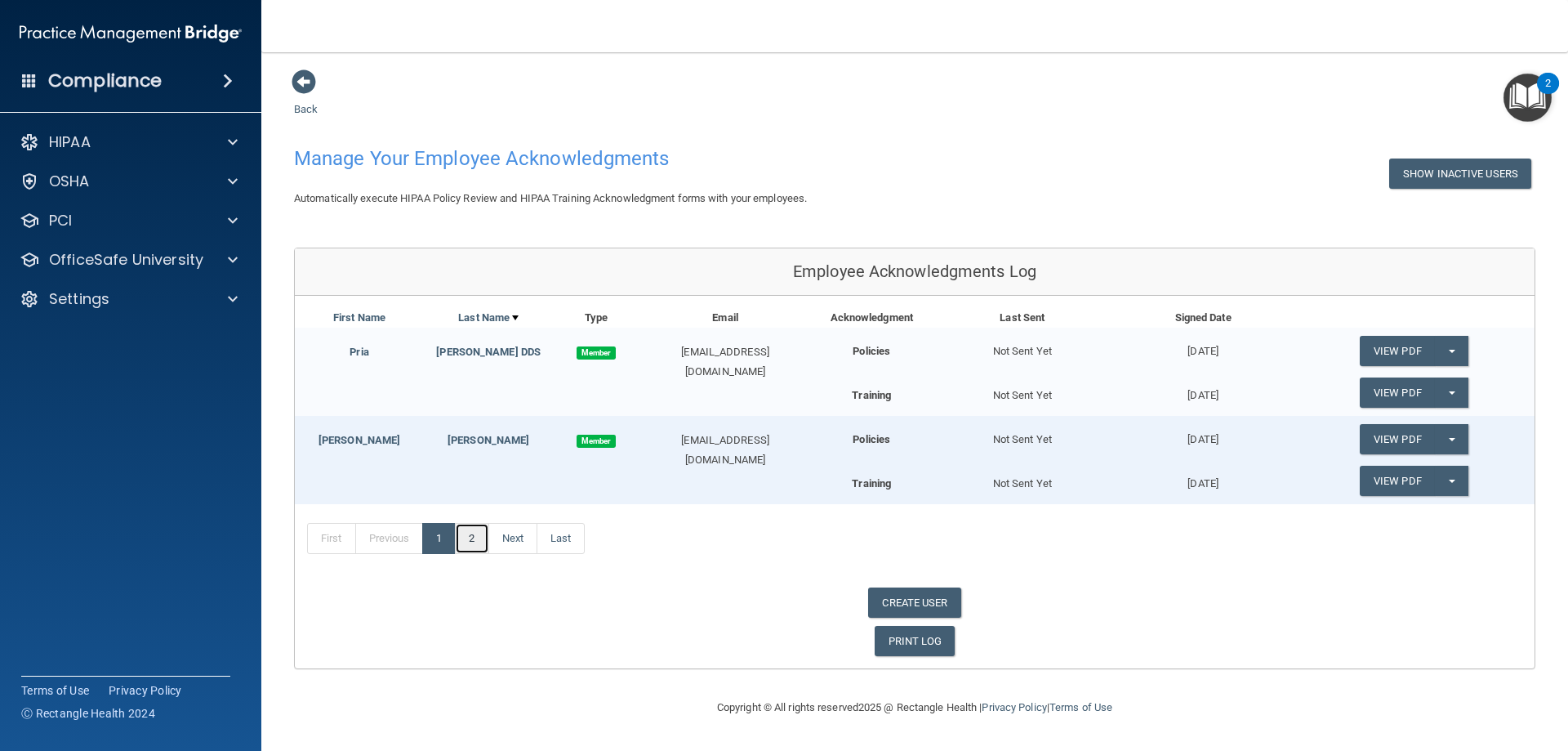
click at [476, 540] on link "2" at bounding box center [471, 538] width 33 height 31
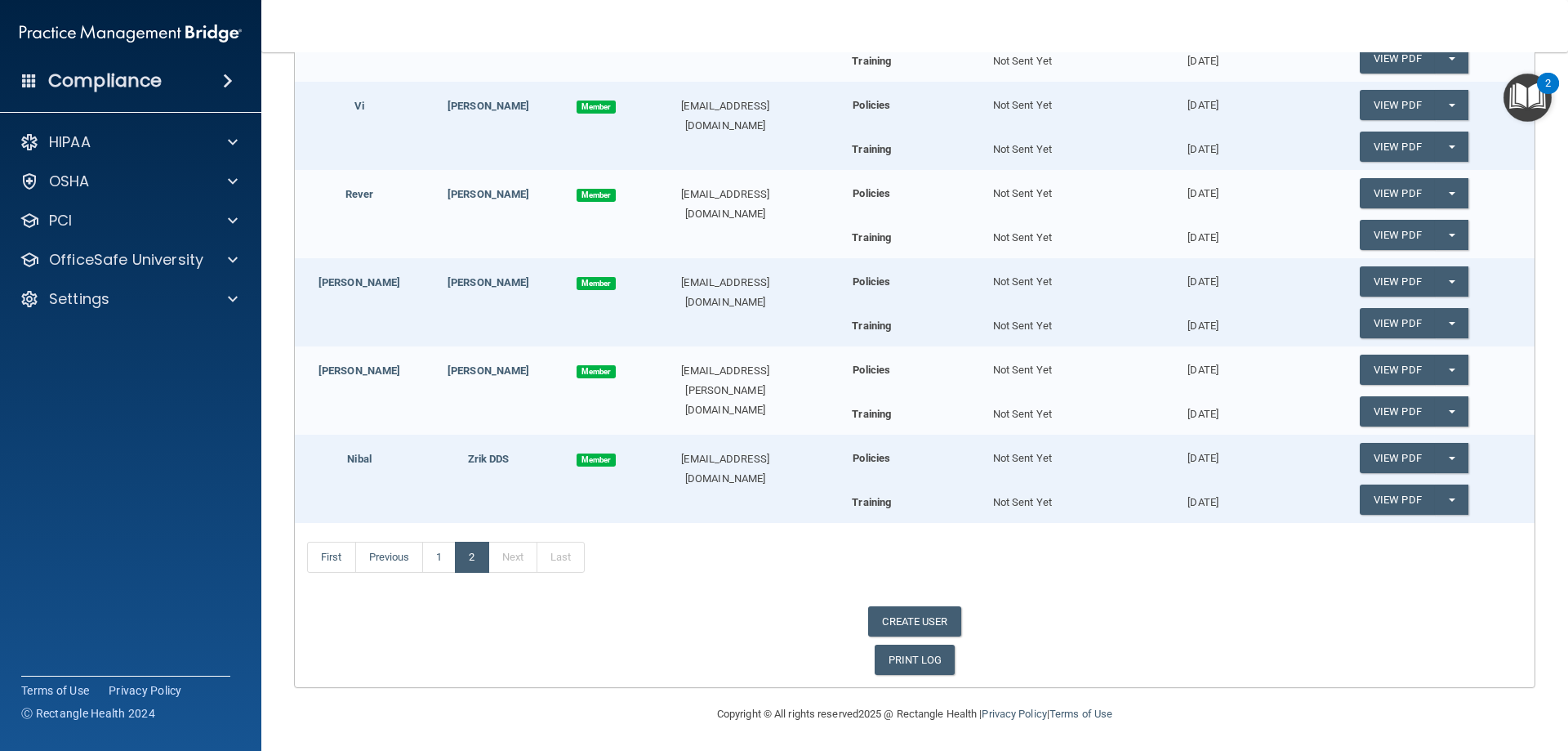
scroll to position [337, 0]
